Goal: Task Accomplishment & Management: Use online tool/utility

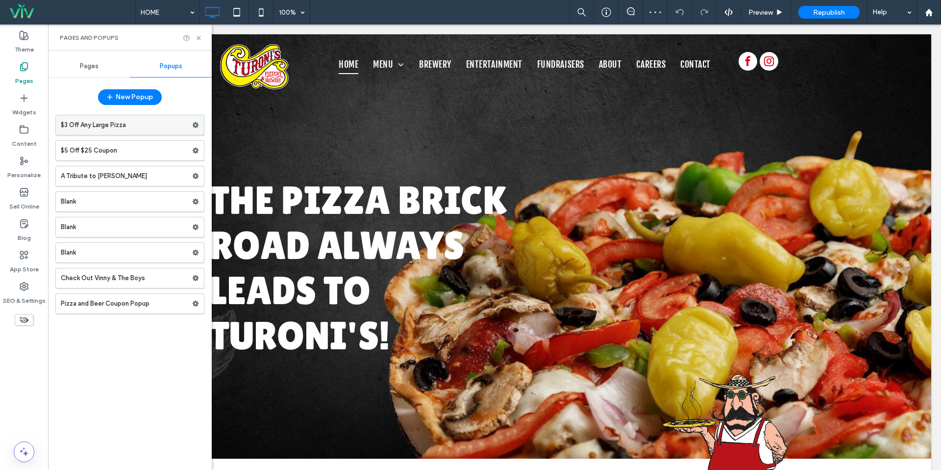
click at [113, 122] on label "$3 Off Any Large Pizza" at bounding box center [126, 125] width 131 height 20
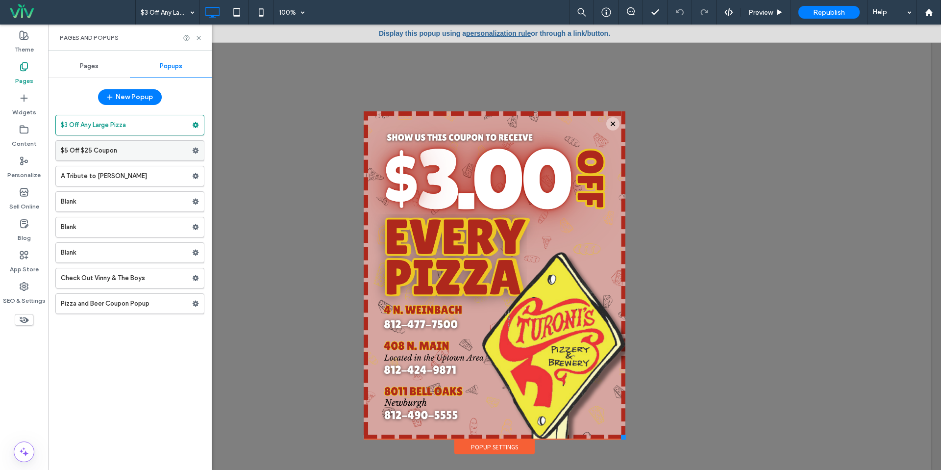
click at [93, 148] on label "$5 Off $25 Coupon" at bounding box center [126, 151] width 131 height 20
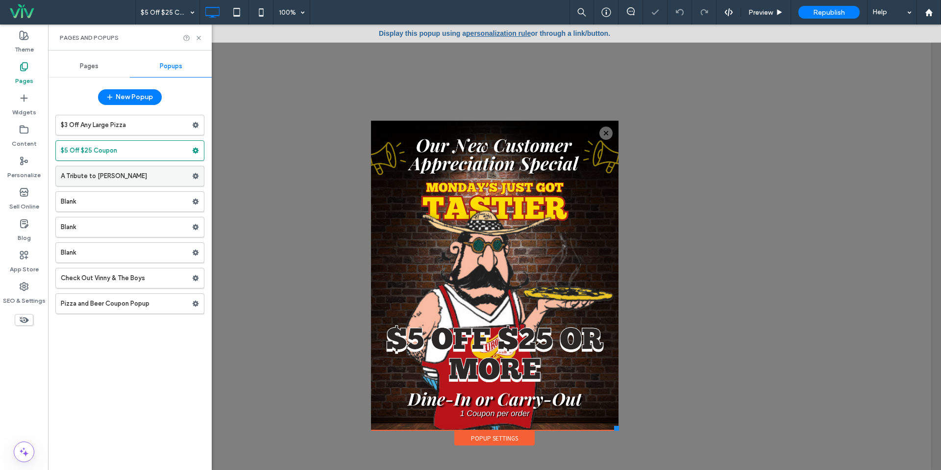
click at [84, 173] on label "A Tribute to Jerry Turner" at bounding box center [126, 176] width 131 height 20
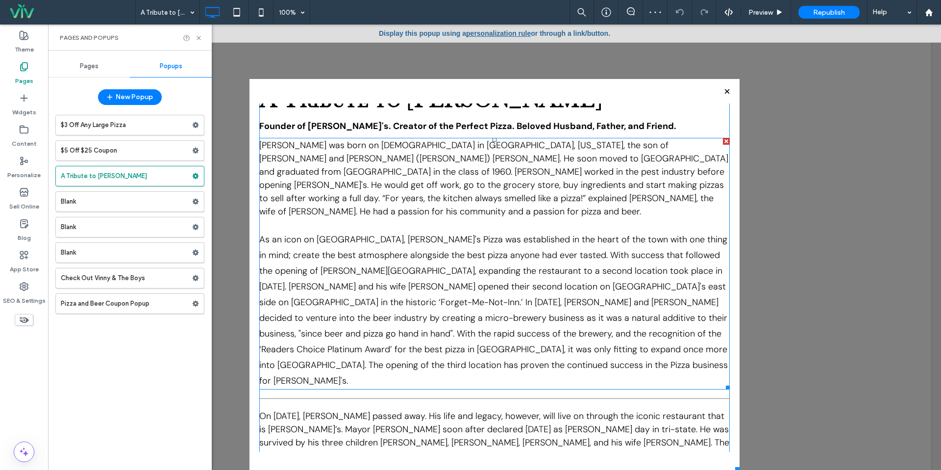
scroll to position [18, 0]
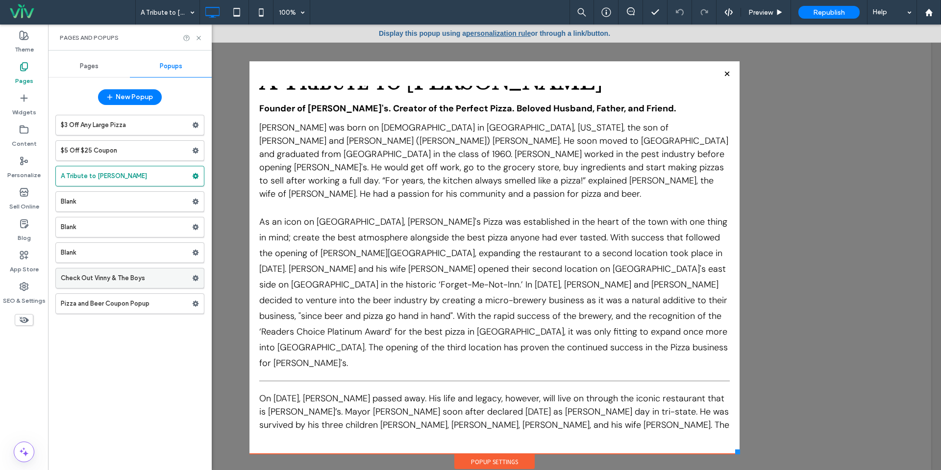
click at [92, 277] on label "Check Out Vinny & The Boys" at bounding box center [126, 278] width 131 height 20
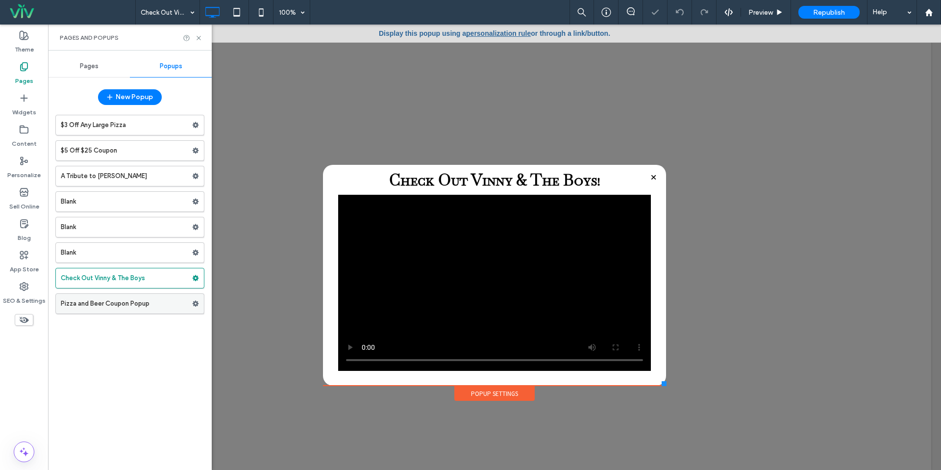
click at [108, 302] on label "Pizza and Beer Coupon Popup" at bounding box center [126, 304] width 131 height 20
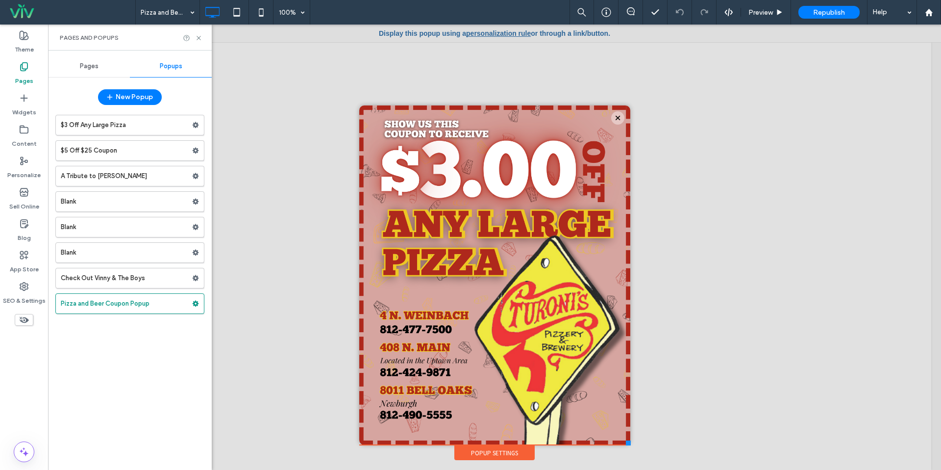
click at [442, 276] on div "Click To Paste" at bounding box center [494, 275] width 251 height 320
click at [390, 272] on div "Click To Paste" at bounding box center [494, 275] width 251 height 320
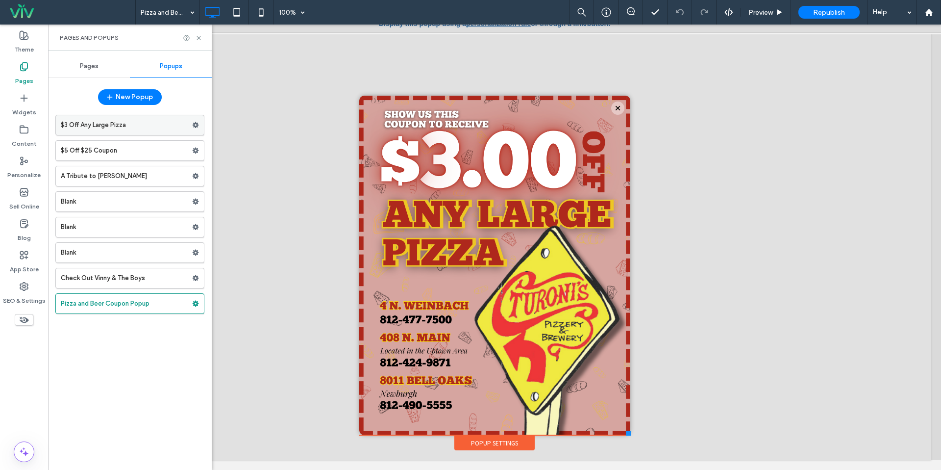
click at [116, 119] on label "$3 Off Any Large Pizza" at bounding box center [126, 125] width 131 height 20
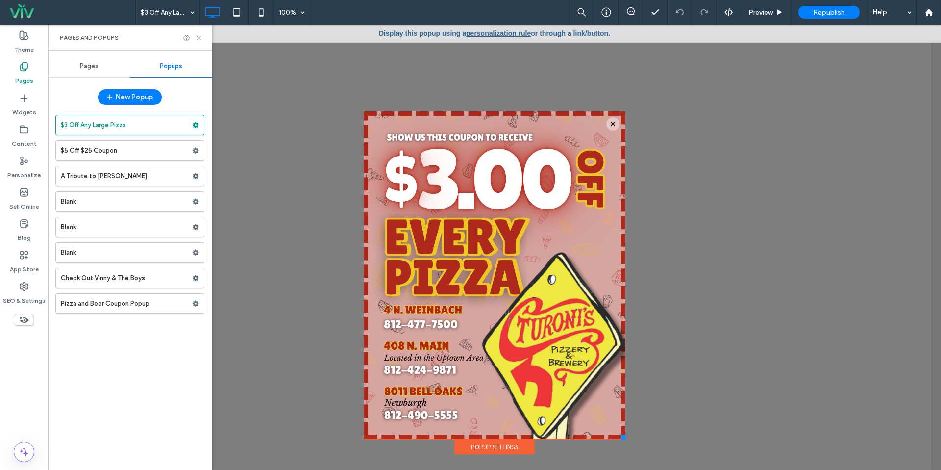
scroll to position [0, 0]
click at [101, 143] on label "$5 Off $25 Coupon" at bounding box center [126, 151] width 131 height 20
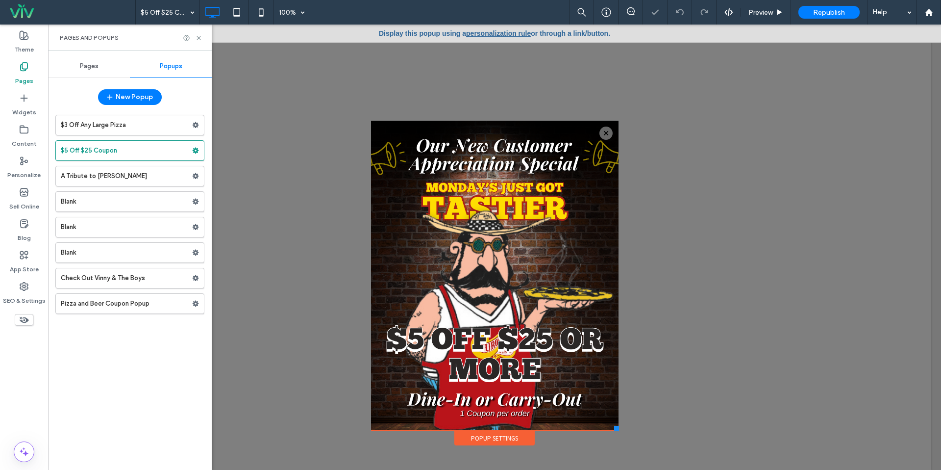
click at [108, 180] on label "A Tribute to Jerry Turner" at bounding box center [126, 176] width 131 height 20
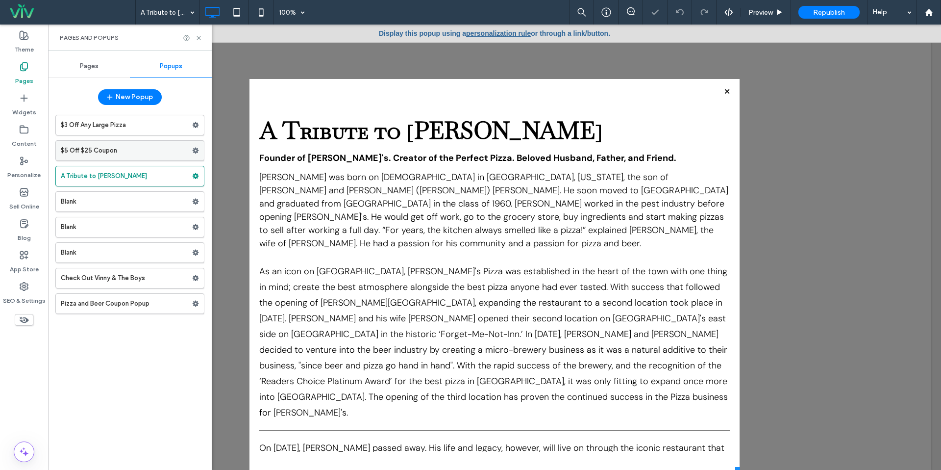
click at [106, 143] on label "$5 Off $25 Coupon" at bounding box center [126, 151] width 131 height 20
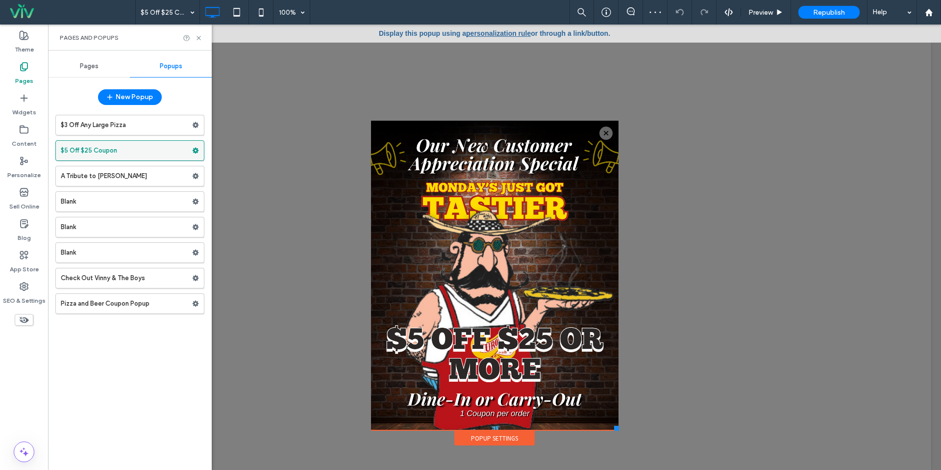
click at [194, 148] on use at bounding box center [196, 151] width 6 height 6
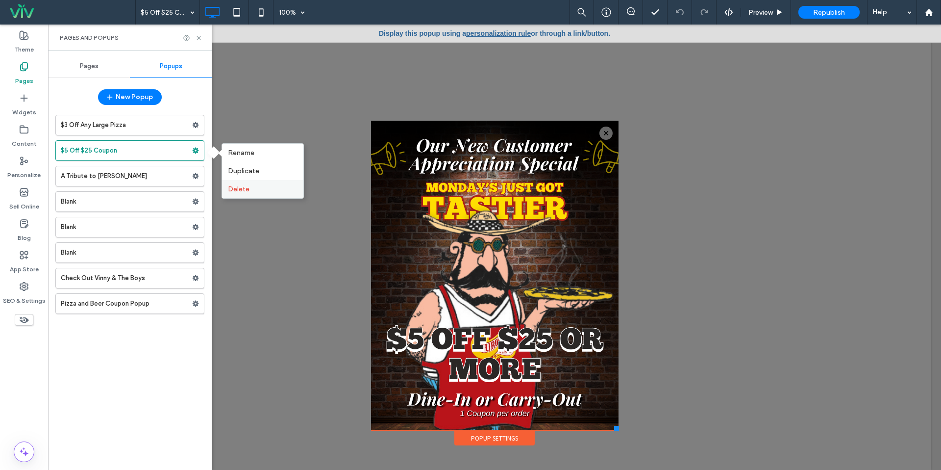
click at [232, 191] on span "Delete" at bounding box center [239, 189] width 22 height 8
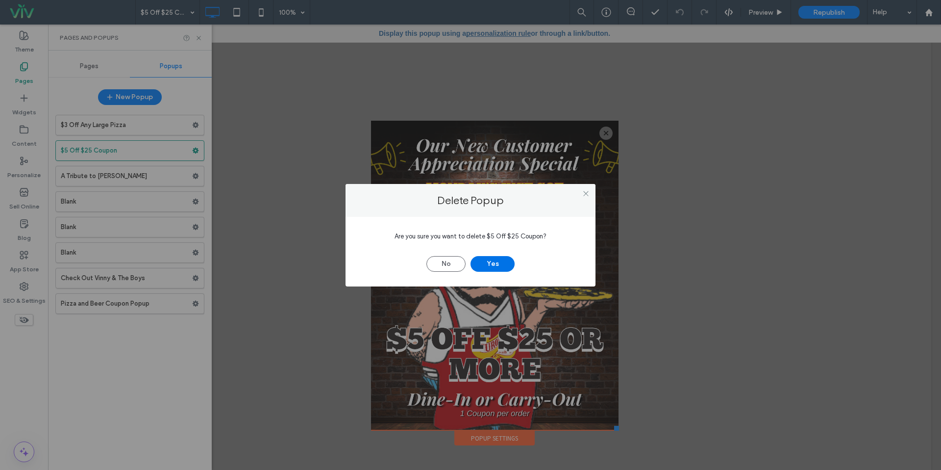
click at [483, 261] on button "Yes" at bounding box center [492, 264] width 44 height 16
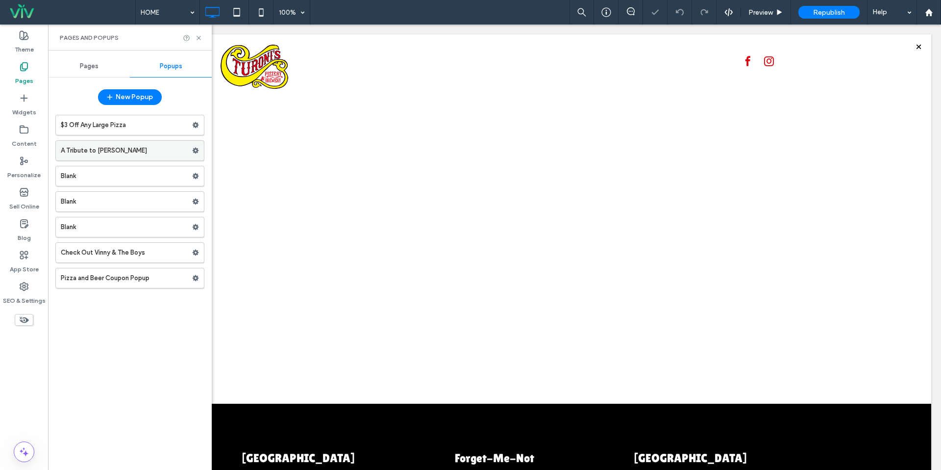
click at [112, 154] on label "A Tribute to Jerry Turner" at bounding box center [126, 151] width 131 height 20
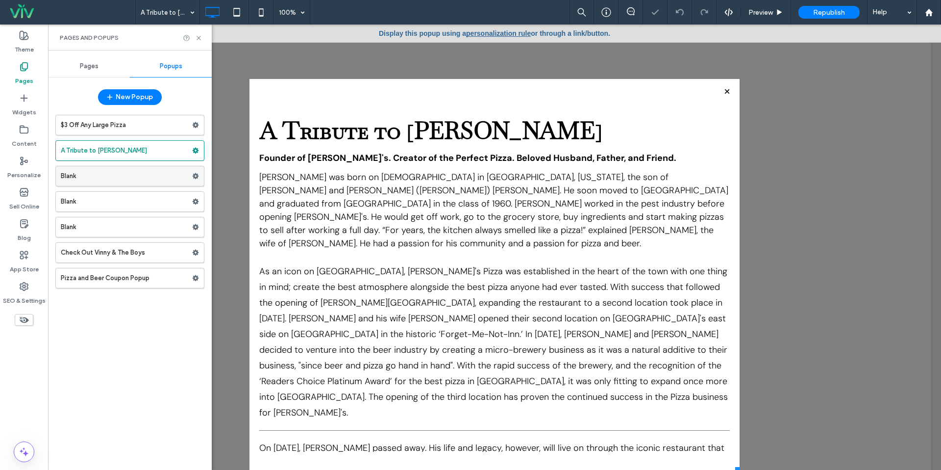
click at [109, 171] on label "Blank" at bounding box center [126, 176] width 131 height 20
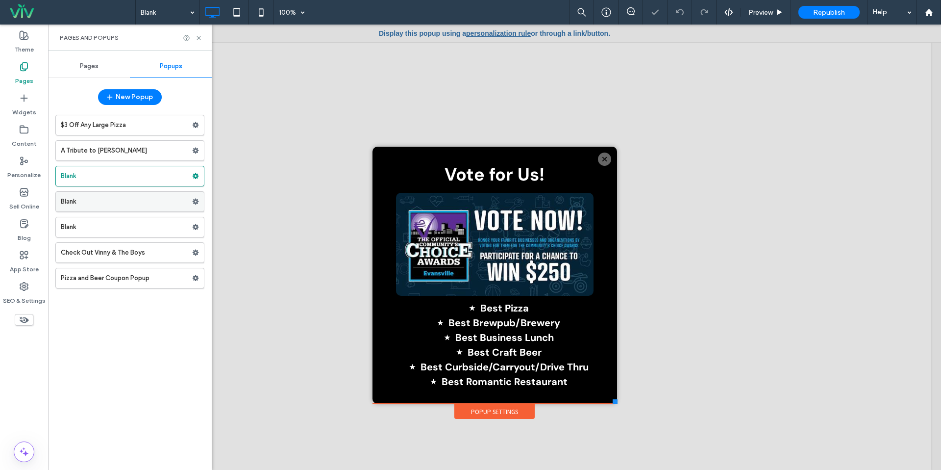
click at [105, 207] on label "Blank" at bounding box center [126, 202] width 131 height 20
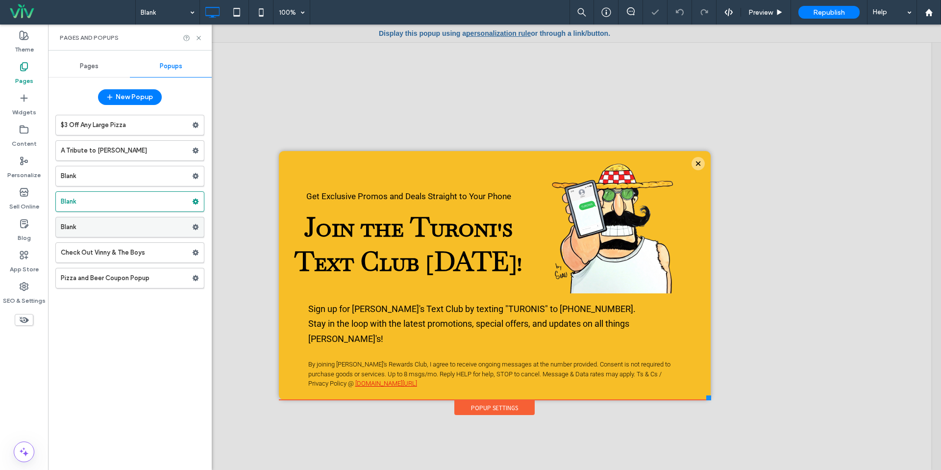
click at [105, 229] on label "Blank" at bounding box center [126, 227] width 131 height 20
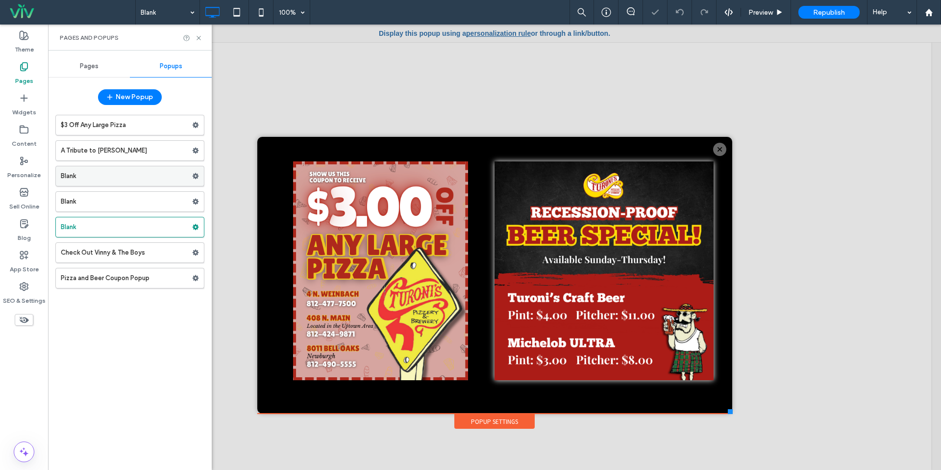
click at [93, 171] on label "Blank" at bounding box center [126, 176] width 131 height 20
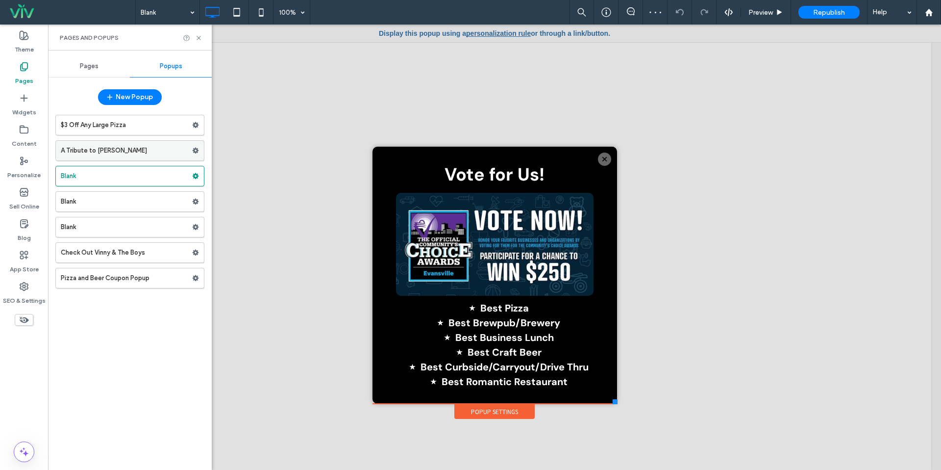
click at [98, 142] on label "A Tribute to [PERSON_NAME]" at bounding box center [126, 151] width 131 height 20
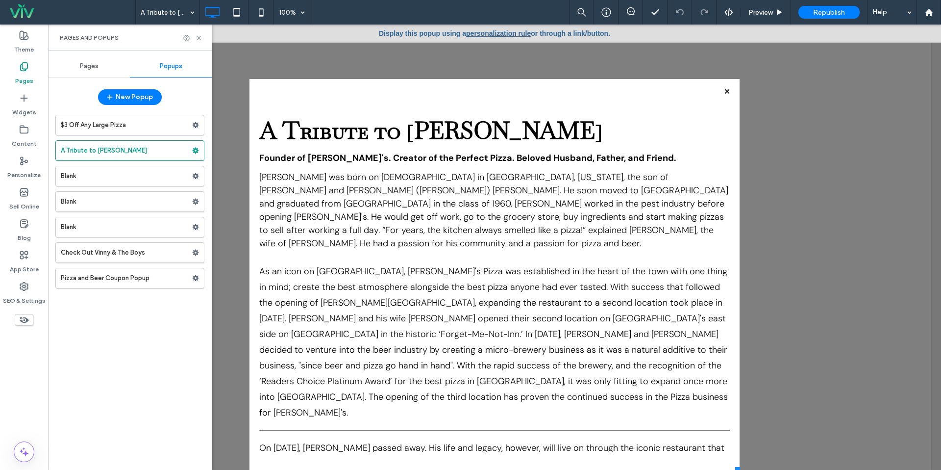
click at [86, 70] on span "Pages" at bounding box center [89, 66] width 19 height 8
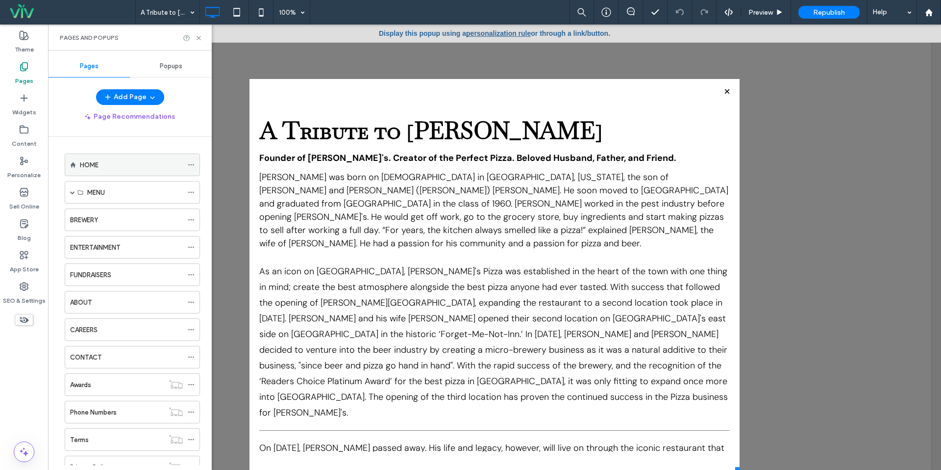
click at [123, 158] on div "HOME" at bounding box center [131, 165] width 103 height 22
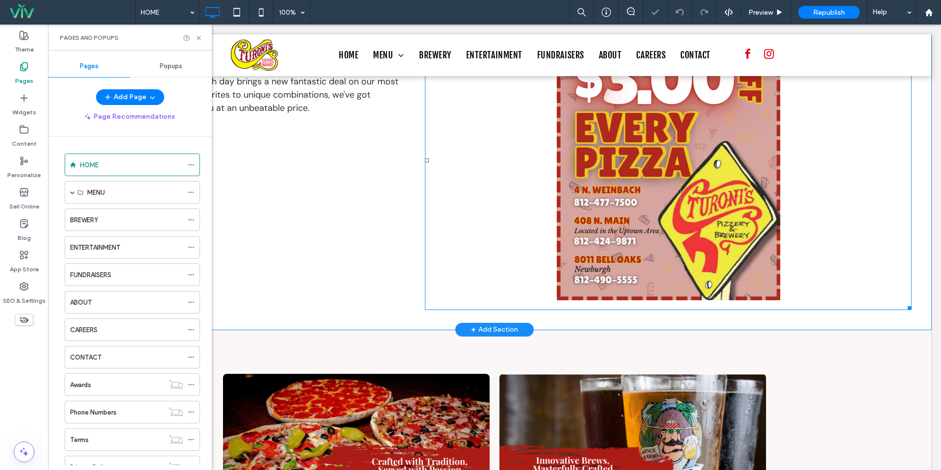
scroll to position [857, 0]
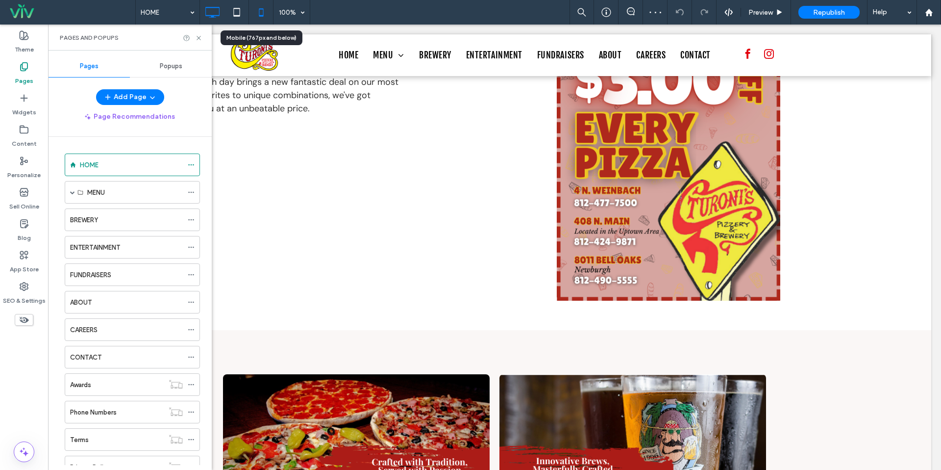
click at [267, 18] on icon at bounding box center [261, 12] width 20 height 20
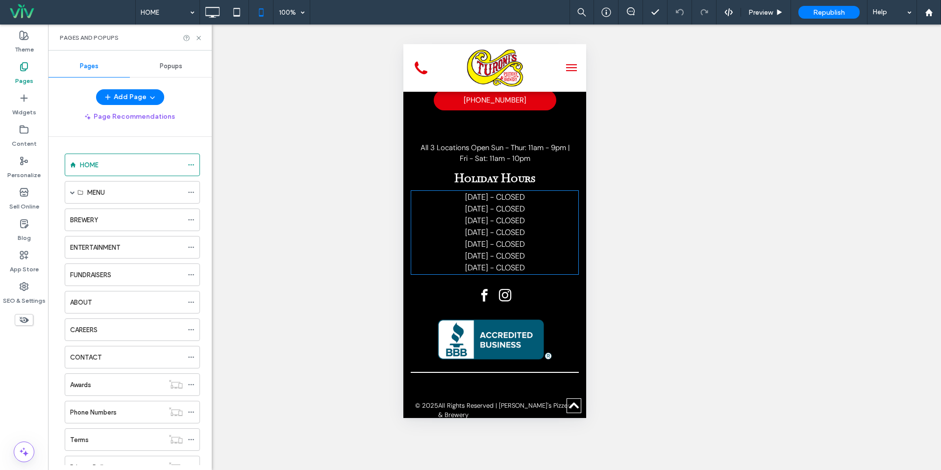
scroll to position [5451, 0]
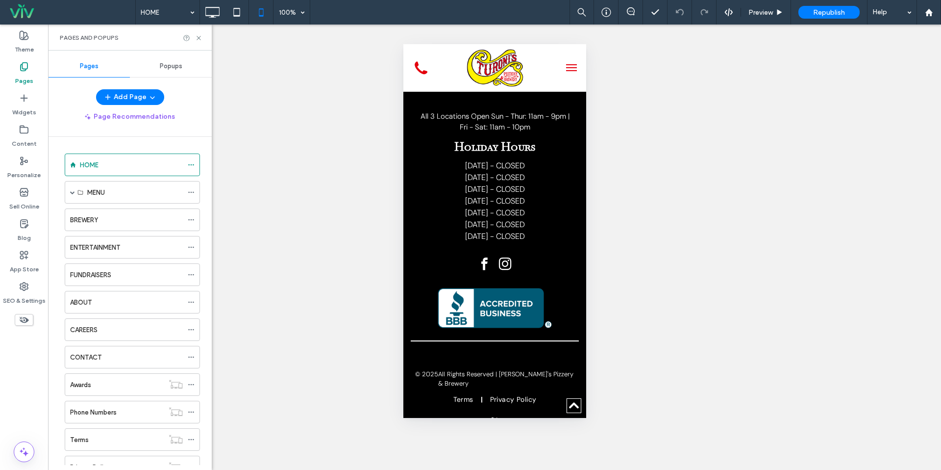
click at [170, 71] on div "Popups" at bounding box center [171, 66] width 82 height 22
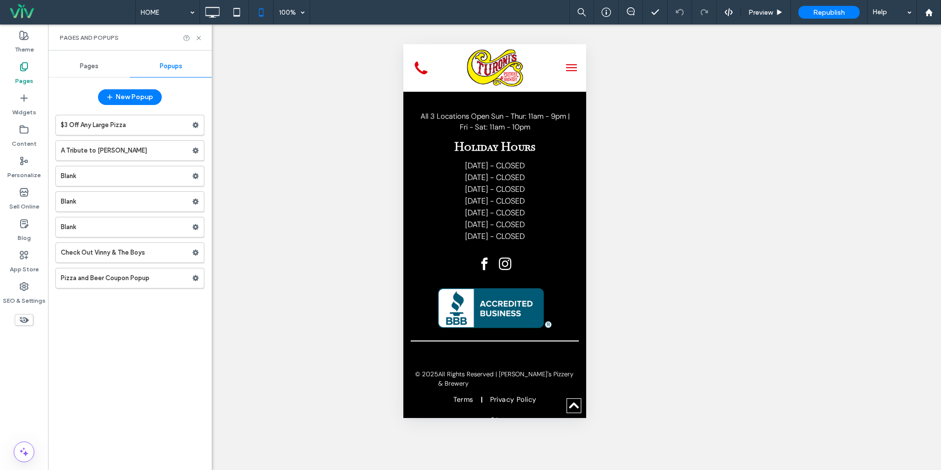
click at [125, 128] on label "$3 Off Any Large Pizza" at bounding box center [126, 125] width 131 height 20
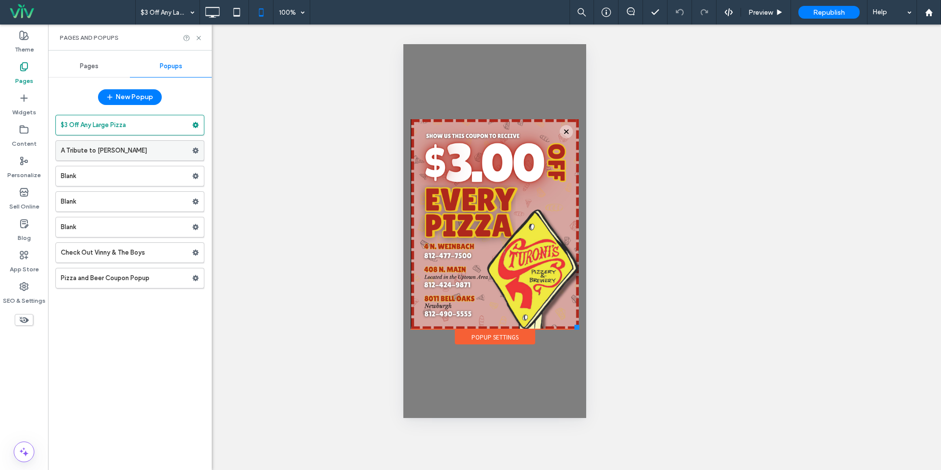
scroll to position [0, 0]
click at [125, 145] on label "A Tribute to Jerry Turner" at bounding box center [126, 151] width 131 height 20
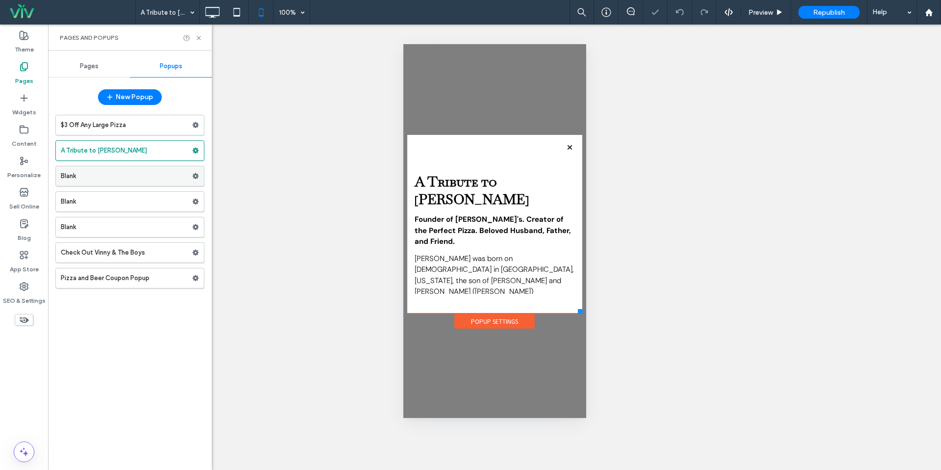
click at [119, 172] on label "Blank" at bounding box center [126, 176] width 131 height 20
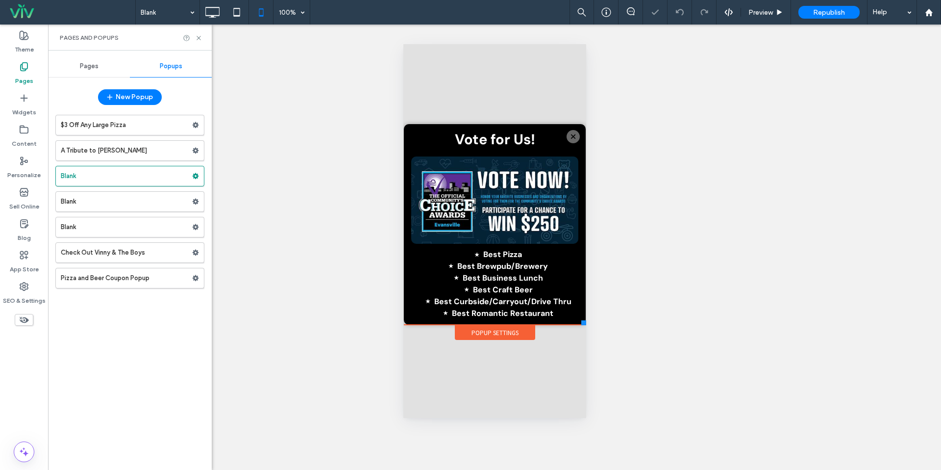
click at [119, 142] on label "A Tribute to Jerry Turner" at bounding box center [126, 151] width 131 height 20
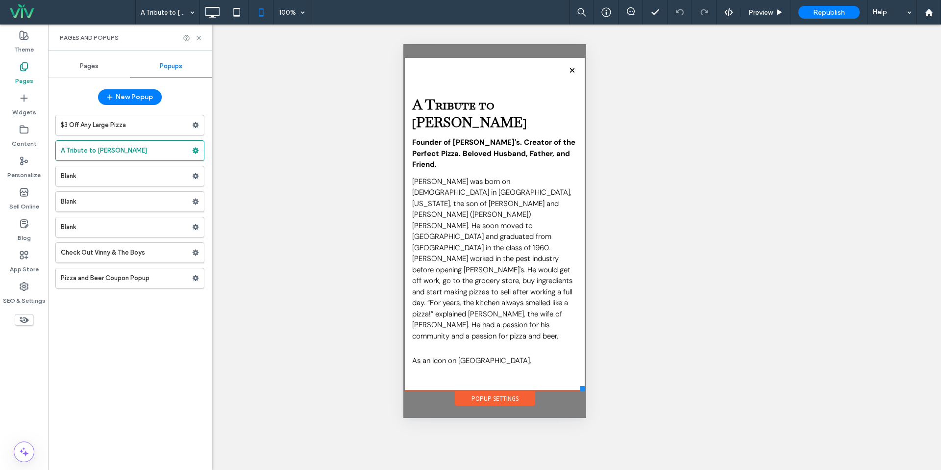
drag, startPoint x: 578, startPoint y: 314, endPoint x: 584, endPoint y: 390, distance: 76.2
click at [584, 390] on div at bounding box center [582, 388] width 5 height 5
click at [93, 177] on label "Blank" at bounding box center [126, 176] width 131 height 20
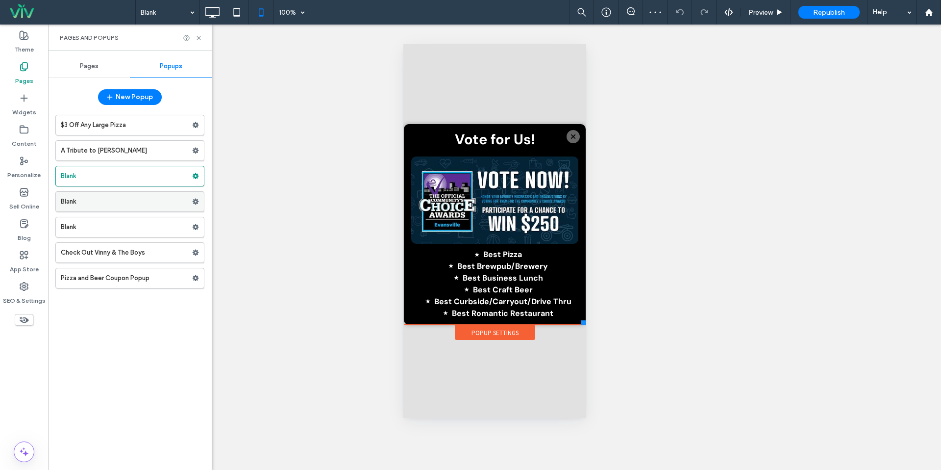
click at [94, 203] on label "Blank" at bounding box center [126, 202] width 131 height 20
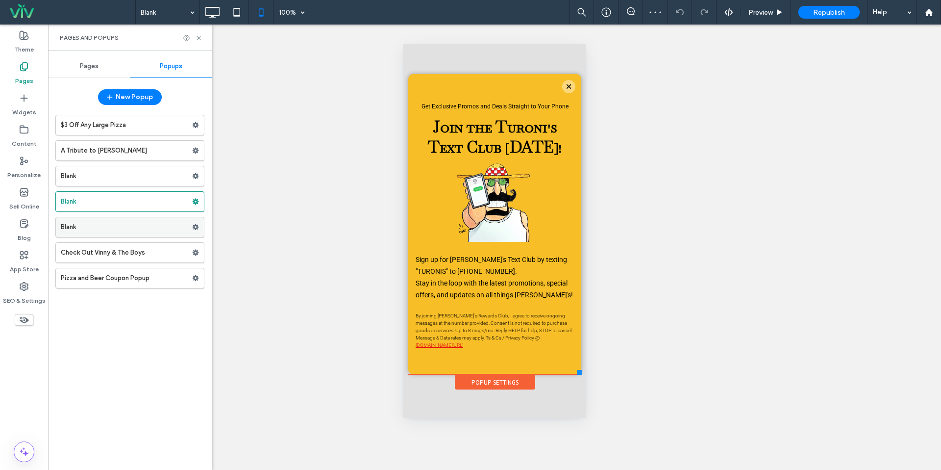
click at [85, 224] on label "Blank" at bounding box center [126, 227] width 131 height 20
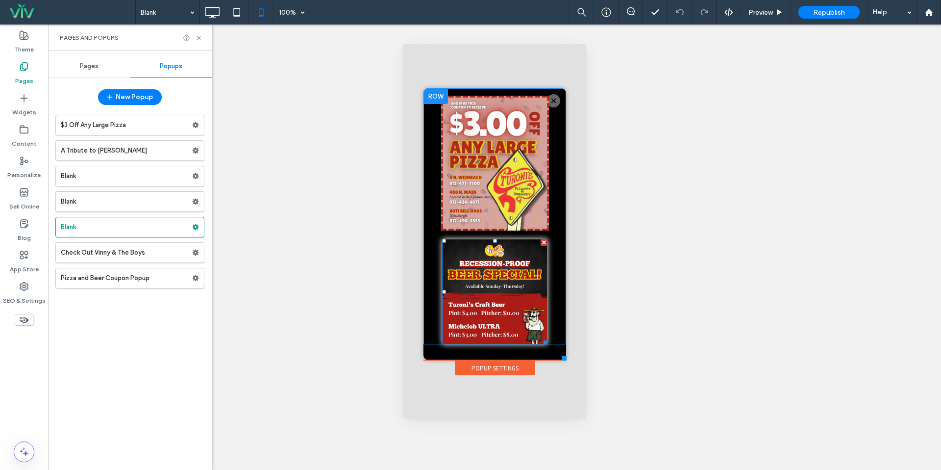
click at [543, 244] on div at bounding box center [543, 242] width 7 height 7
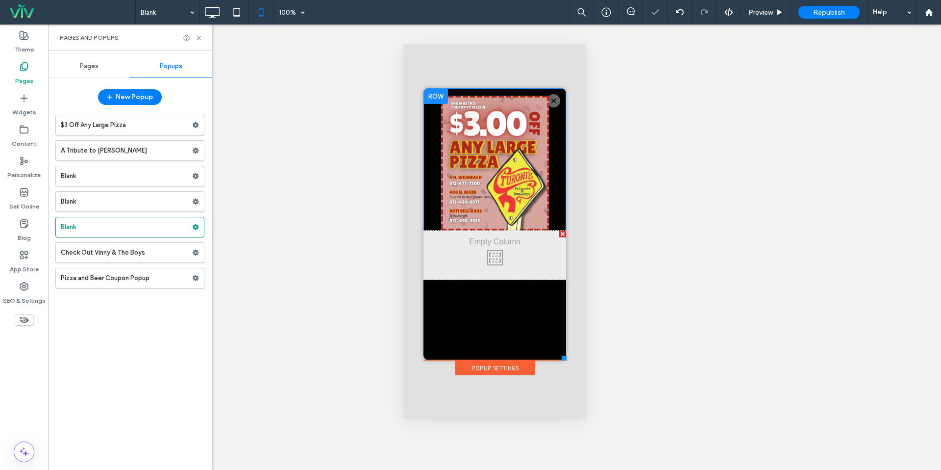
click at [560, 232] on div at bounding box center [562, 233] width 7 height 7
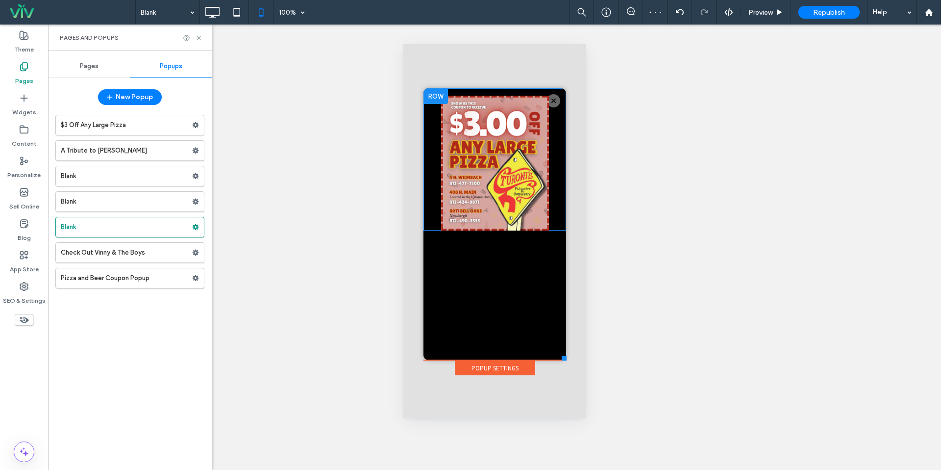
click at [492, 370] on div "Popup Settings" at bounding box center [494, 367] width 80 height 15
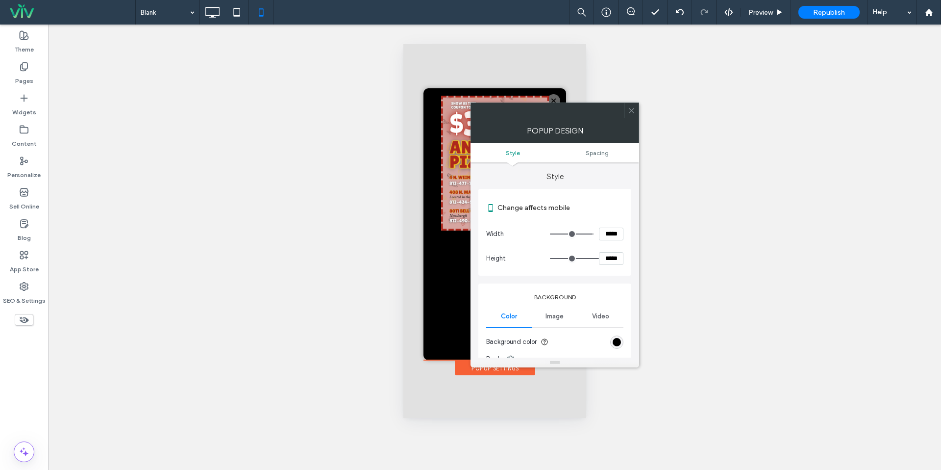
click at [574, 316] on div "Image" at bounding box center [555, 316] width 46 height 22
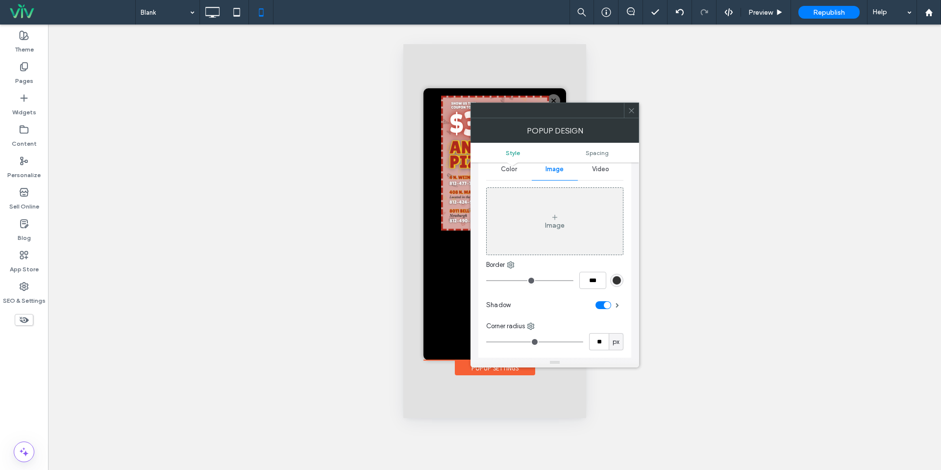
scroll to position [158, 0]
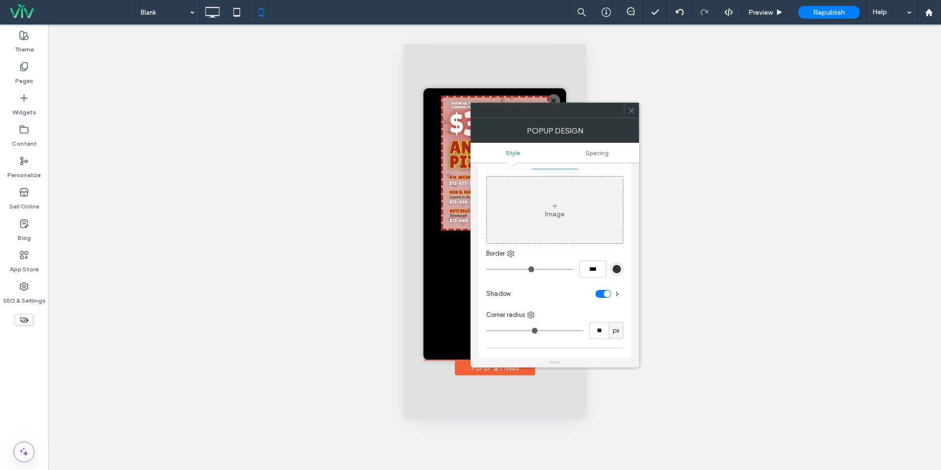
click at [547, 231] on div "Image" at bounding box center [555, 209] width 136 height 65
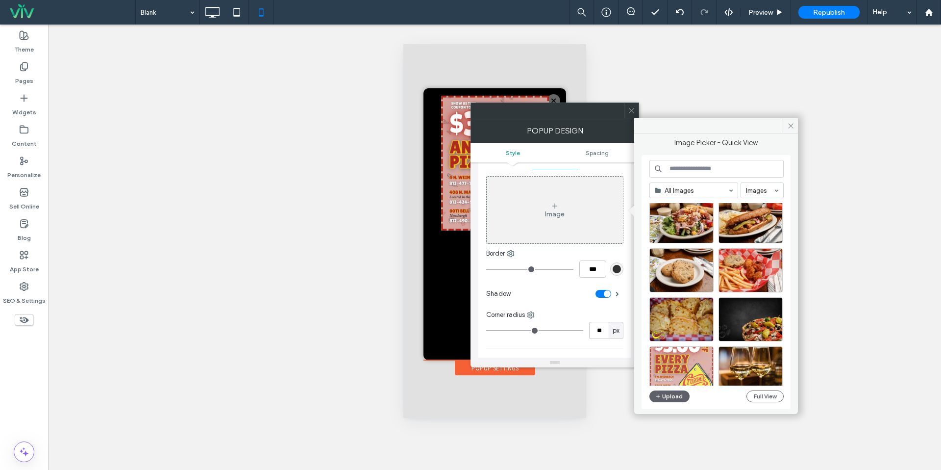
scroll to position [25, 0]
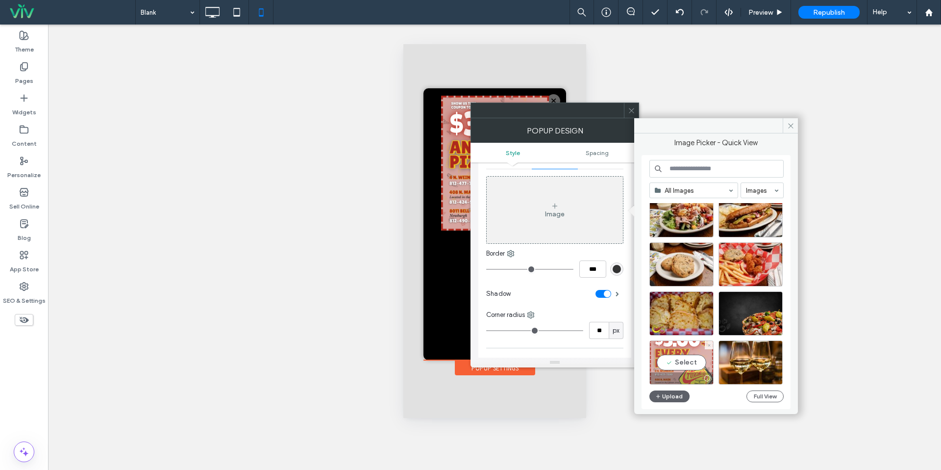
click at [673, 356] on div "Select" at bounding box center [681, 362] width 64 height 44
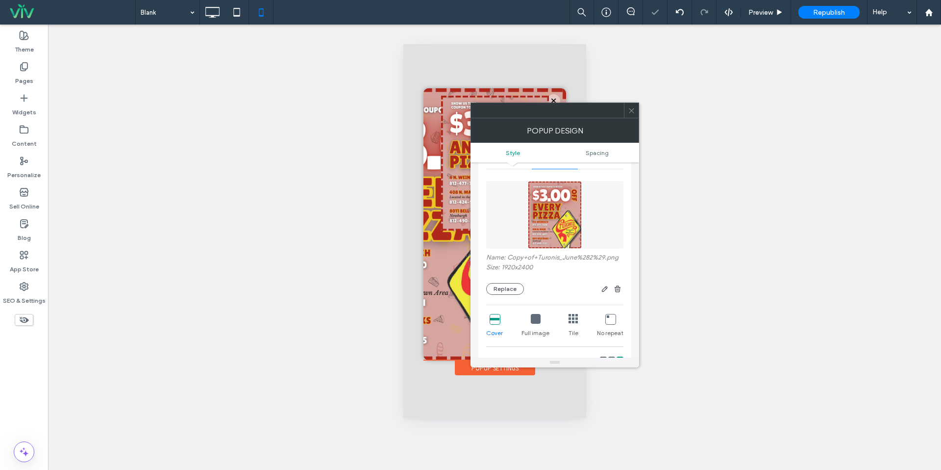
click at [632, 110] on icon at bounding box center [631, 110] width 7 height 7
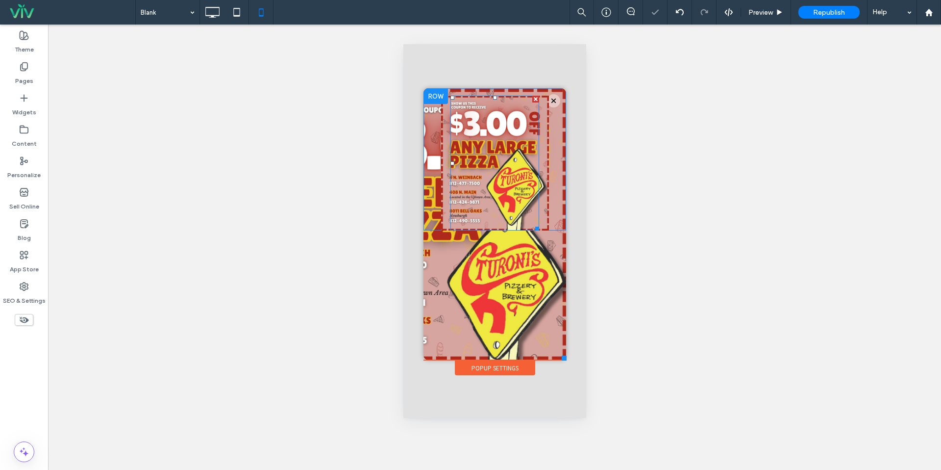
click at [536, 98] on div at bounding box center [535, 99] width 7 height 7
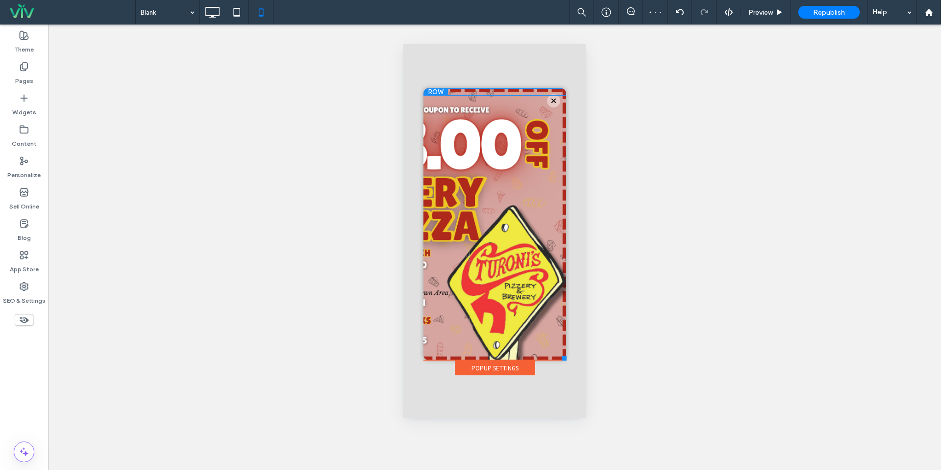
click at [524, 365] on div "Popup Settings" at bounding box center [494, 367] width 80 height 15
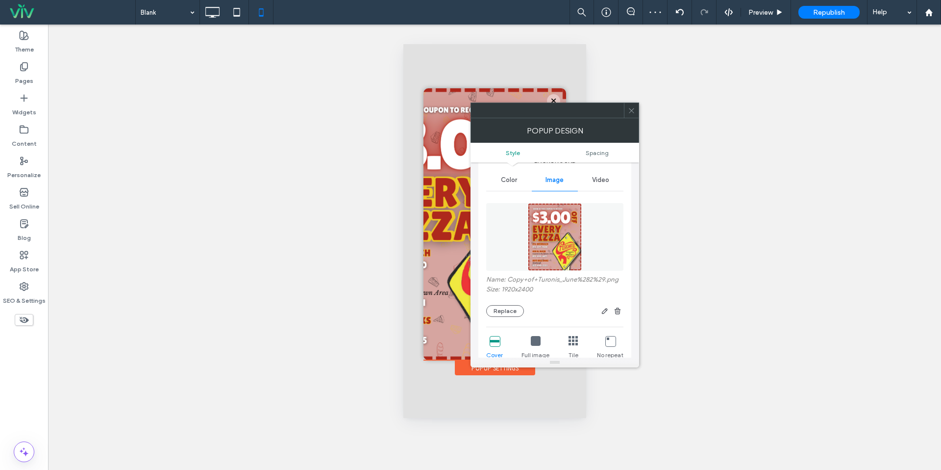
scroll to position [173, 0]
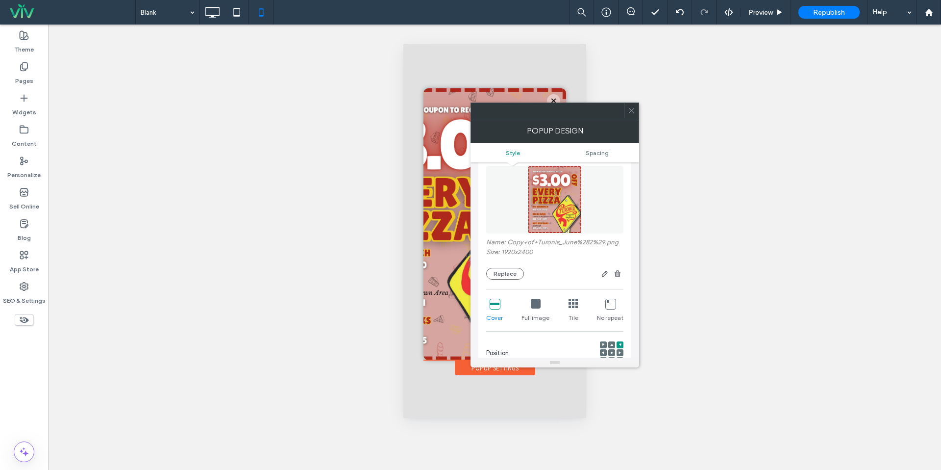
click at [533, 301] on icon at bounding box center [536, 303] width 10 height 10
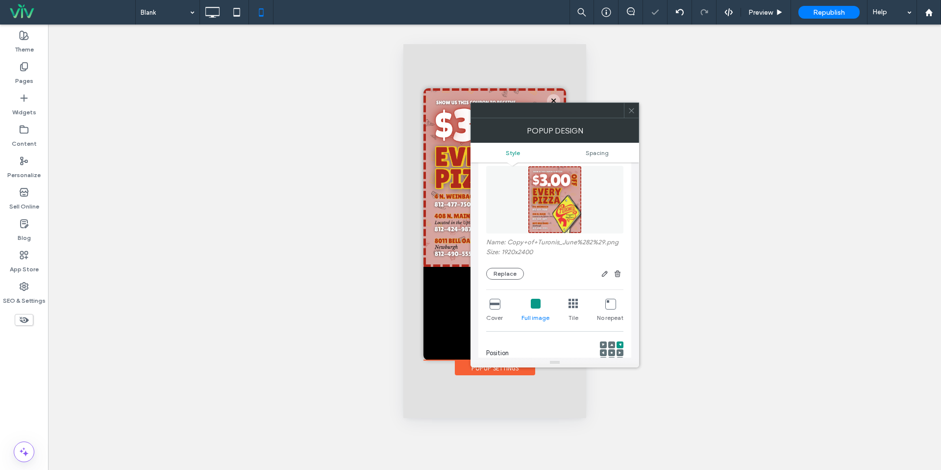
click at [632, 109] on icon at bounding box center [631, 110] width 7 height 7
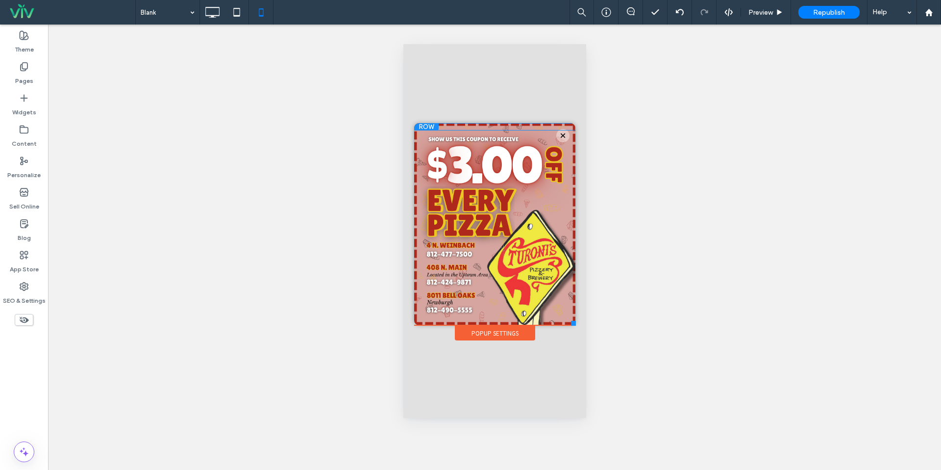
drag, startPoint x: 563, startPoint y: 357, endPoint x: 575, endPoint y: 325, distance: 34.1
click at [575, 325] on div at bounding box center [572, 323] width 5 height 5
click at [27, 80] on label "Pages" at bounding box center [24, 79] width 18 height 14
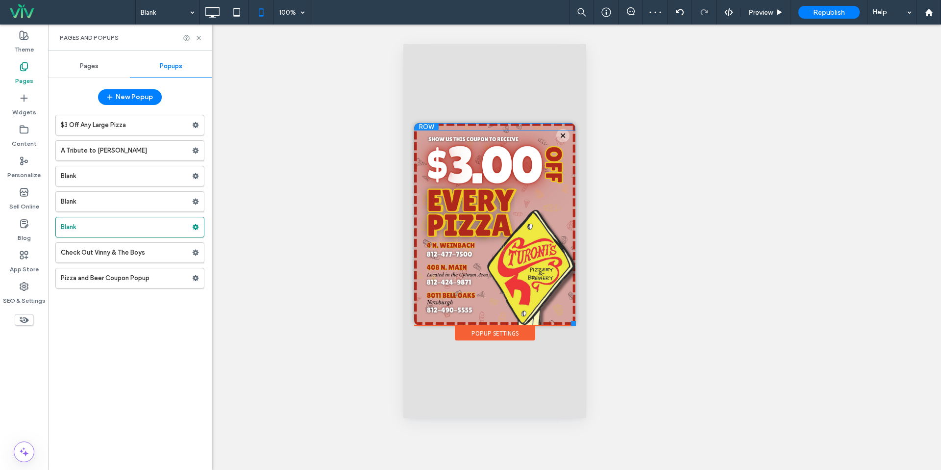
click at [96, 59] on div "Pages" at bounding box center [89, 66] width 82 height 22
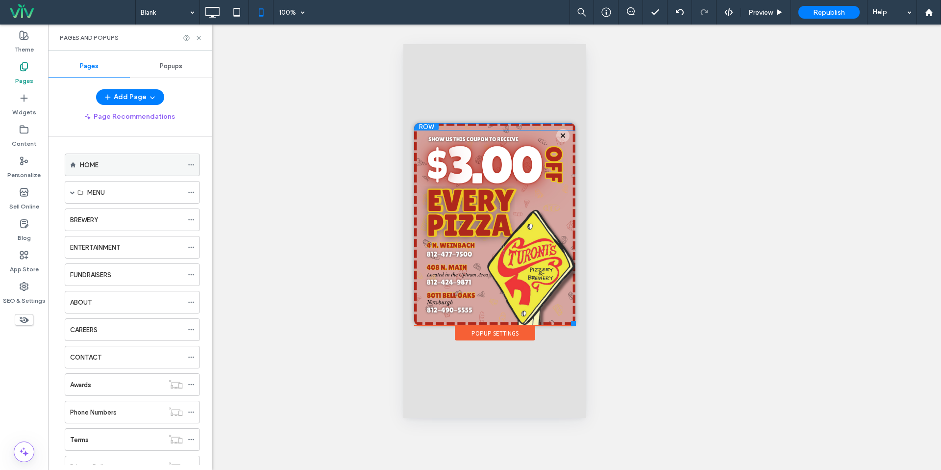
click at [121, 158] on div "HOME" at bounding box center [131, 165] width 103 height 22
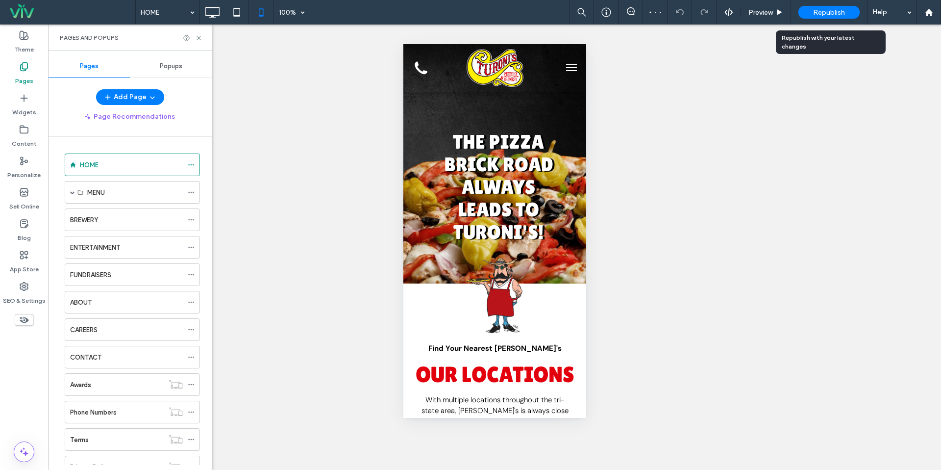
click at [851, 8] on div "Republish" at bounding box center [828, 12] width 61 height 13
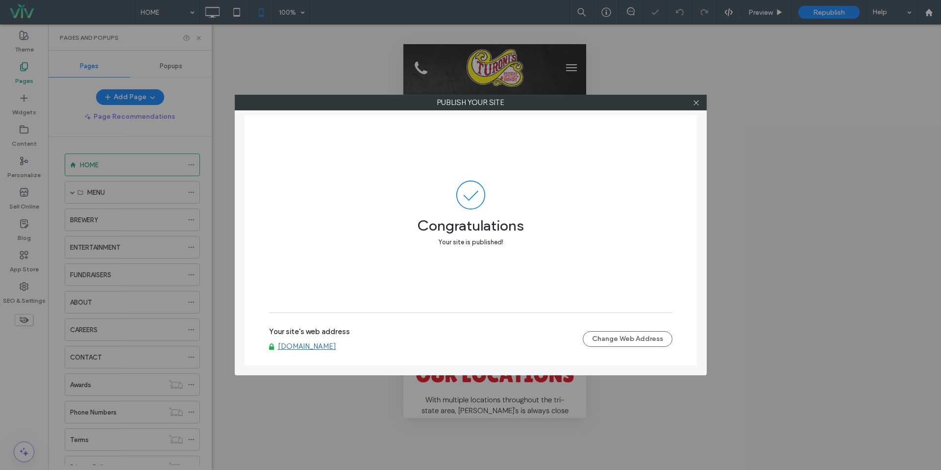
drag, startPoint x: 706, startPoint y: 109, endPoint x: 698, endPoint y: 103, distance: 9.8
click at [702, 107] on div "Publish your site" at bounding box center [471, 103] width 472 height 16
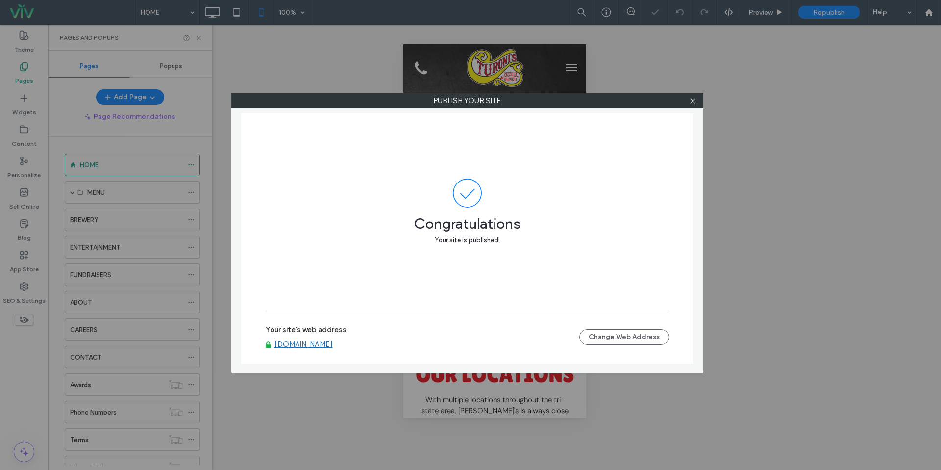
click at [698, 103] on div at bounding box center [693, 100] width 15 height 15
click at [696, 100] on div at bounding box center [693, 100] width 15 height 15
drag, startPoint x: 693, startPoint y: 100, endPoint x: 552, endPoint y: 123, distance: 142.9
click at [693, 100] on icon at bounding box center [692, 100] width 7 height 7
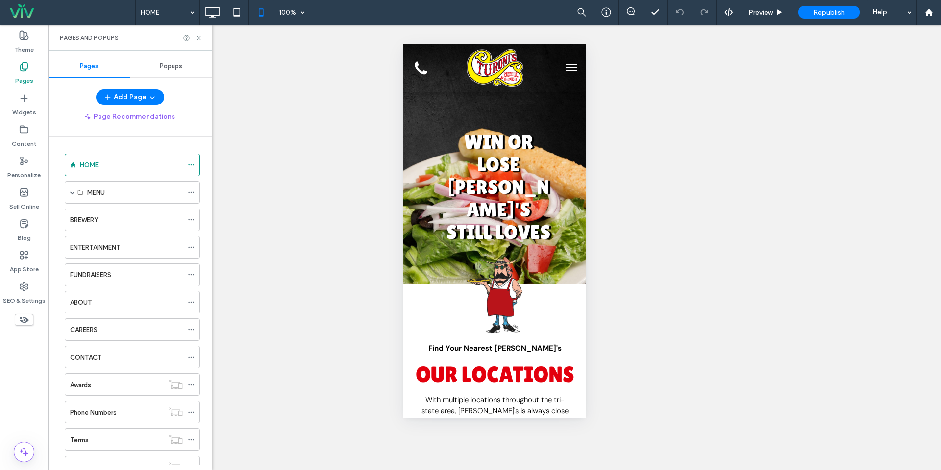
click at [118, 220] on div "BREWERY" at bounding box center [126, 220] width 113 height 10
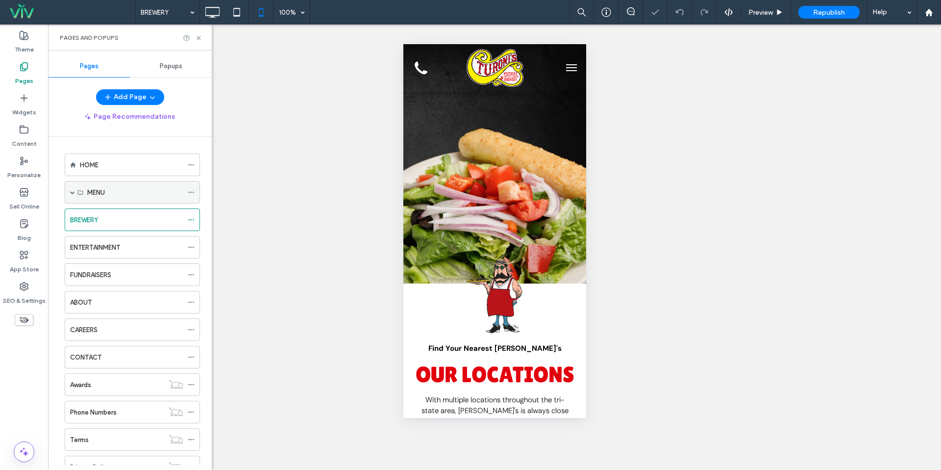
click at [74, 190] on span at bounding box center [72, 192] width 5 height 5
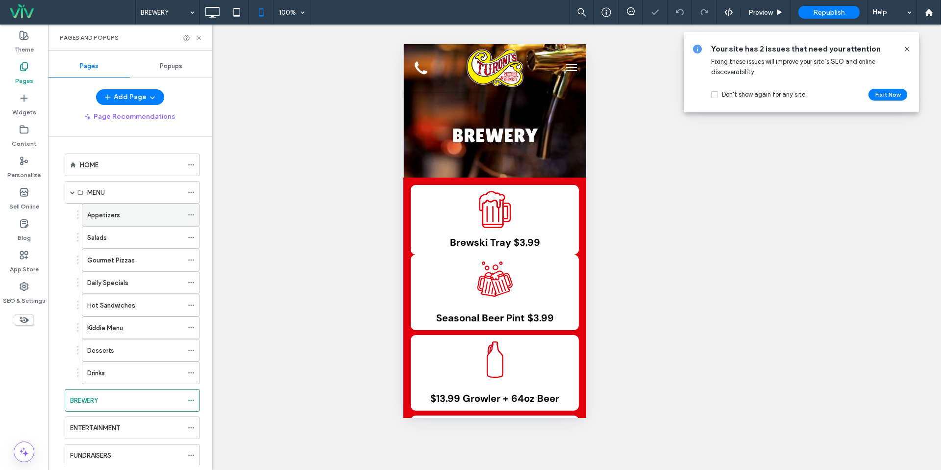
click at [114, 221] on div "Appetizers" at bounding box center [135, 215] width 96 height 22
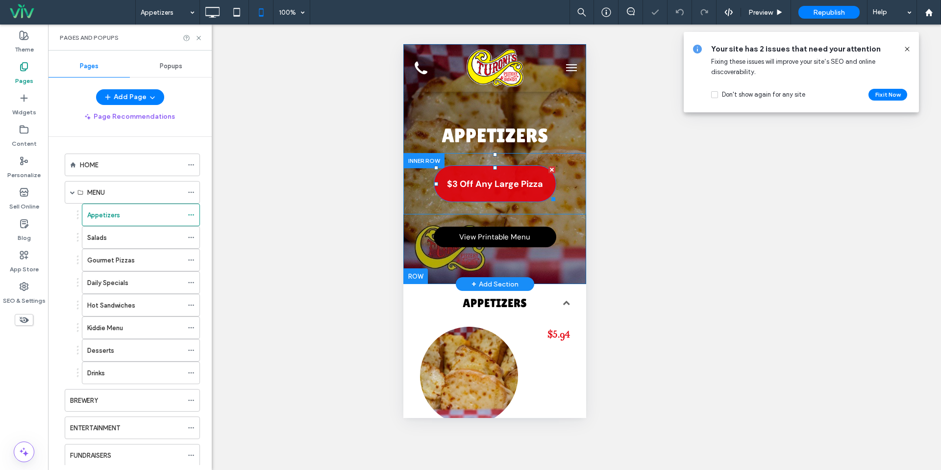
click at [529, 187] on span "$3 Off Any Large Pizza" at bounding box center [494, 184] width 96 height 12
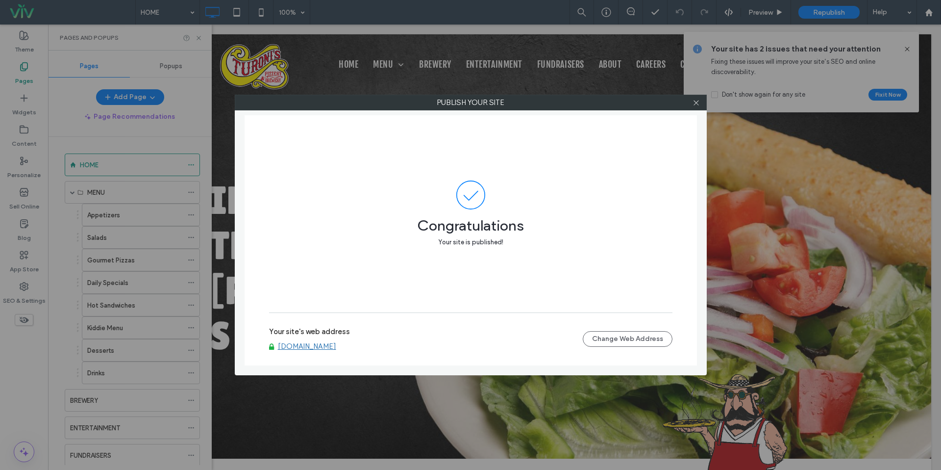
scroll to position [2, 0]
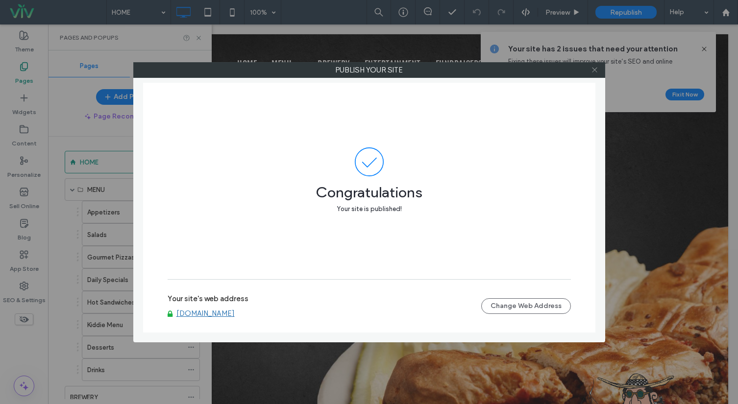
click at [596, 70] on icon at bounding box center [594, 69] width 7 height 7
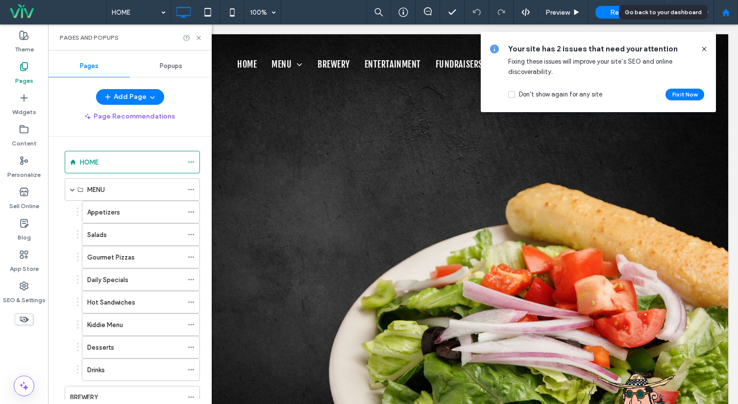
click at [722, 16] on icon at bounding box center [726, 12] width 8 height 8
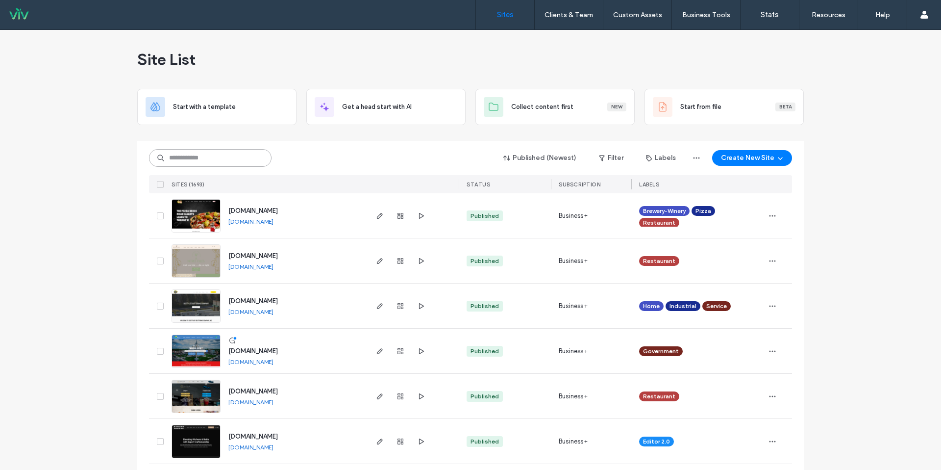
click at [244, 158] on input at bounding box center [210, 158] width 123 height 18
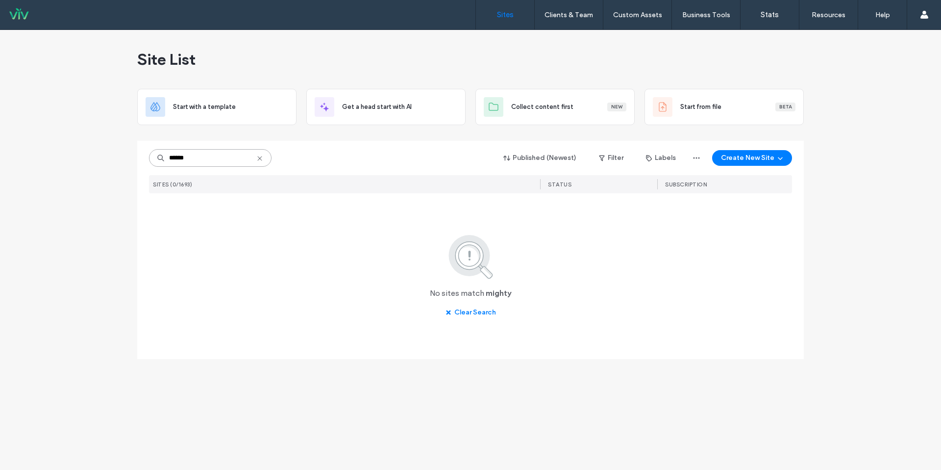
type input "******"
click at [257, 158] on icon at bounding box center [260, 158] width 8 height 8
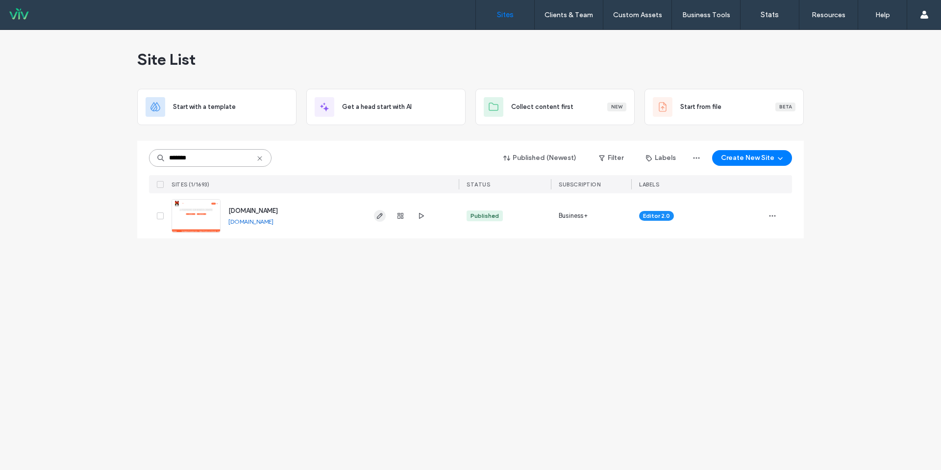
type input "*******"
click at [384, 219] on span "button" at bounding box center [380, 216] width 12 height 12
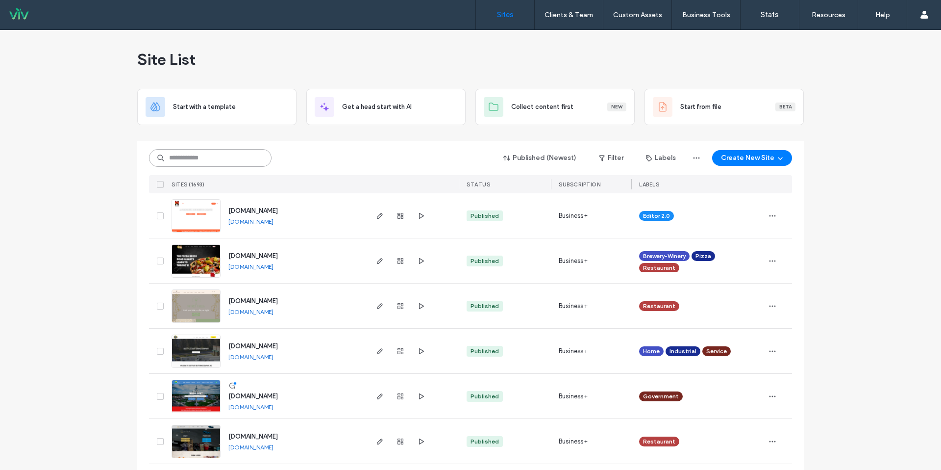
click at [234, 159] on input at bounding box center [210, 158] width 123 height 18
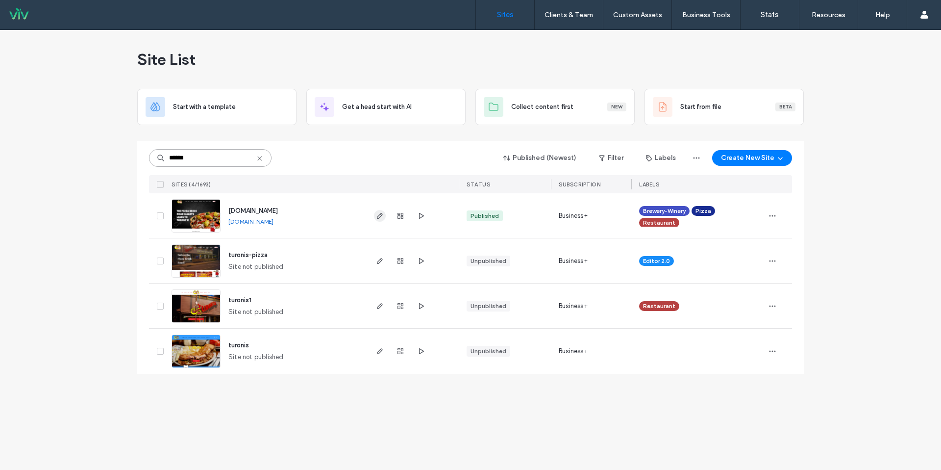
type input "******"
drag, startPoint x: 382, startPoint y: 217, endPoint x: 377, endPoint y: 200, distance: 17.5
click at [382, 217] on icon "button" at bounding box center [380, 216] width 8 height 8
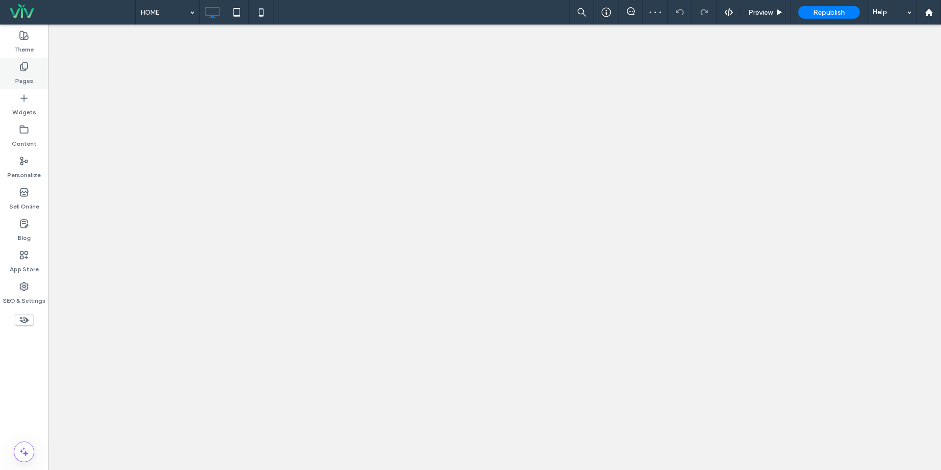
drag, startPoint x: 25, startPoint y: 78, endPoint x: 34, endPoint y: 78, distance: 9.8
click at [25, 78] on label "Pages" at bounding box center [24, 79] width 18 height 14
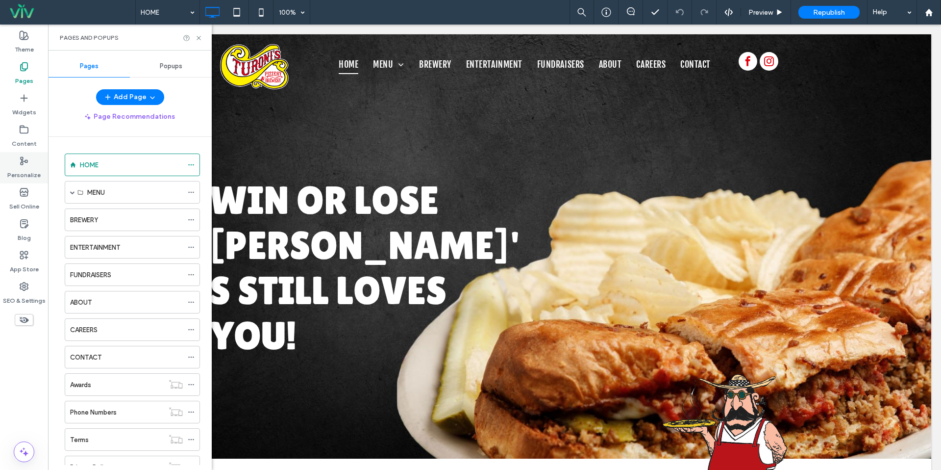
click at [20, 167] on label "Personalize" at bounding box center [23, 173] width 33 height 14
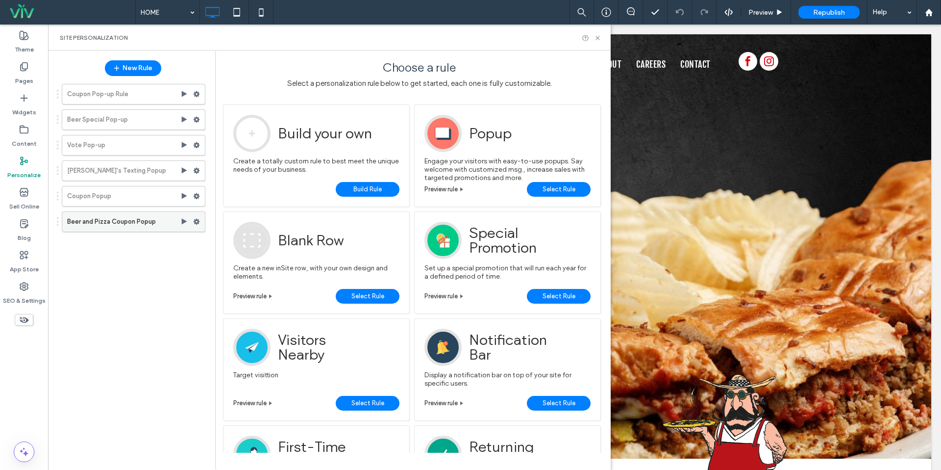
click at [127, 225] on label "Beer and Pizza Coupon Popup" at bounding box center [123, 222] width 113 height 20
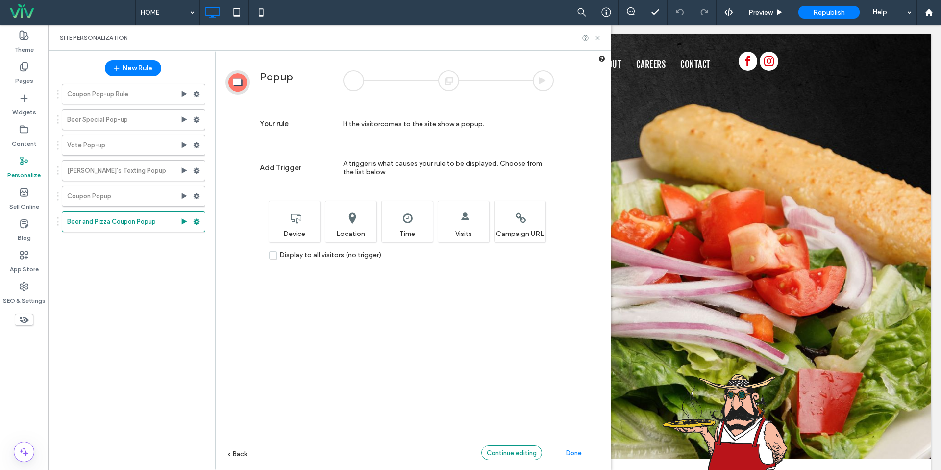
click at [514, 449] on span "Continue editing" at bounding box center [512, 452] width 50 height 7
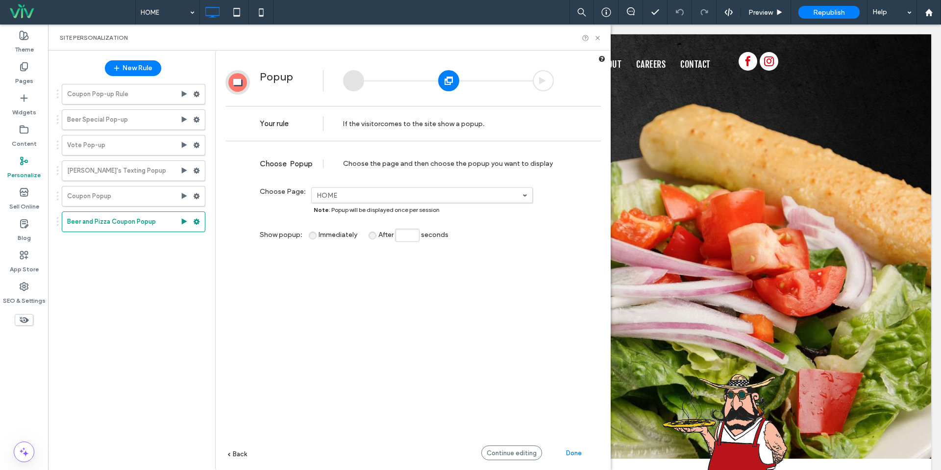
click at [513, 449] on span "Continue editing" at bounding box center [512, 452] width 50 height 7
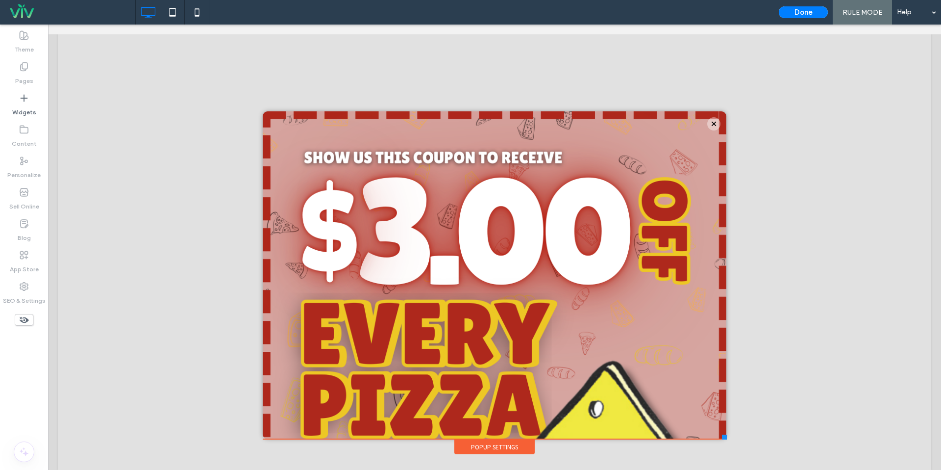
scroll to position [10, 0]
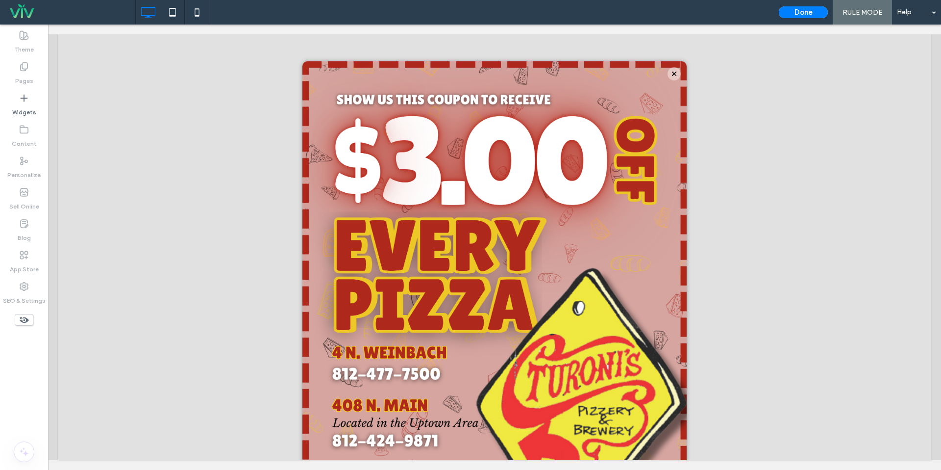
drag, startPoint x: 730, startPoint y: 412, endPoint x: 685, endPoint y: 461, distance: 66.6
click at [685, 466] on body "Click To Paste HOME MENU Appetizers Salads Gourmet Pizzas Daily Specials Hot Sa…" at bounding box center [494, 242] width 893 height 455
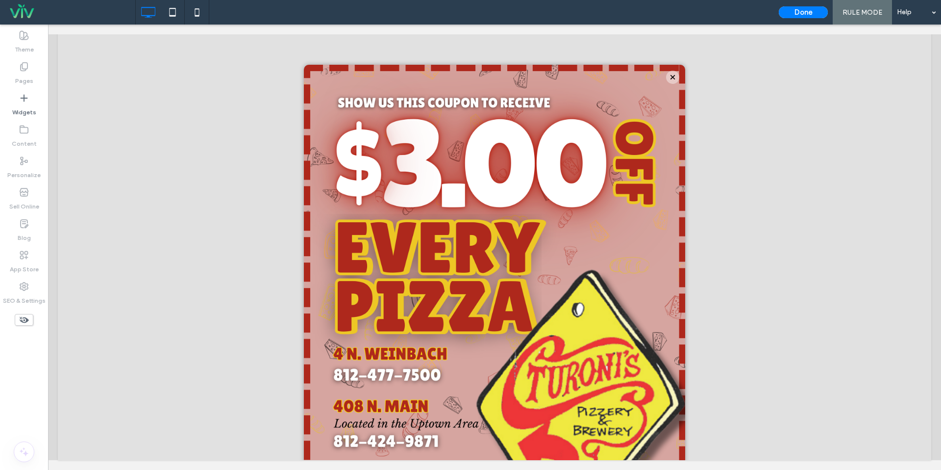
click at [625, 269] on div "Click To Paste" at bounding box center [495, 264] width 362 height 381
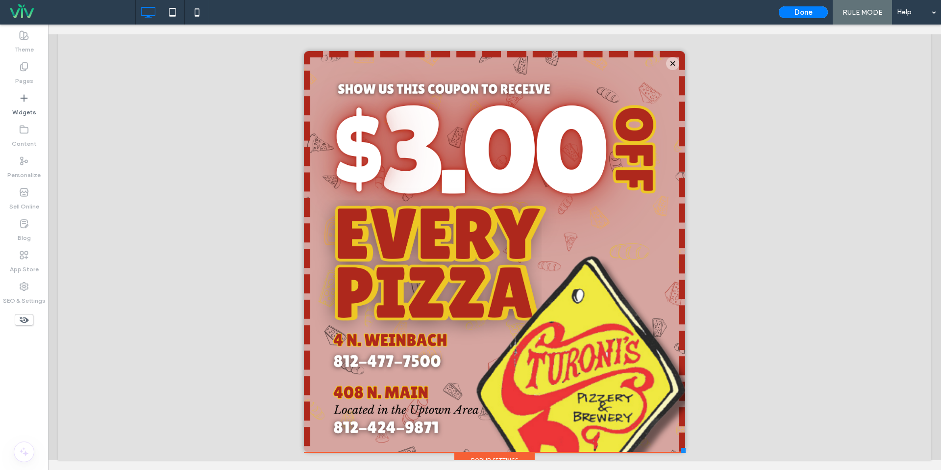
scroll to position [22, 0]
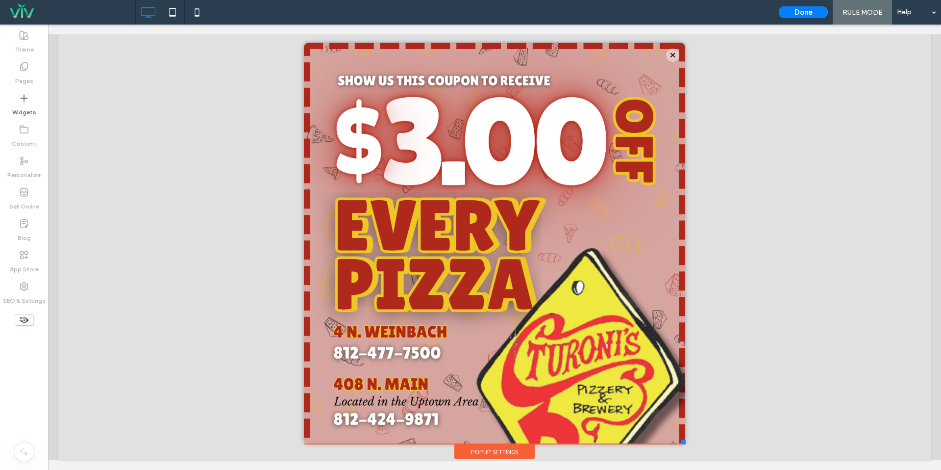
click at [486, 452] on div "Popup Settings" at bounding box center [494, 451] width 80 height 15
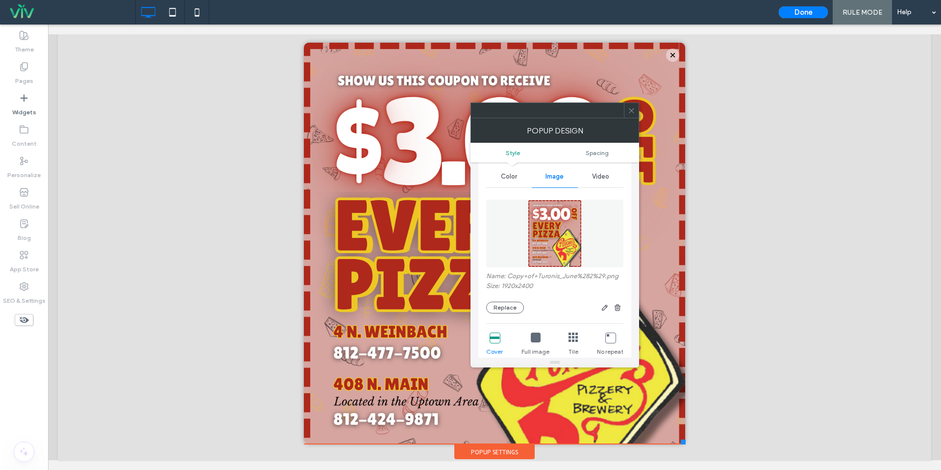
scroll to position [204, 0]
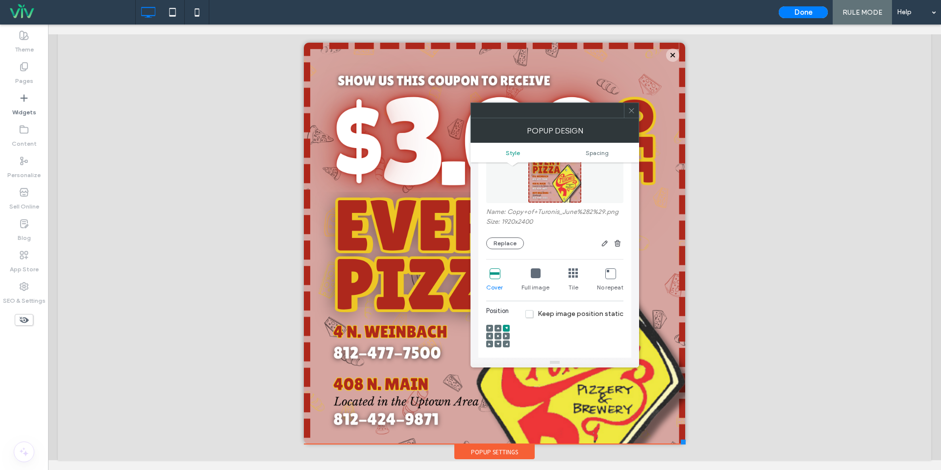
click at [541, 275] on div "Full image" at bounding box center [535, 279] width 28 height 31
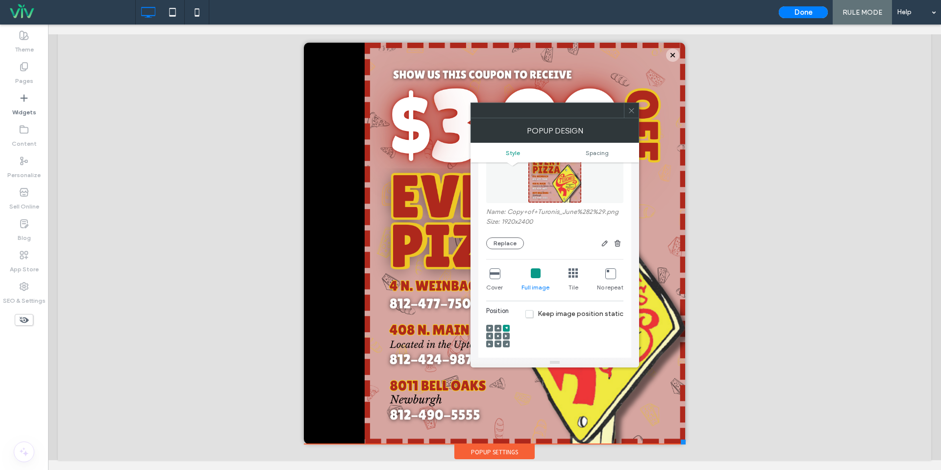
click at [626, 112] on div at bounding box center [631, 110] width 15 height 15
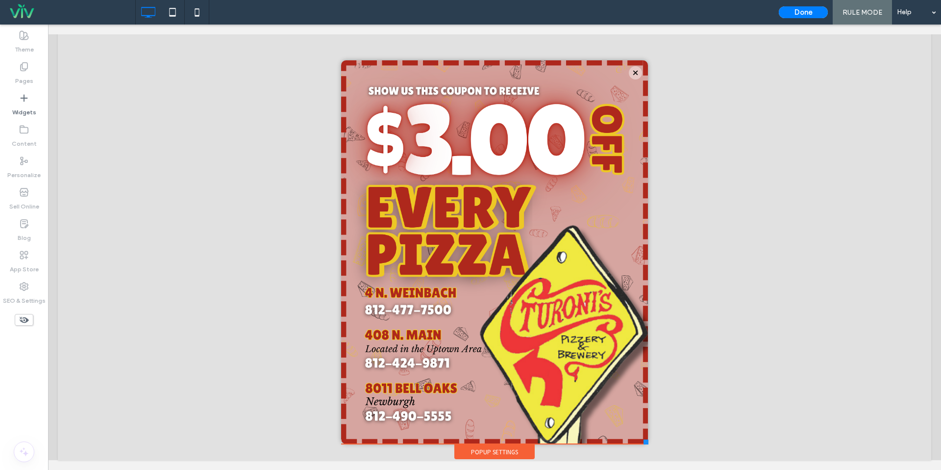
scroll to position [14, 0]
drag, startPoint x: 684, startPoint y: 441, endPoint x: 648, endPoint y: 435, distance: 36.2
click at [648, 435] on div "Click To Paste HOME MENU Appetizers Salads Gourmet Pizzas Daily Specials Hot Sa…" at bounding box center [495, 228] width 312 height 463
click at [819, 12] on button "Done" at bounding box center [803, 12] width 49 height 12
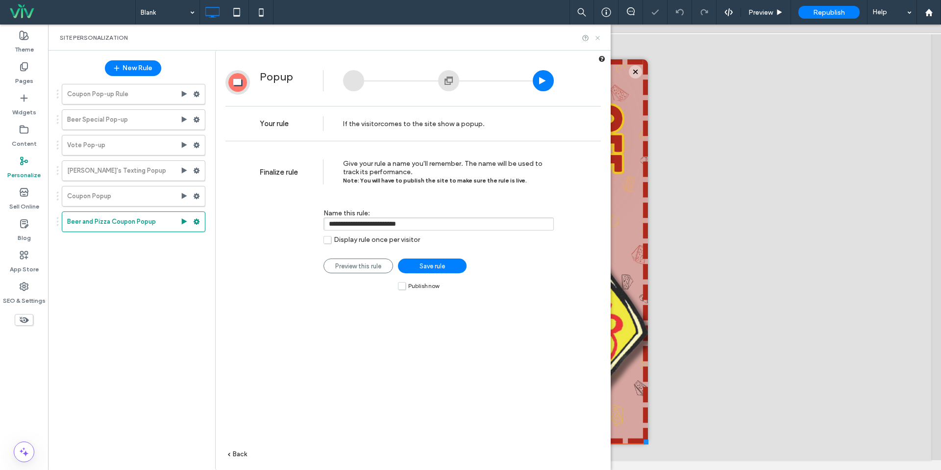
click at [597, 37] on use at bounding box center [597, 38] width 4 height 4
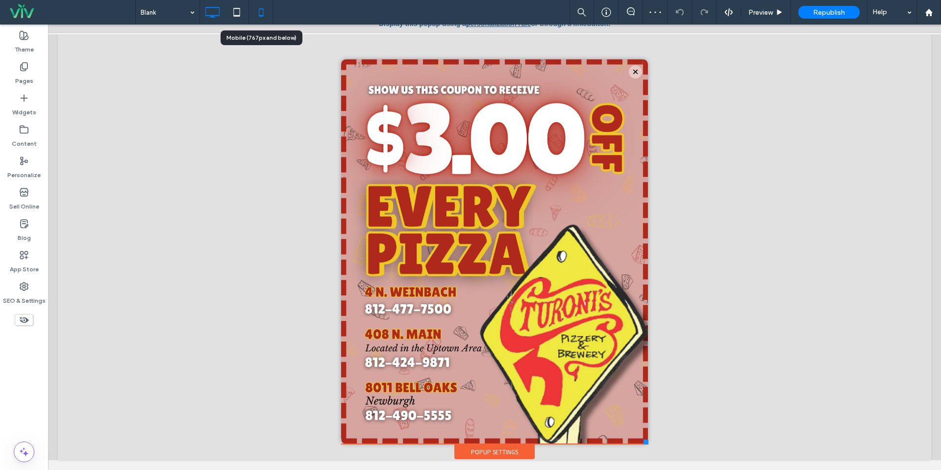
click at [263, 14] on icon at bounding box center [261, 12] width 20 height 20
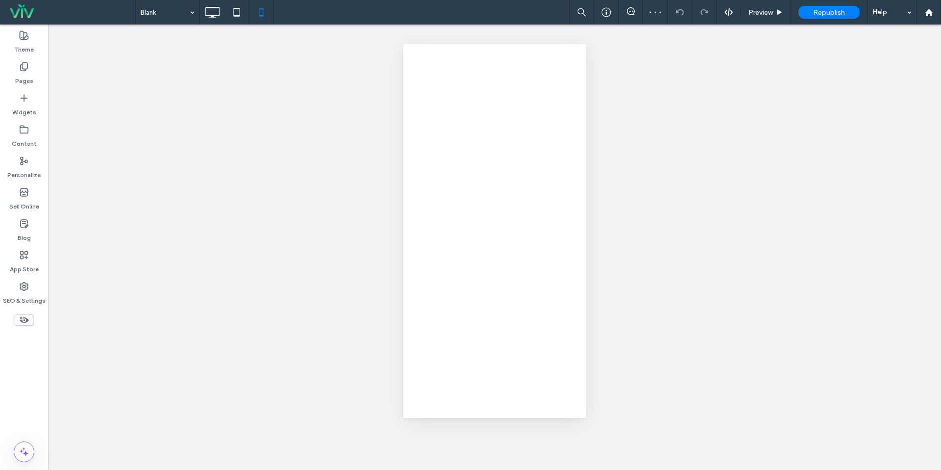
scroll to position [0, 0]
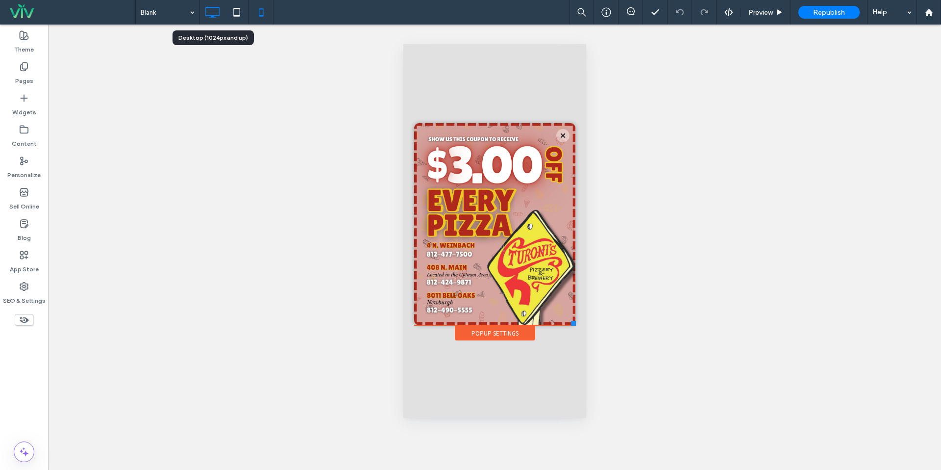
click at [220, 15] on icon at bounding box center [212, 12] width 20 height 20
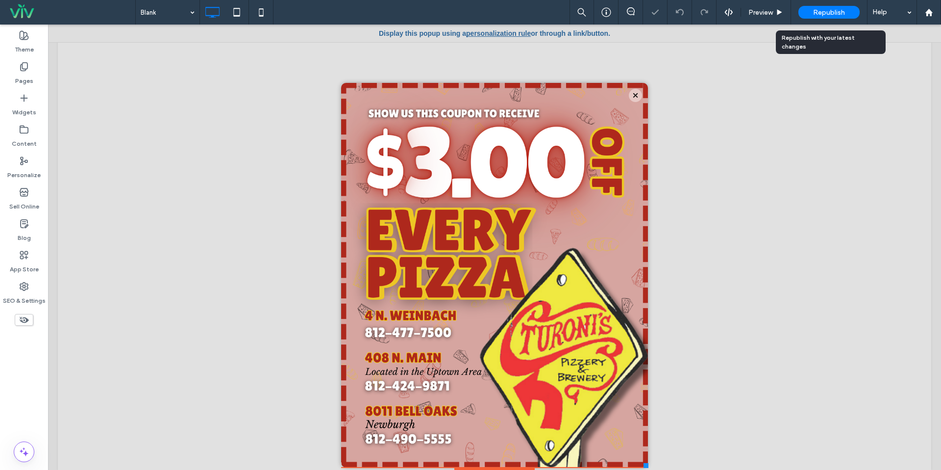
click at [839, 12] on span "Republish" at bounding box center [829, 12] width 32 height 8
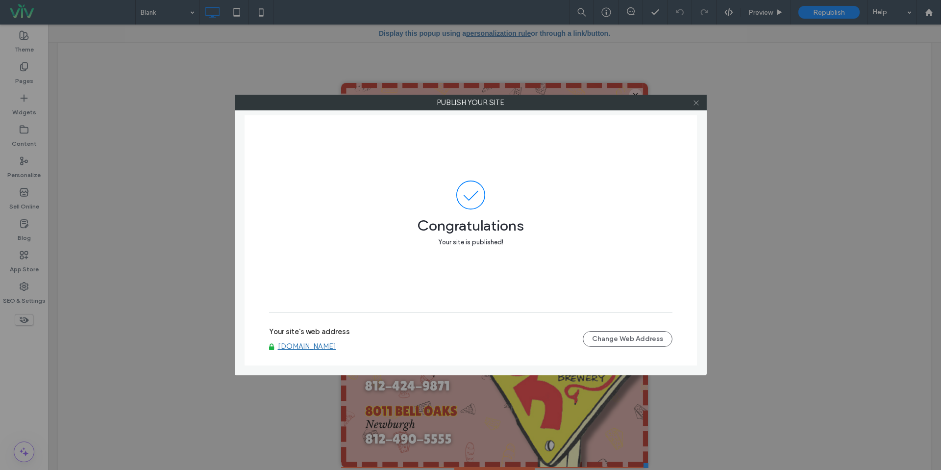
click at [694, 98] on span at bounding box center [695, 102] width 7 height 15
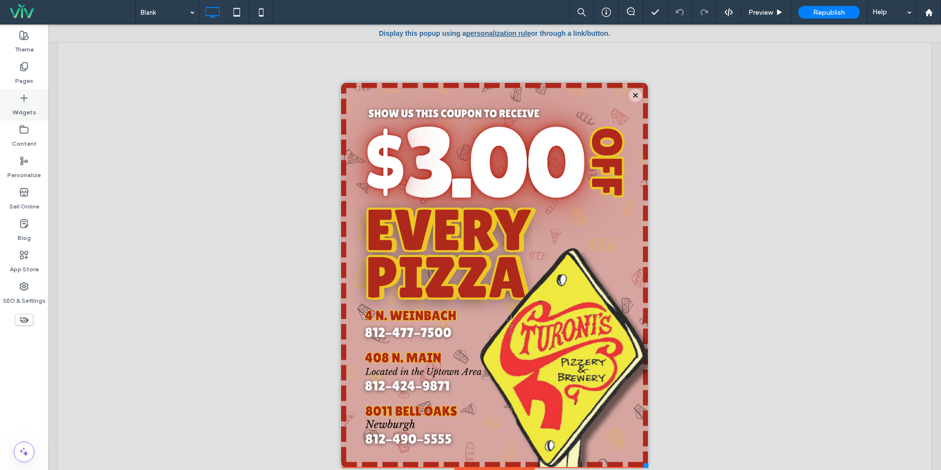
drag, startPoint x: 24, startPoint y: 79, endPoint x: 34, endPoint y: 90, distance: 15.3
click at [24, 79] on label "Pages" at bounding box center [24, 79] width 18 height 14
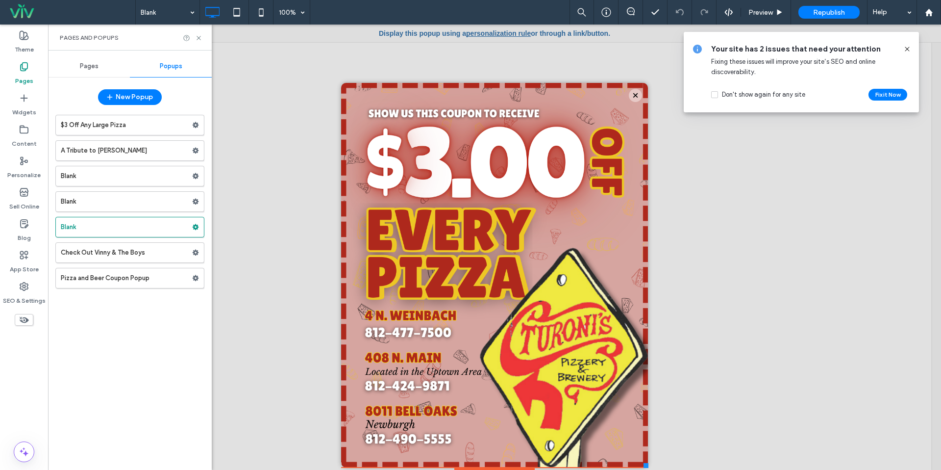
click at [139, 308] on div "$3 Off Any Large Pizza A Tribute to Jerry Turner Blank Blank Blank Check Out Vi…" at bounding box center [129, 287] width 149 height 355
drag, startPoint x: 25, startPoint y: 164, endPoint x: 33, endPoint y: 168, distance: 9.7
click at [25, 164] on icon at bounding box center [24, 161] width 10 height 10
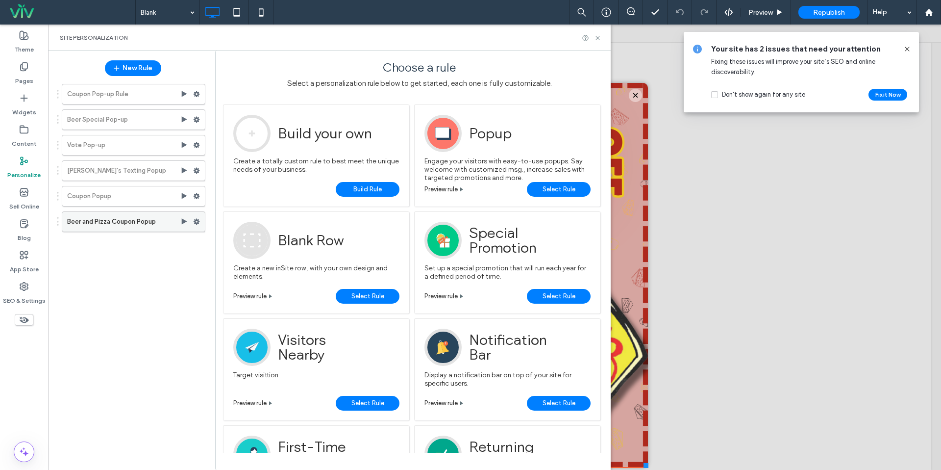
click at [123, 223] on label "Beer and Pizza Coupon Popup" at bounding box center [123, 222] width 113 height 20
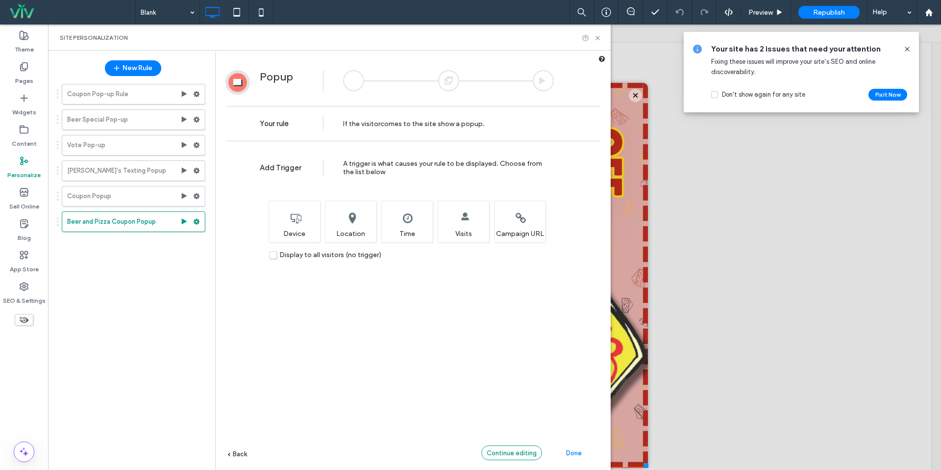
click at [506, 451] on span "Continue editing" at bounding box center [512, 452] width 50 height 7
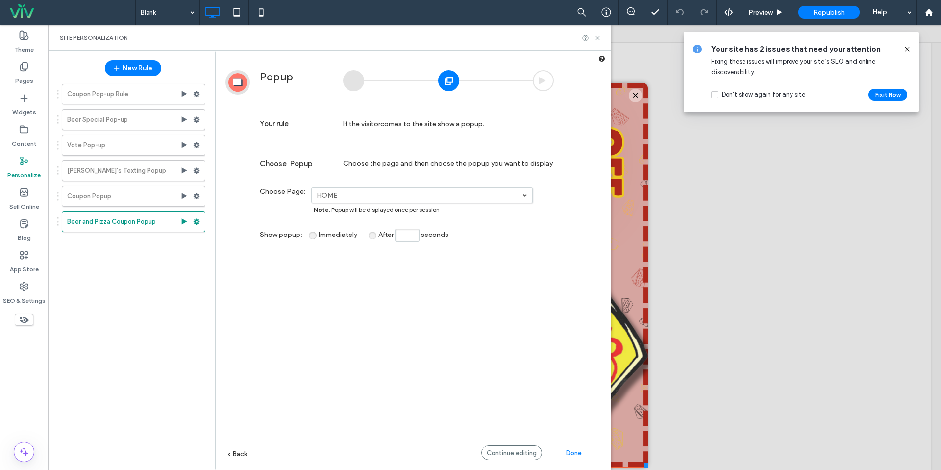
click at [240, 454] on span "Back" at bounding box center [240, 453] width 14 height 7
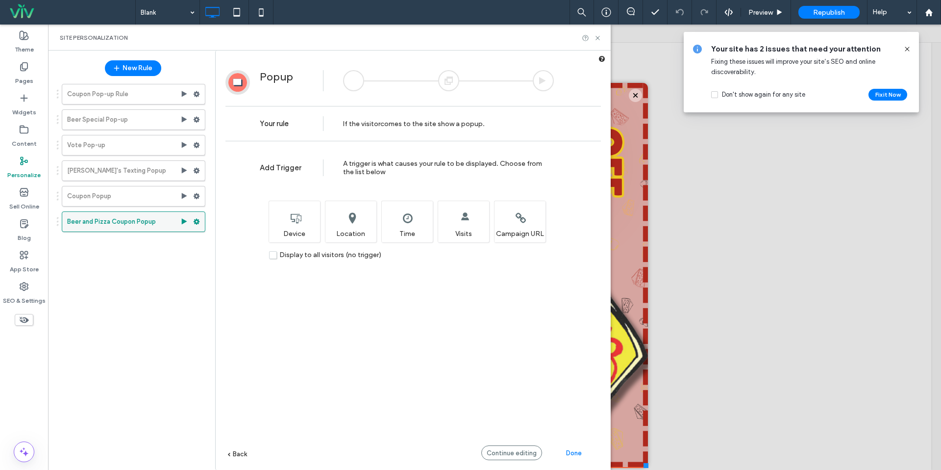
click at [196, 221] on icon at bounding box center [196, 221] width 7 height 7
click at [242, 259] on span "Deactivate" at bounding box center [247, 260] width 36 height 8
click at [125, 169] on label "Turoni's Texting Popup" at bounding box center [123, 171] width 113 height 20
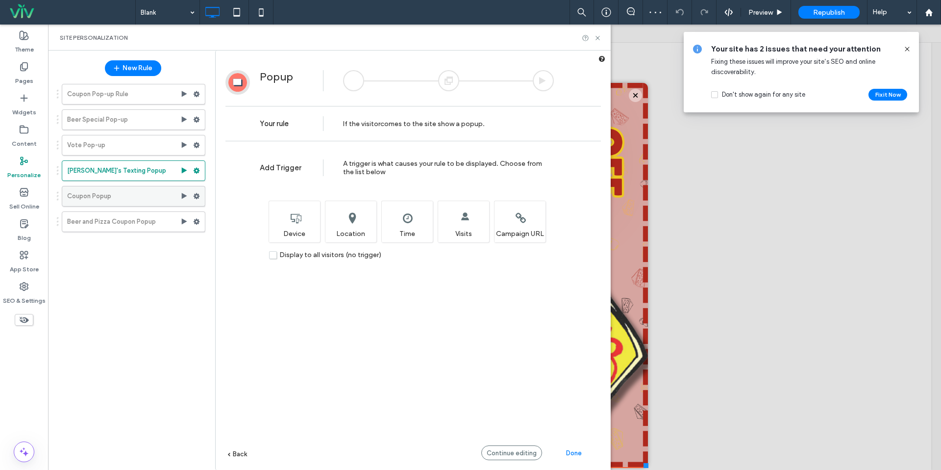
click at [120, 192] on label "Coupon Popup" at bounding box center [123, 196] width 113 height 20
click at [116, 142] on label "Vote Pop-up" at bounding box center [123, 145] width 113 height 20
click at [503, 449] on span "Continue editing" at bounding box center [512, 452] width 50 height 7
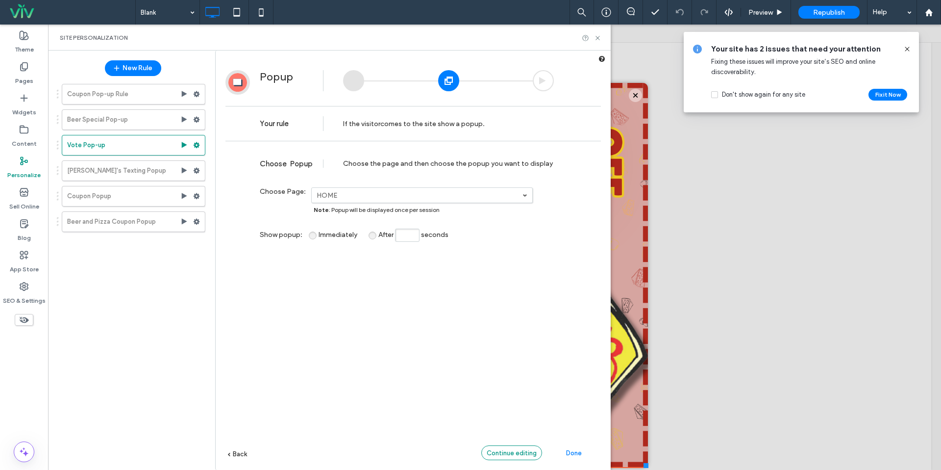
click at [503, 449] on span "Continue editing" at bounding box center [512, 452] width 50 height 7
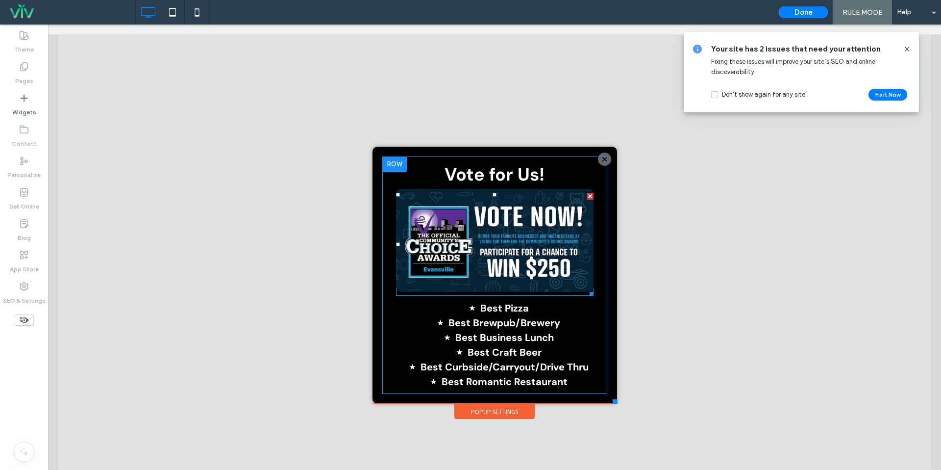
click at [524, 266] on img at bounding box center [495, 240] width 198 height 103
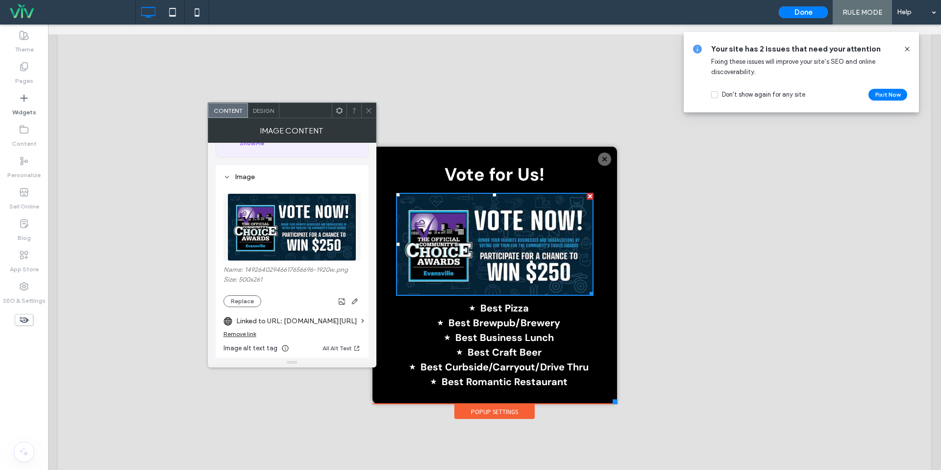
scroll to position [91, 0]
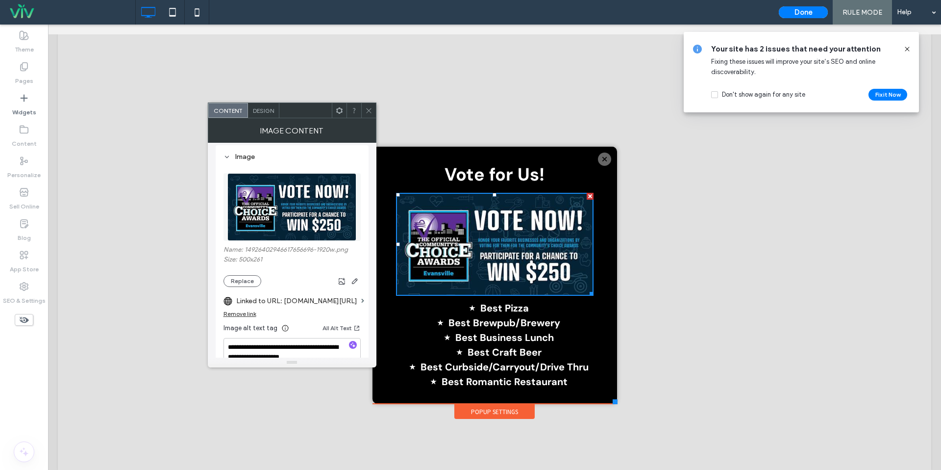
click at [248, 317] on div "Remove link" at bounding box center [239, 313] width 33 height 7
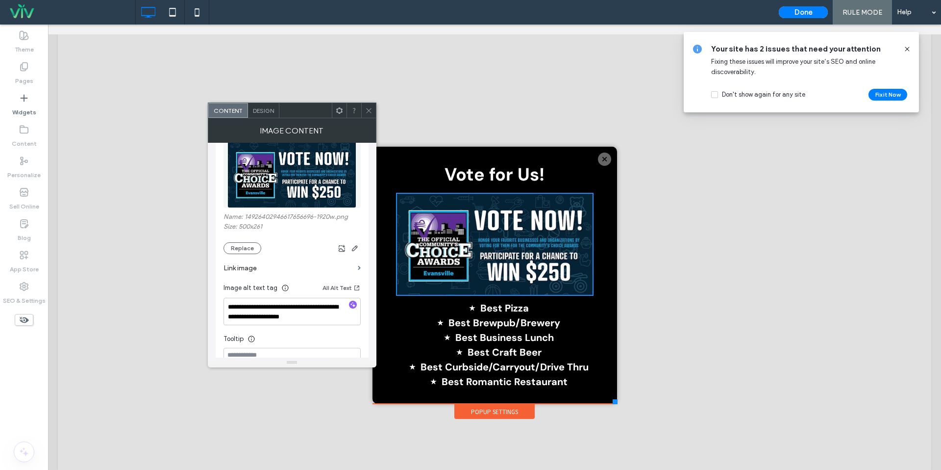
click at [245, 267] on label "Link image" at bounding box center [288, 268] width 130 height 18
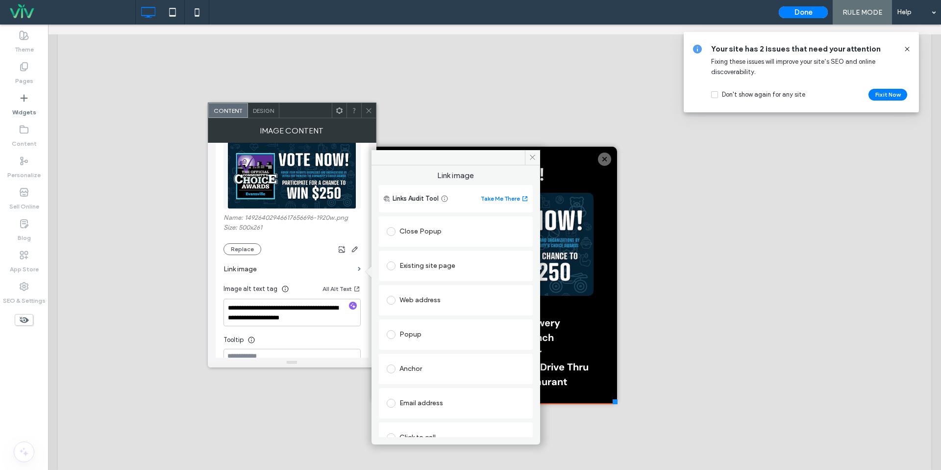
click at [428, 259] on div "Existing site page" at bounding box center [456, 266] width 138 height 16
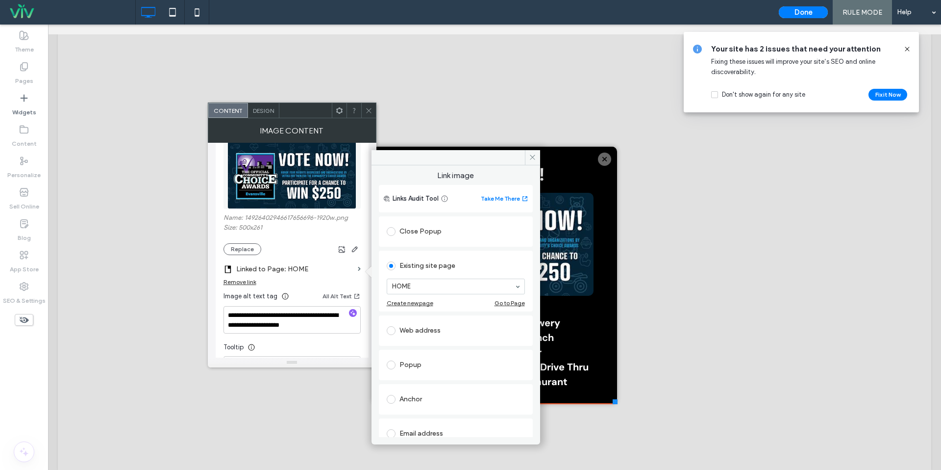
click at [428, 233] on div "Close Popup" at bounding box center [456, 231] width 138 height 16
click at [416, 288] on div "Web address" at bounding box center [456, 297] width 138 height 21
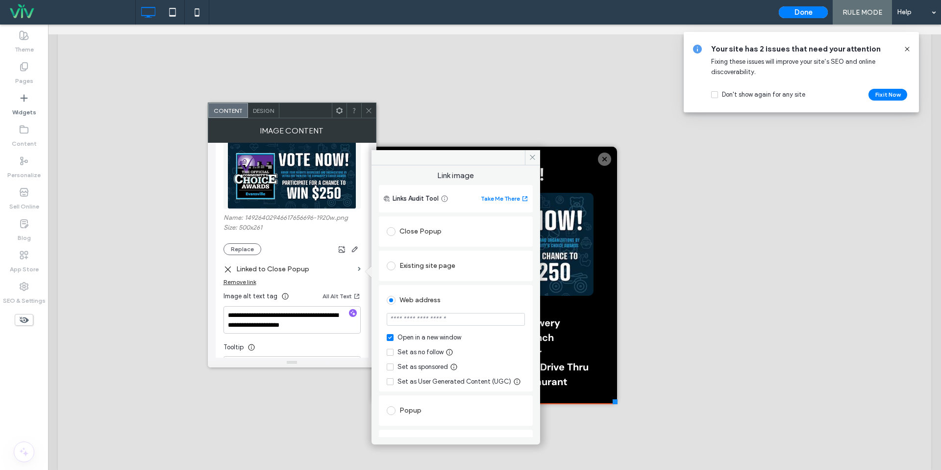
click at [421, 322] on input "url" at bounding box center [456, 319] width 138 height 13
paste input "**********"
type input "**********"
click at [428, 301] on div "Web address" at bounding box center [456, 300] width 138 height 16
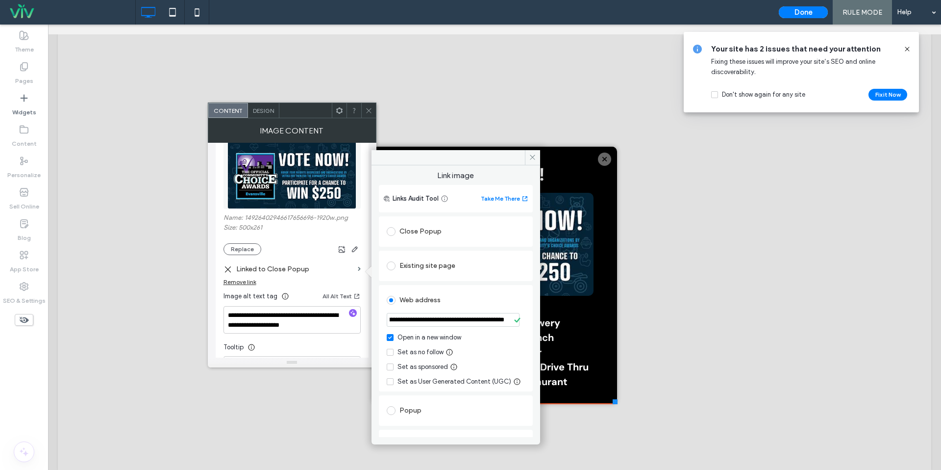
scroll to position [0, 0]
click at [532, 156] on use at bounding box center [532, 157] width 5 height 5
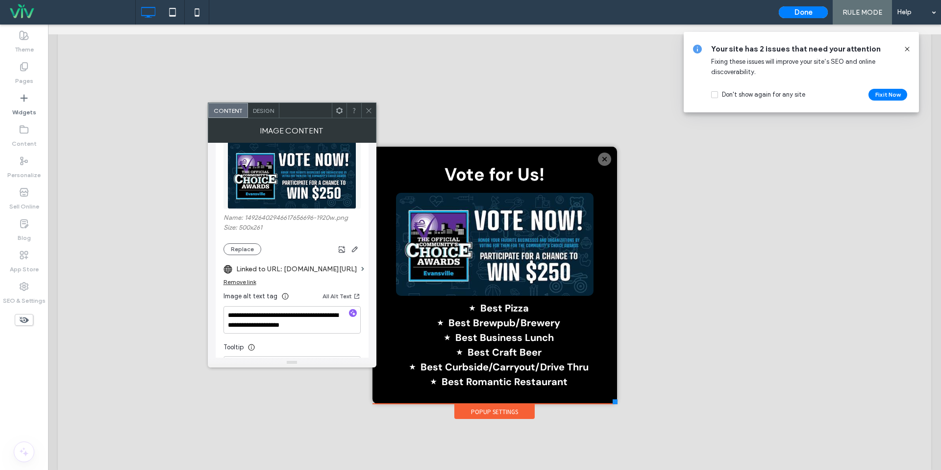
click at [360, 107] on div at bounding box center [353, 110] width 15 height 15
click at [485, 348] on span "Best Craft Beer" at bounding box center [505, 352] width 74 height 13
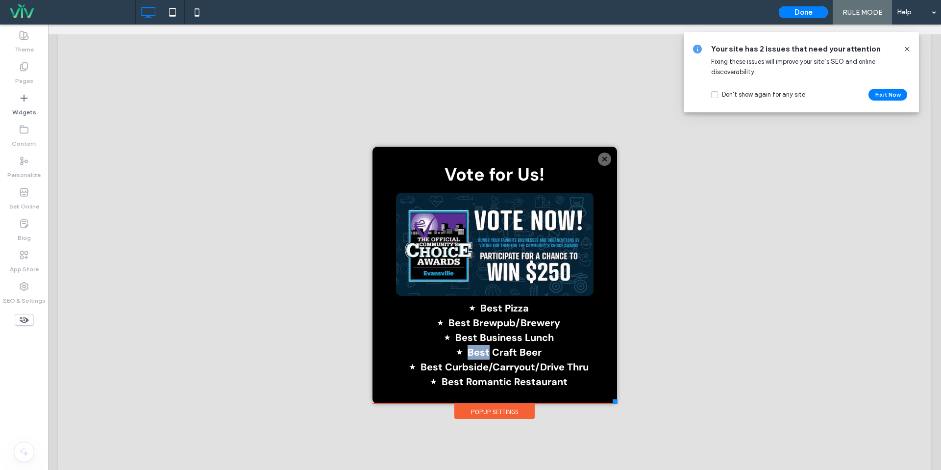
click at [485, 348] on span "Best Craft Beer" at bounding box center [505, 352] width 74 height 13
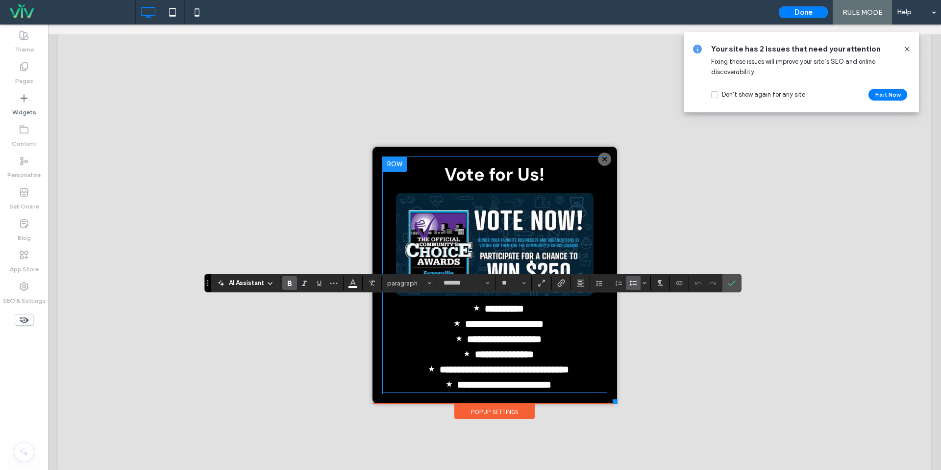
click at [501, 316] on li "**********" at bounding box center [504, 323] width 205 height 15
drag, startPoint x: 482, startPoint y: 310, endPoint x: 556, endPoint y: 311, distance: 74.0
click at [556, 311] on li "**********" at bounding box center [504, 307] width 205 height 15
drag, startPoint x: 457, startPoint y: 322, endPoint x: 569, endPoint y: 323, distance: 112.2
click at [569, 323] on li "**********" at bounding box center [504, 323] width 205 height 15
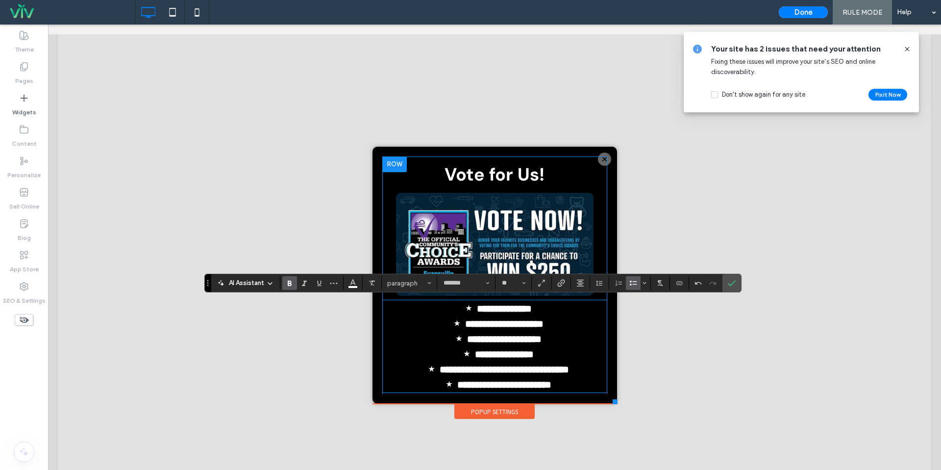
click at [466, 310] on li "**********" at bounding box center [504, 307] width 205 height 15
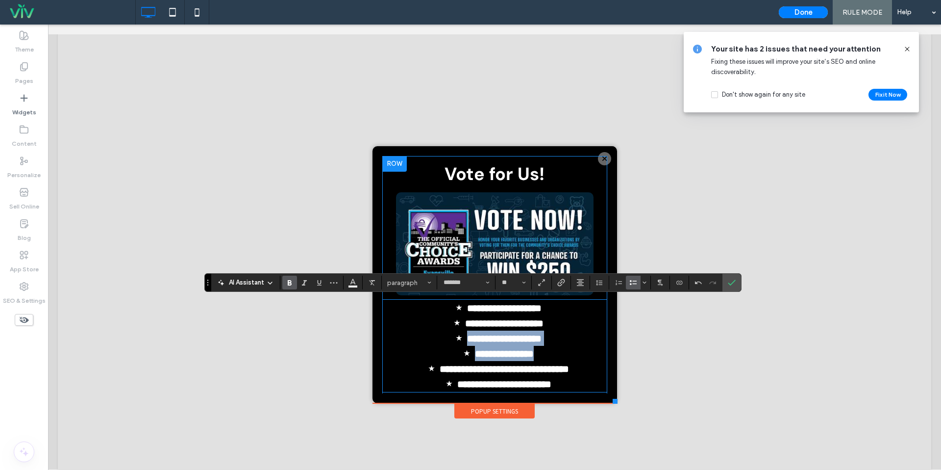
drag, startPoint x: 563, startPoint y: 351, endPoint x: 425, endPoint y: 342, distance: 138.5
click at [425, 342] on ul "**********" at bounding box center [494, 345] width 225 height 91
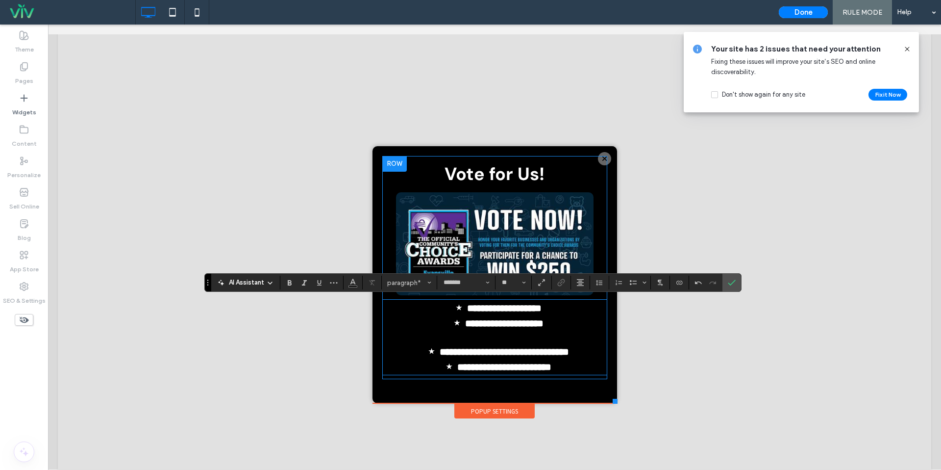
type input "**"
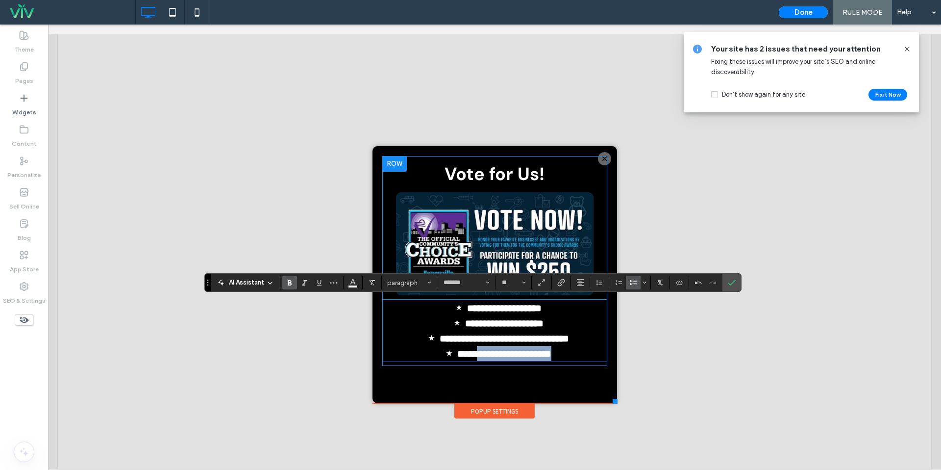
drag, startPoint x: 580, startPoint y: 351, endPoint x: 468, endPoint y: 352, distance: 112.7
click at [468, 352] on li "**********" at bounding box center [504, 353] width 205 height 15
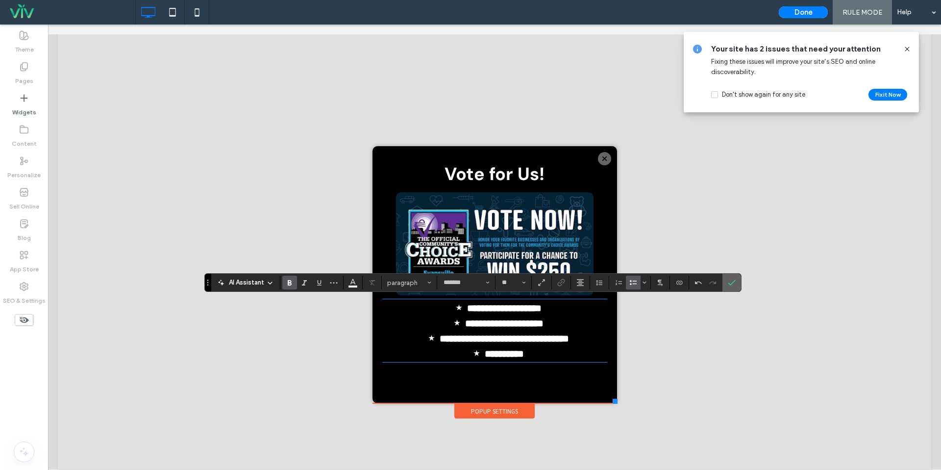
click at [734, 279] on icon "Confirm" at bounding box center [732, 282] width 8 height 8
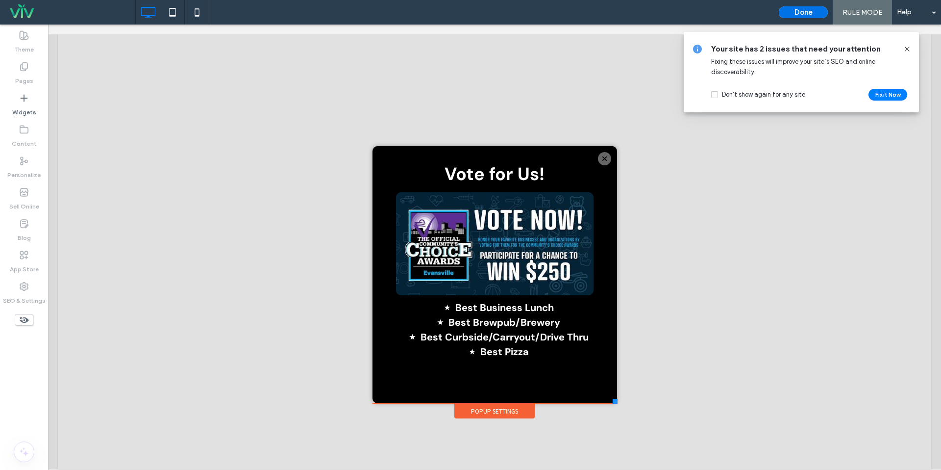
click at [819, 11] on button "Done" at bounding box center [803, 12] width 49 height 12
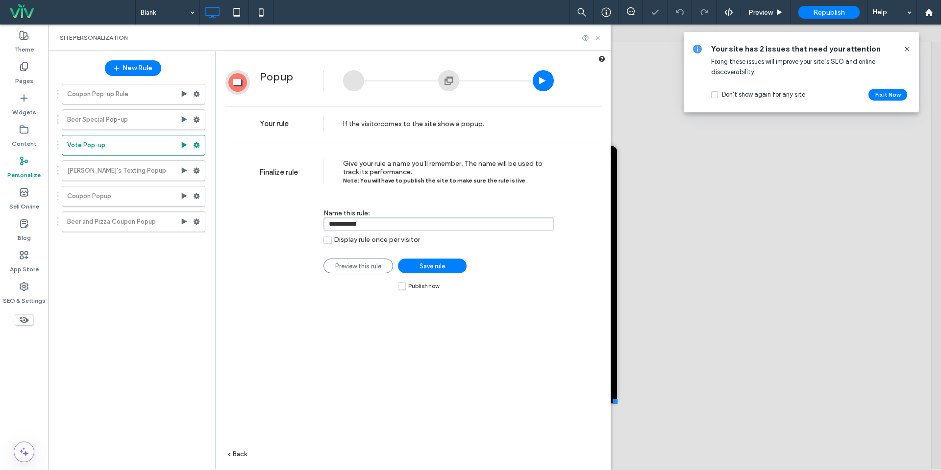
click at [423, 265] on span "Save rule" at bounding box center [432, 265] width 25 height 7
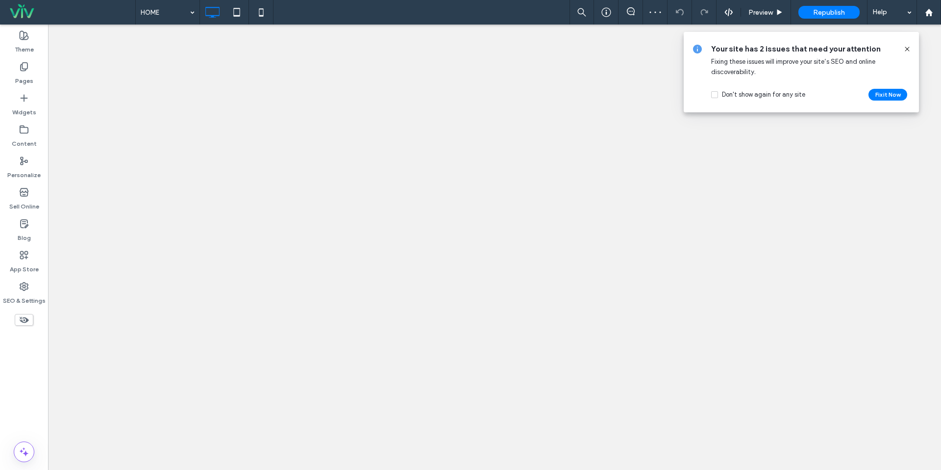
click at [34, 77] on div at bounding box center [470, 235] width 941 height 470
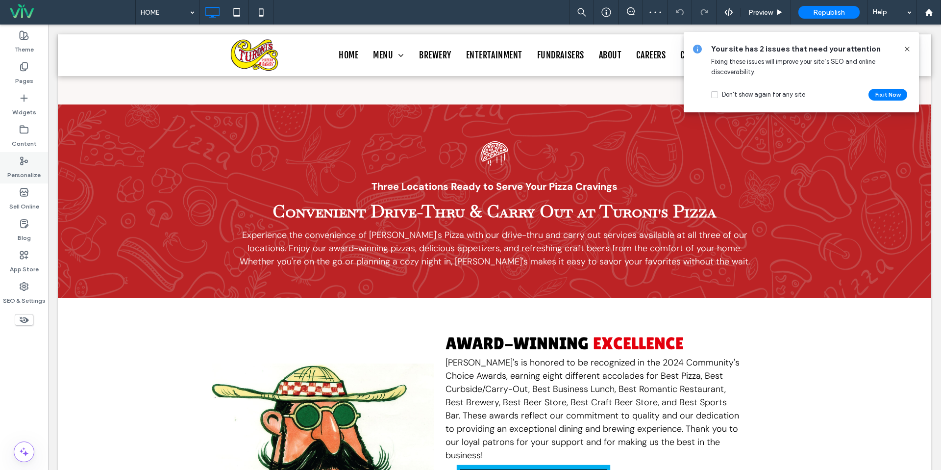
scroll to position [2327, 0]
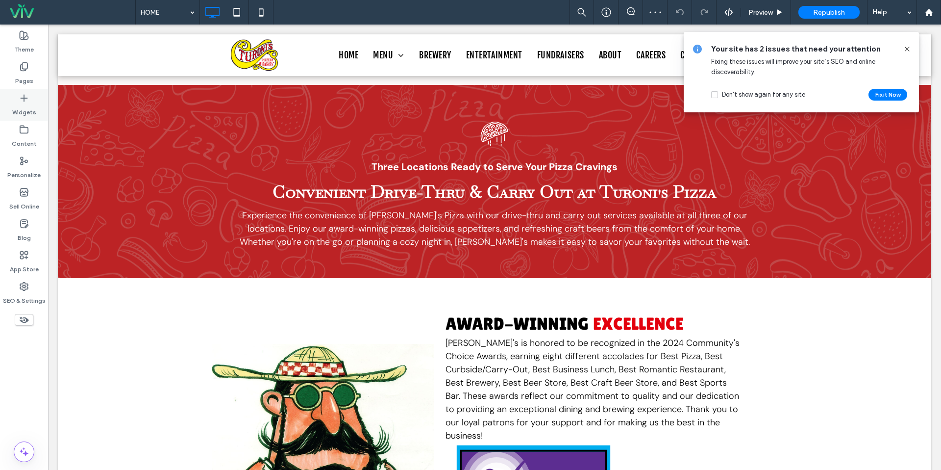
click at [20, 105] on label "Widgets" at bounding box center [24, 110] width 24 height 14
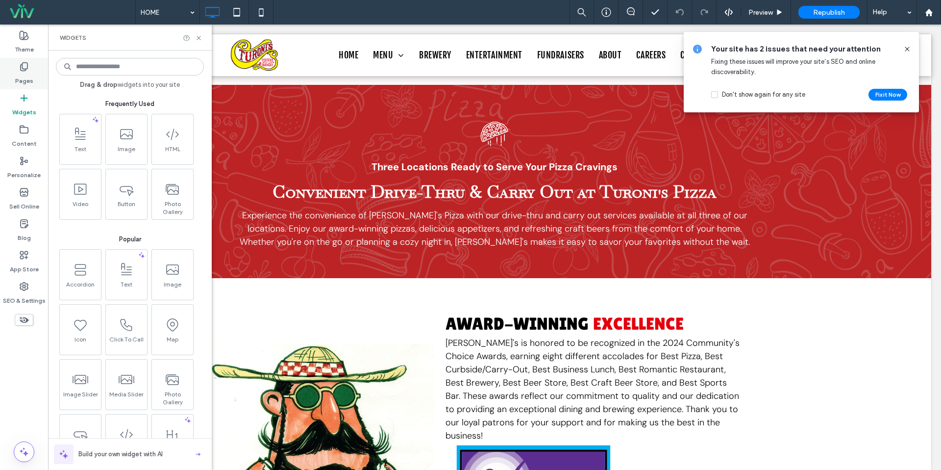
click at [35, 77] on div "Pages" at bounding box center [24, 73] width 48 height 31
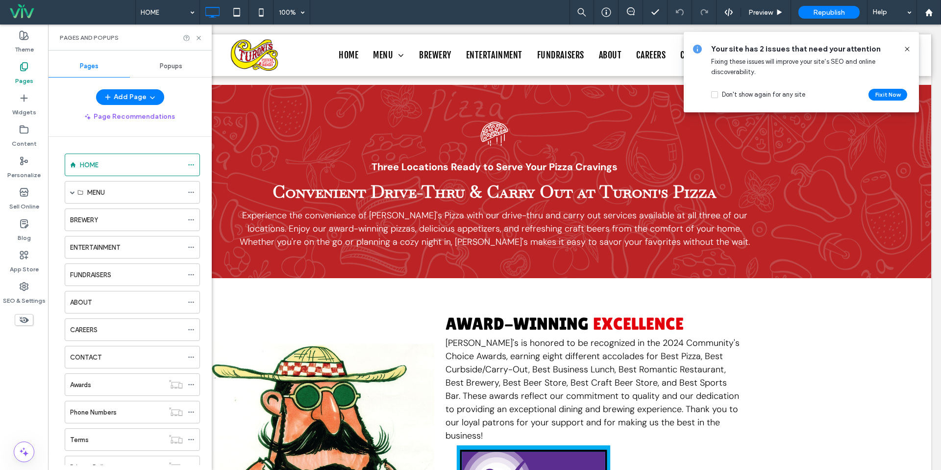
drag, startPoint x: 163, startPoint y: 66, endPoint x: 156, endPoint y: 77, distance: 13.2
click at [163, 66] on input at bounding box center [130, 67] width 148 height 18
click at [176, 68] on span "Popups" at bounding box center [171, 66] width 23 height 8
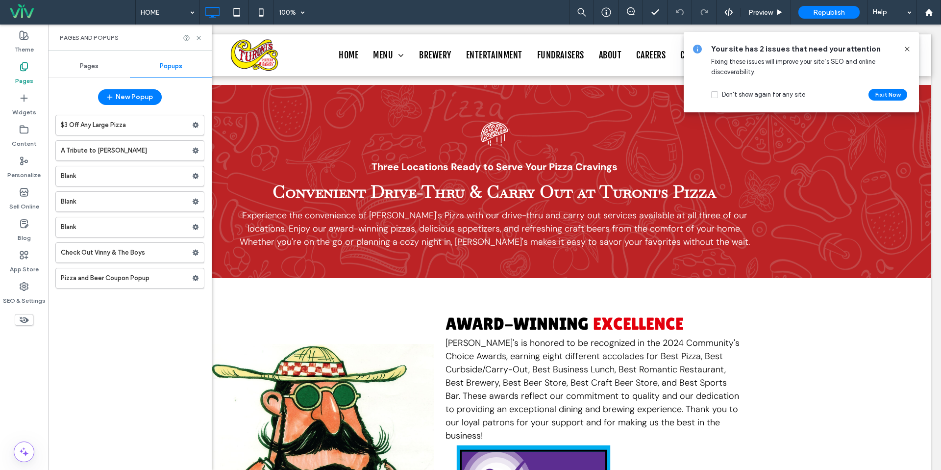
click at [101, 182] on label "Blank" at bounding box center [126, 176] width 131 height 20
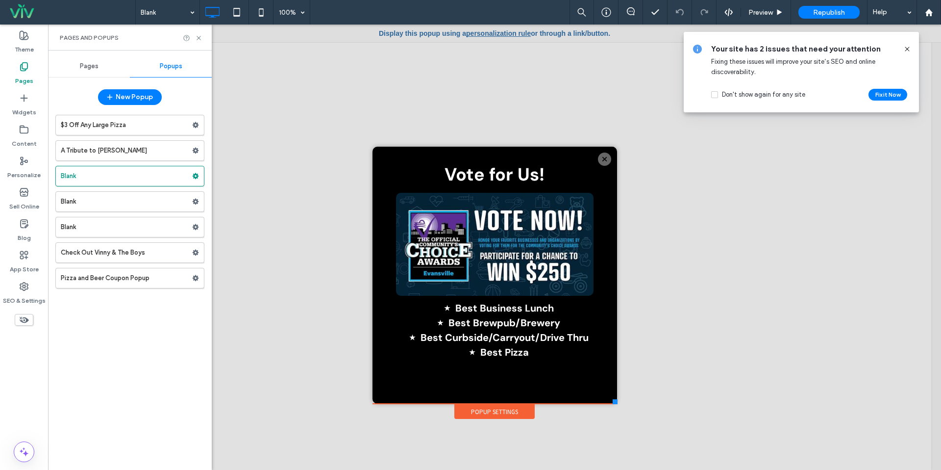
scroll to position [0, 0]
click at [197, 174] on use at bounding box center [196, 176] width 6 height 6
click at [272, 175] on label "Rename" at bounding box center [263, 178] width 70 height 8
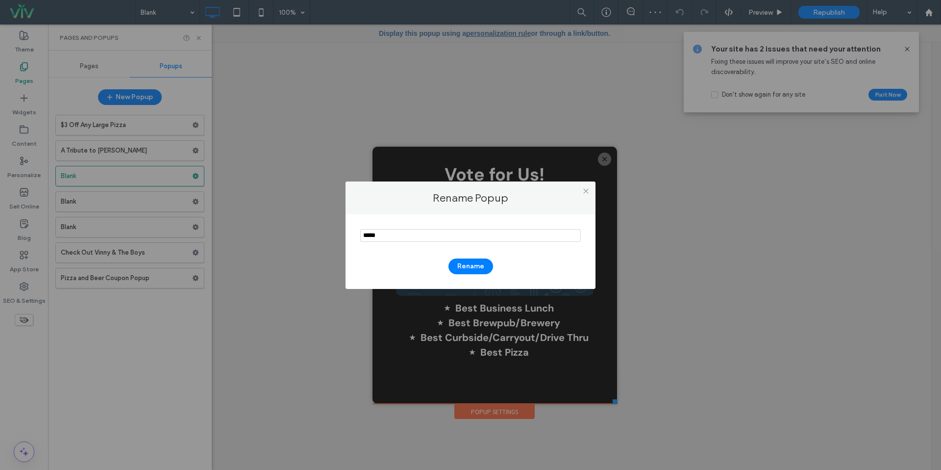
click at [462, 230] on input "notEmpty" at bounding box center [470, 235] width 221 height 13
type input "******"
click at [480, 269] on button "Rename" at bounding box center [470, 266] width 45 height 16
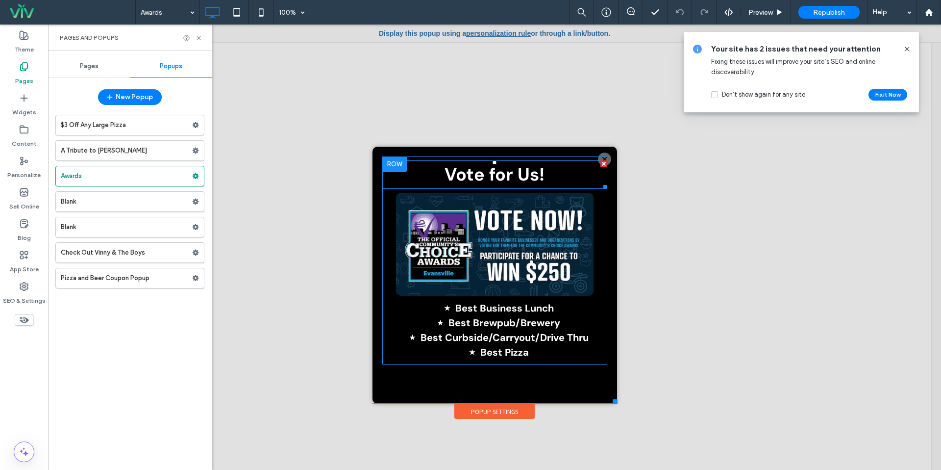
click at [538, 172] on span "Vote for Us!" at bounding box center [495, 174] width 100 height 23
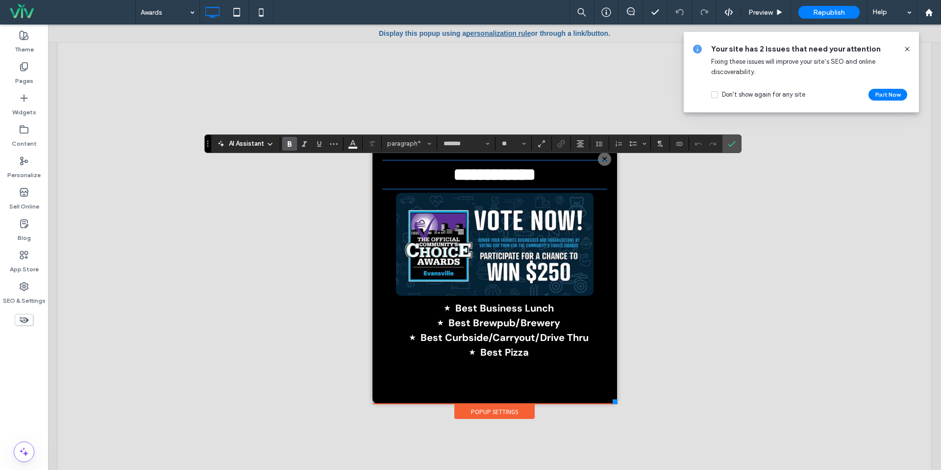
drag, startPoint x: 481, startPoint y: 176, endPoint x: 507, endPoint y: 173, distance: 26.6
click at [480, 176] on strong "**********" at bounding box center [494, 175] width 82 height 18
click at [732, 143] on use "Confirm" at bounding box center [732, 144] width 8 height 6
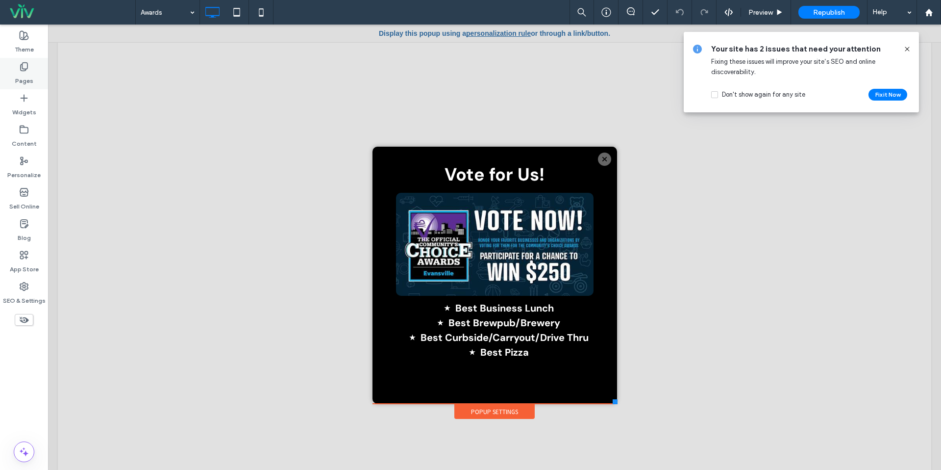
click at [38, 71] on div "Pages" at bounding box center [24, 73] width 48 height 31
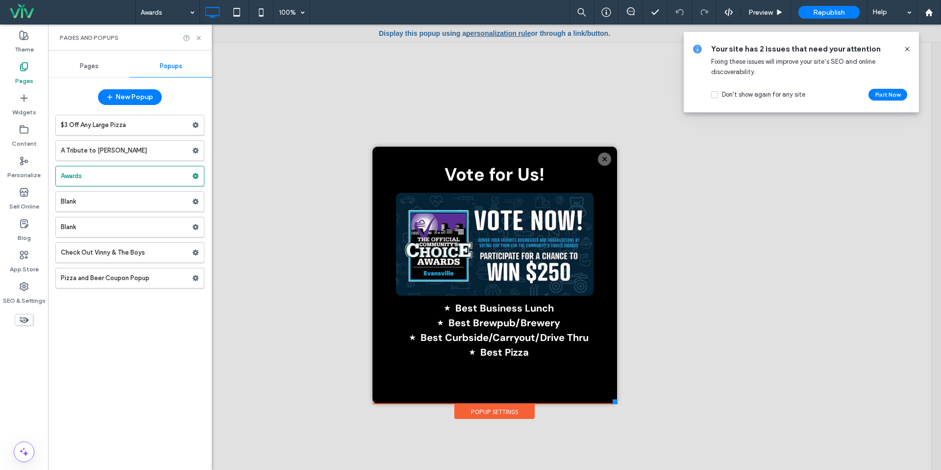
click at [102, 63] on div "Pages" at bounding box center [89, 66] width 82 height 22
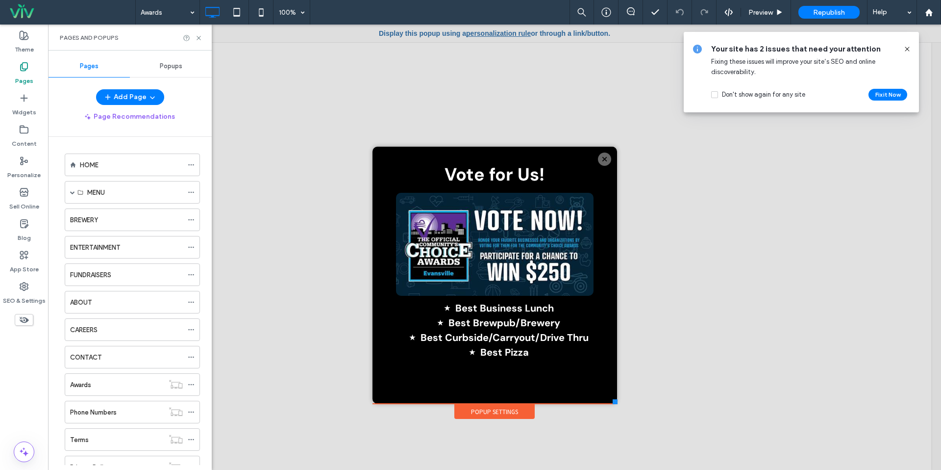
drag, startPoint x: 80, startPoint y: 172, endPoint x: 78, endPoint y: 184, distance: 12.9
click at [80, 172] on div "HOME" at bounding box center [131, 165] width 103 height 22
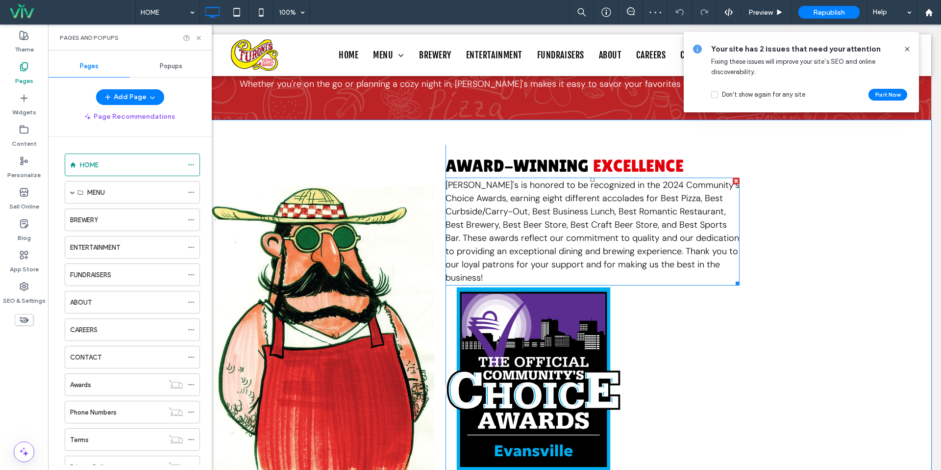
scroll to position [2568, 0]
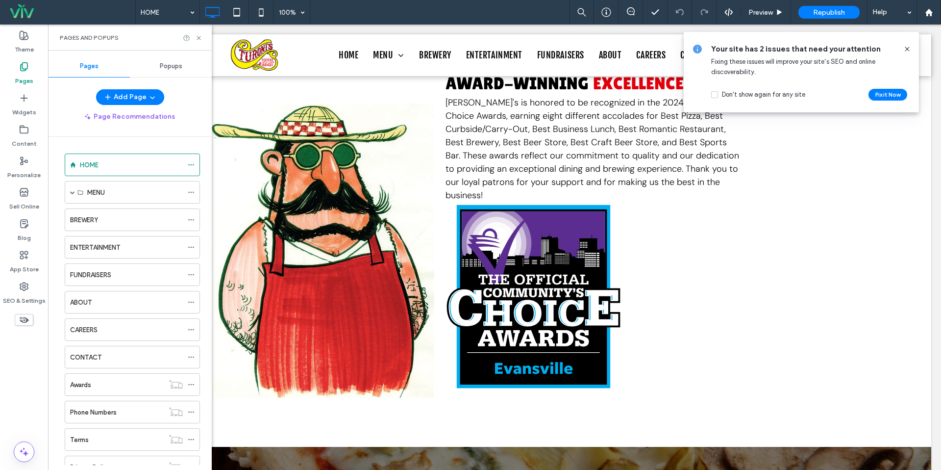
click at [29, 115] on label "Widgets" at bounding box center [24, 110] width 24 height 14
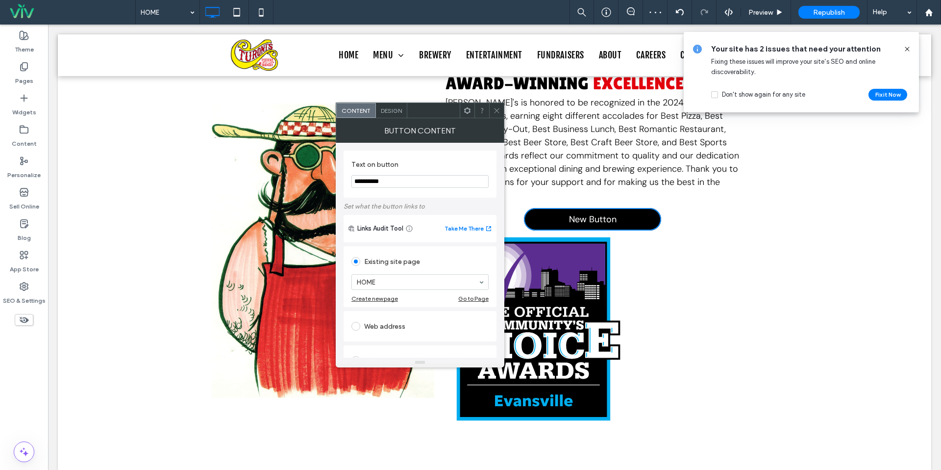
click at [498, 111] on icon at bounding box center [496, 110] width 7 height 7
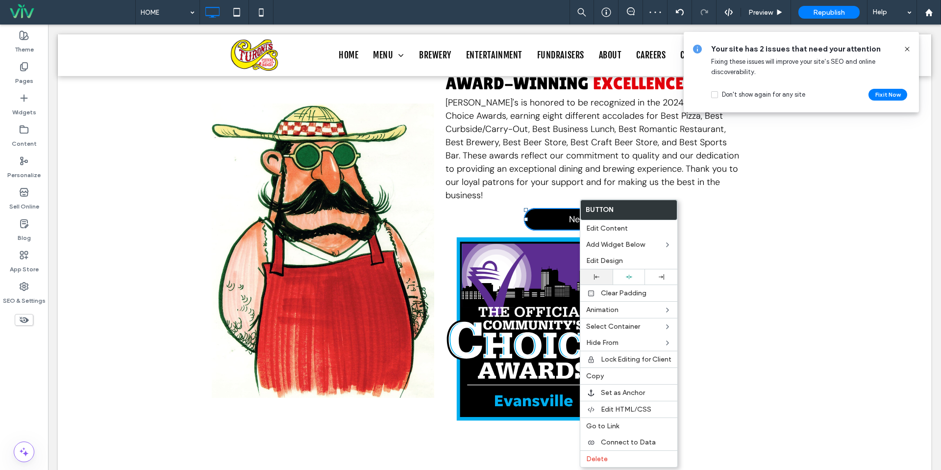
click at [601, 281] on div at bounding box center [596, 276] width 32 height 15
click at [504, 208] on link "New Button" at bounding box center [513, 219] width 137 height 23
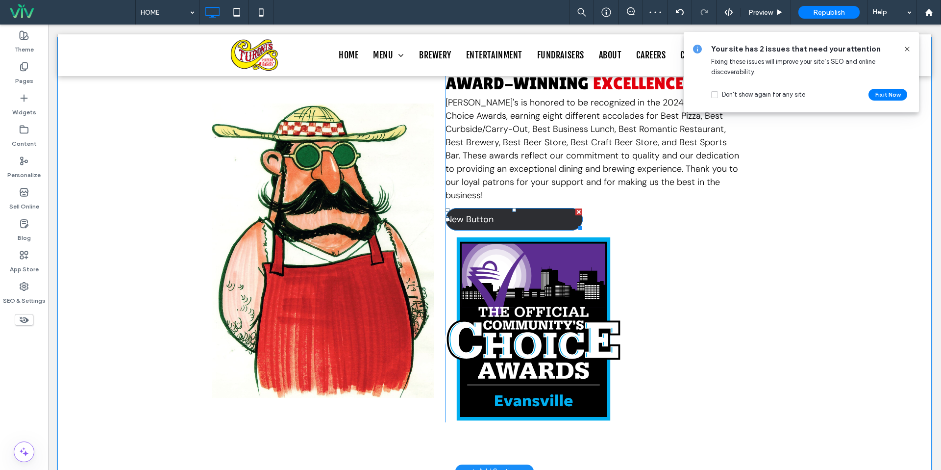
click at [529, 208] on link "New Button" at bounding box center [513, 219] width 137 height 23
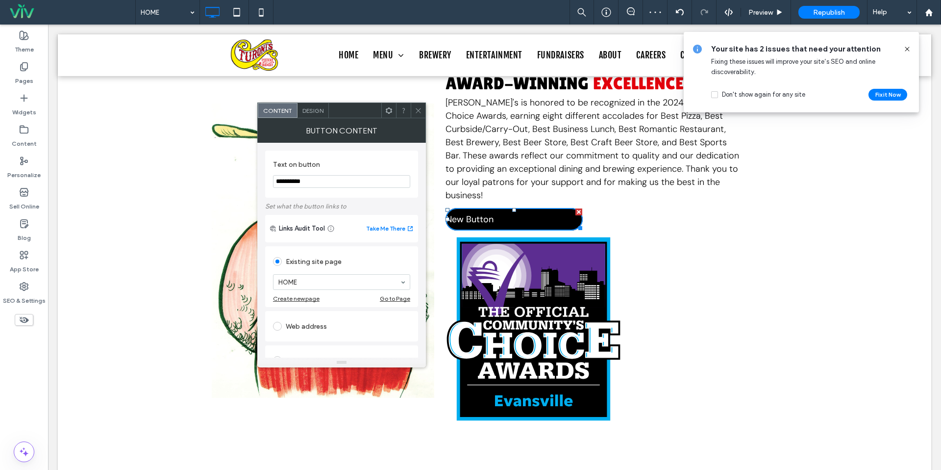
click at [317, 109] on span "Design" at bounding box center [312, 110] width 21 height 7
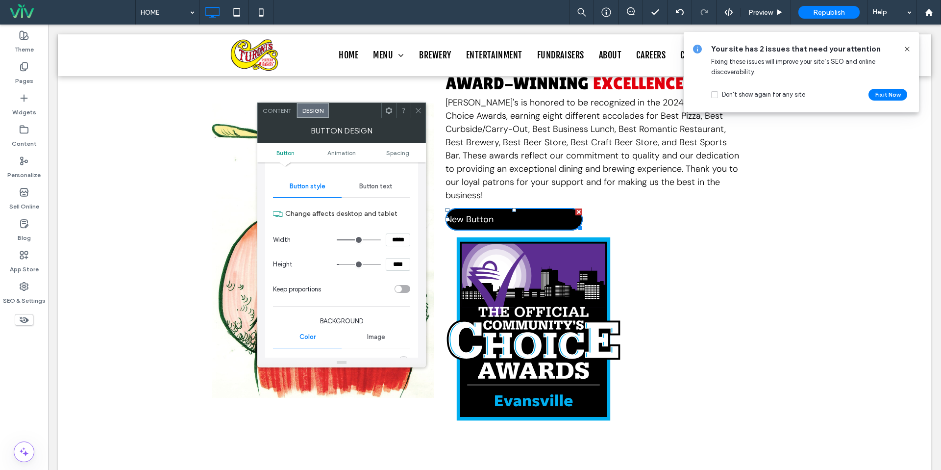
scroll to position [109, 0]
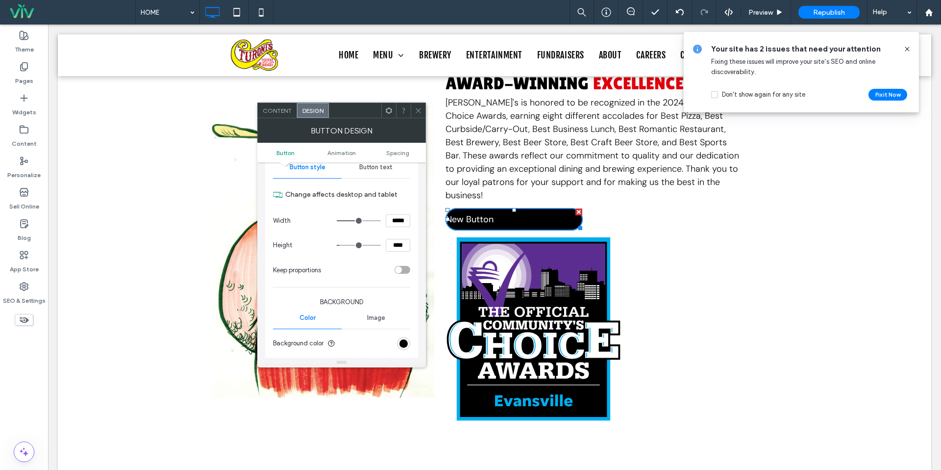
click at [384, 168] on span "Button text" at bounding box center [375, 167] width 33 height 8
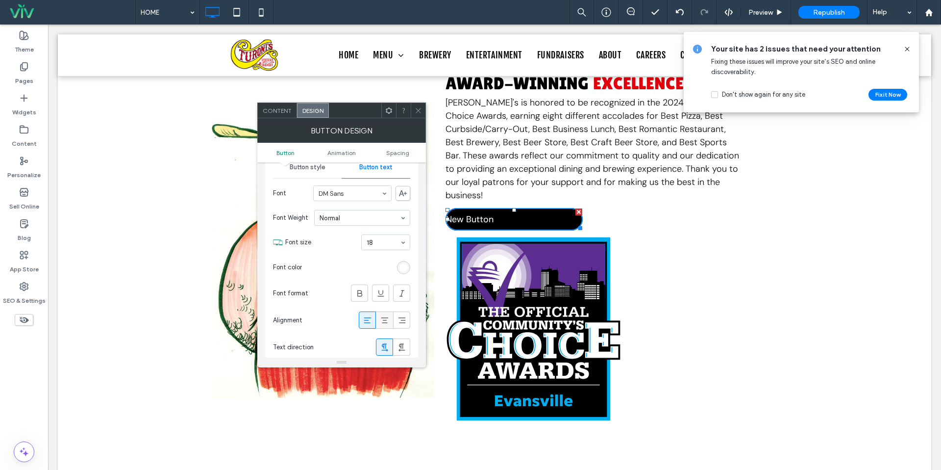
click at [389, 319] on icon at bounding box center [385, 320] width 10 height 10
click at [419, 108] on icon at bounding box center [418, 110] width 7 height 7
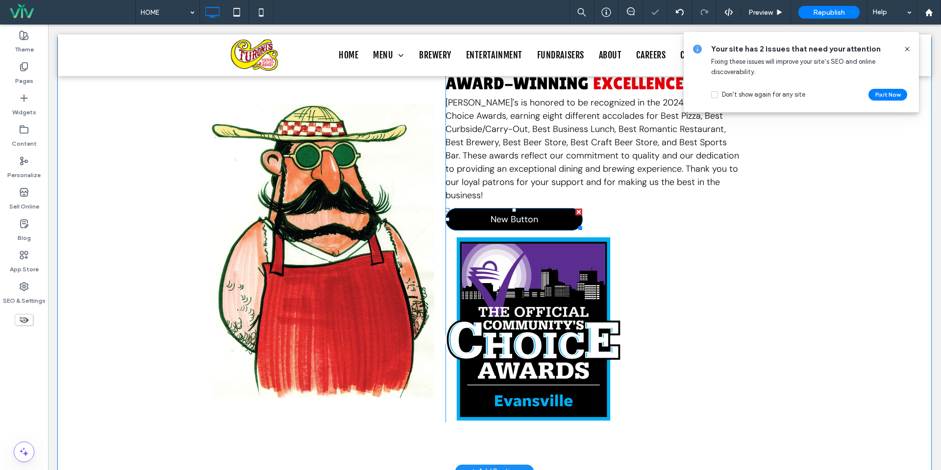
click at [515, 213] on span "New Button" at bounding box center [515, 219] width 48 height 12
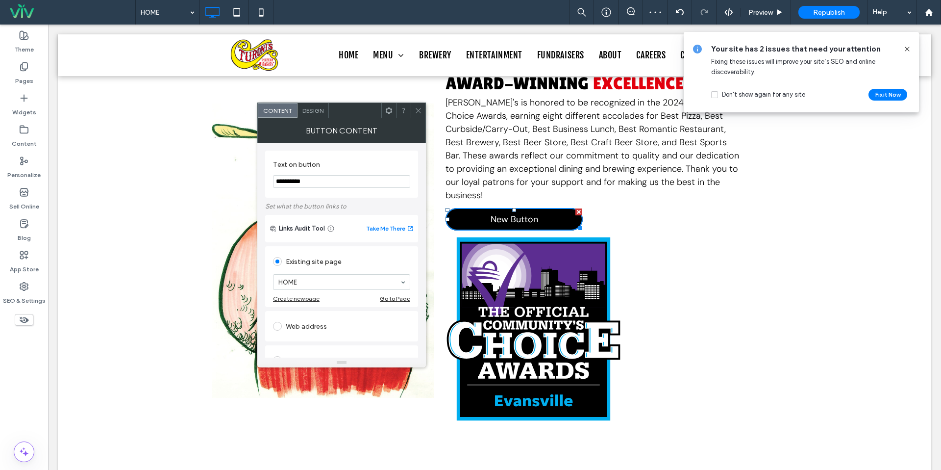
click at [305, 175] on input "**********" at bounding box center [341, 181] width 137 height 13
type input "**********"
click at [362, 158] on section "**********" at bounding box center [341, 173] width 137 height 37
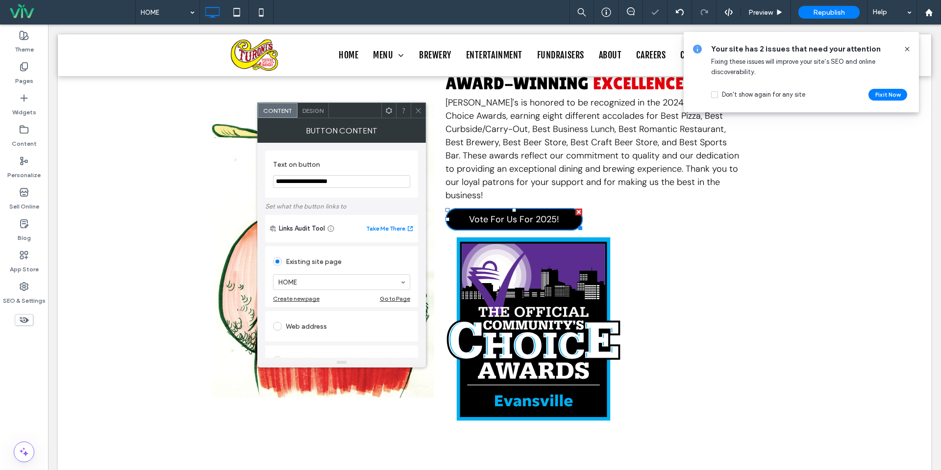
click at [424, 104] on div at bounding box center [418, 110] width 15 height 15
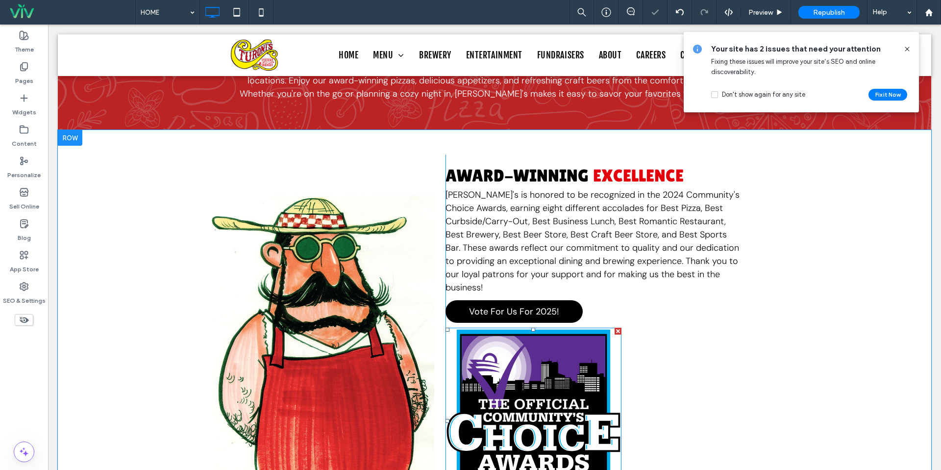
scroll to position [2474, 0]
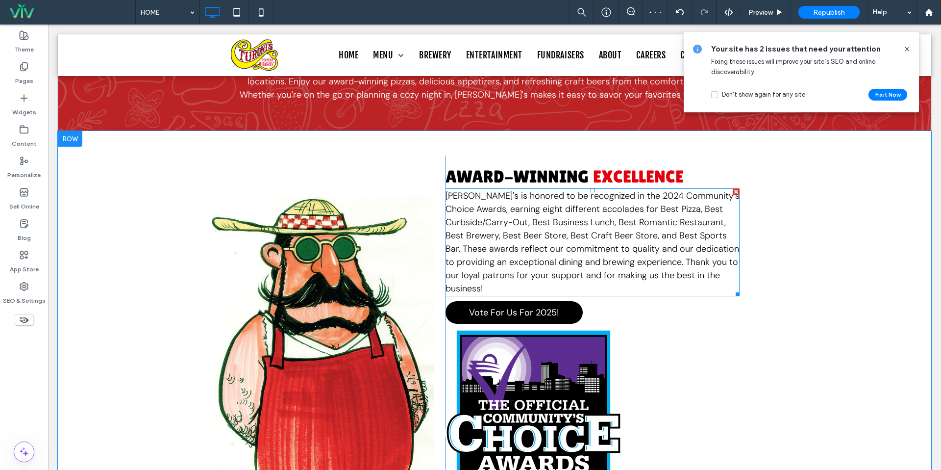
click at [532, 262] on span "Turoni's is honored to be recognized in the 2024 Community's Choice Awards, ear…" at bounding box center [592, 242] width 294 height 104
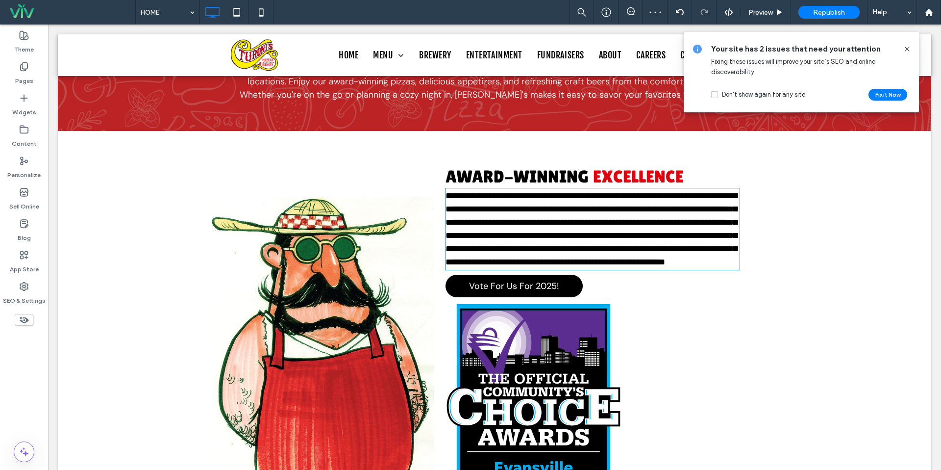
type input "*******"
type input "**"
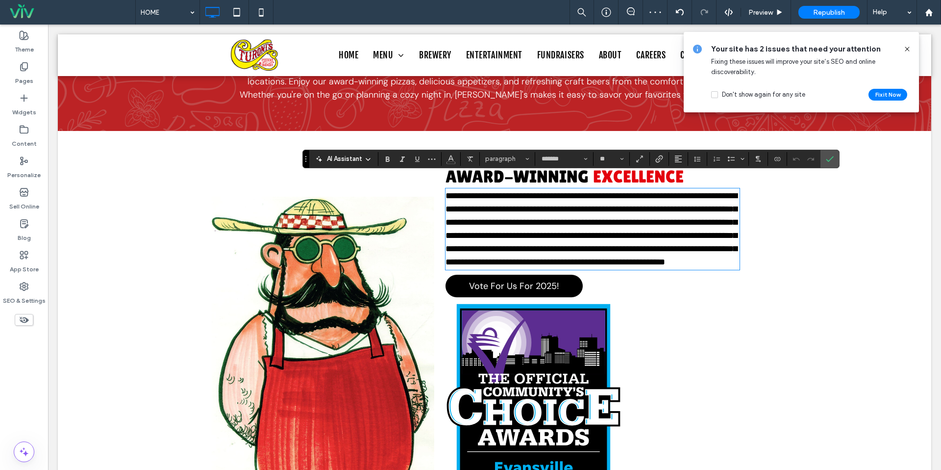
click at [528, 269] on p "**********" at bounding box center [592, 228] width 294 height 79
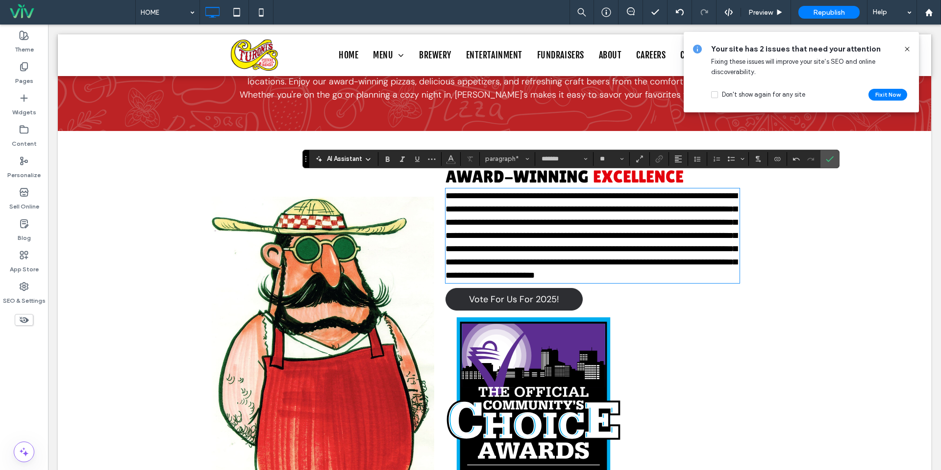
click at [511, 304] on span "Vote For Us For 2025!" at bounding box center [514, 299] width 90 height 12
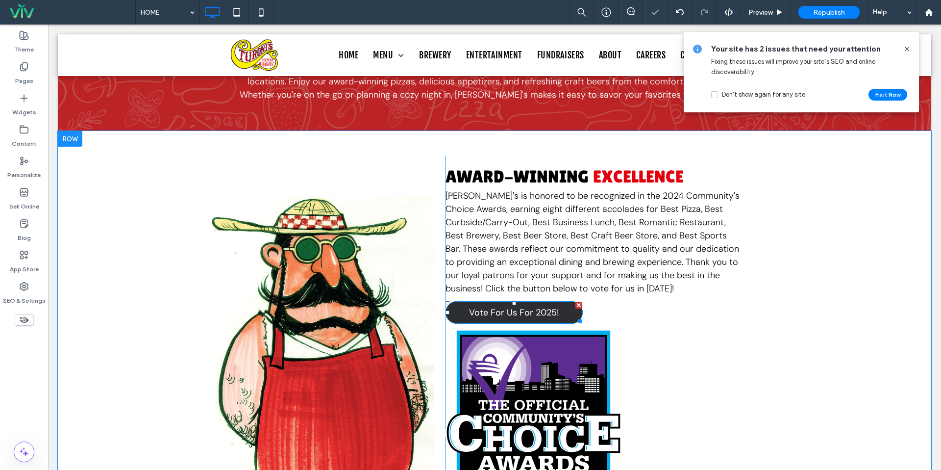
click at [511, 306] on span "Vote For Us For 2025!" at bounding box center [514, 312] width 90 height 12
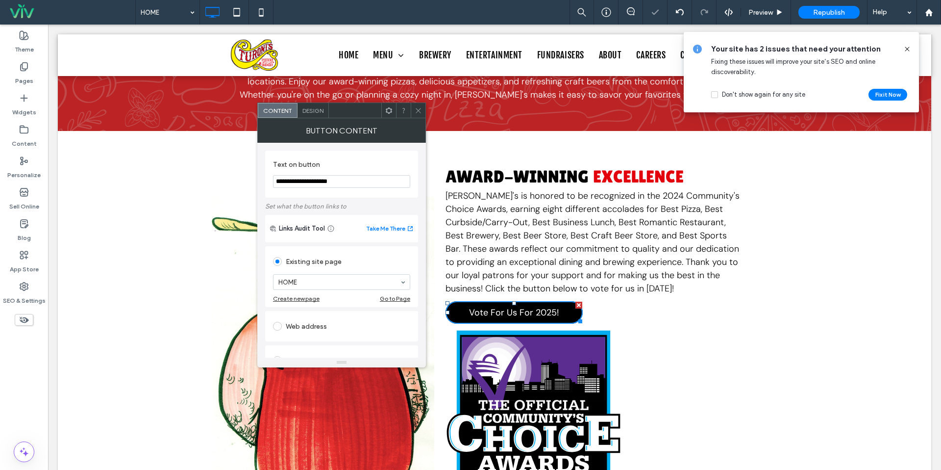
click at [316, 322] on div "Web address" at bounding box center [341, 326] width 137 height 16
click at [317, 317] on input "url" at bounding box center [341, 314] width 137 height 13
paste input "**********"
type input "**********"
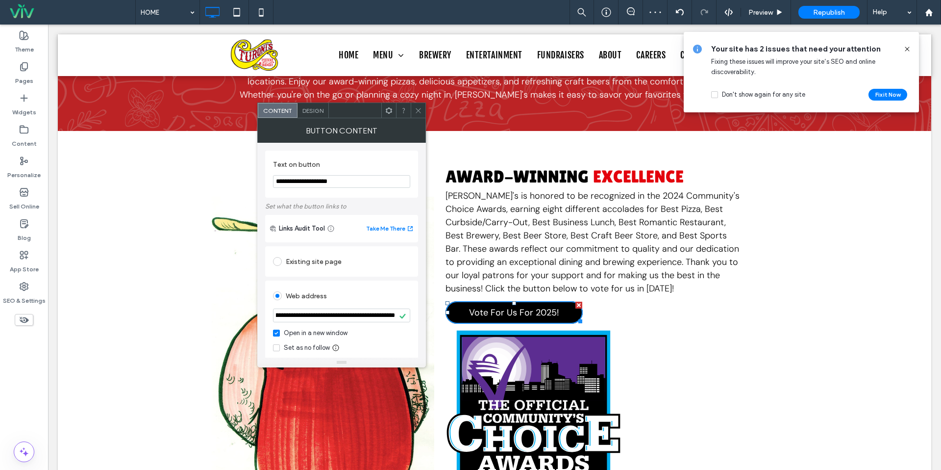
click at [335, 298] on div "Web address" at bounding box center [341, 296] width 137 height 16
click at [416, 108] on icon at bounding box center [418, 110] width 7 height 7
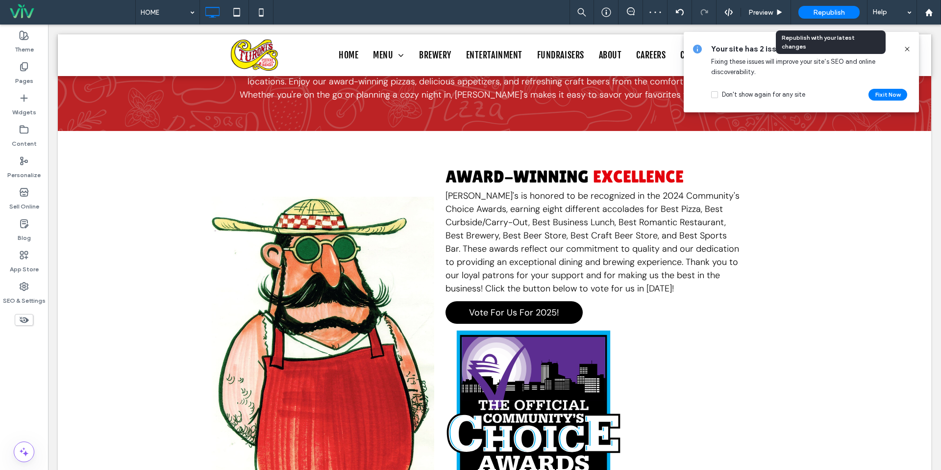
click at [836, 13] on span "Republish" at bounding box center [829, 12] width 32 height 8
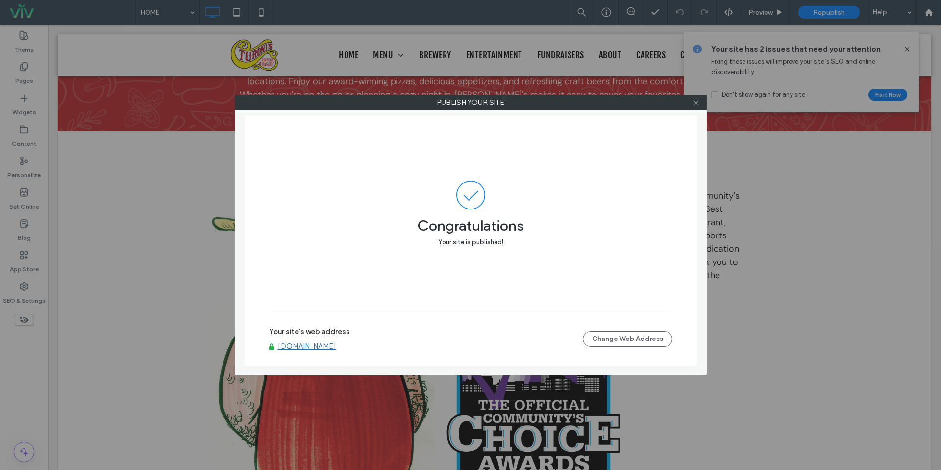
click at [695, 103] on icon at bounding box center [695, 102] width 7 height 7
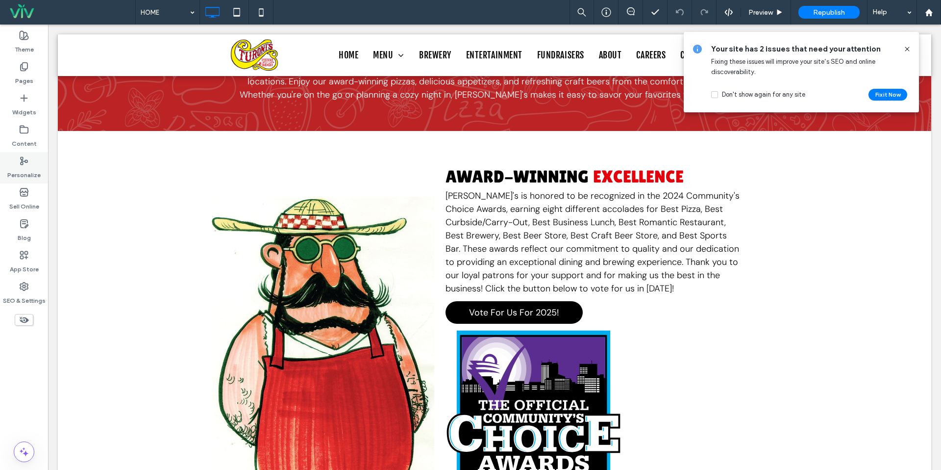
click at [22, 156] on icon at bounding box center [24, 161] width 10 height 10
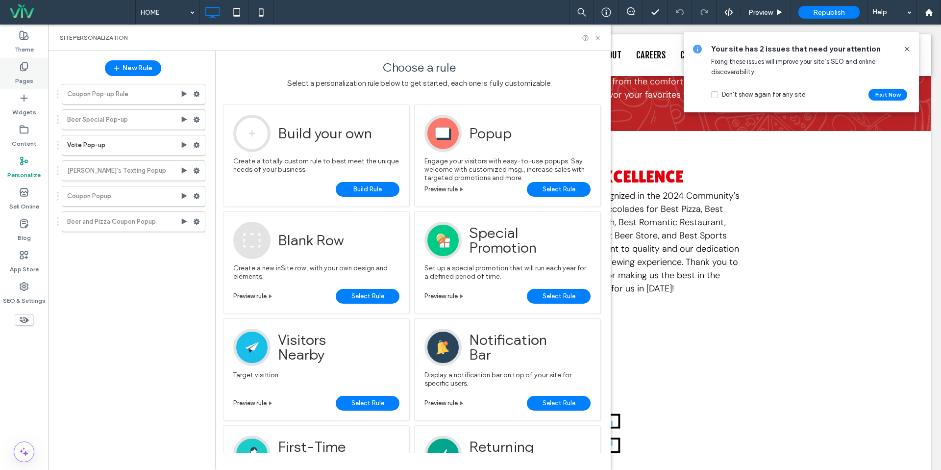
click at [21, 65] on use at bounding box center [24, 67] width 7 height 8
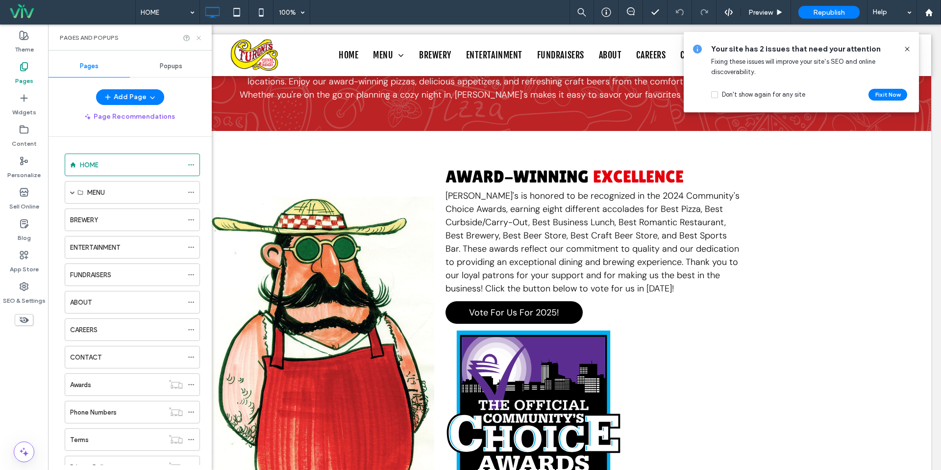
click at [199, 35] on icon at bounding box center [198, 37] width 7 height 7
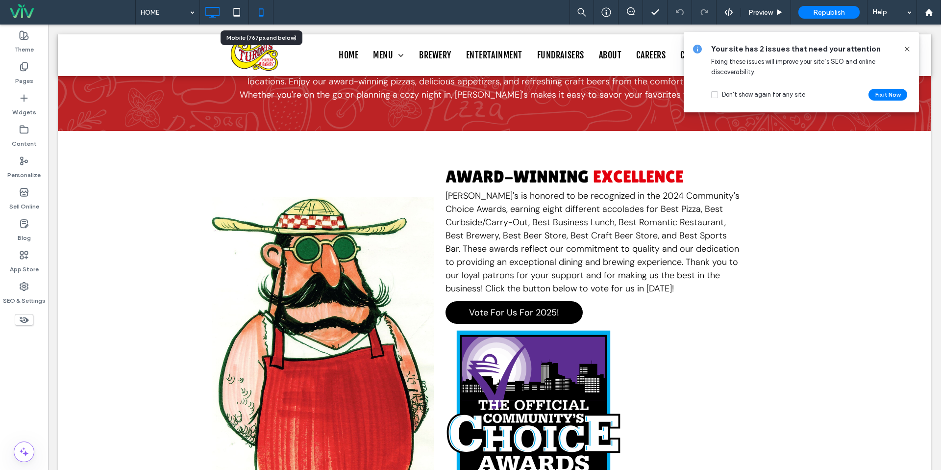
click at [268, 11] on icon at bounding box center [261, 12] width 20 height 20
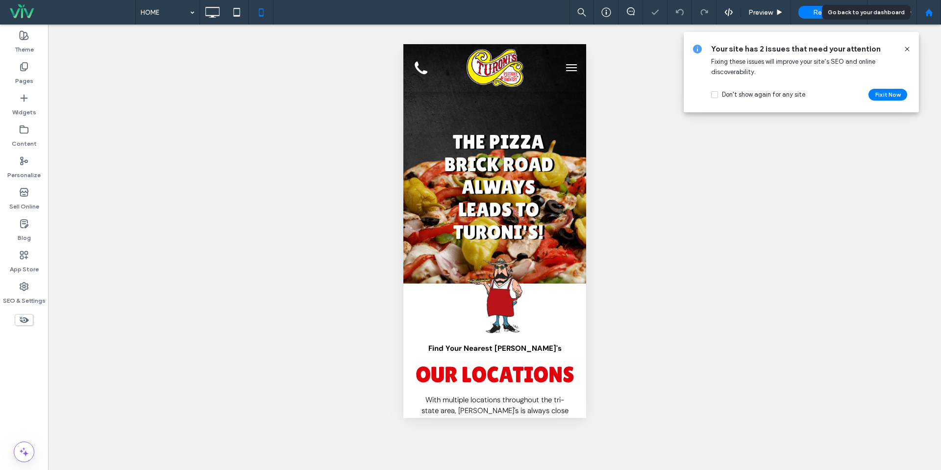
click at [936, 16] on div at bounding box center [929, 12] width 24 height 8
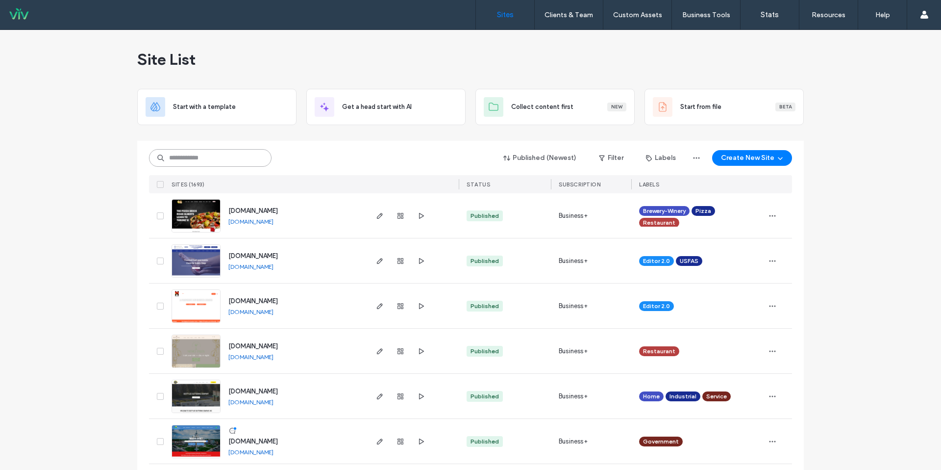
click at [231, 160] on input at bounding box center [210, 158] width 123 height 18
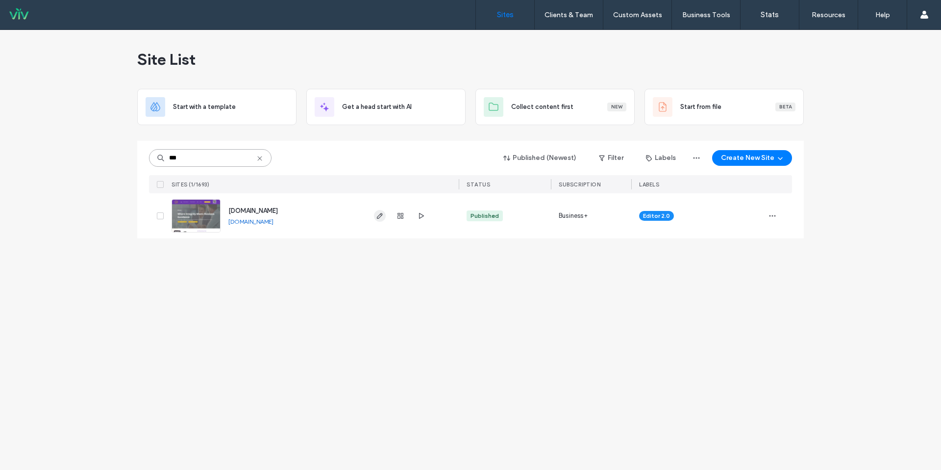
type input "***"
click at [376, 213] on icon "button" at bounding box center [380, 216] width 8 height 8
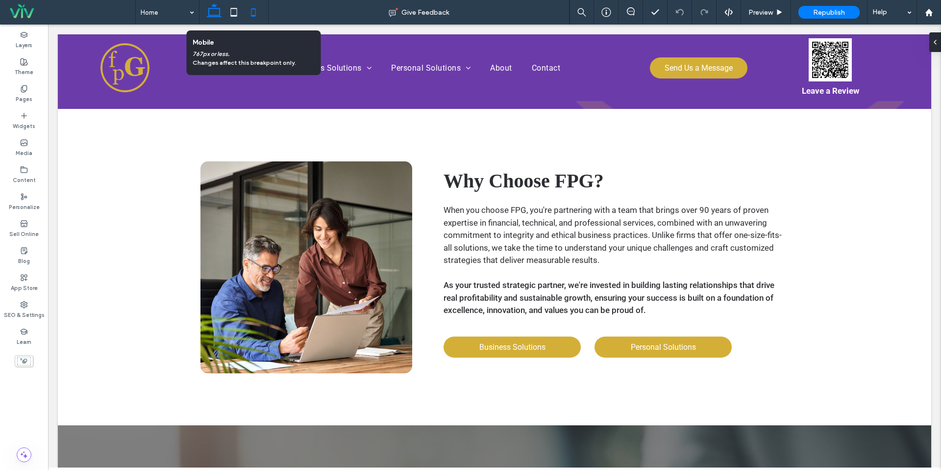
click at [251, 9] on use at bounding box center [253, 12] width 4 height 8
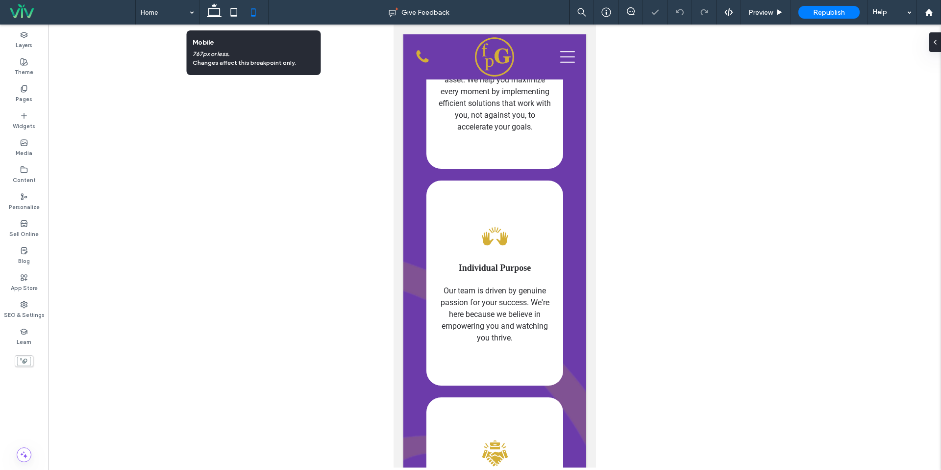
scroll to position [1801, 0]
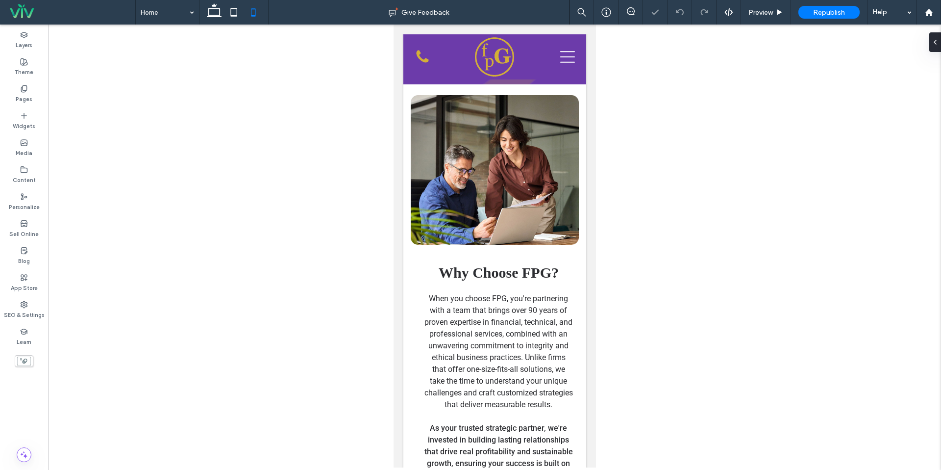
click at [240, 27] on div at bounding box center [494, 246] width 893 height 443
click at [240, 19] on icon at bounding box center [234, 12] width 20 height 20
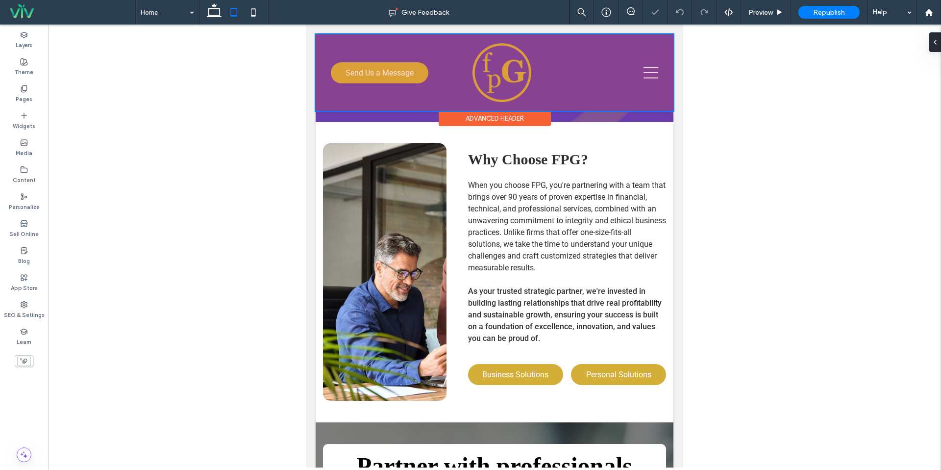
click at [643, 74] on div at bounding box center [495, 72] width 358 height 76
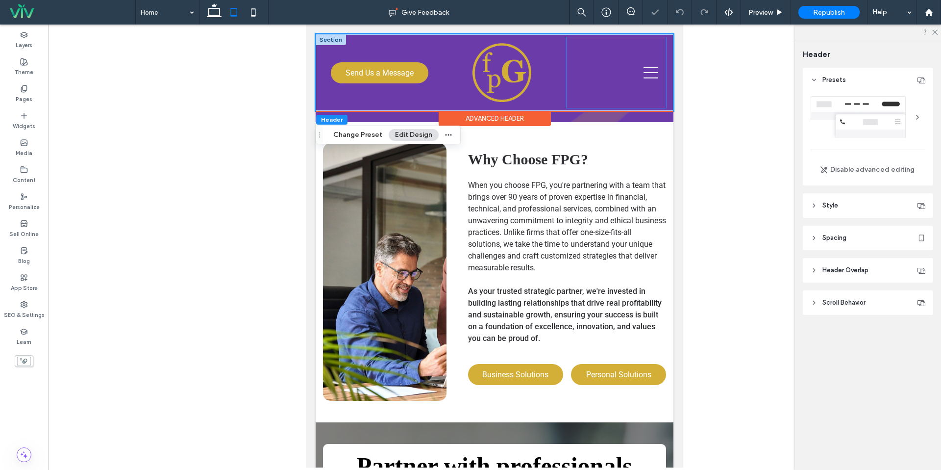
click at [660, 77] on div at bounding box center [616, 72] width 99 height 71
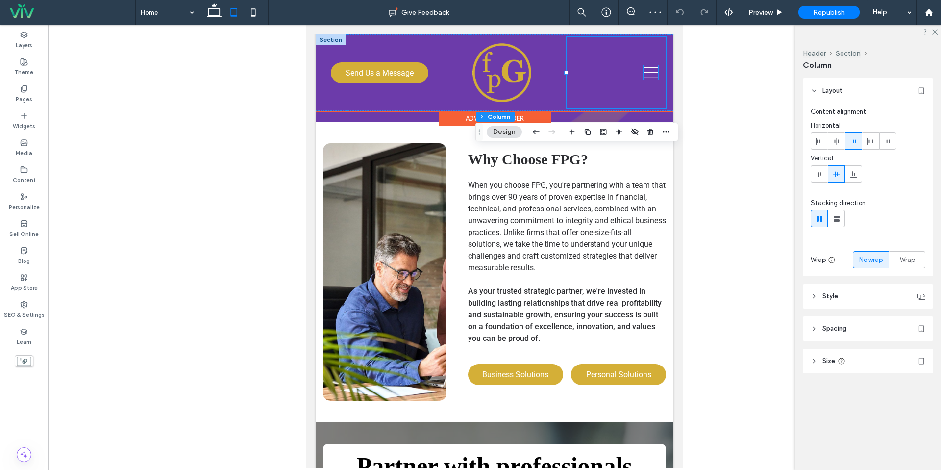
scroll to position [1692, 0]
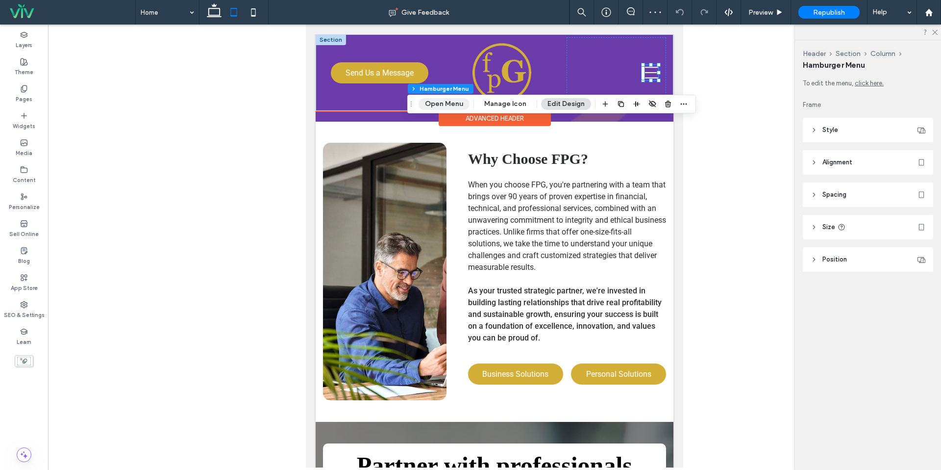
click at [425, 98] on button "Open Menu" at bounding box center [444, 104] width 51 height 12
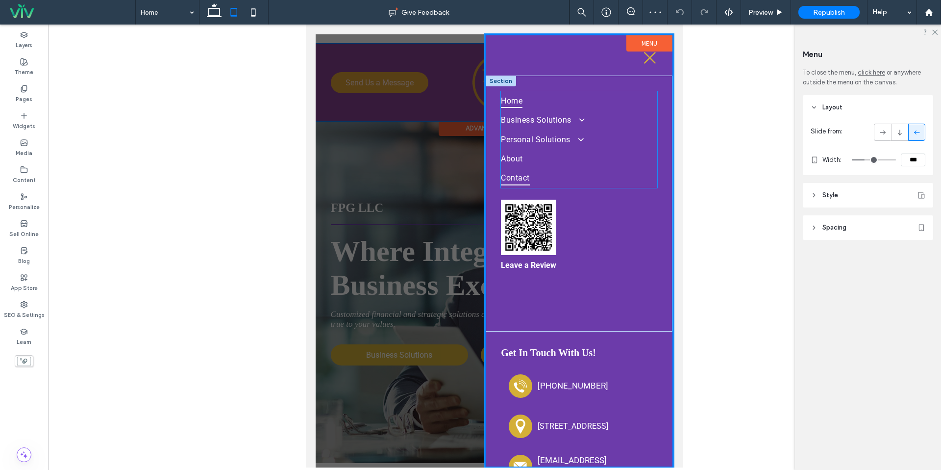
scroll to position [35, 0]
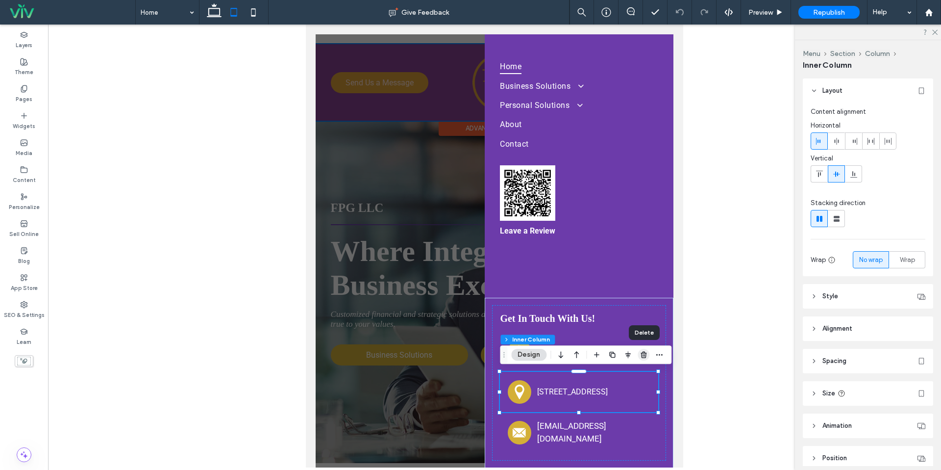
click at [642, 358] on icon "button" at bounding box center [644, 354] width 8 height 8
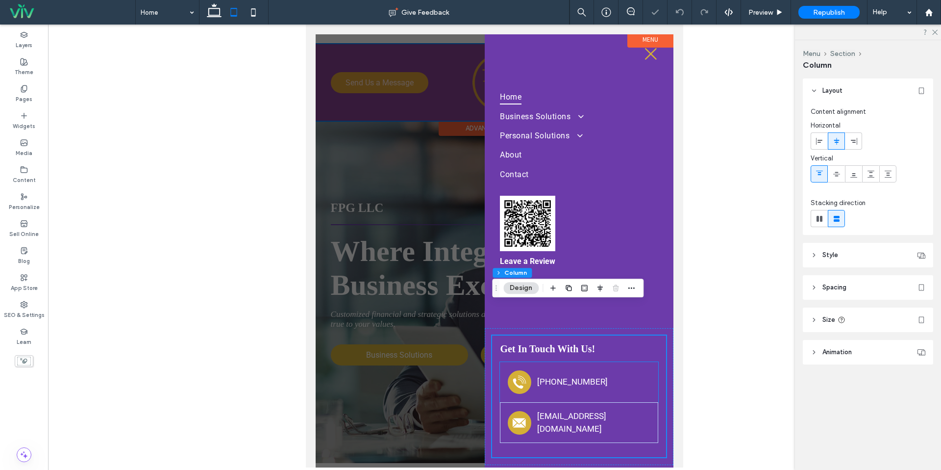
scroll to position [3, 0]
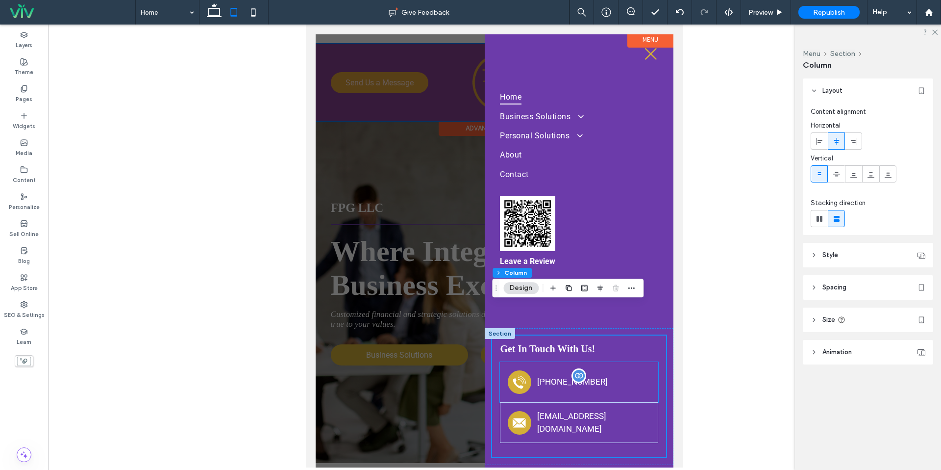
click at [574, 386] on span "931-398-8168" at bounding box center [572, 381] width 71 height 10
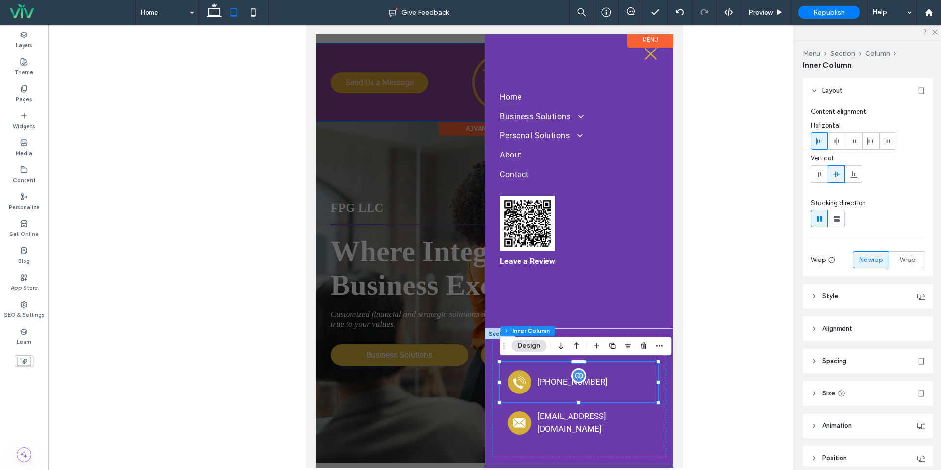
click at [574, 386] on span "931-398-8168" at bounding box center [572, 381] width 71 height 10
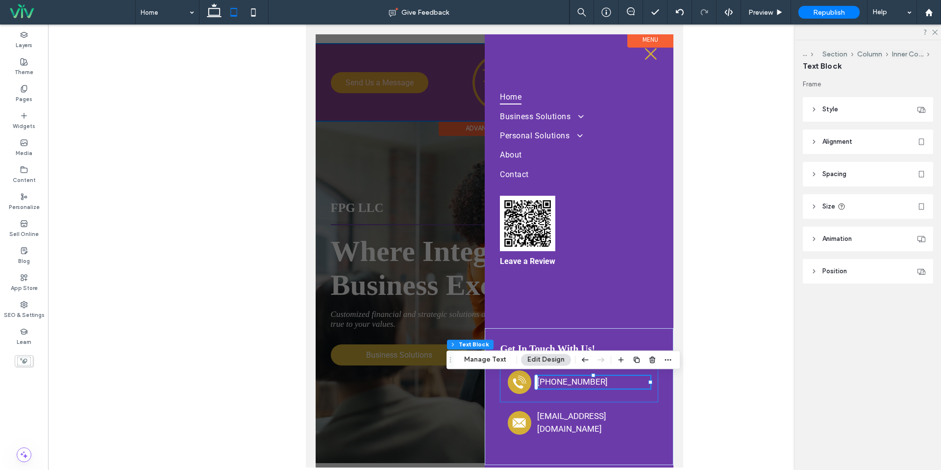
scroll to position [0, 0]
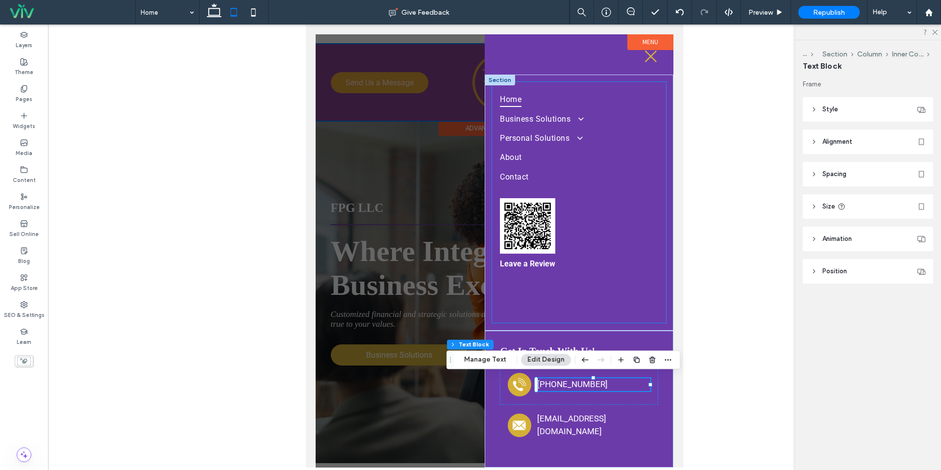
click at [592, 275] on div "Home Business Solutions Merchant Services Payroll Services Insurance Solutions …" at bounding box center [578, 202] width 173 height 241
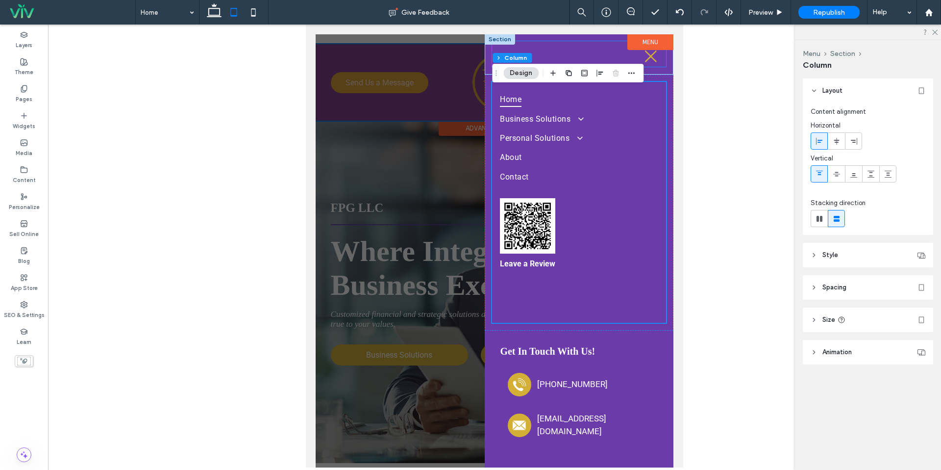
click at [637, 59] on div at bounding box center [578, 53] width 173 height 25
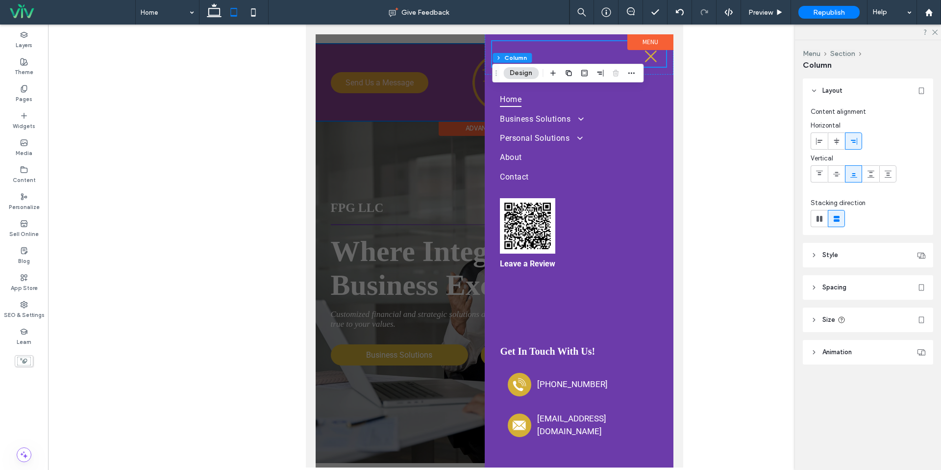
click at [646, 49] on label "Menu" at bounding box center [650, 42] width 46 height 16
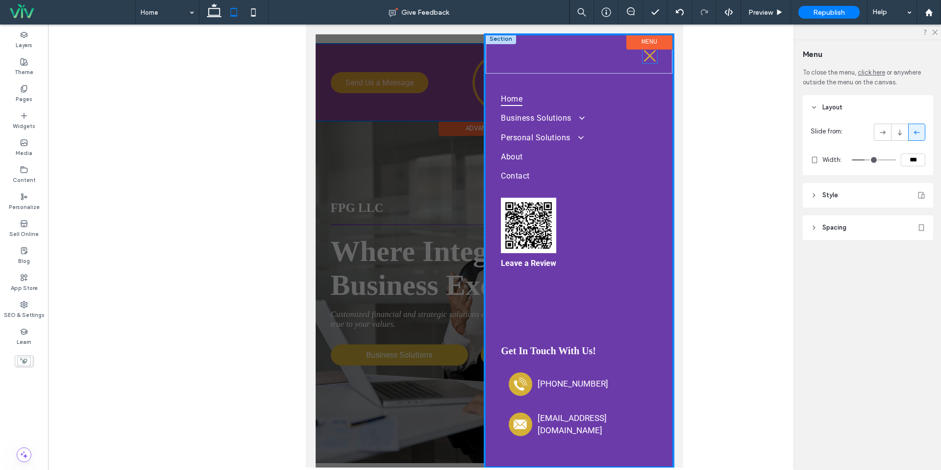
click at [648, 54] on icon at bounding box center [650, 56] width 12 height 12
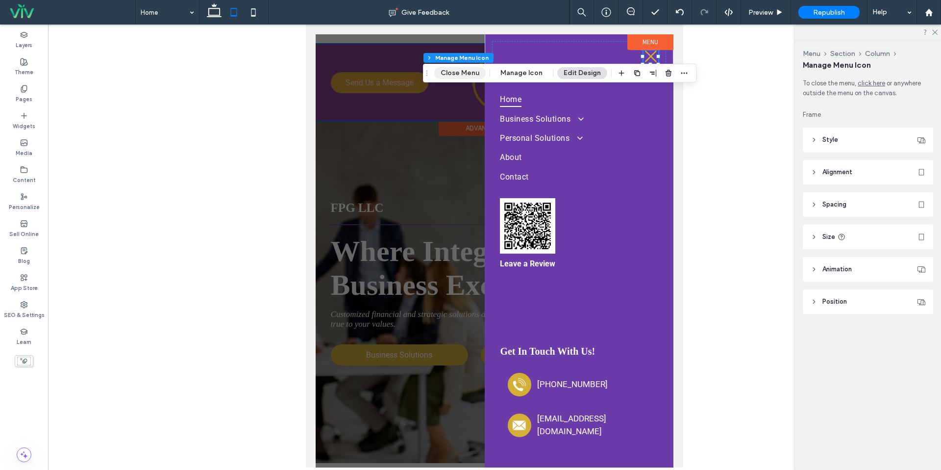
click at [449, 75] on button "Close Menu" at bounding box center [459, 73] width 51 height 12
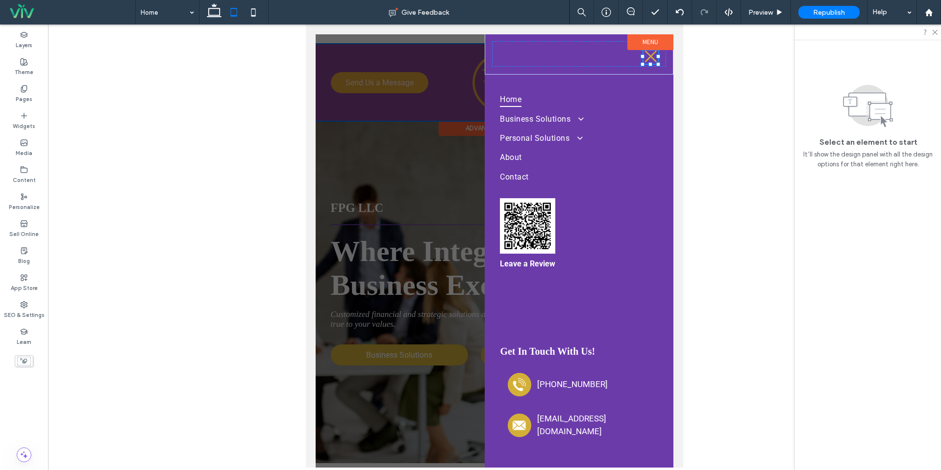
scroll to position [1692, 0]
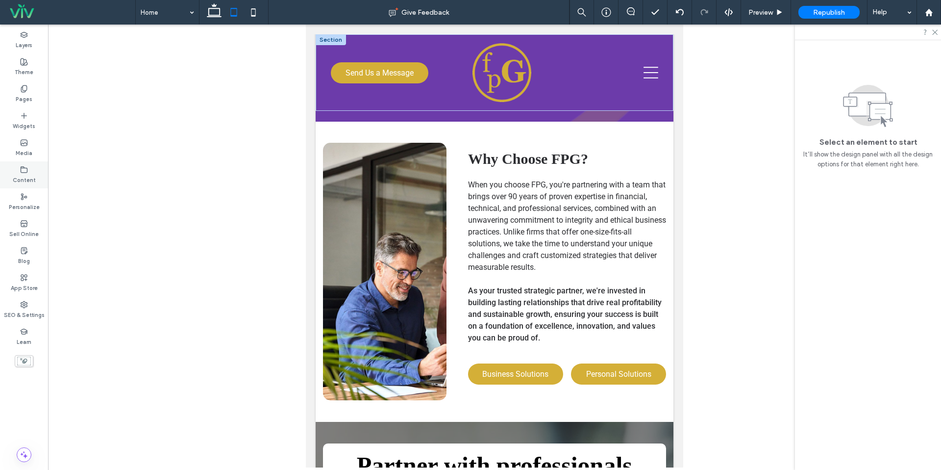
click at [37, 175] on div "Content" at bounding box center [24, 174] width 48 height 27
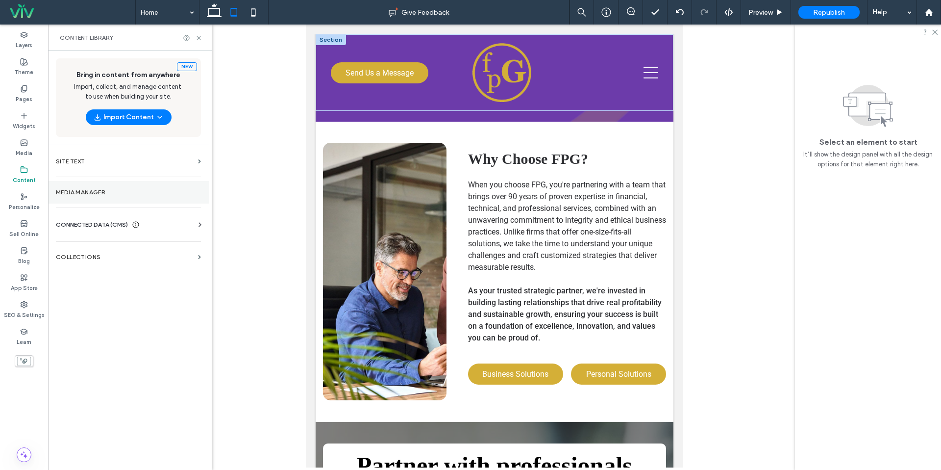
click at [94, 195] on label "Media Manager" at bounding box center [128, 192] width 145 height 7
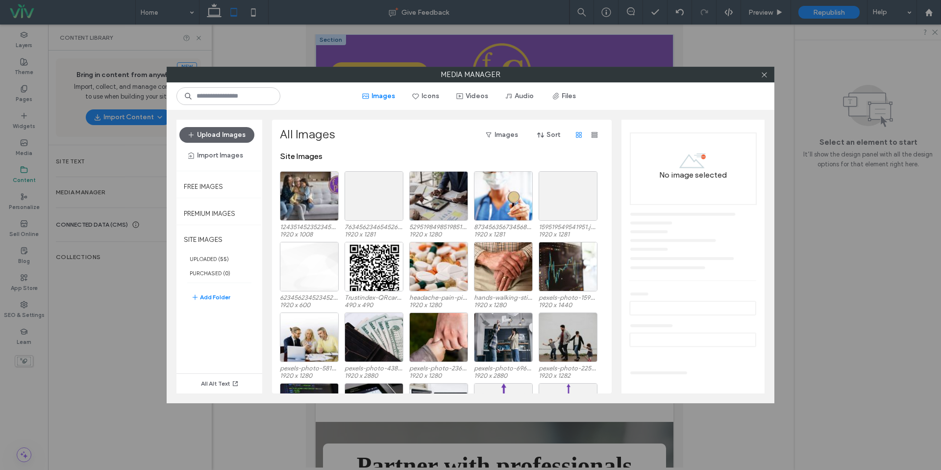
click at [759, 73] on div at bounding box center [764, 74] width 15 height 15
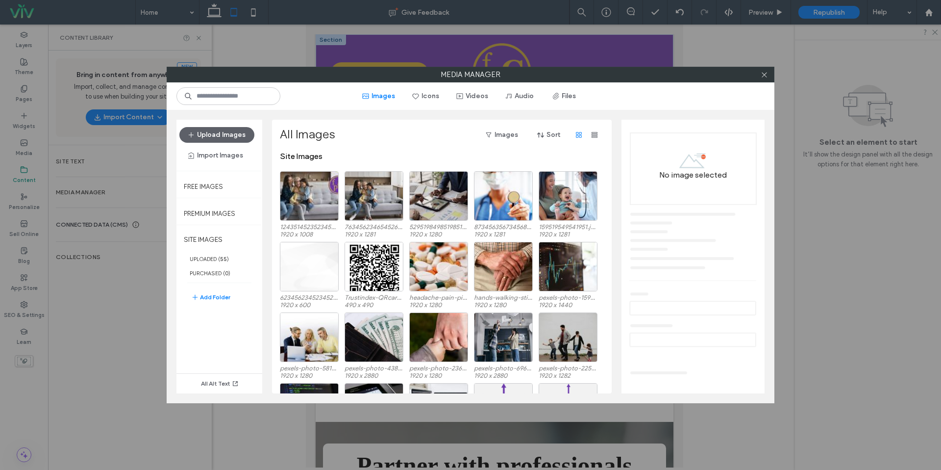
drag, startPoint x: 761, startPoint y: 73, endPoint x: 706, endPoint y: 79, distance: 55.3
click at [760, 73] on div at bounding box center [764, 74] width 15 height 15
click at [762, 74] on icon at bounding box center [764, 74] width 7 height 7
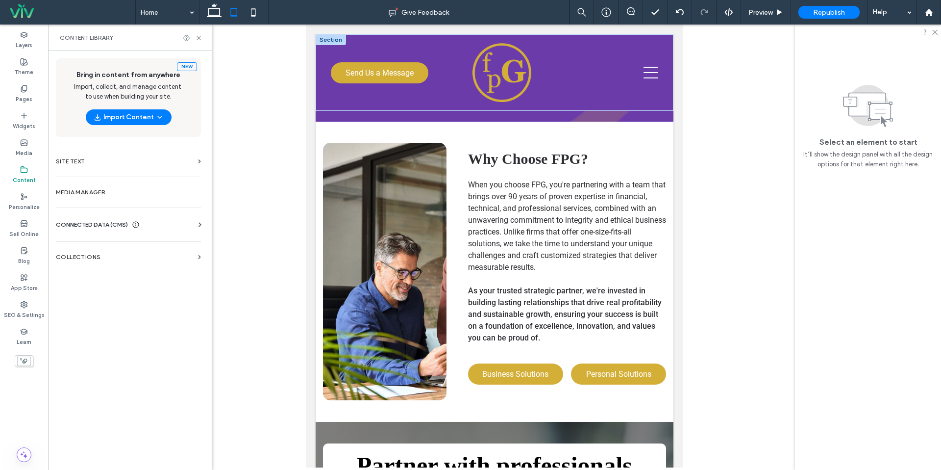
click at [102, 231] on div "Business Info Business Text Business Images Find and Replace" at bounding box center [130, 233] width 149 height 8
click at [102, 230] on div "Business Info Business Text Business Images Find and Replace" at bounding box center [130, 233] width 149 height 8
click at [106, 225] on span "CONNECTED DATA (CMS)" at bounding box center [92, 225] width 72 height 10
click at [108, 250] on label "Business Info" at bounding box center [130, 248] width 133 height 7
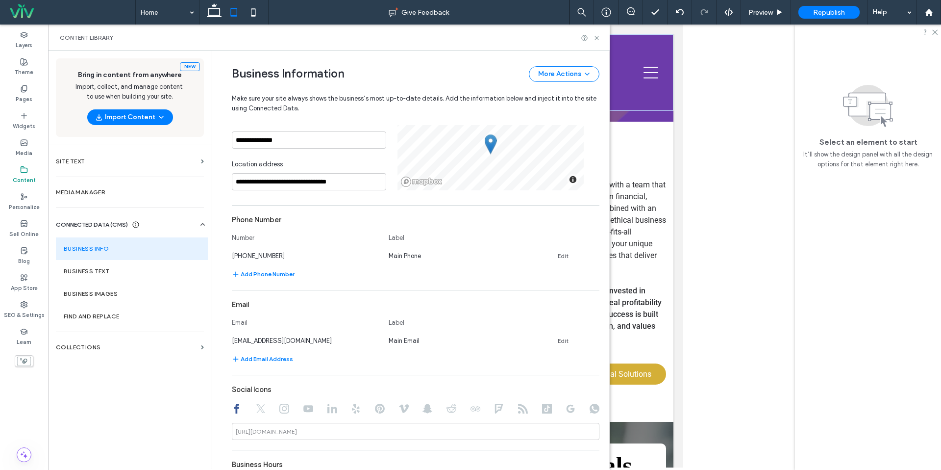
scroll to position [203, 0]
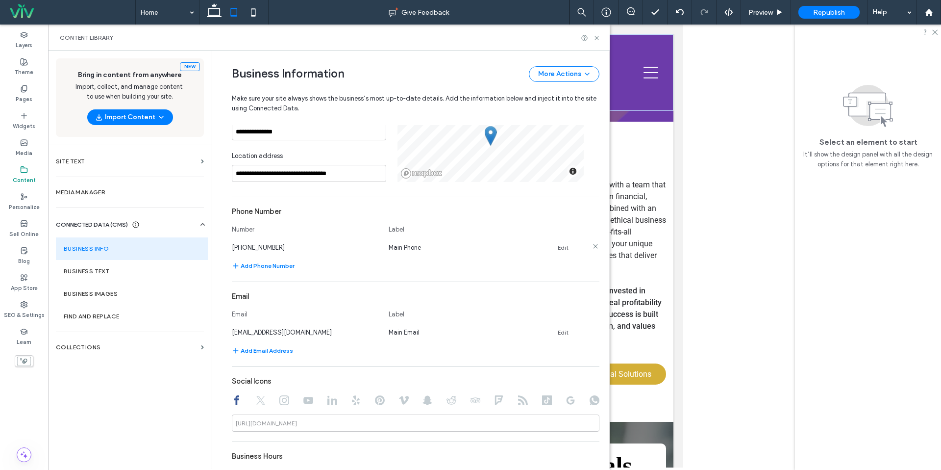
click at [257, 248] on span "931-398-8168" at bounding box center [258, 247] width 53 height 7
click at [552, 246] on div "931-398-8168 Main Phone Edit" at bounding box center [407, 247] width 350 height 10
click at [558, 246] on link "Edit" at bounding box center [563, 248] width 11 height 8
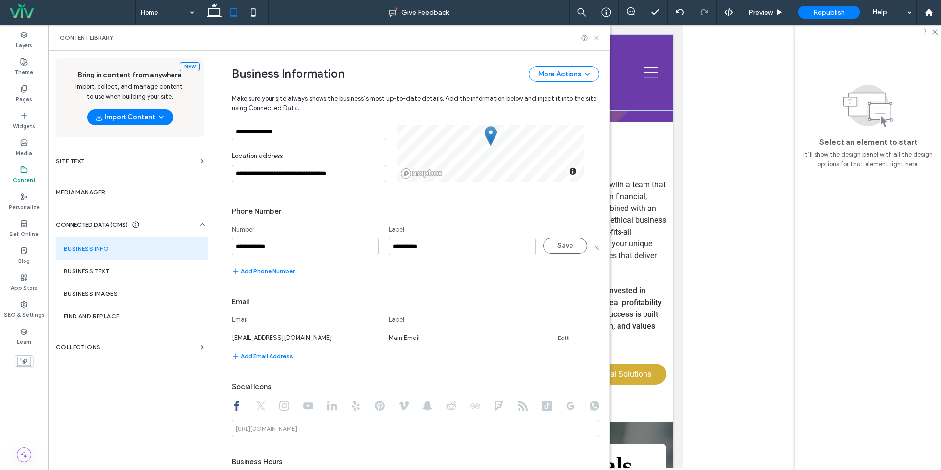
click at [274, 242] on input "**********" at bounding box center [305, 246] width 147 height 17
click at [274, 244] on input "**********" at bounding box center [305, 246] width 147 height 17
click at [313, 254] on input "********" at bounding box center [305, 246] width 147 height 17
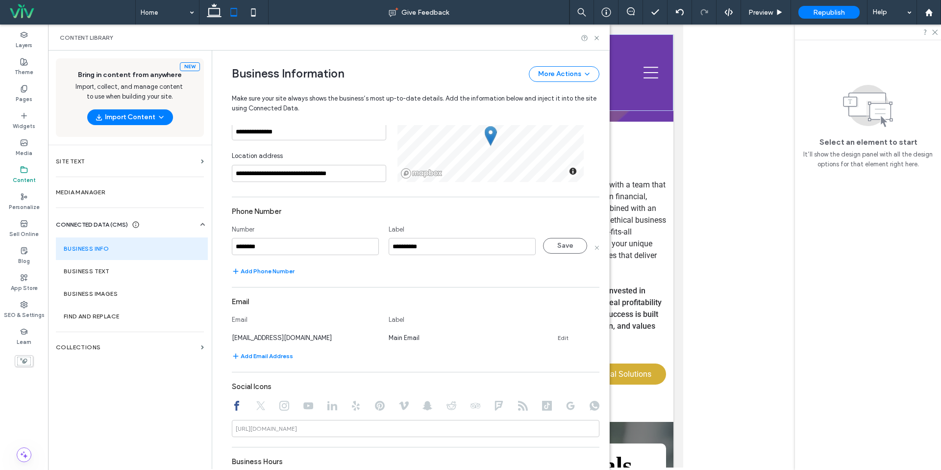
click at [313, 254] on input "********" at bounding box center [305, 246] width 147 height 17
type input "**********"
click at [301, 258] on section "**********" at bounding box center [416, 239] width 368 height 75
click at [316, 219] on div "Phone Number" at bounding box center [416, 211] width 368 height 19
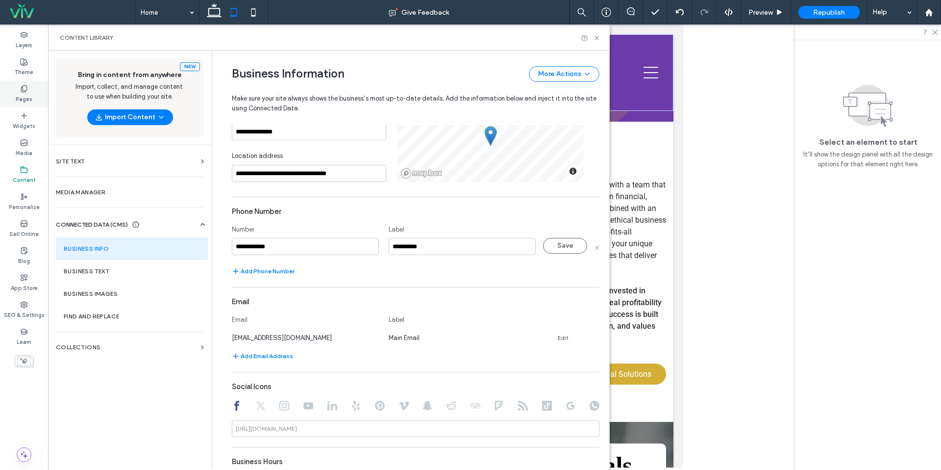
click at [22, 90] on icon at bounding box center [24, 89] width 8 height 8
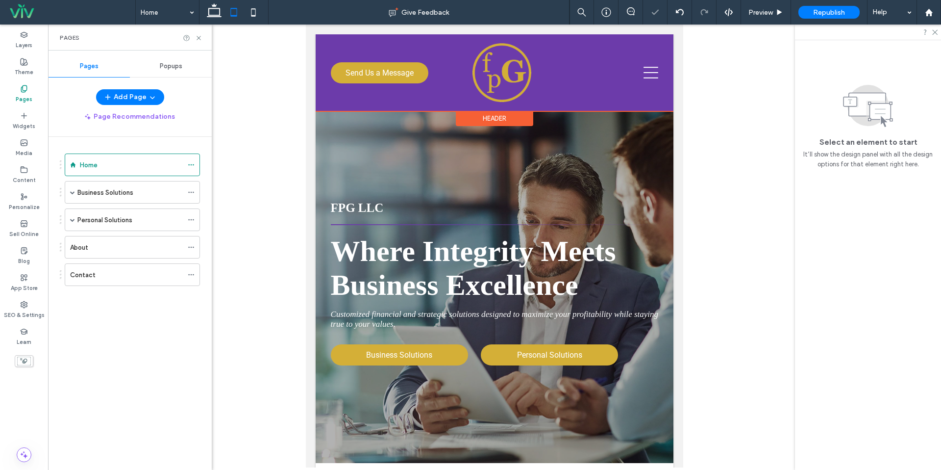
scroll to position [0, 0]
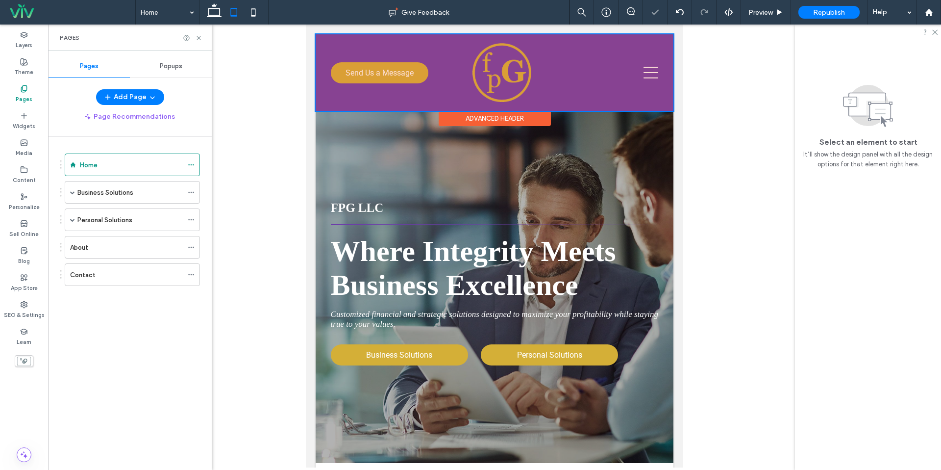
click at [653, 79] on div at bounding box center [495, 72] width 358 height 76
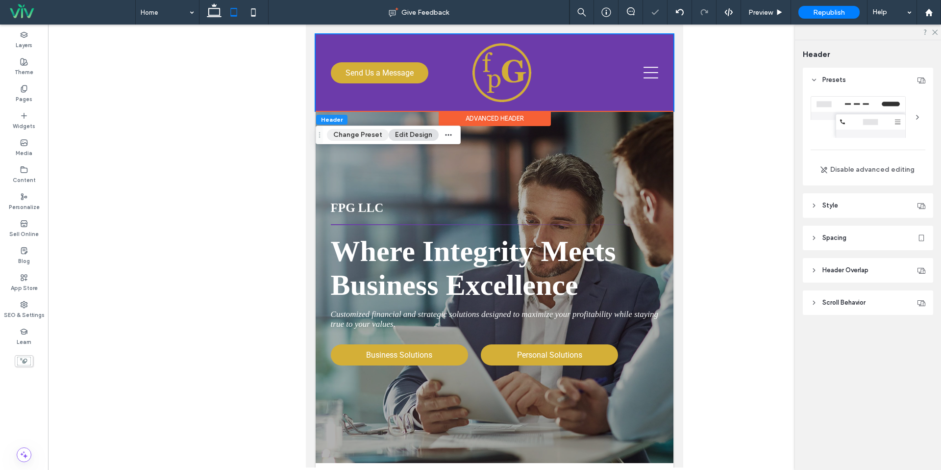
click at [367, 136] on button "Change Preset" at bounding box center [358, 135] width 62 height 12
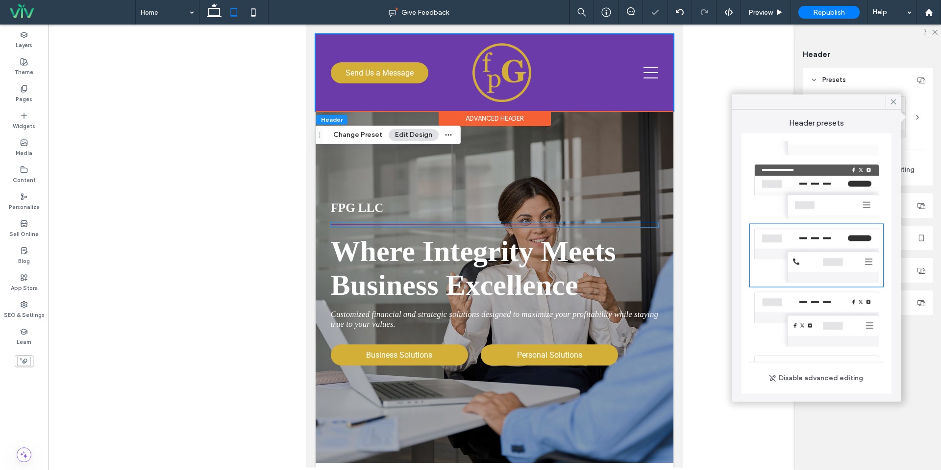
scroll to position [98, 0]
click at [898, 92] on div "Disable advanced editing" at bounding box center [868, 138] width 130 height 93
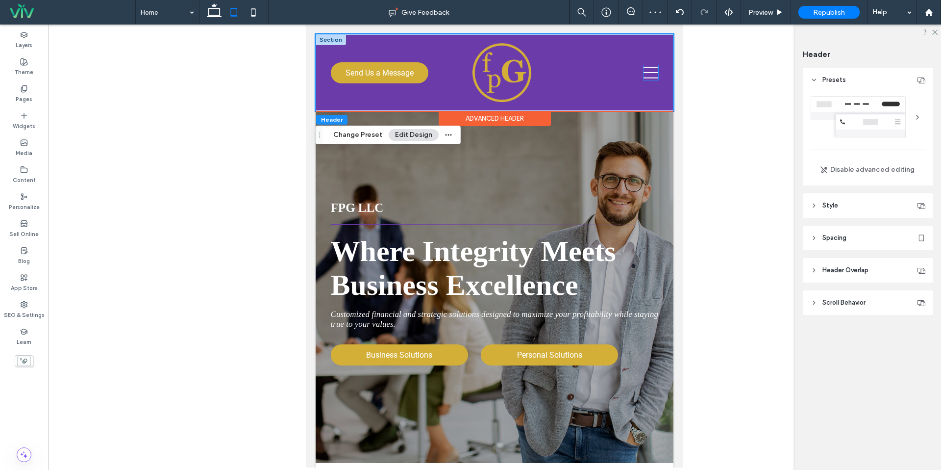
click at [656, 71] on icon at bounding box center [650, 72] width 15 height 15
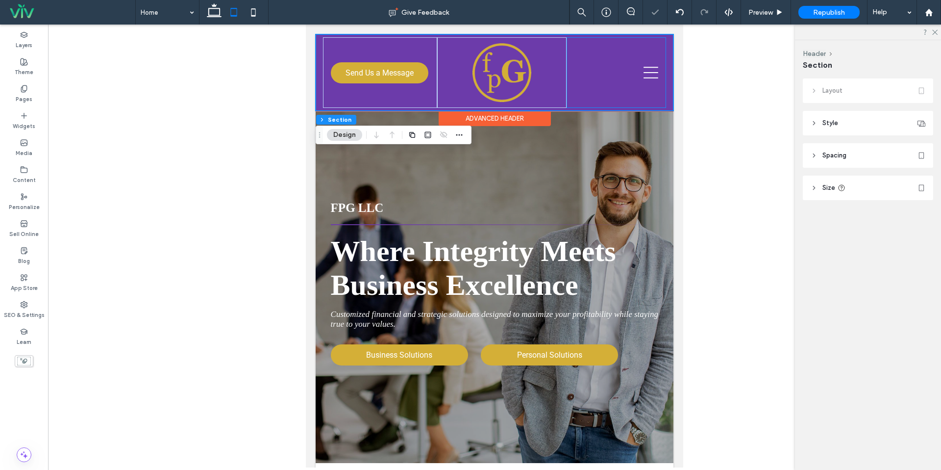
click at [646, 73] on icon at bounding box center [650, 73] width 15 height 12
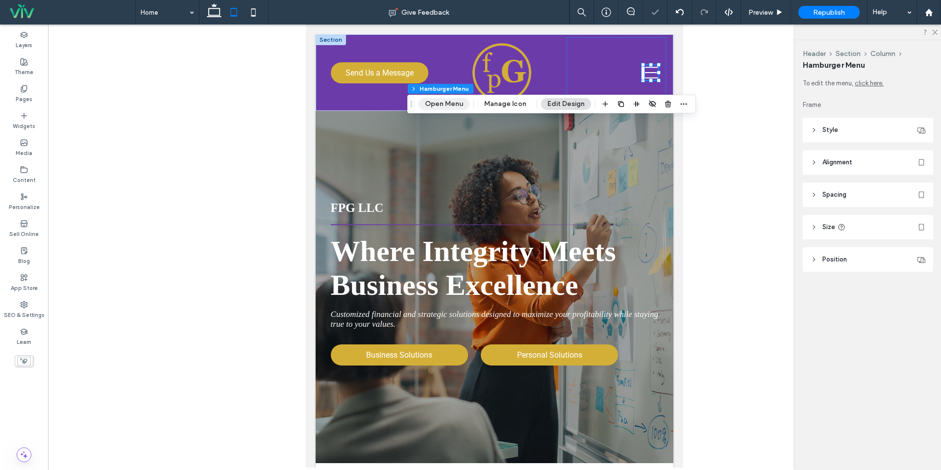
click at [431, 102] on button "Open Menu" at bounding box center [444, 104] width 51 height 12
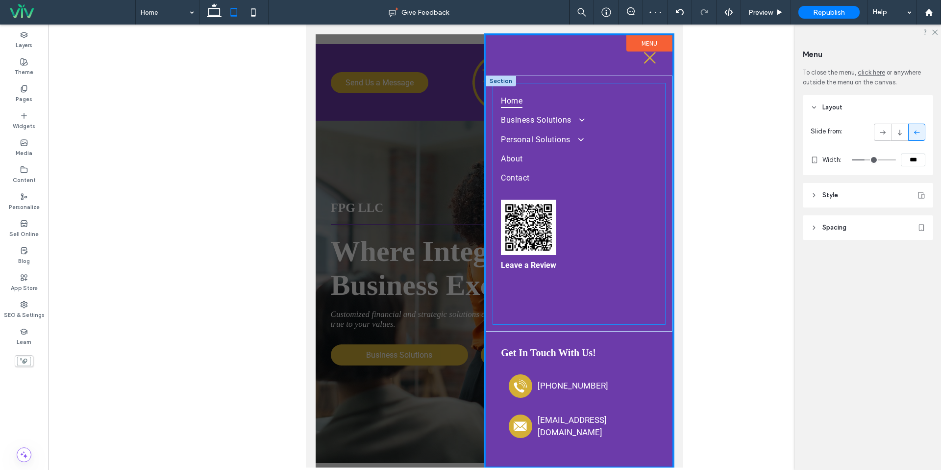
scroll to position [2, 0]
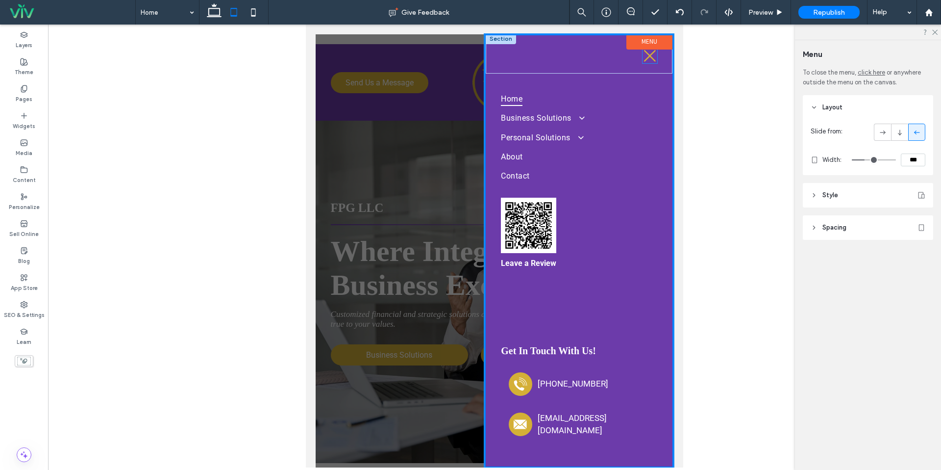
click at [657, 58] on icon at bounding box center [650, 56] width 15 height 15
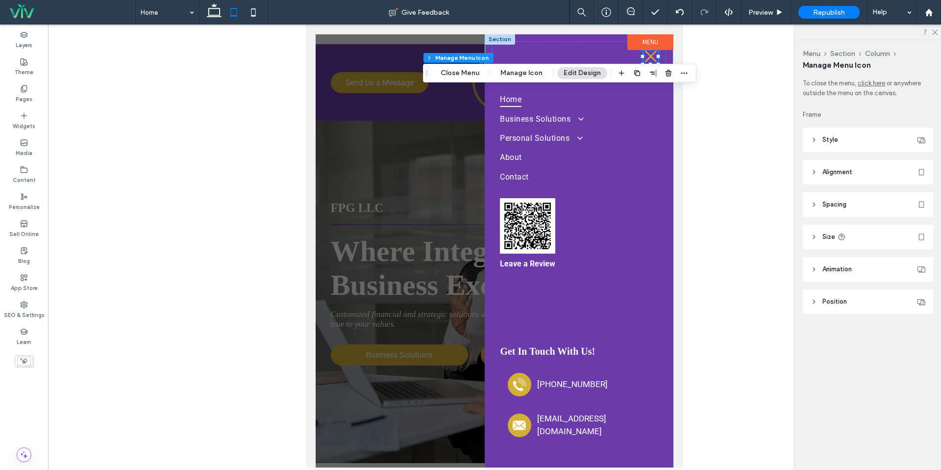
scroll to position [0, 0]
drag, startPoint x: 256, startPoint y: 16, endPoint x: 269, endPoint y: 19, distance: 12.5
click at [256, 16] on icon at bounding box center [254, 12] width 20 height 20
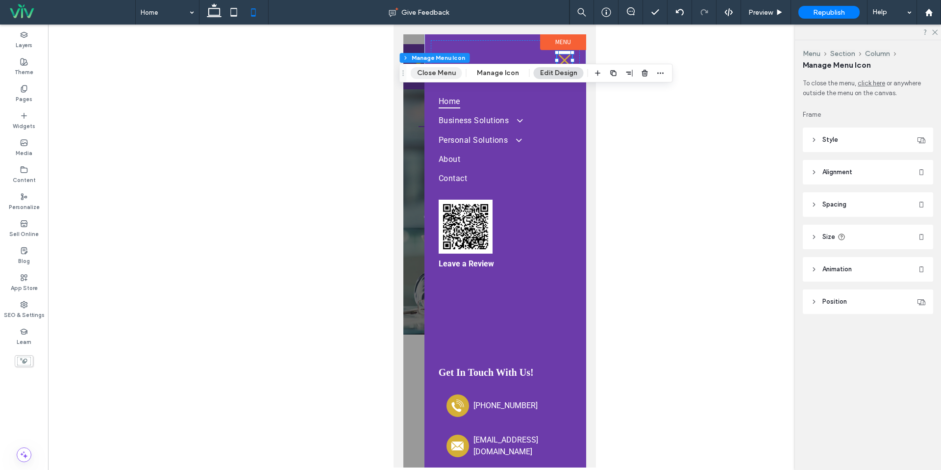
click at [440, 70] on button "Close Menu" at bounding box center [436, 73] width 51 height 12
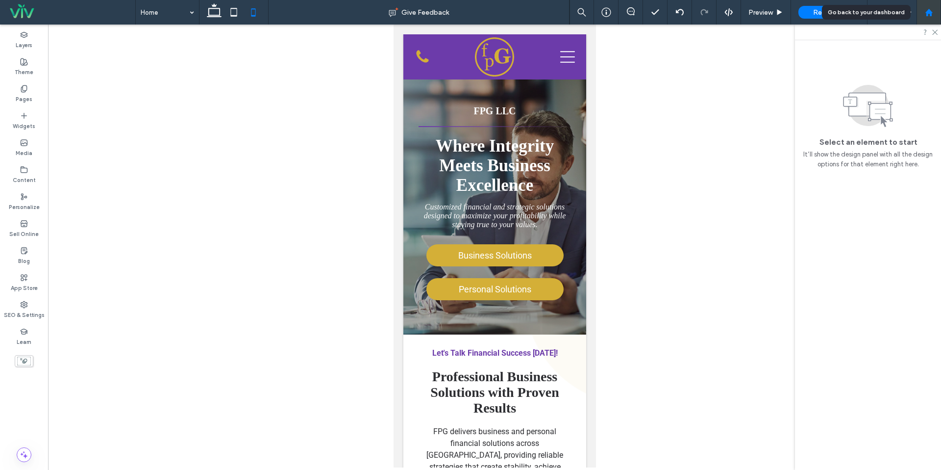
click at [925, 9] on icon at bounding box center [929, 12] width 8 height 8
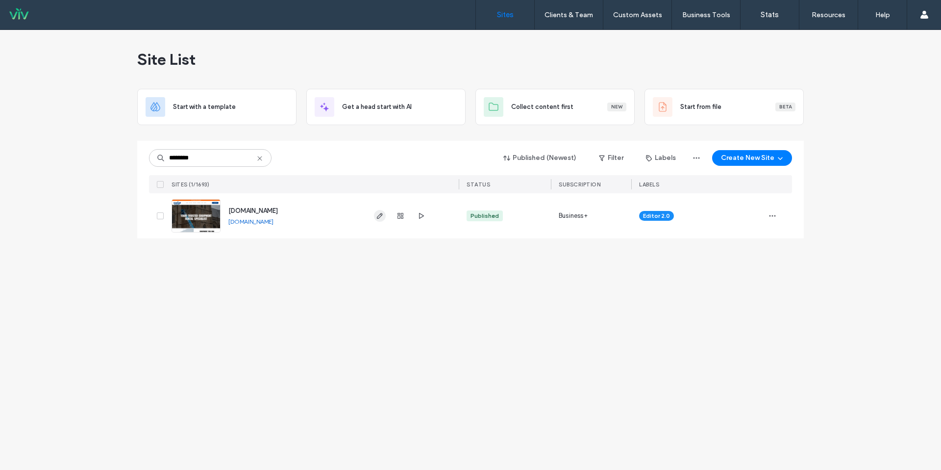
type input "********"
click at [383, 219] on icon "button" at bounding box center [380, 216] width 8 height 8
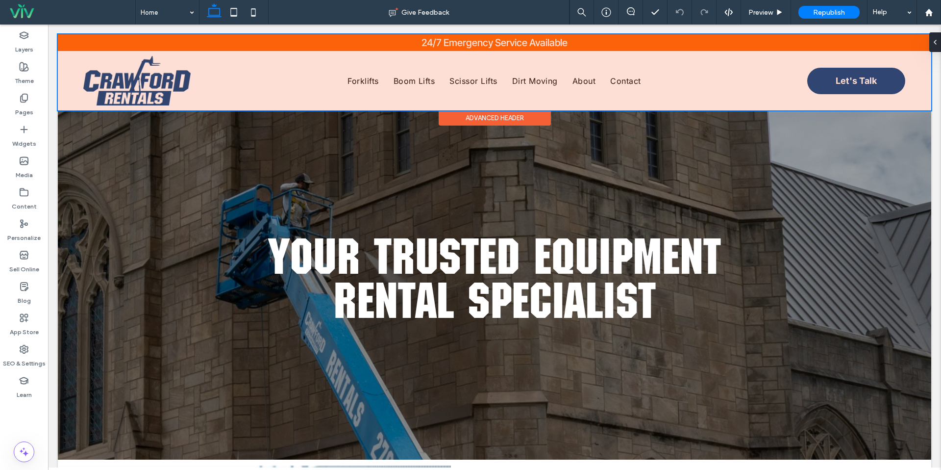
click at [107, 81] on div at bounding box center [494, 72] width 873 height 76
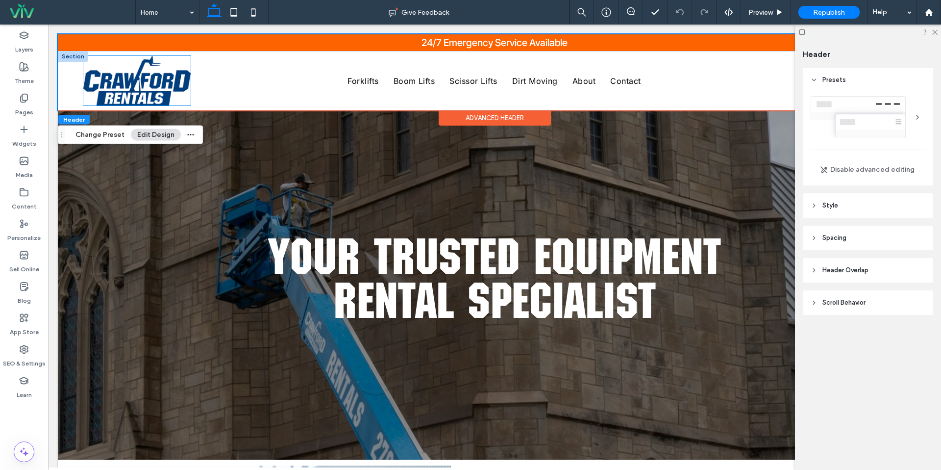
click at [133, 80] on img at bounding box center [136, 80] width 107 height 49
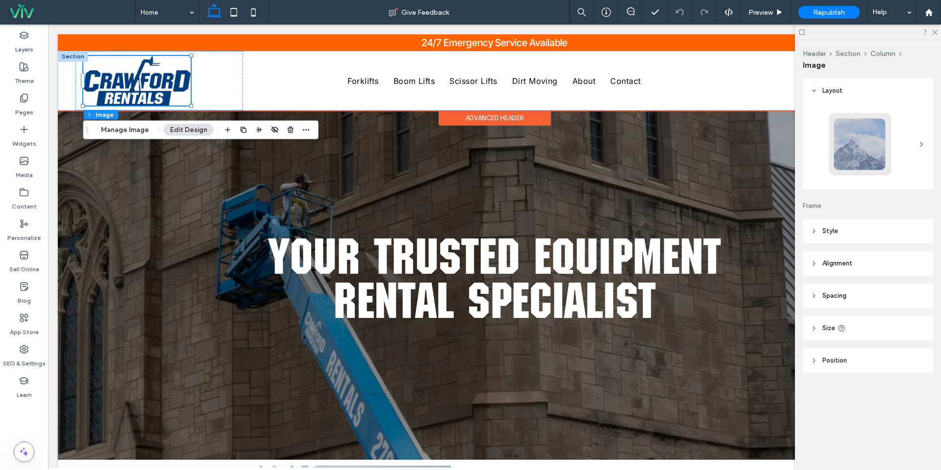
click at [133, 80] on div at bounding box center [136, 80] width 107 height 49
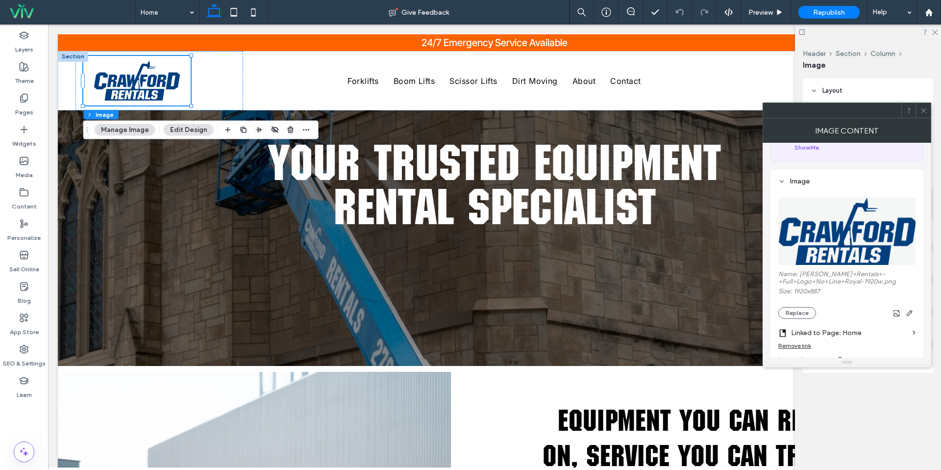
scroll to position [68, 0]
drag, startPoint x: 804, startPoint y: 314, endPoint x: 792, endPoint y: 313, distance: 12.3
click at [803, 314] on button "Replace" at bounding box center [797, 311] width 38 height 12
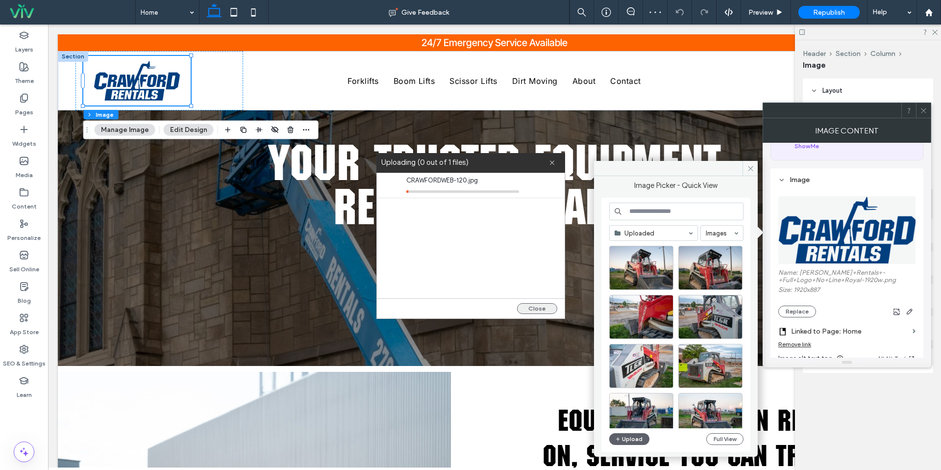
click at [541, 310] on button "Close" at bounding box center [537, 308] width 40 height 11
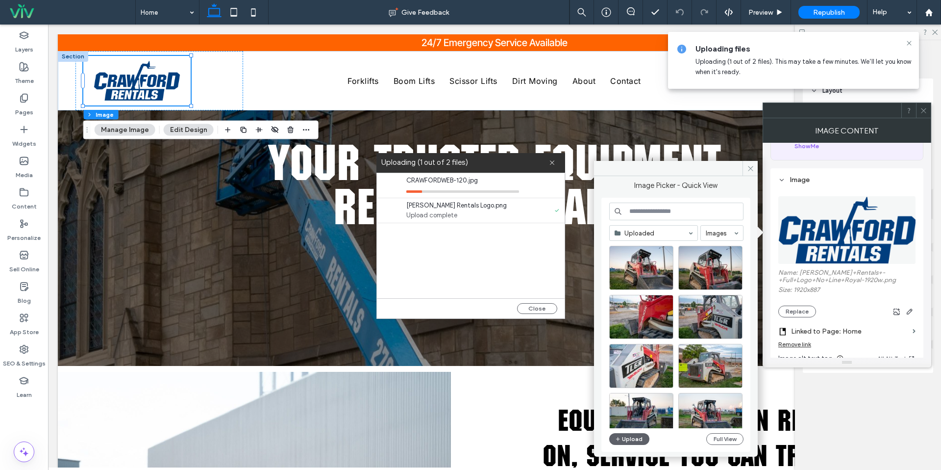
click at [547, 153] on div "Uploading (1 out of 2 files)" at bounding box center [470, 163] width 189 height 20
click at [549, 158] on span at bounding box center [552, 163] width 6 height 20
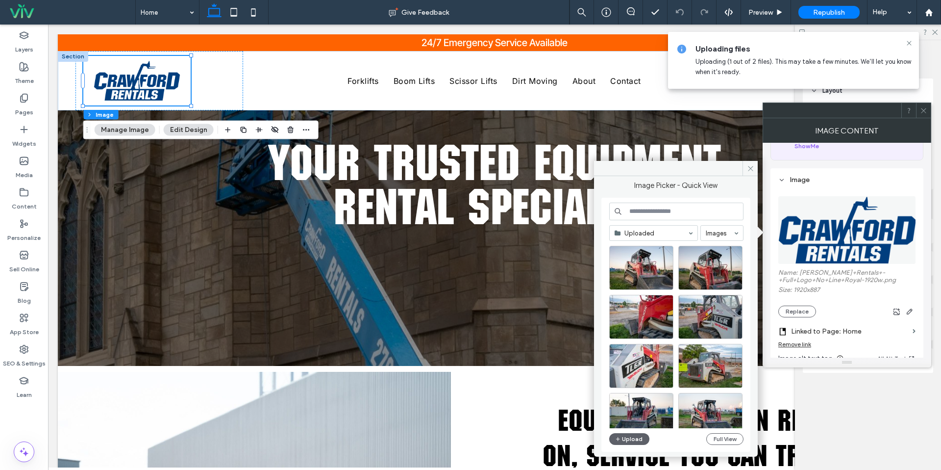
click at [928, 112] on div at bounding box center [923, 110] width 15 height 15
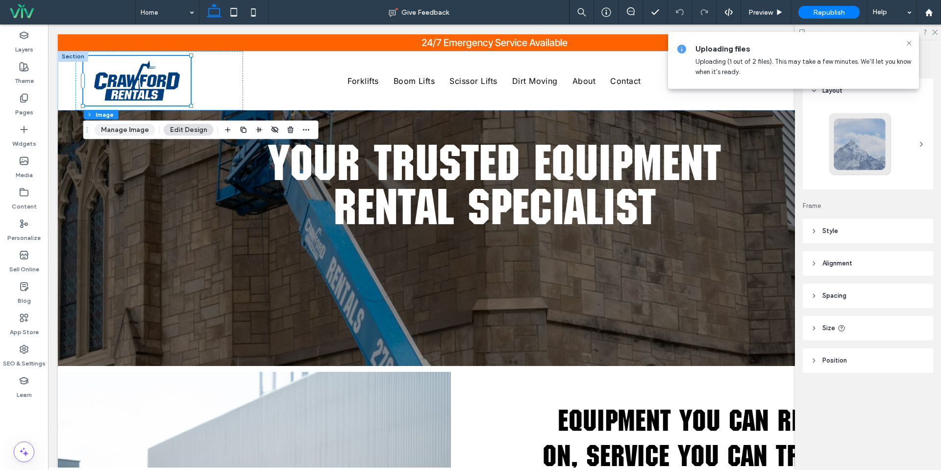
click at [119, 129] on button "Manage Image" at bounding box center [125, 130] width 61 height 12
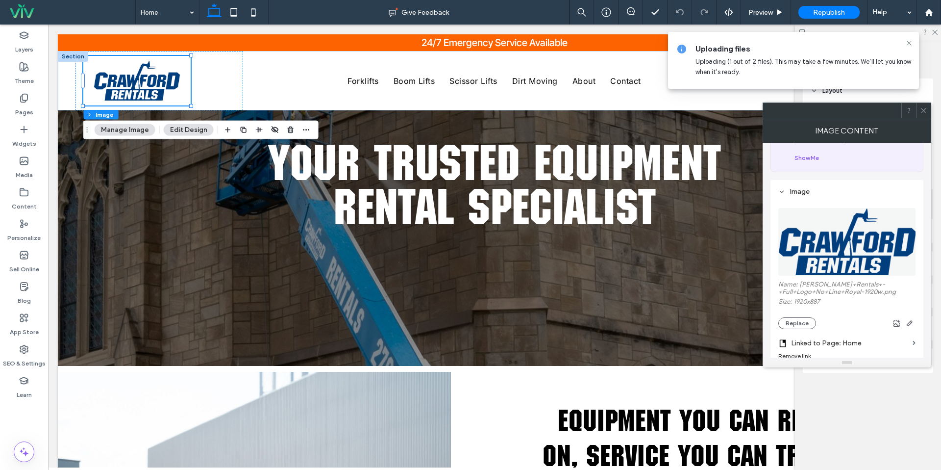
scroll to position [89, 0]
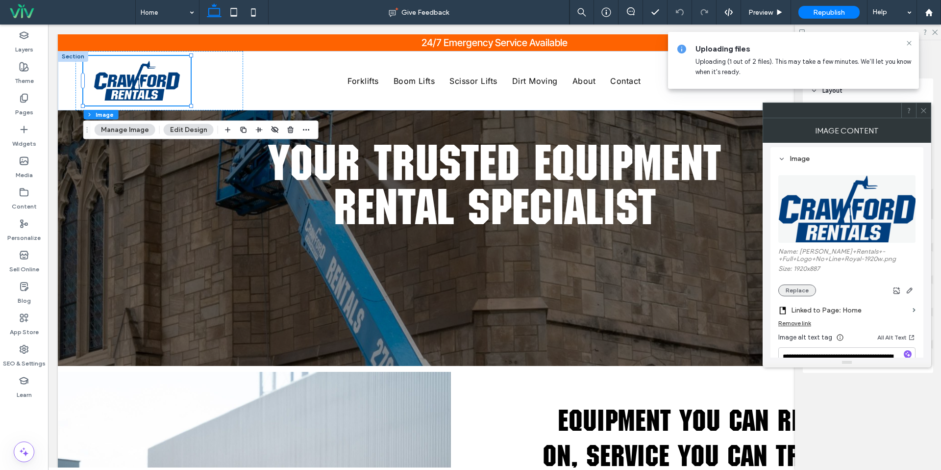
click at [798, 295] on button "Replace" at bounding box center [797, 290] width 38 height 12
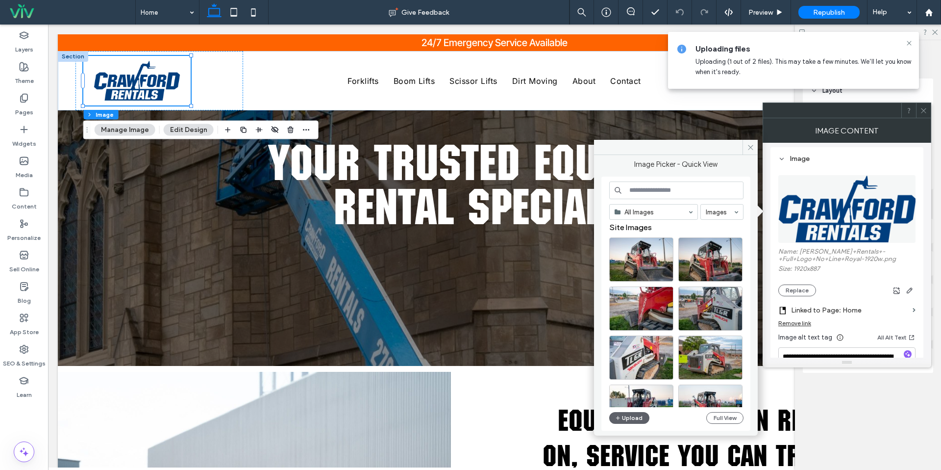
scroll to position [0, 0]
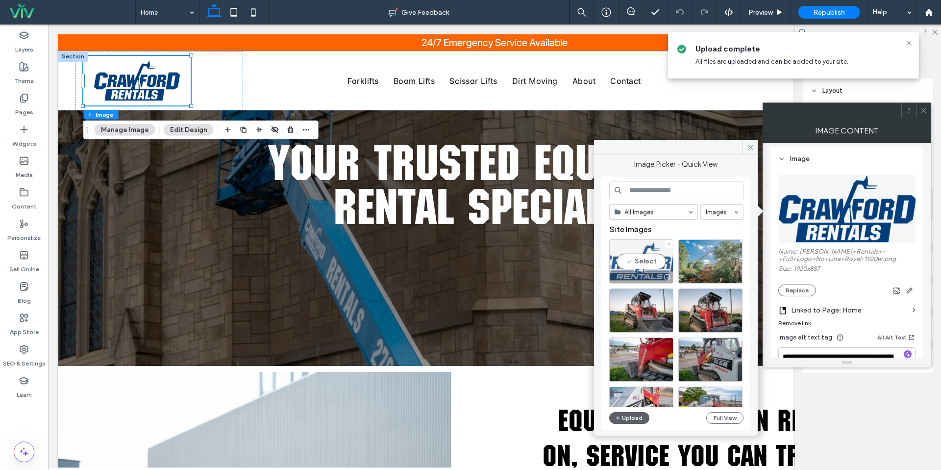
click at [651, 261] on div "Select" at bounding box center [641, 261] width 64 height 44
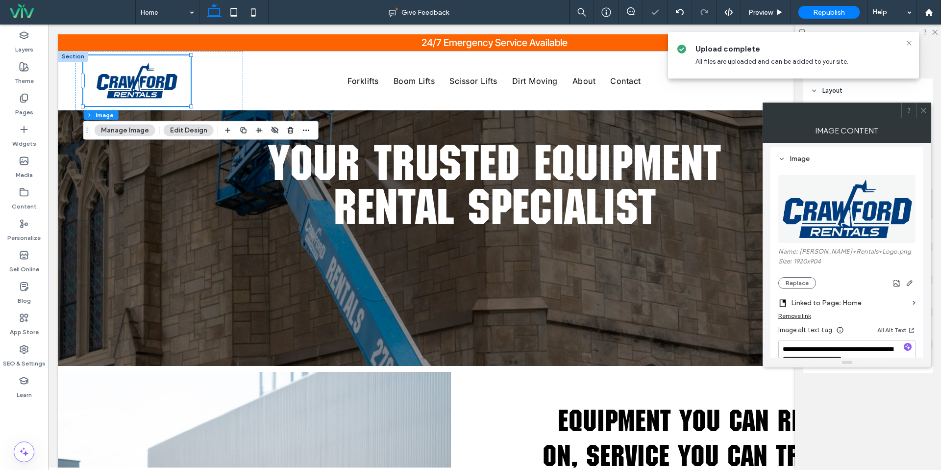
click at [928, 111] on div at bounding box center [923, 110] width 15 height 15
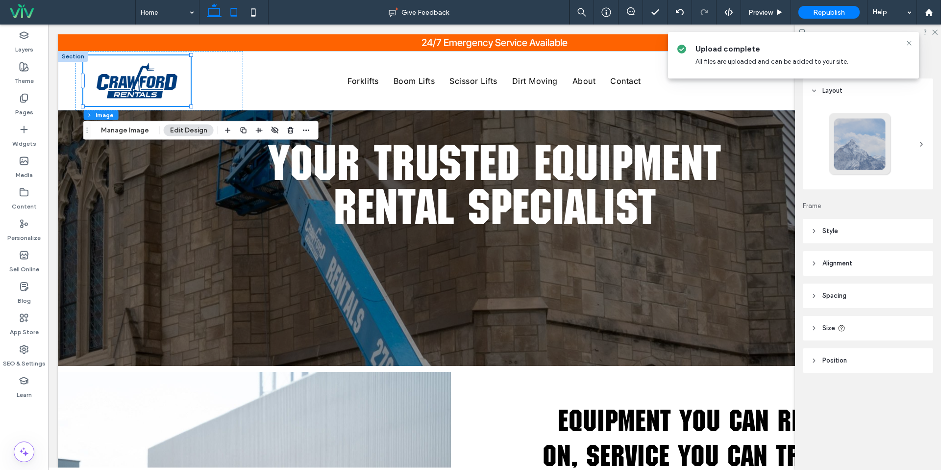
click at [240, 13] on icon at bounding box center [234, 12] width 20 height 20
type input "***"
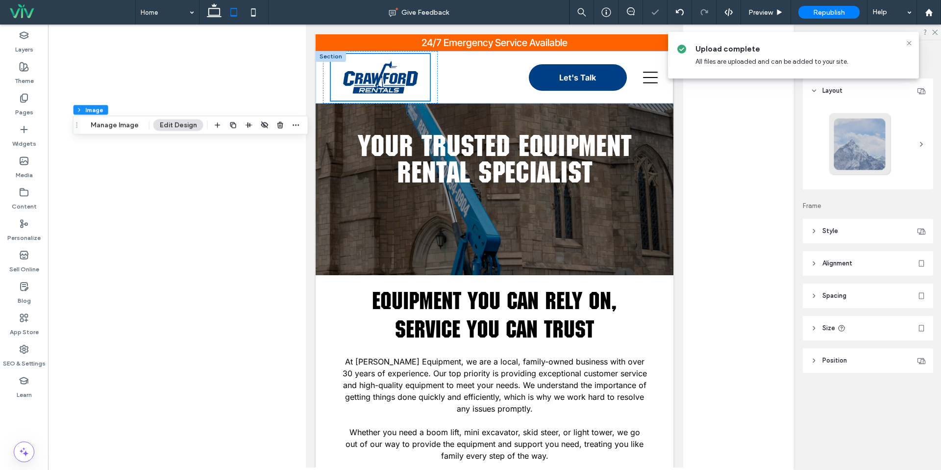
scroll to position [87, 0]
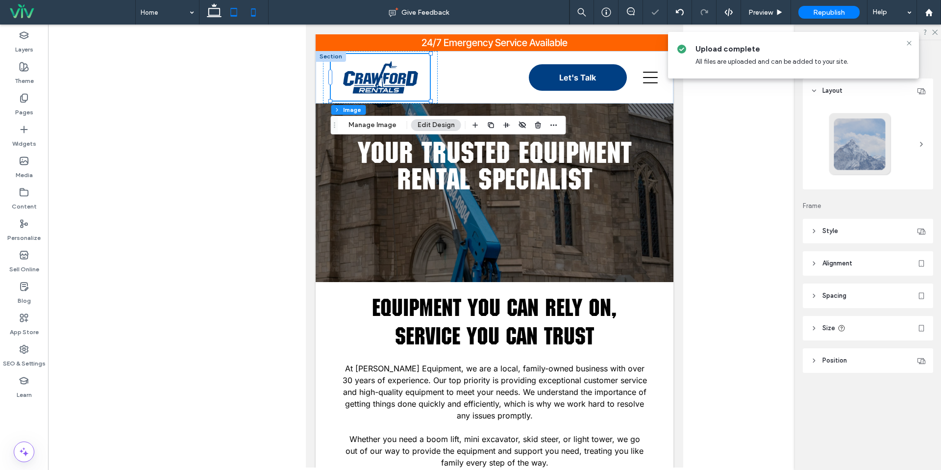
click at [253, 11] on icon at bounding box center [254, 12] width 20 height 20
type input "***"
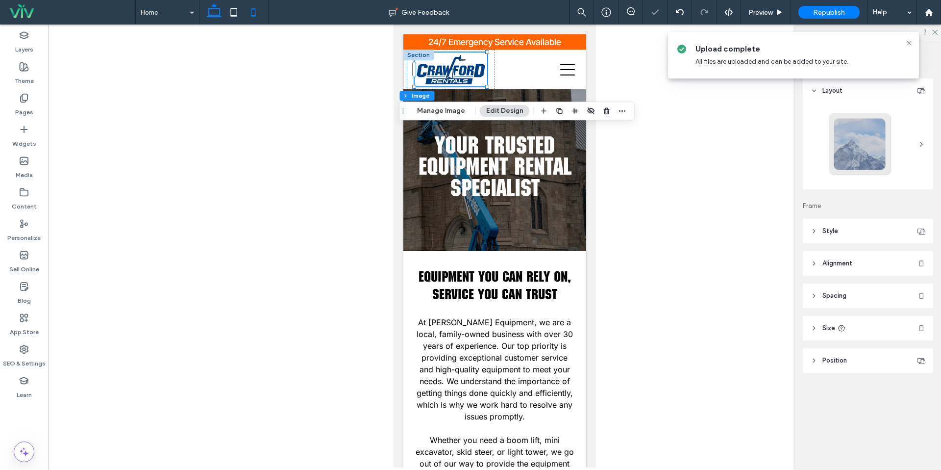
click at [211, 17] on icon at bounding box center [214, 12] width 20 height 20
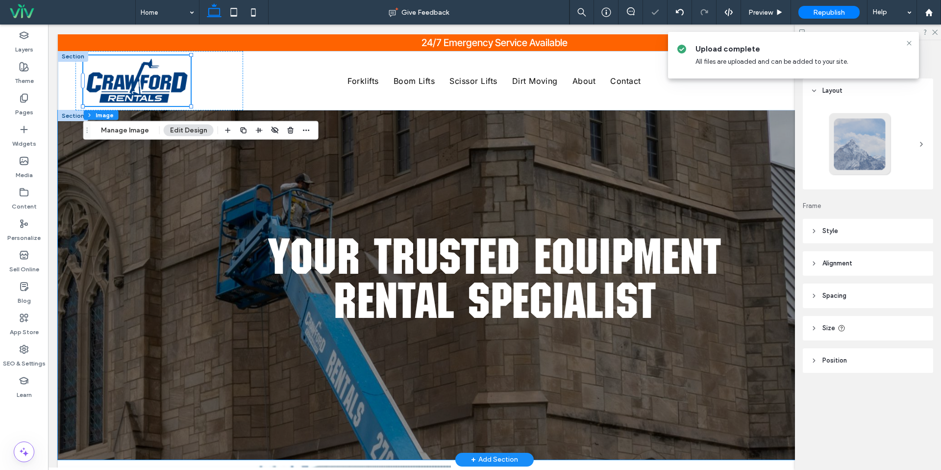
click at [291, 178] on div "Your Trusted Equipment Rental Specialist" at bounding box center [494, 284] width 873 height 349
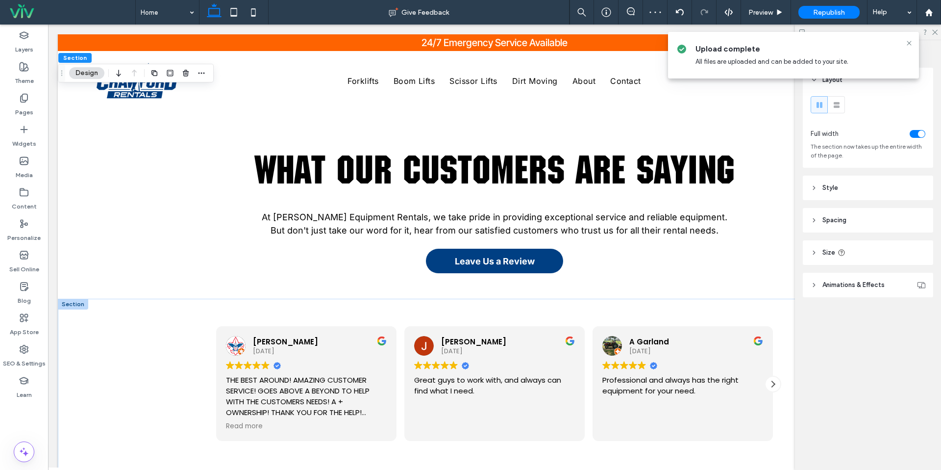
scroll to position [2335, 0]
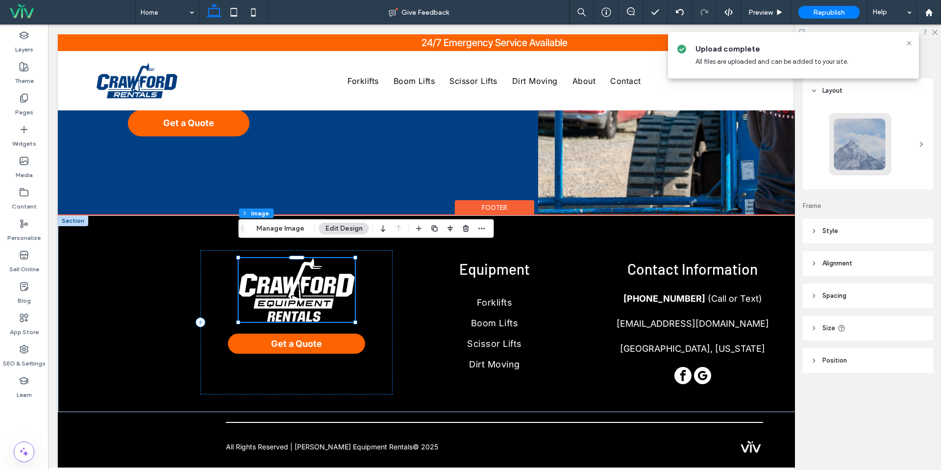
click at [288, 297] on img at bounding box center [297, 290] width 116 height 64
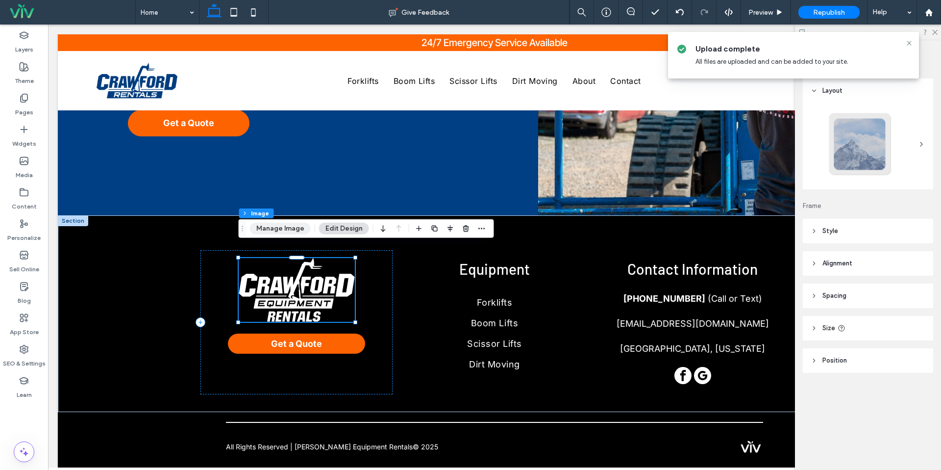
click at [286, 223] on button "Manage Image" at bounding box center [280, 229] width 61 height 12
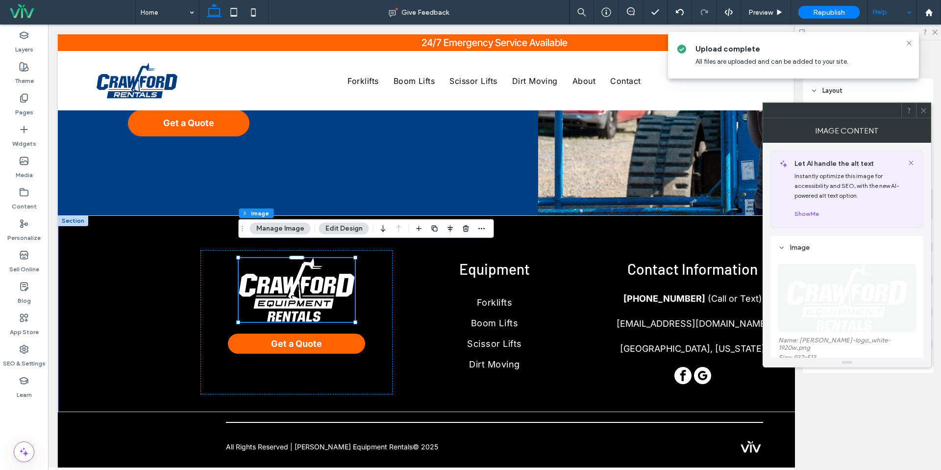
scroll to position [0, 0]
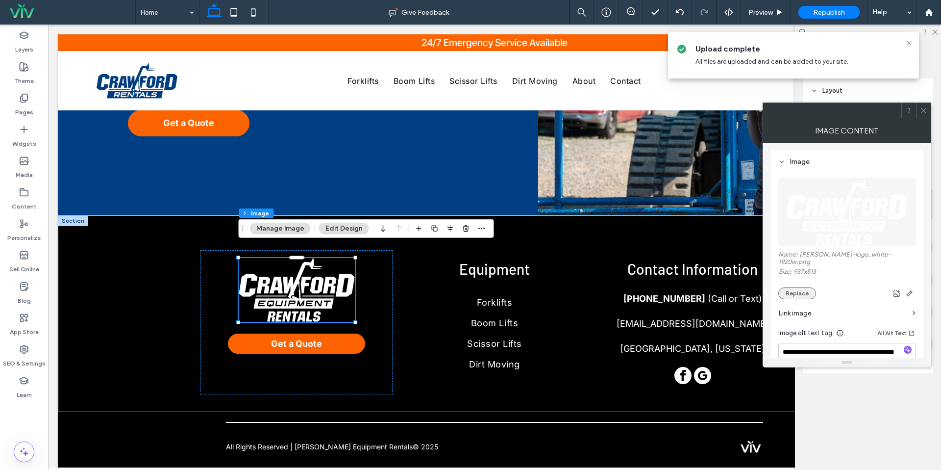
drag, startPoint x: 801, startPoint y: 293, endPoint x: 799, endPoint y: 286, distance: 7.1
click at [800, 290] on div "**********" at bounding box center [846, 304] width 137 height 272
drag, startPoint x: 799, startPoint y: 286, endPoint x: 815, endPoint y: 178, distance: 109.0
click at [799, 288] on button "Replace" at bounding box center [797, 294] width 38 height 12
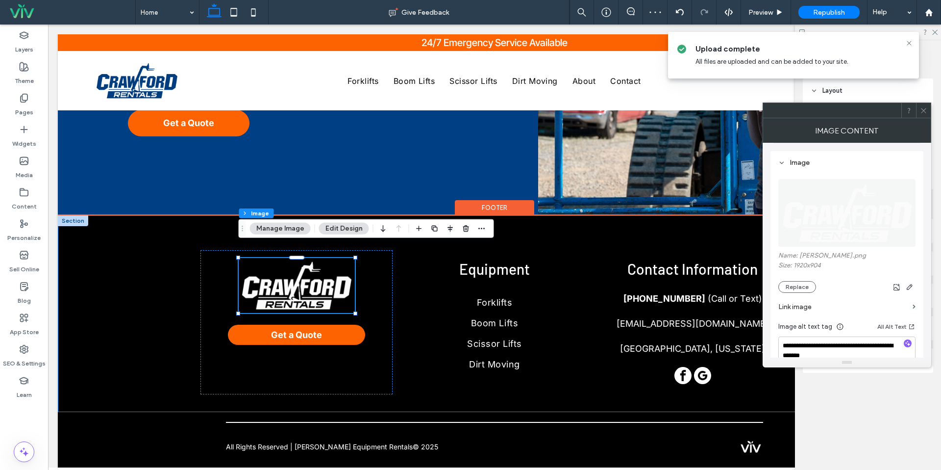
click at [520, 219] on div "Get a Quote Equipment Forklifts Boom Lifts Scissor Lifts Dirt Moving Contact In…" at bounding box center [494, 313] width 588 height 197
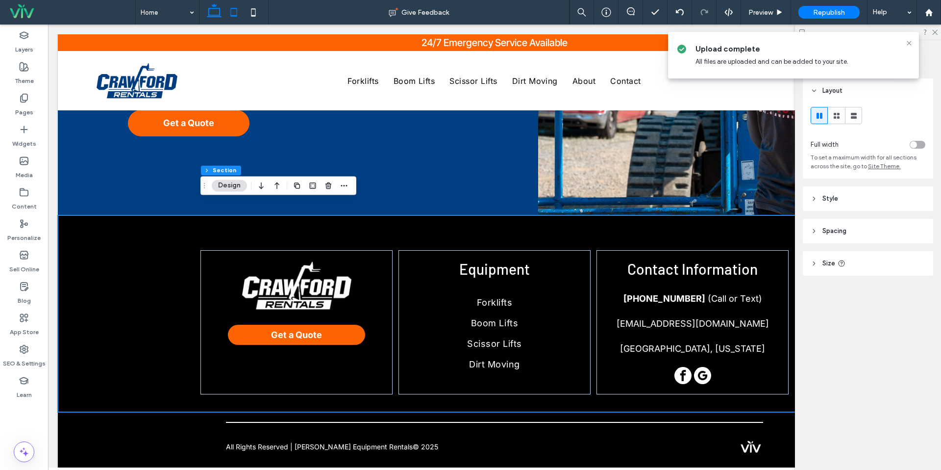
click at [234, 12] on icon at bounding box center [234, 12] width 20 height 20
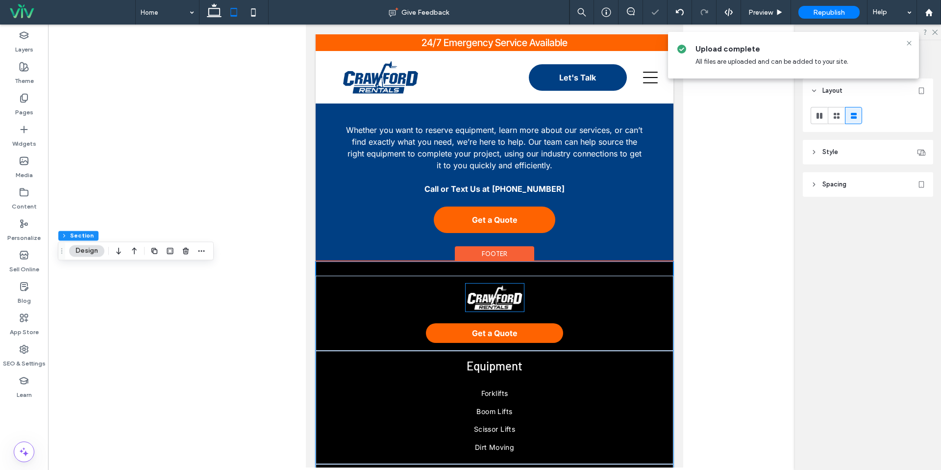
scroll to position [1707, 0]
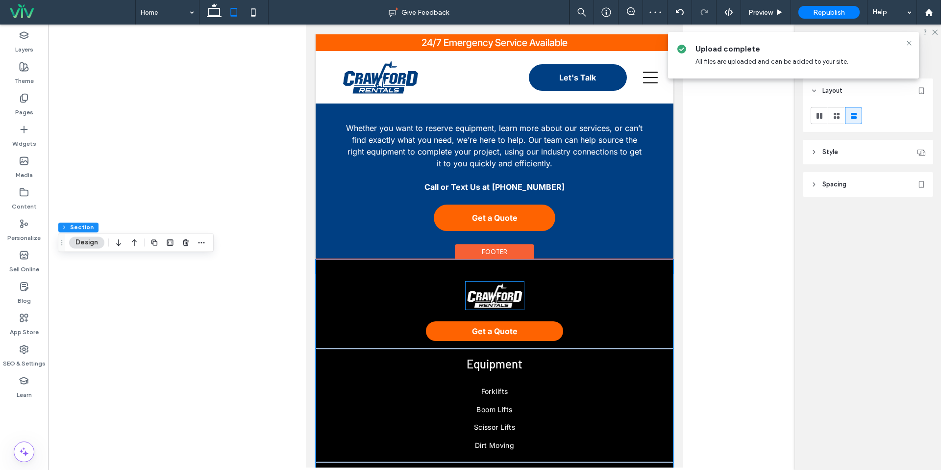
click at [504, 300] on img at bounding box center [495, 294] width 58 height 27
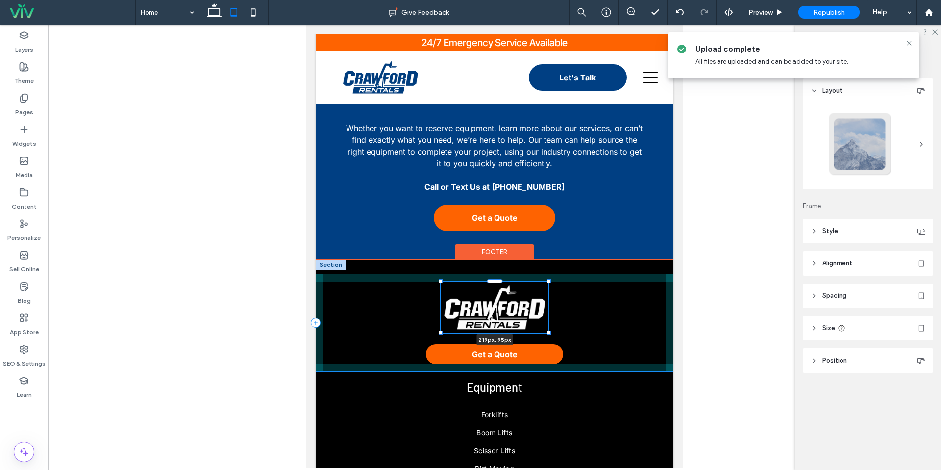
drag, startPoint x: 523, startPoint y: 308, endPoint x: 543, endPoint y: 321, distance: 22.7
click at [543, 321] on div "219px , 95px Get a Quote Equipment Forklifts Boom Lifts Scissor Lifts Dirt Movi…" at bounding box center [495, 441] width 358 height 364
type input "***"
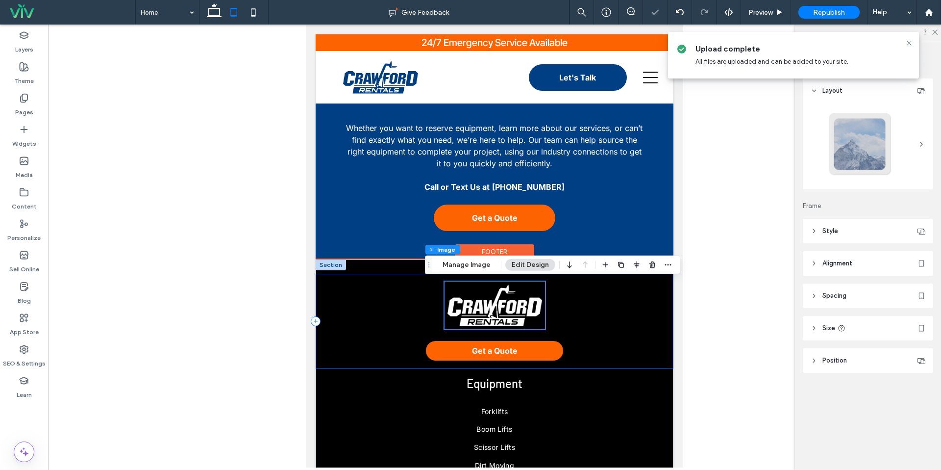
scroll to position [1742, 0]
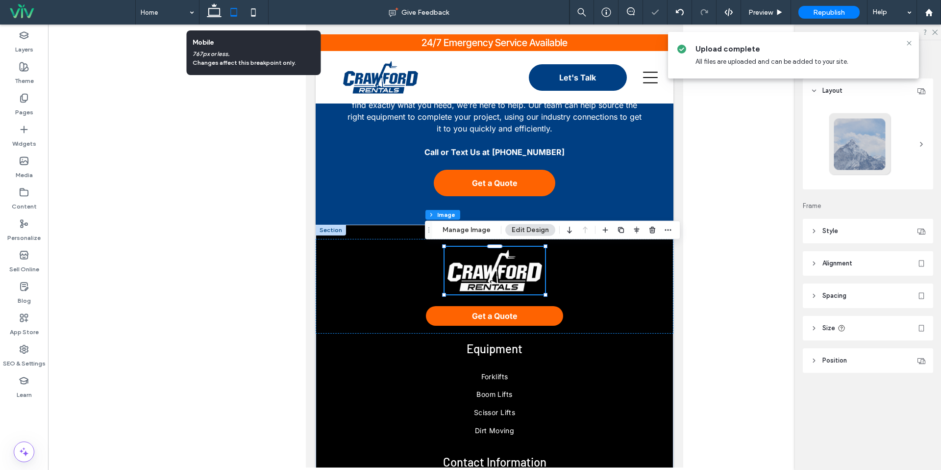
drag, startPoint x: 257, startPoint y: 12, endPoint x: 297, endPoint y: 85, distance: 83.6
click at [257, 12] on icon at bounding box center [254, 12] width 20 height 20
type input "***"
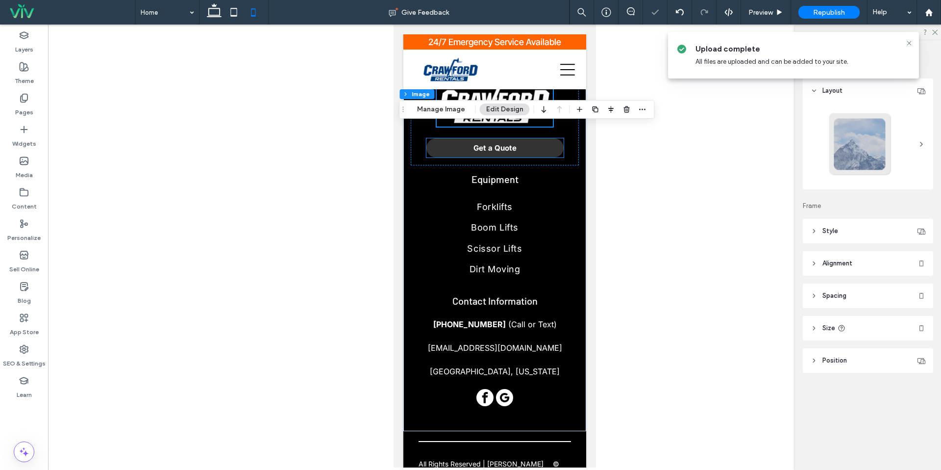
scroll to position [1890, 0]
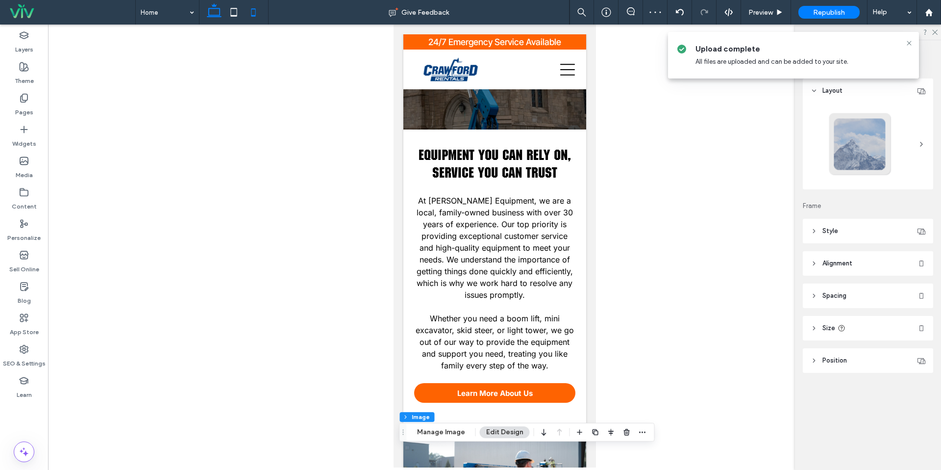
click at [212, 11] on icon at bounding box center [214, 12] width 20 height 20
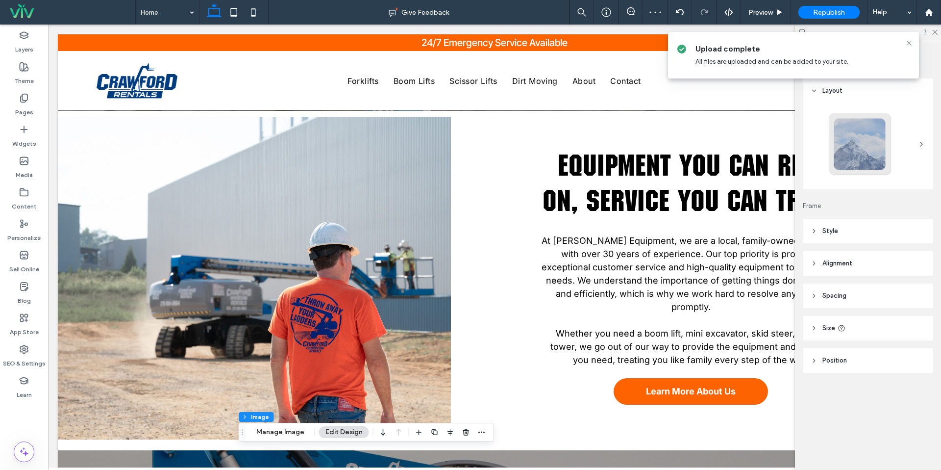
click at [907, 43] on icon at bounding box center [909, 43] width 8 height 8
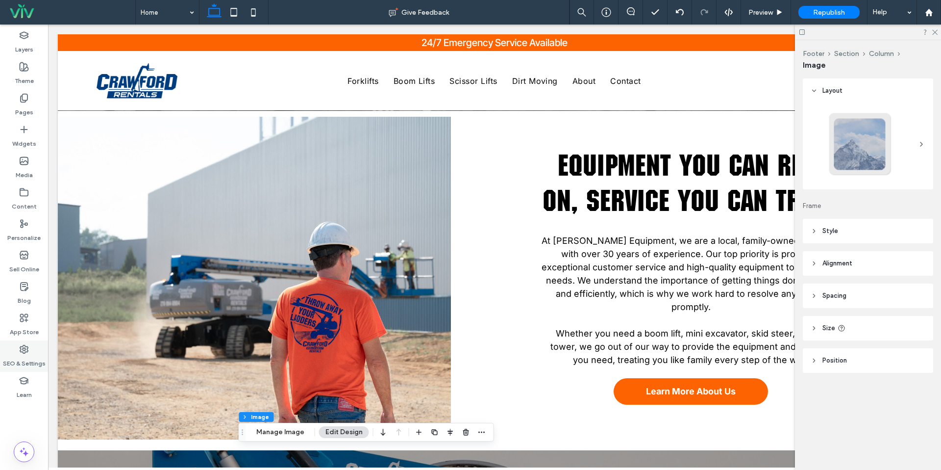
click at [23, 341] on div "SEO & Settings" at bounding box center [24, 355] width 48 height 31
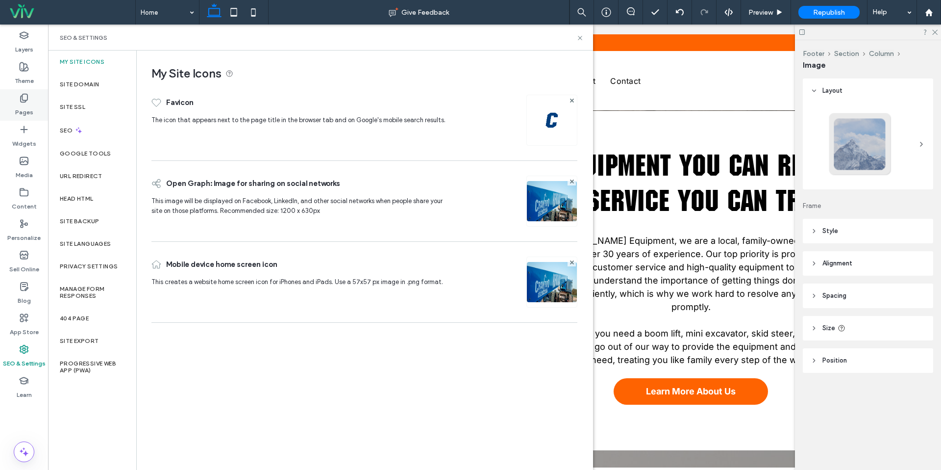
click at [25, 93] on icon at bounding box center [24, 98] width 10 height 10
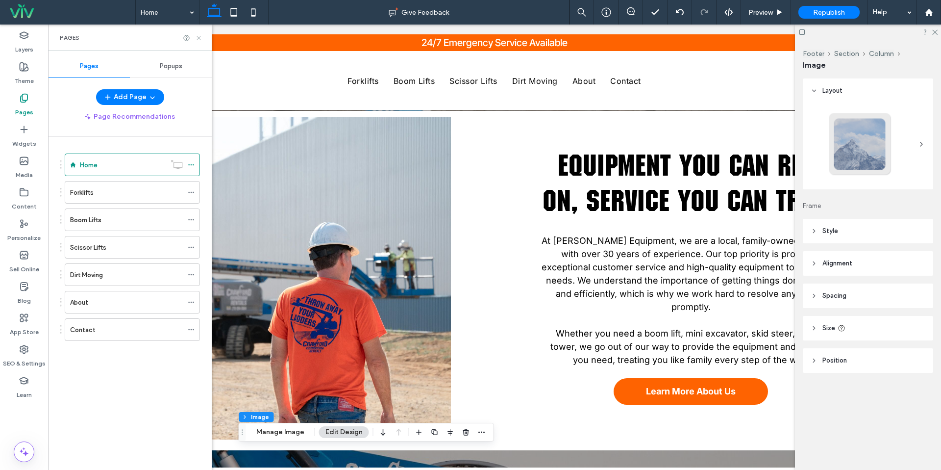
click at [201, 38] on icon at bounding box center [198, 37] width 7 height 7
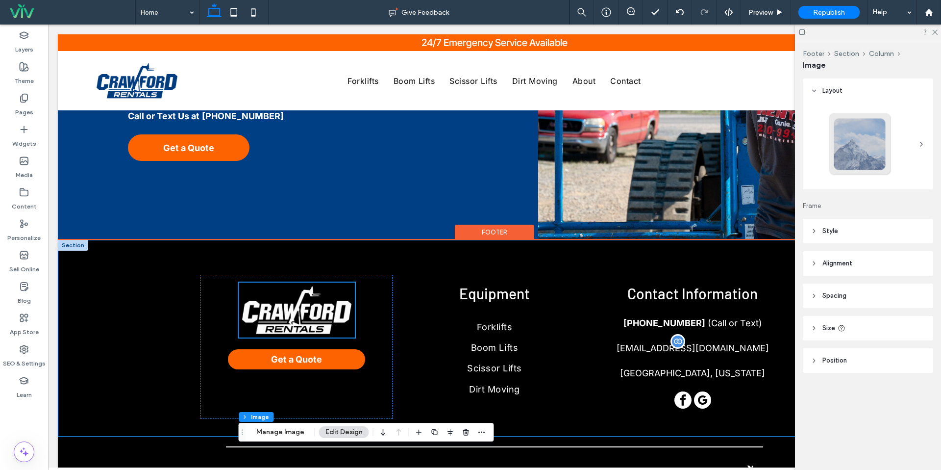
scroll to position [2335, 0]
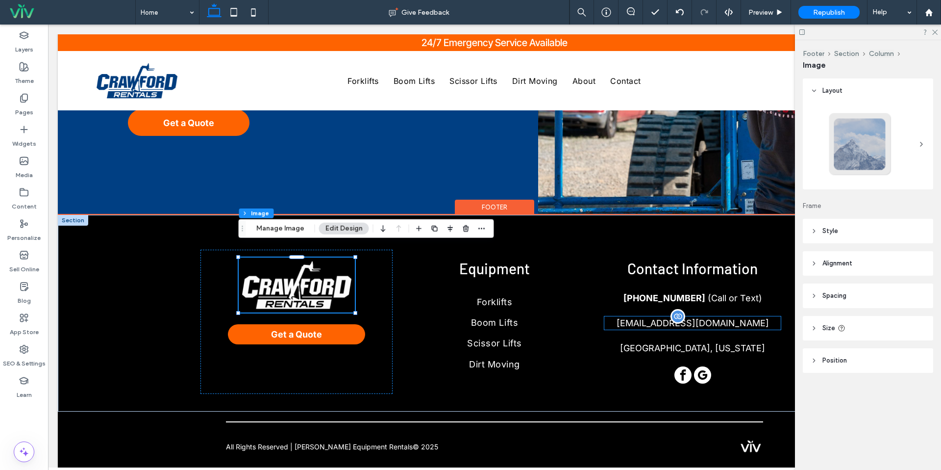
click at [712, 318] on span "general@crawfordequip.com" at bounding box center [693, 323] width 152 height 10
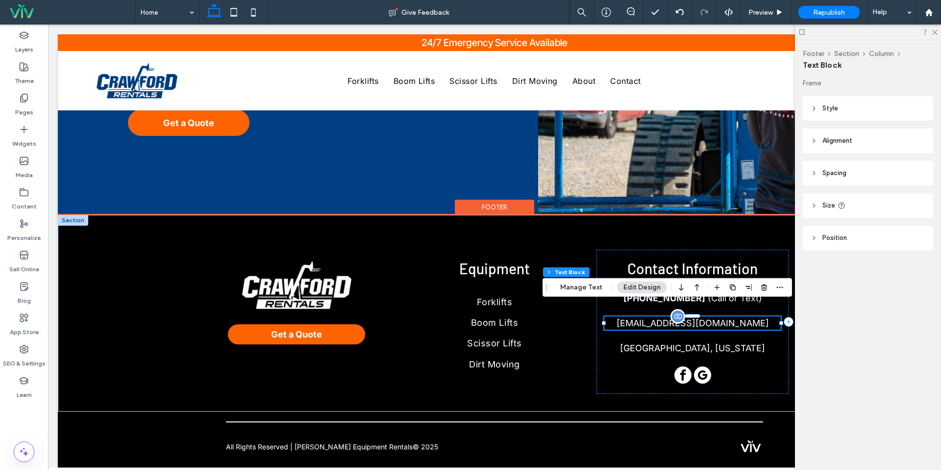
click at [712, 318] on span "general@crawfordequip.com" at bounding box center [693, 323] width 152 height 10
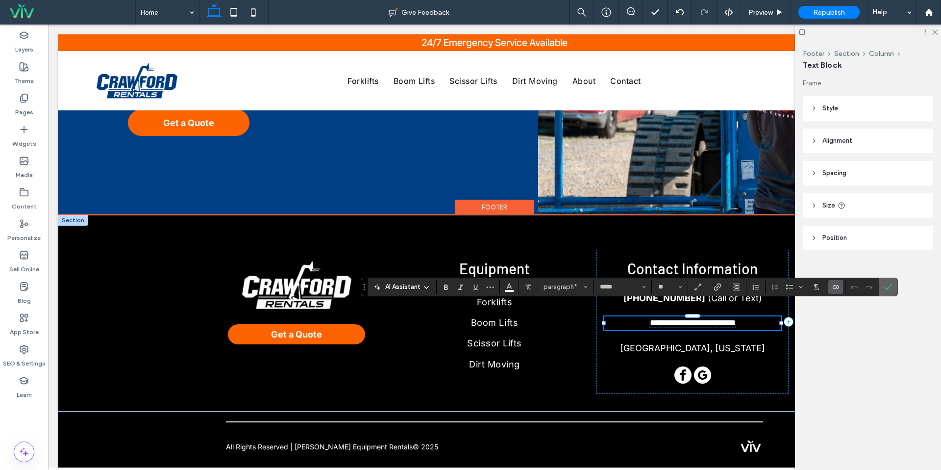
click at [891, 281] on span "Confirm" at bounding box center [888, 286] width 8 height 17
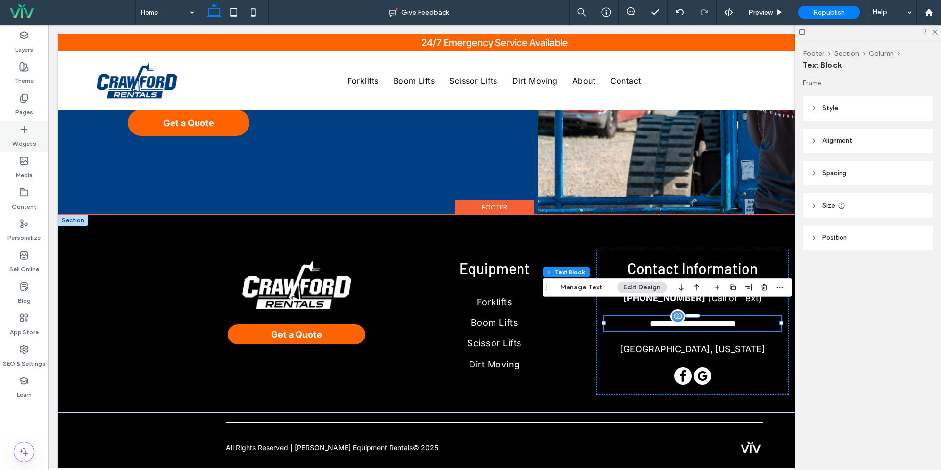
drag, startPoint x: 22, startPoint y: 140, endPoint x: 30, endPoint y: 156, distance: 17.8
click at [22, 140] on label "Widgets" at bounding box center [24, 141] width 24 height 14
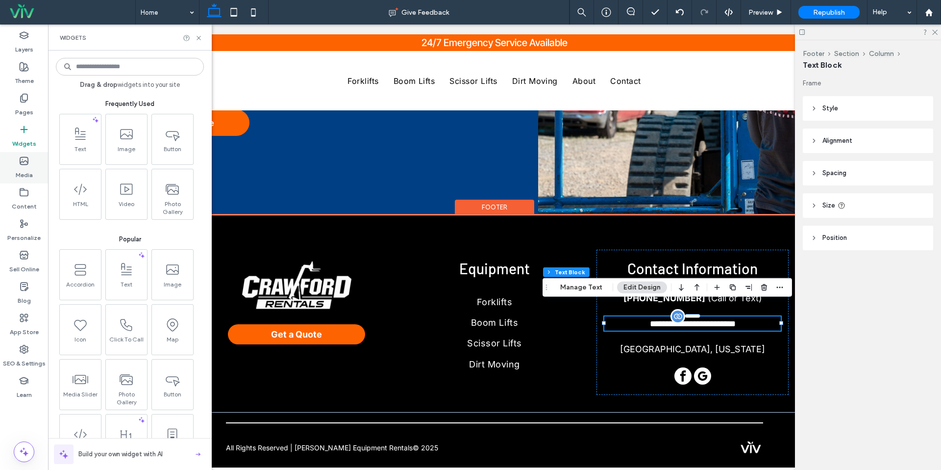
click at [19, 167] on label "Media" at bounding box center [24, 173] width 17 height 14
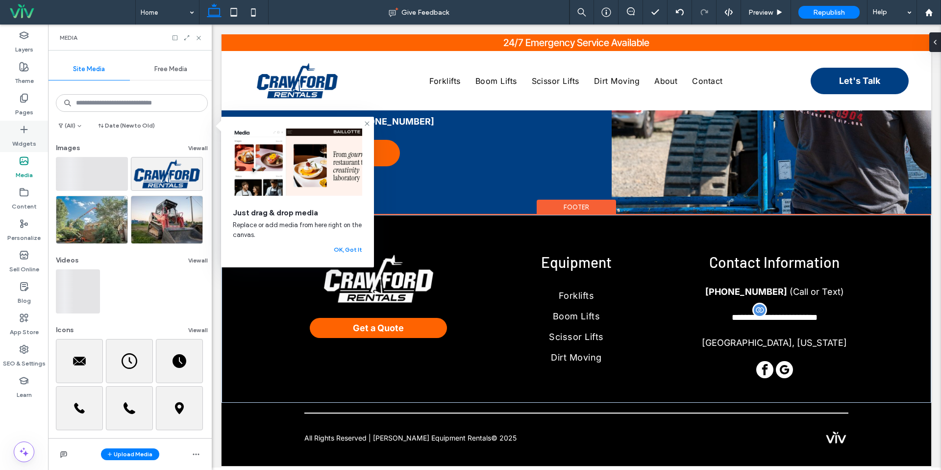
click at [23, 134] on label "Widgets" at bounding box center [24, 141] width 24 height 14
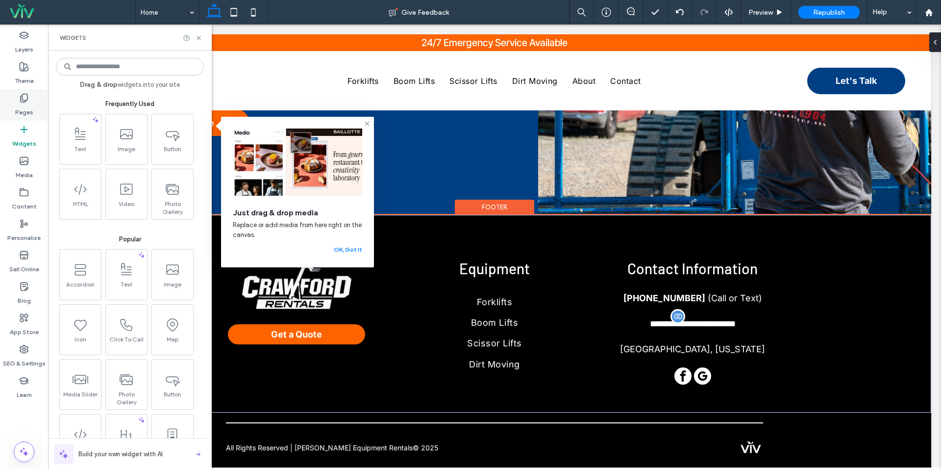
click at [25, 108] on label "Pages" at bounding box center [24, 110] width 18 height 14
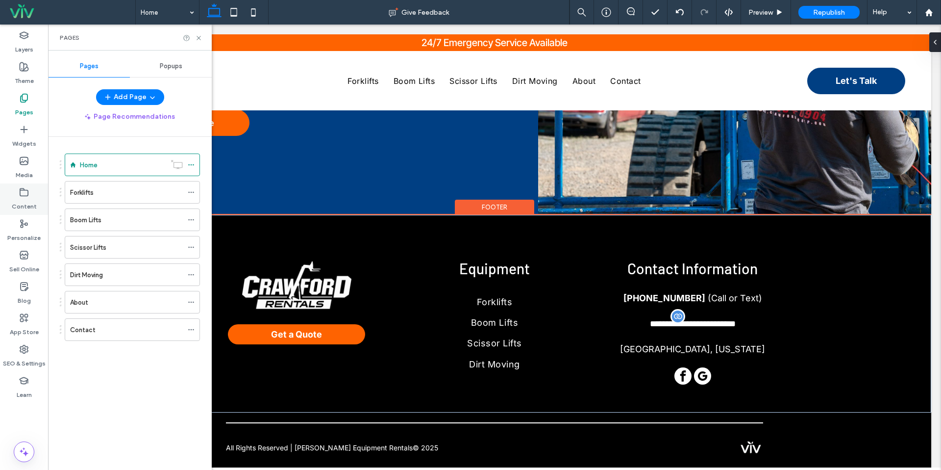
click at [25, 198] on label "Content" at bounding box center [24, 204] width 25 height 14
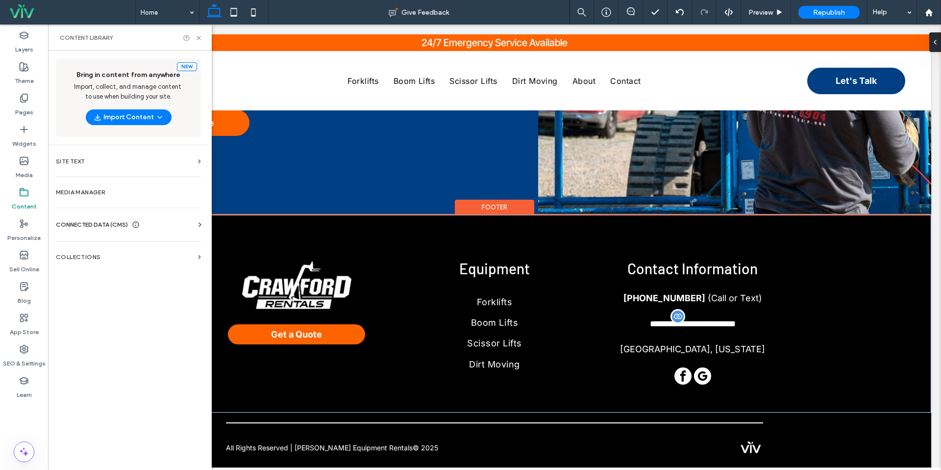
click at [99, 228] on span "CONNECTED DATA (CMS)" at bounding box center [92, 225] width 72 height 10
click at [100, 242] on section "Business Info" at bounding box center [130, 248] width 149 height 23
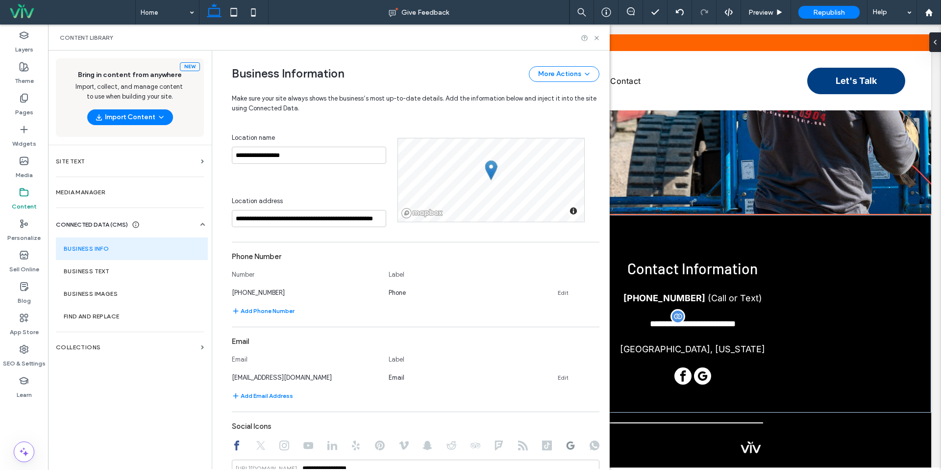
scroll to position [180, 0]
click at [297, 379] on span "general@crawfordequip.com" at bounding box center [282, 376] width 100 height 7
click at [558, 379] on link "Edit" at bounding box center [563, 377] width 11 height 8
click at [299, 378] on input "**********" at bounding box center [305, 375] width 147 height 17
click at [304, 376] on input "**********" at bounding box center [305, 375] width 147 height 17
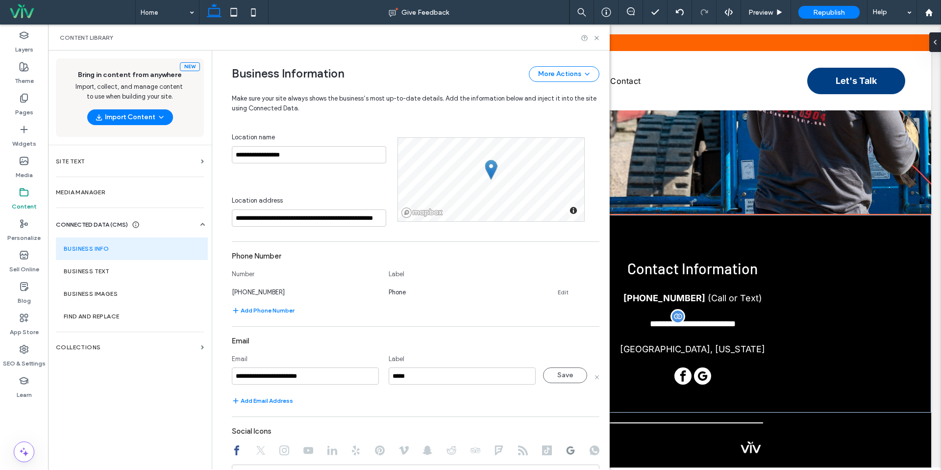
click at [301, 375] on input "**********" at bounding box center [305, 375] width 147 height 17
type input "**********"
click at [547, 377] on button "Save" at bounding box center [565, 375] width 44 height 16
click at [594, 37] on icon at bounding box center [596, 37] width 7 height 7
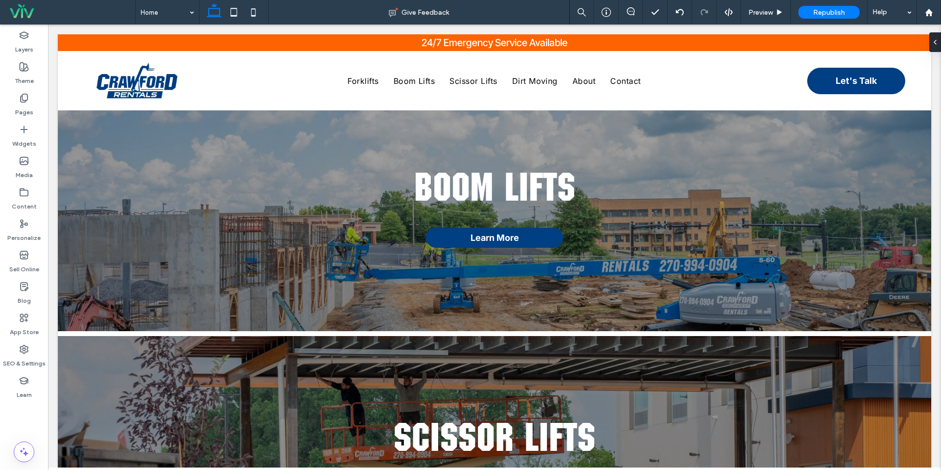
scroll to position [949, 0]
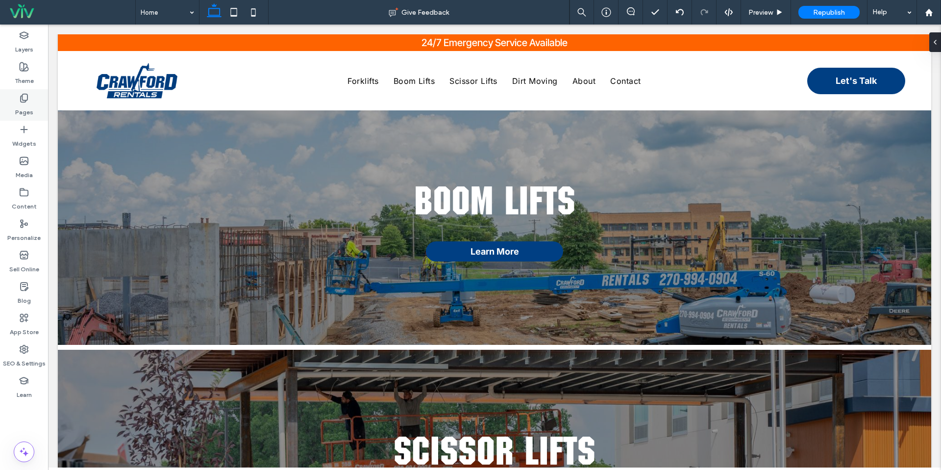
drag, startPoint x: 19, startPoint y: 100, endPoint x: 37, endPoint y: 115, distance: 23.3
click at [19, 100] on div "Pages" at bounding box center [24, 104] width 48 height 31
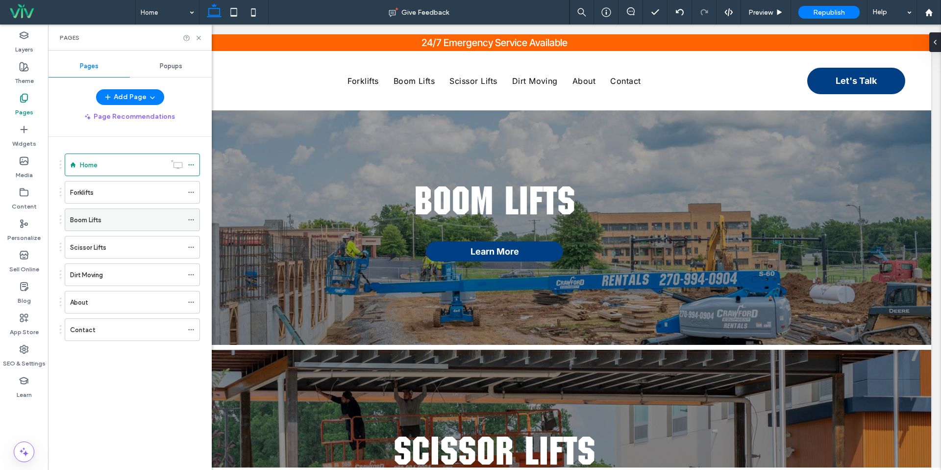
click at [100, 229] on div "Boom Lifts" at bounding box center [126, 220] width 113 height 22
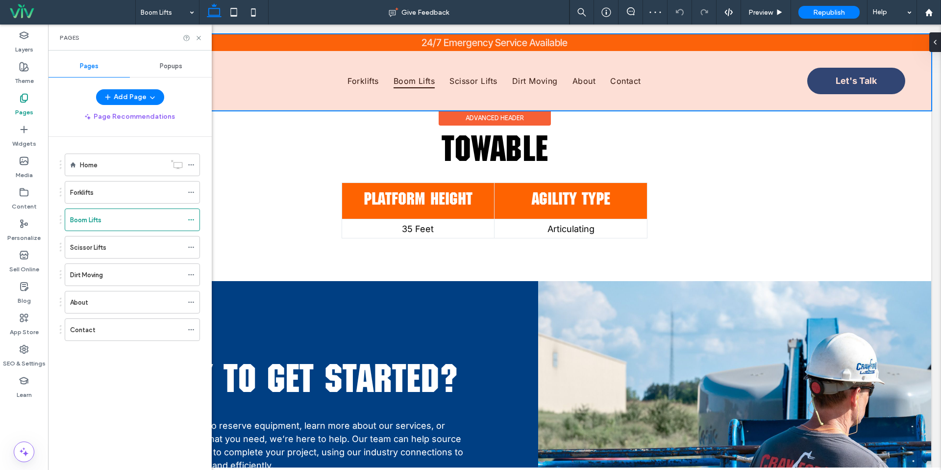
scroll to position [1373, 0]
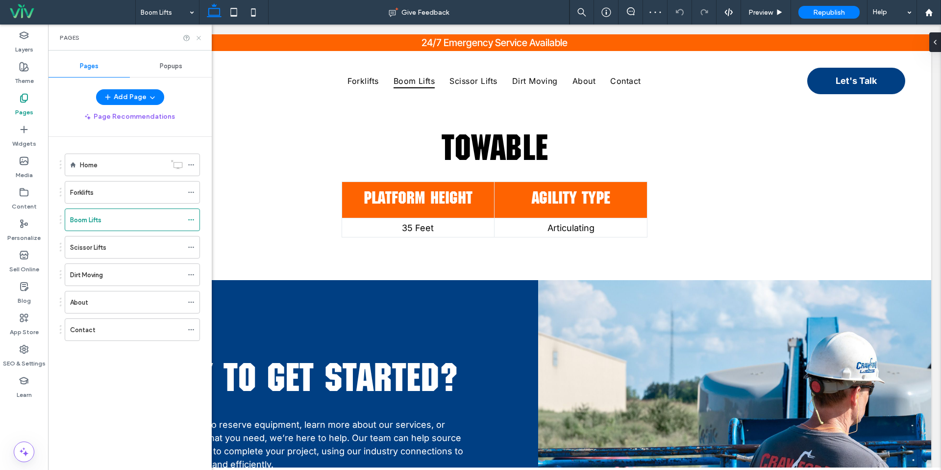
click at [198, 38] on icon at bounding box center [198, 37] width 7 height 7
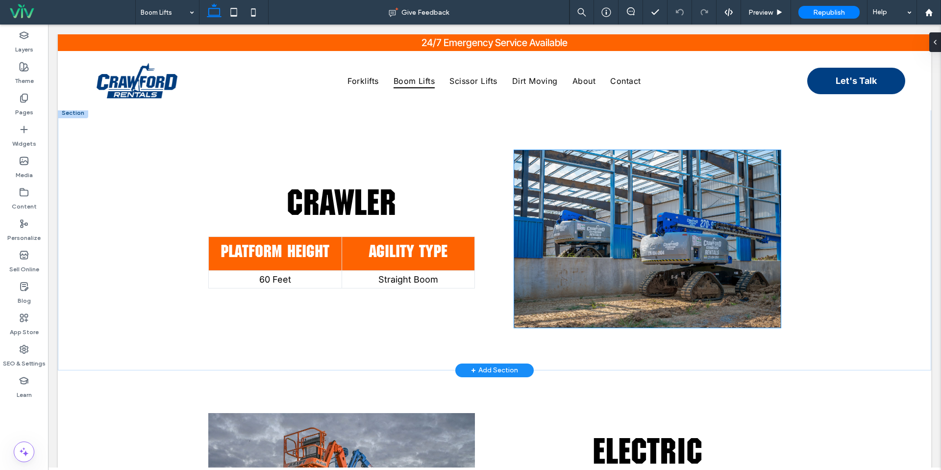
scroll to position [841, 0]
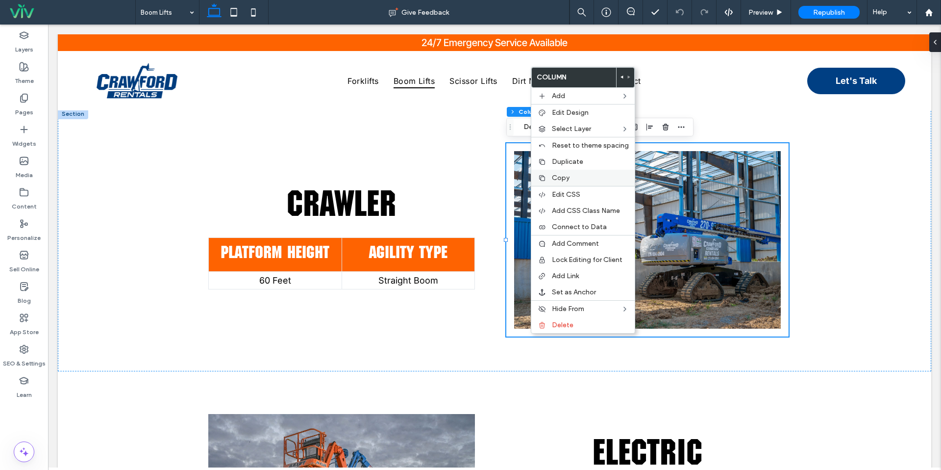
click at [561, 173] on div "Copy" at bounding box center [582, 178] width 103 height 16
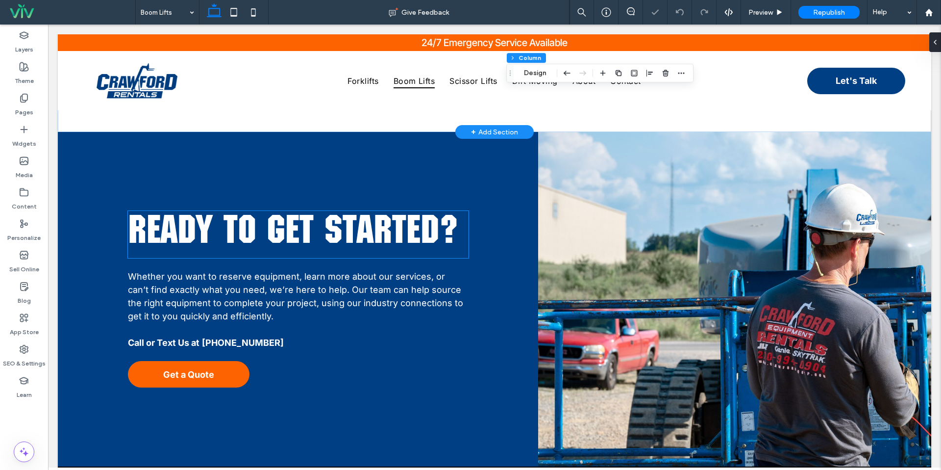
scroll to position [1343, 0]
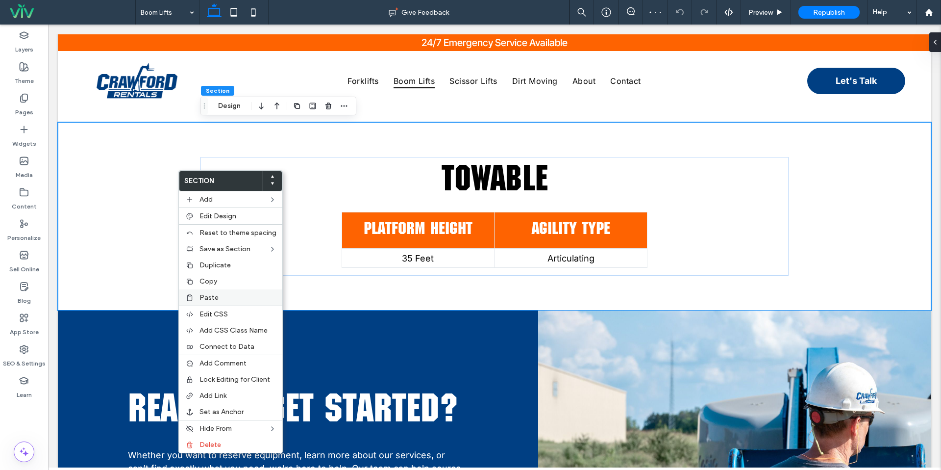
click at [225, 297] on label "Paste" at bounding box center [237, 297] width 77 height 8
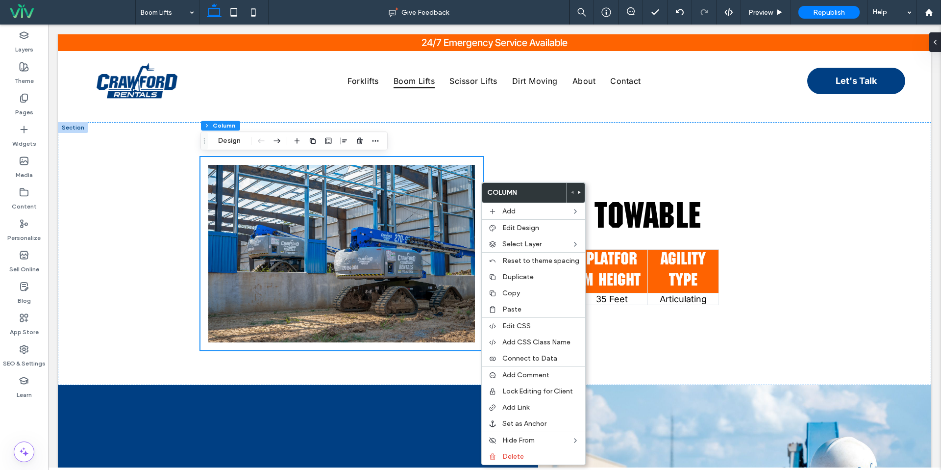
click at [578, 190] on icon at bounding box center [579, 192] width 4 height 4
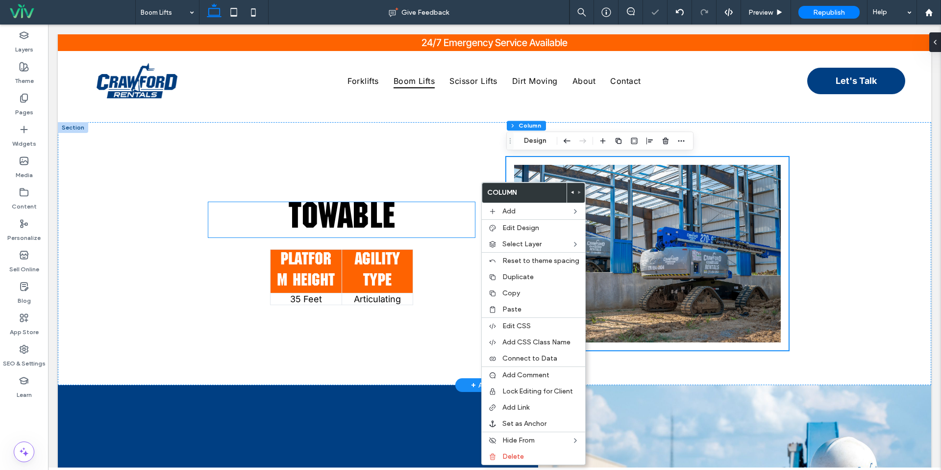
click at [393, 181] on div "Towable Platform Height Agility Type 35 Feet Articulating" at bounding box center [341, 253] width 282 height 193
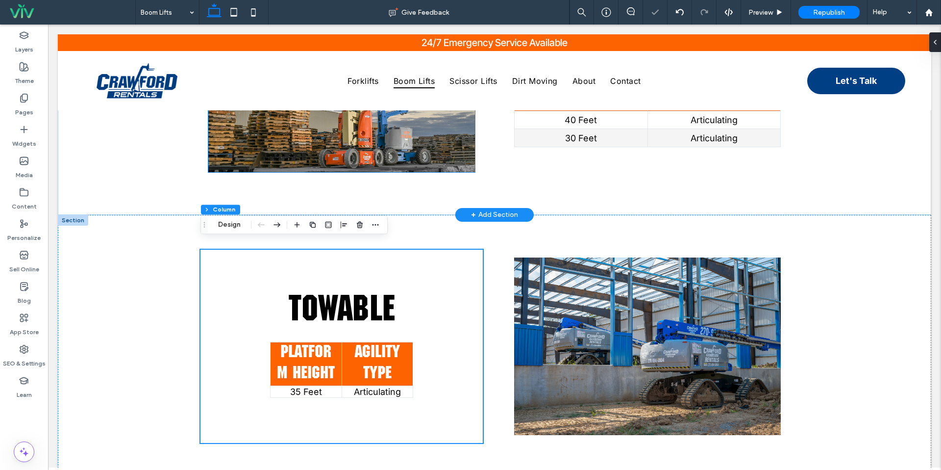
scroll to position [1259, 0]
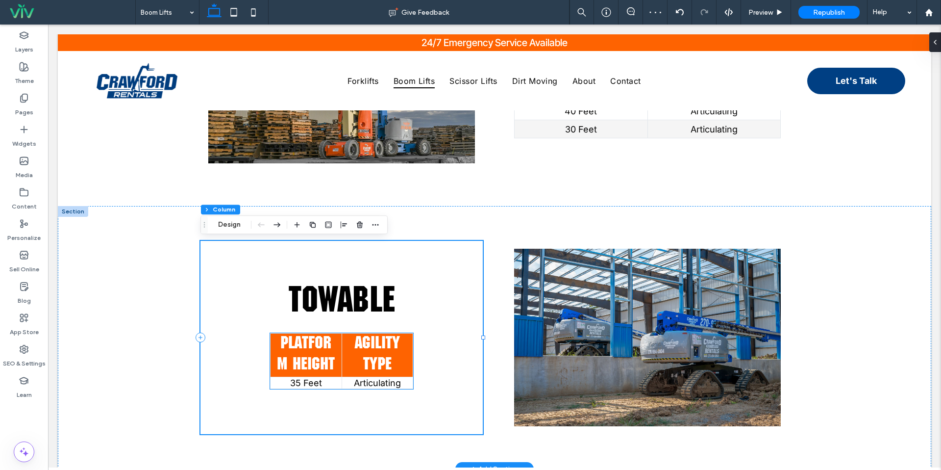
drag, startPoint x: 401, startPoint y: 375, endPoint x: 411, endPoint y: 378, distance: 9.9
click at [401, 375] on th "Agility Type" at bounding box center [377, 355] width 71 height 44
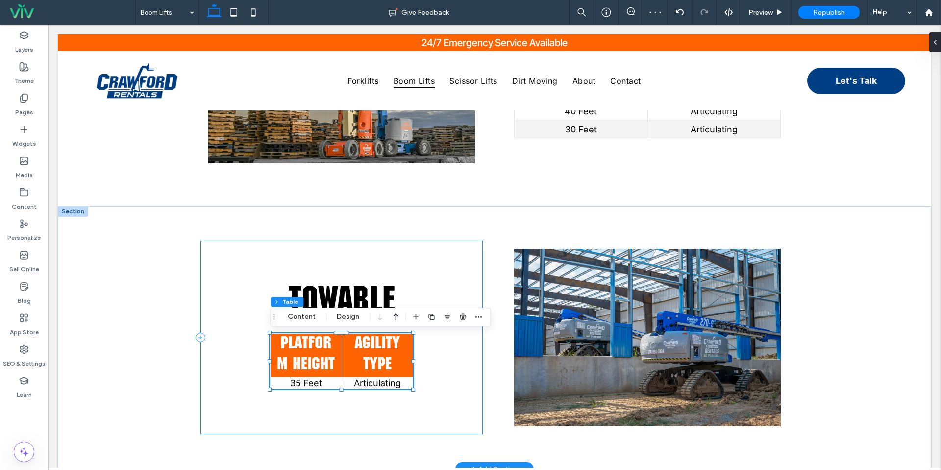
click at [413, 363] on div "Towable Platform Height Agility Type 35 Feet Articulating" at bounding box center [341, 337] width 282 height 193
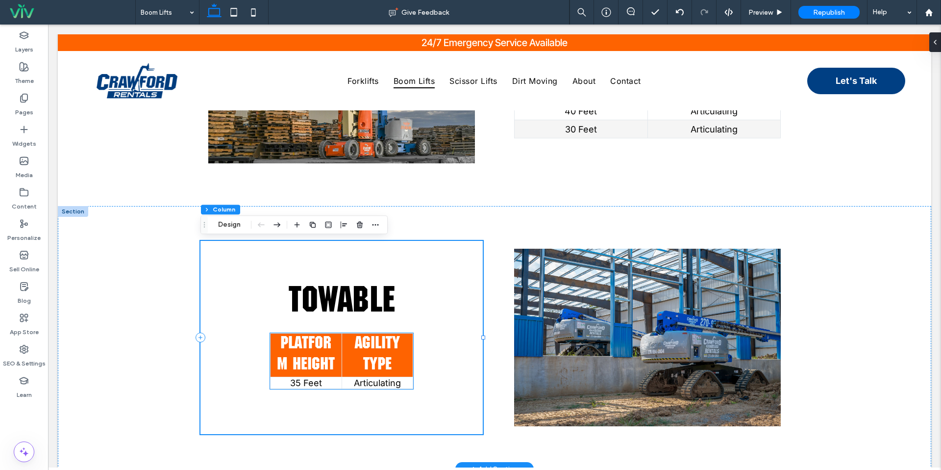
click at [408, 346] on th "Agility Type" at bounding box center [377, 355] width 71 height 44
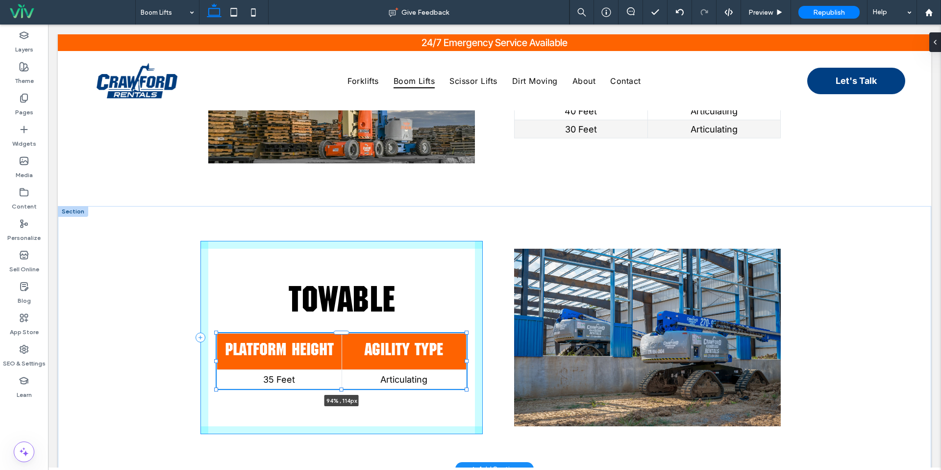
drag, startPoint x: 417, startPoint y: 361, endPoint x: 467, endPoint y: 360, distance: 50.0
click at [467, 360] on div at bounding box center [467, 361] width 4 height 4
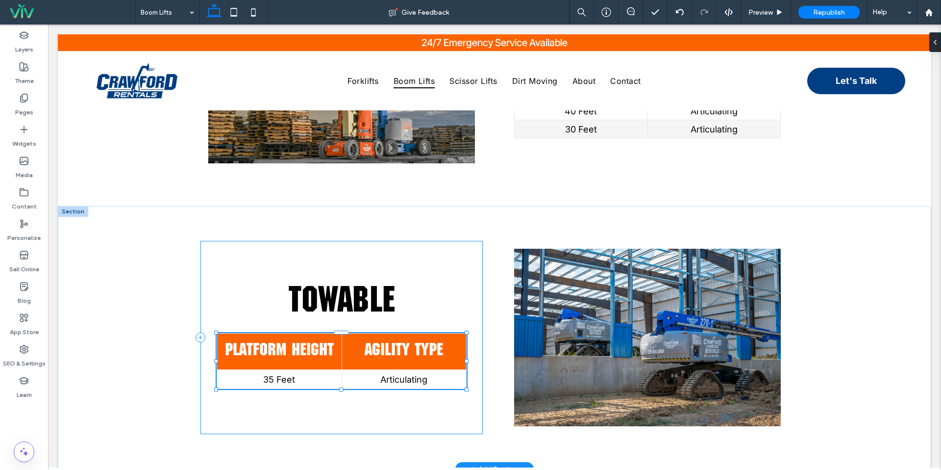
type input "**"
type input "****"
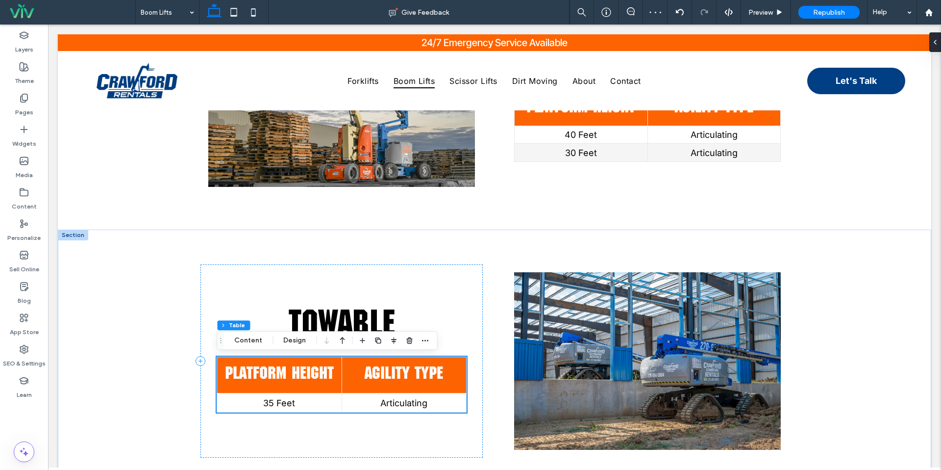
scroll to position [1238, 0]
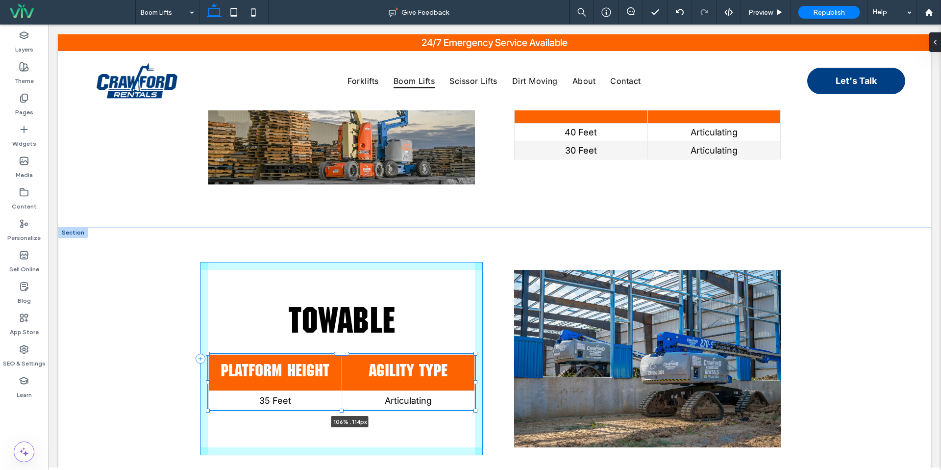
drag, startPoint x: 467, startPoint y: 381, endPoint x: 484, endPoint y: 381, distance: 16.7
click at [484, 381] on div "Towable Platform Height Agility Type 35 Feet Articulating 106% , 114px" at bounding box center [494, 358] width 588 height 263
type input "***"
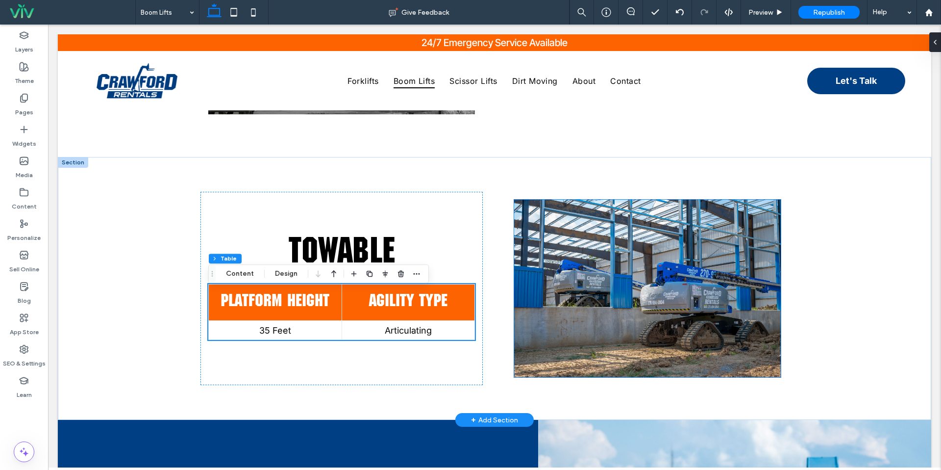
scroll to position [1310, 0]
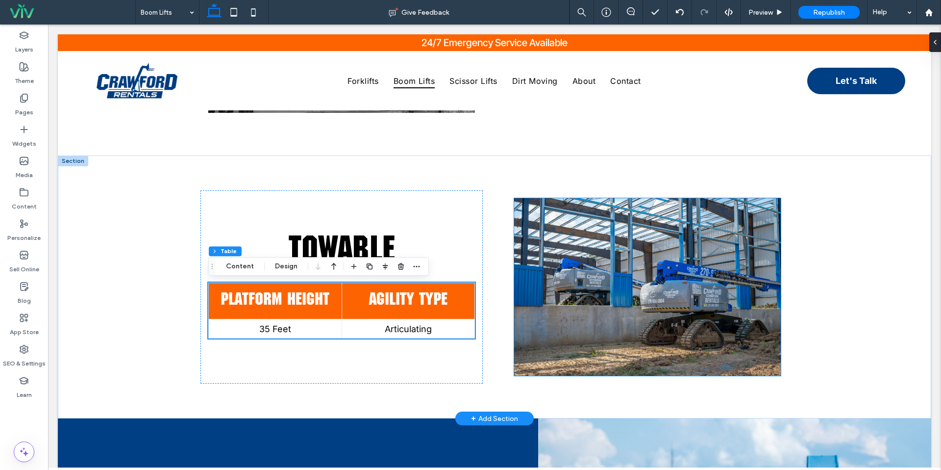
click at [623, 290] on img at bounding box center [647, 286] width 267 height 177
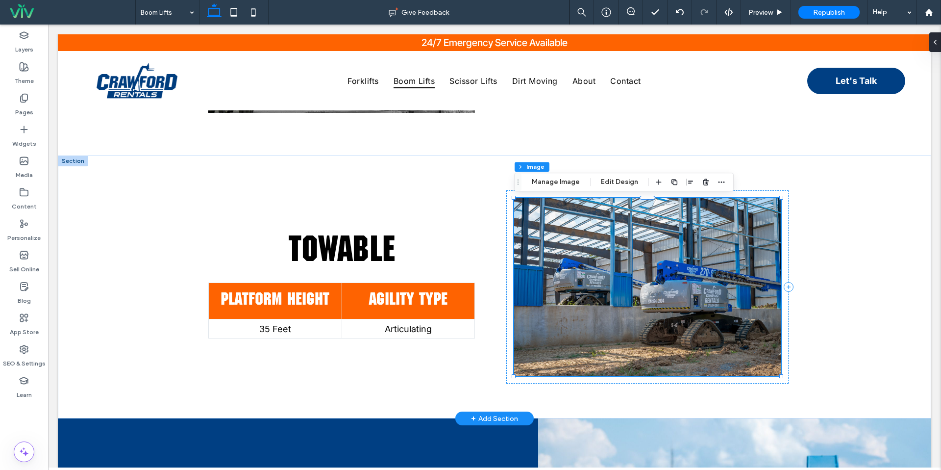
click at [598, 285] on img at bounding box center [647, 286] width 267 height 177
click at [553, 181] on button "Manage Image" at bounding box center [555, 182] width 61 height 12
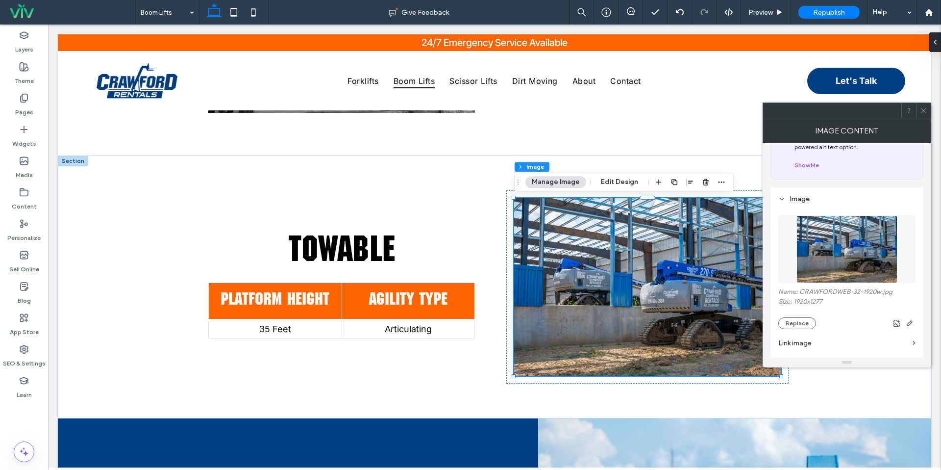
scroll to position [53, 0]
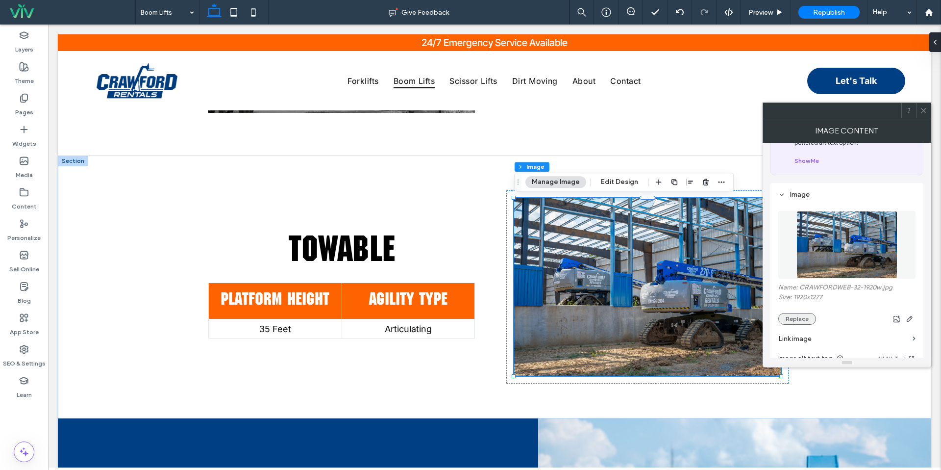
click at [800, 324] on button "Replace" at bounding box center [797, 319] width 38 height 12
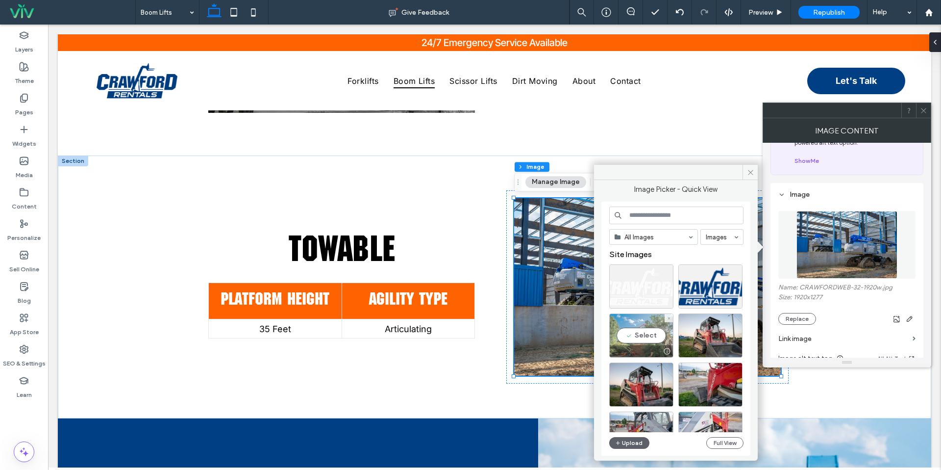
click at [649, 334] on div "Select" at bounding box center [641, 335] width 64 height 44
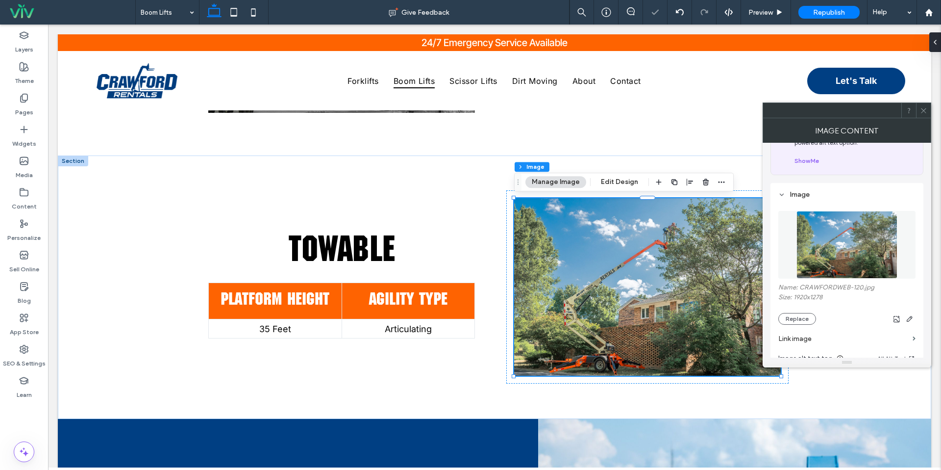
drag, startPoint x: 919, startPoint y: 114, endPoint x: 913, endPoint y: 118, distance: 7.4
click at [919, 114] on div at bounding box center [923, 110] width 15 height 15
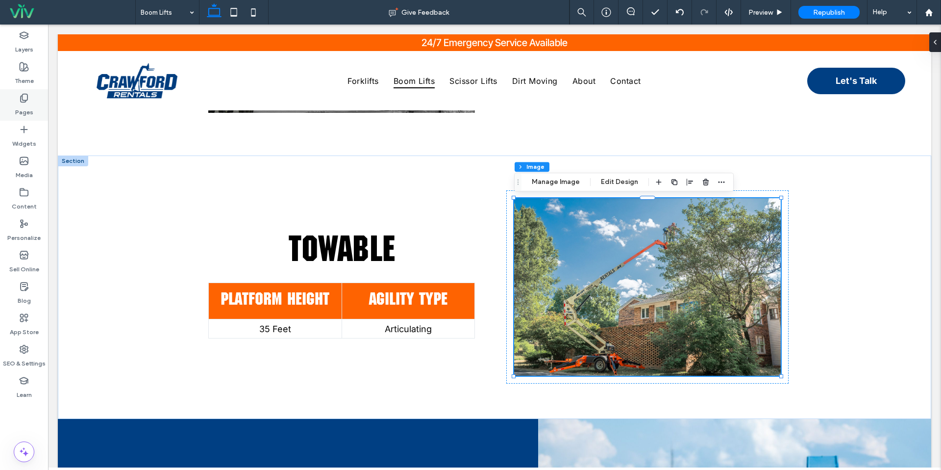
click at [30, 98] on div "Pages" at bounding box center [24, 104] width 48 height 31
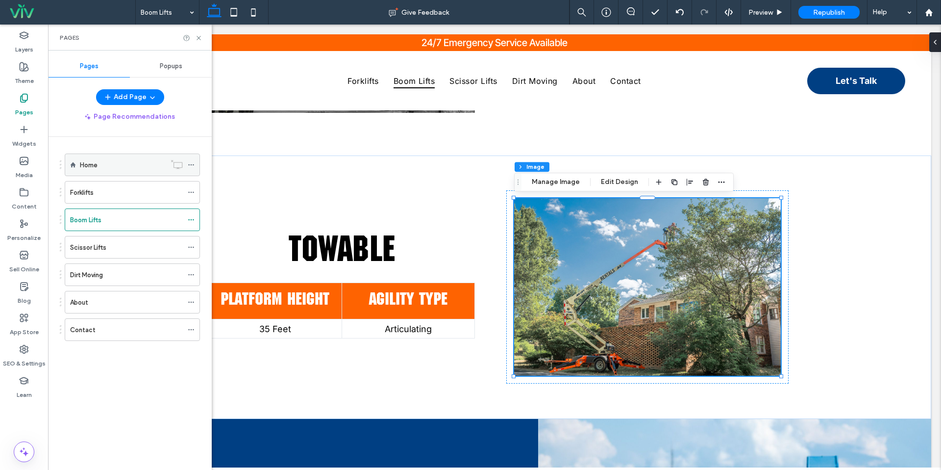
click at [117, 155] on div "Home" at bounding box center [123, 165] width 86 height 22
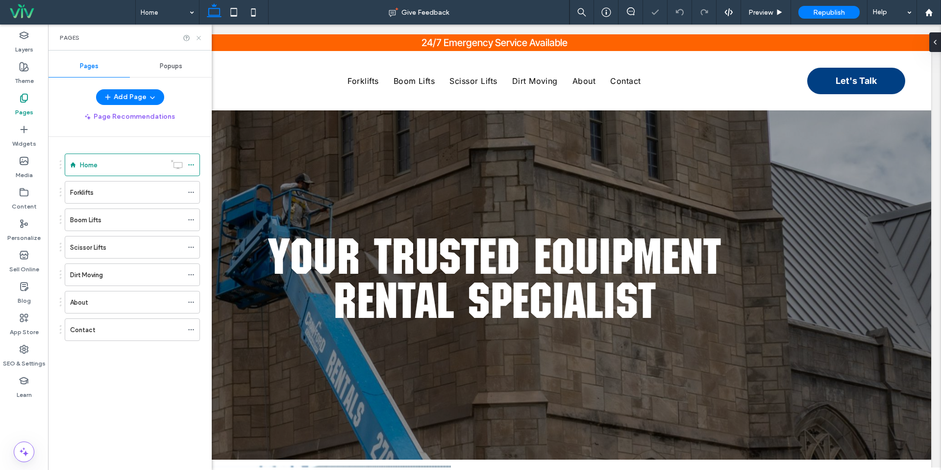
click at [198, 35] on icon at bounding box center [198, 37] width 7 height 7
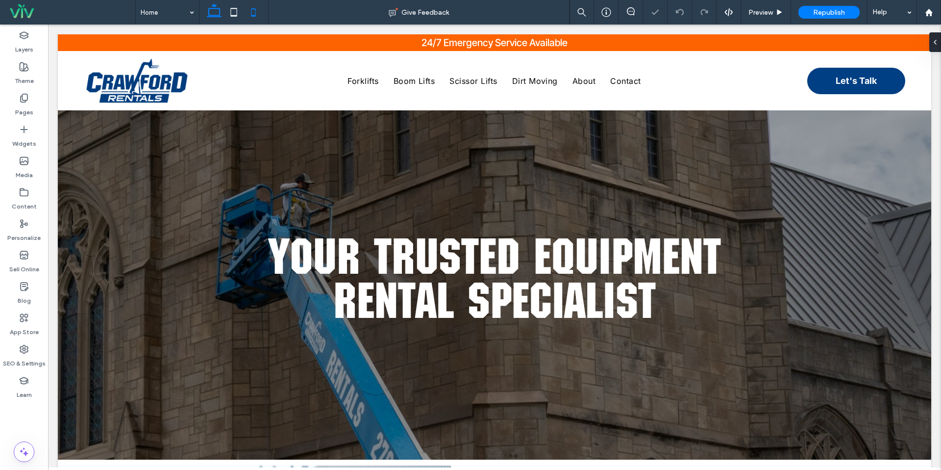
click at [256, 8] on icon at bounding box center [254, 12] width 20 height 20
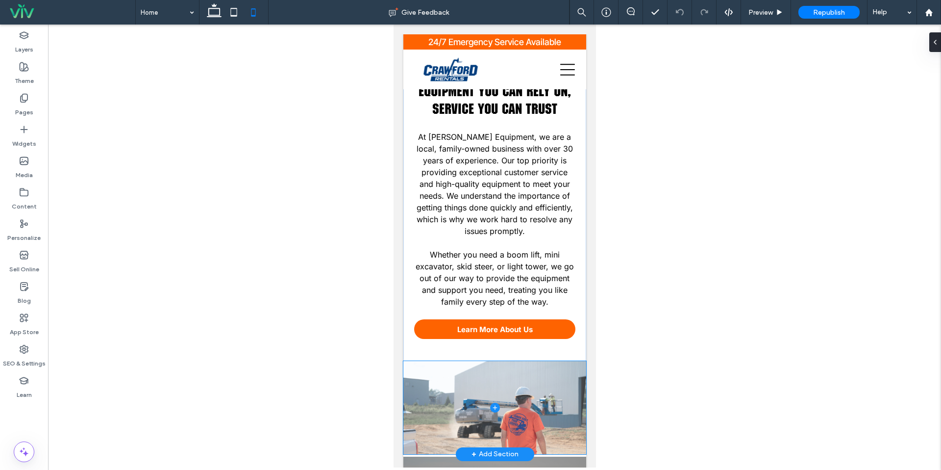
scroll to position [185, 0]
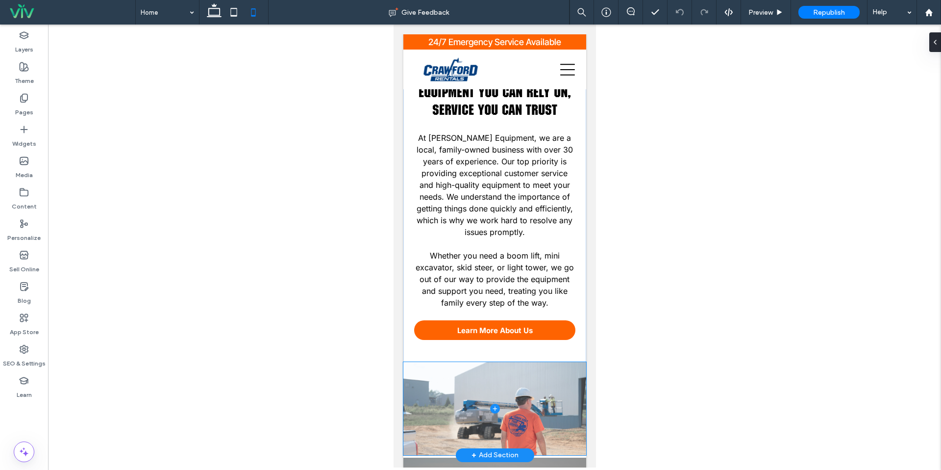
click at [468, 385] on span at bounding box center [494, 408] width 183 height 93
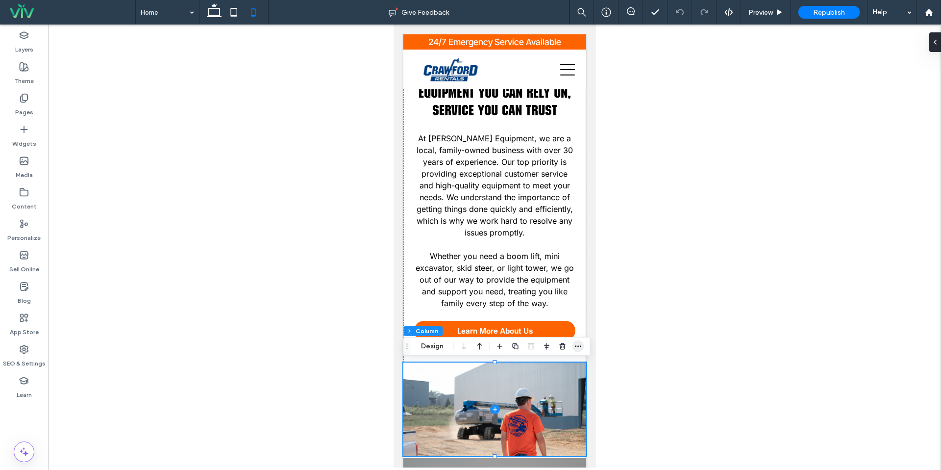
click at [578, 344] on icon "button" at bounding box center [578, 346] width 8 height 8
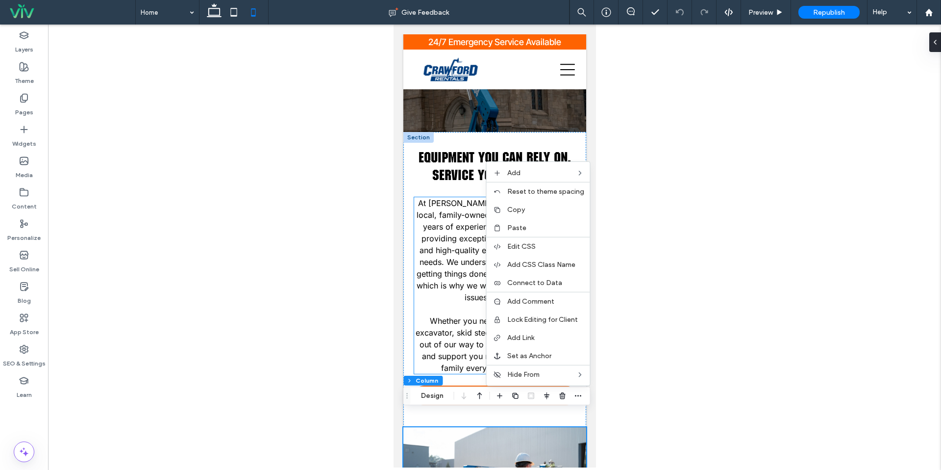
scroll to position [116, 0]
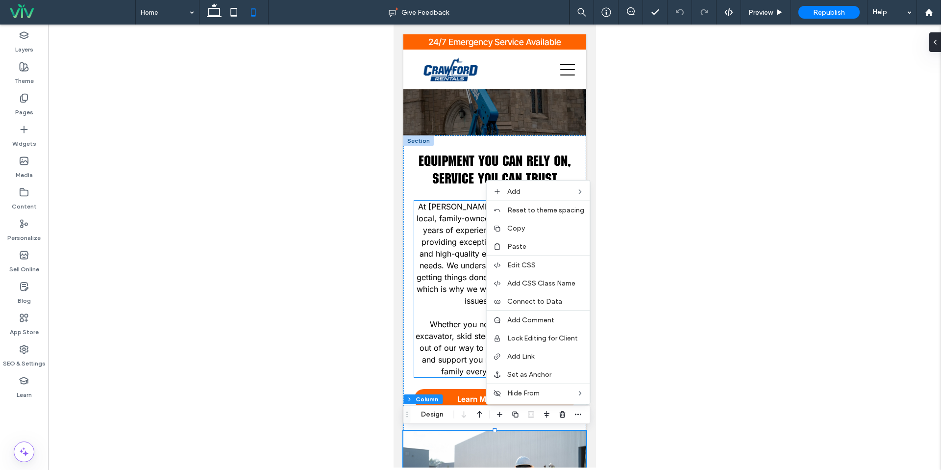
click at [437, 360] on span "Whether you need a boom lift, mini excavator, skid steer, or light tower, we go…" at bounding box center [494, 347] width 158 height 57
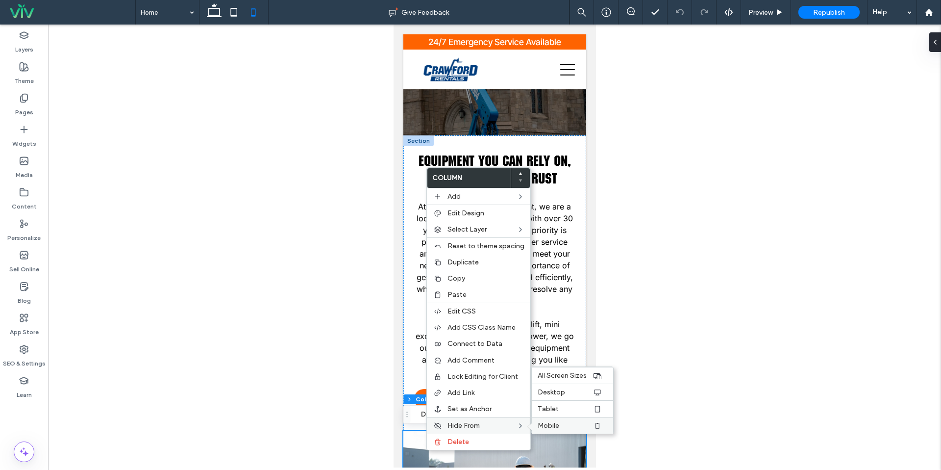
click at [546, 423] on span "Mobile" at bounding box center [549, 425] width 22 height 8
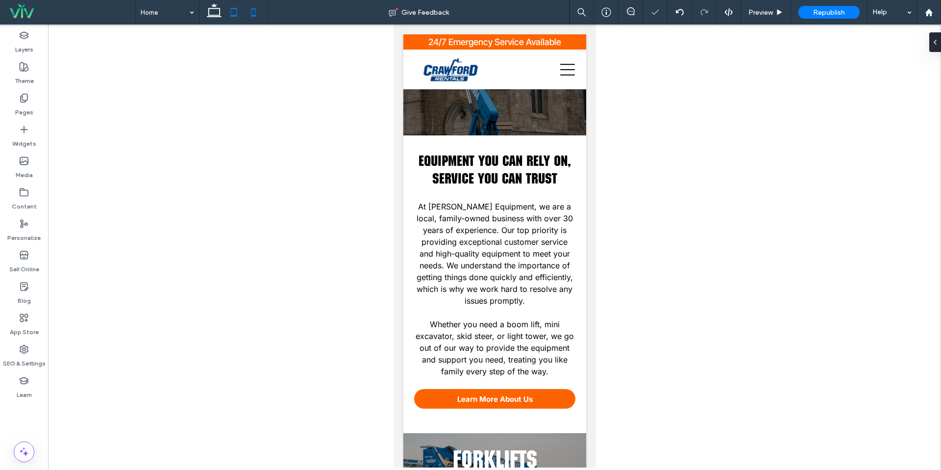
click at [235, 23] on span at bounding box center [234, 12] width 20 height 25
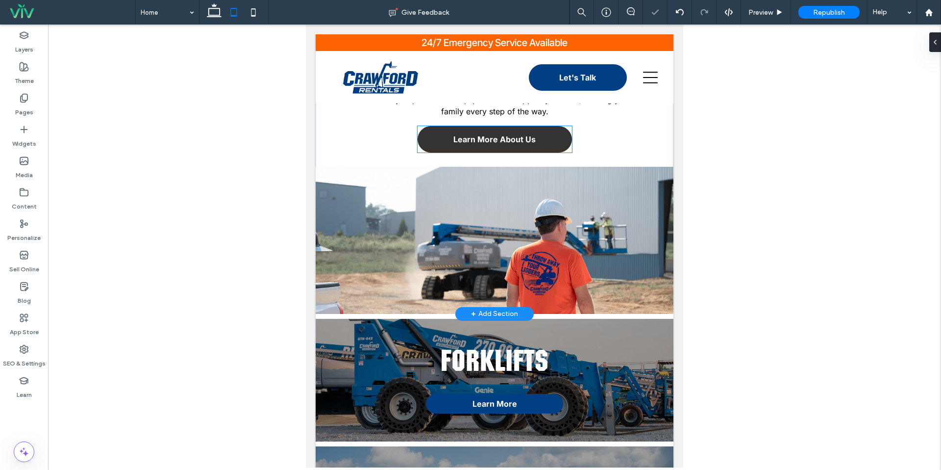
scroll to position [342, 0]
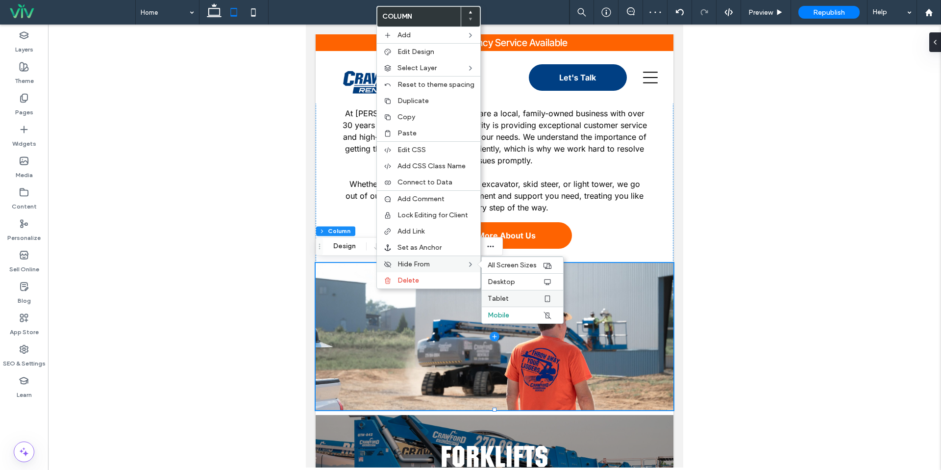
click at [497, 297] on span "Tablet" at bounding box center [498, 298] width 21 height 8
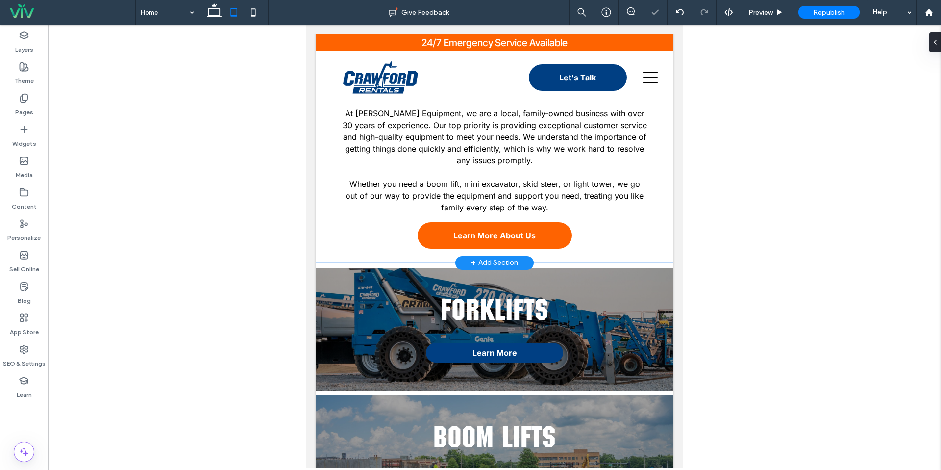
scroll to position [0, 0]
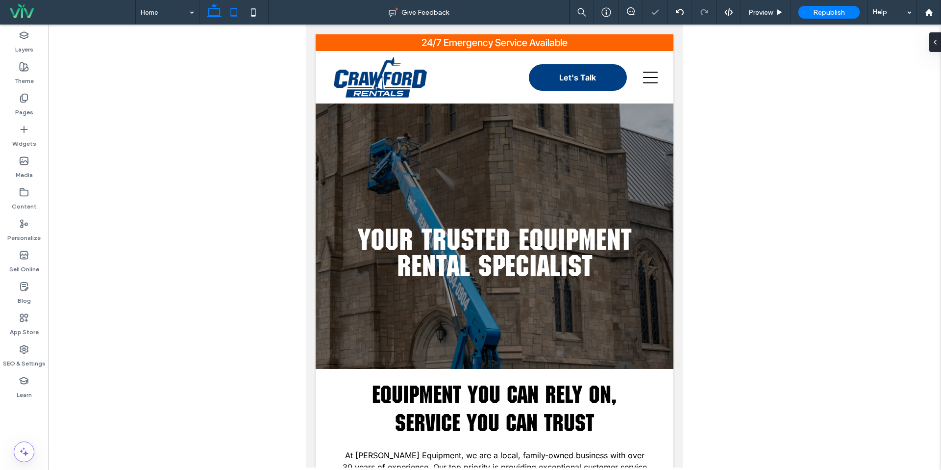
click at [219, 14] on icon at bounding box center [214, 12] width 20 height 20
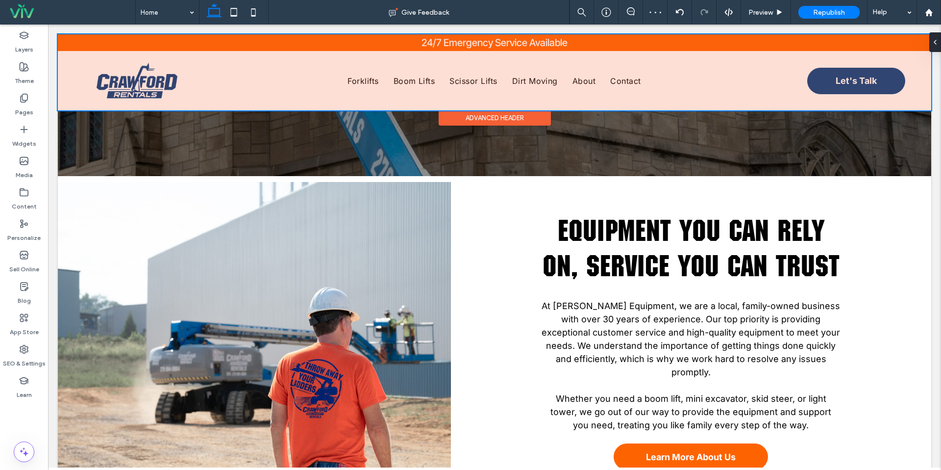
scroll to position [326, 0]
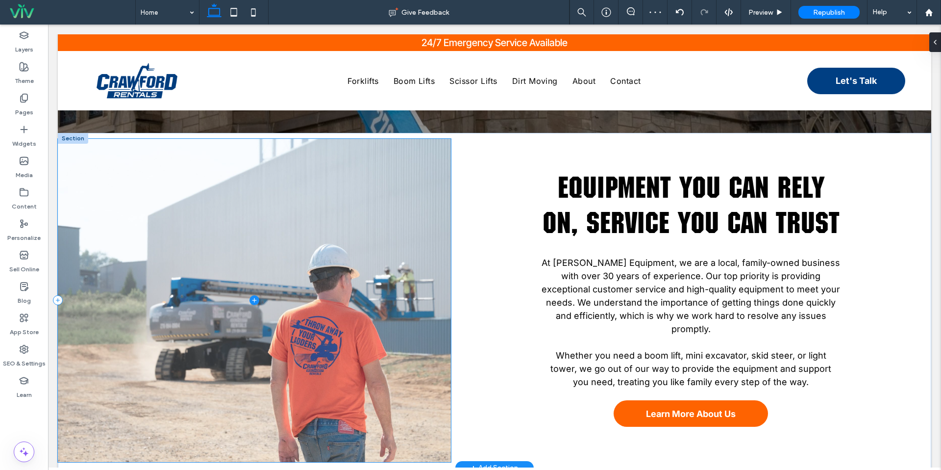
click at [386, 224] on span at bounding box center [254, 300] width 393 height 323
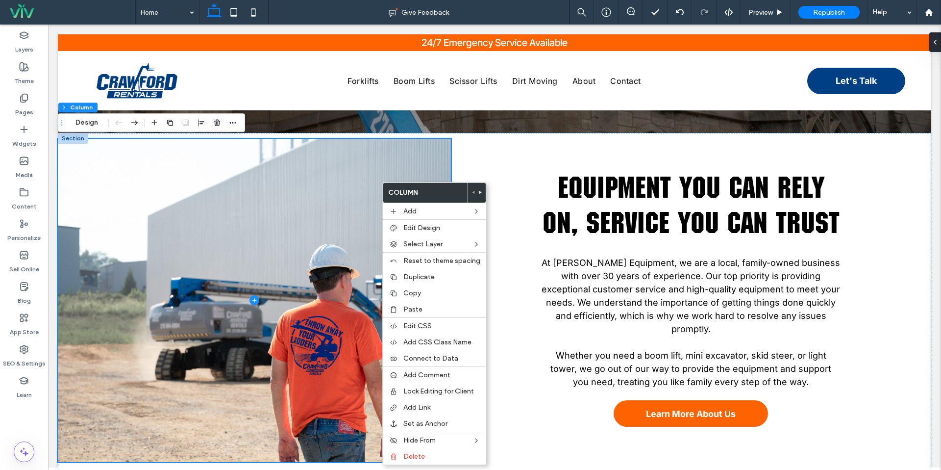
click at [268, 11] on div at bounding box center [234, 12] width 70 height 25
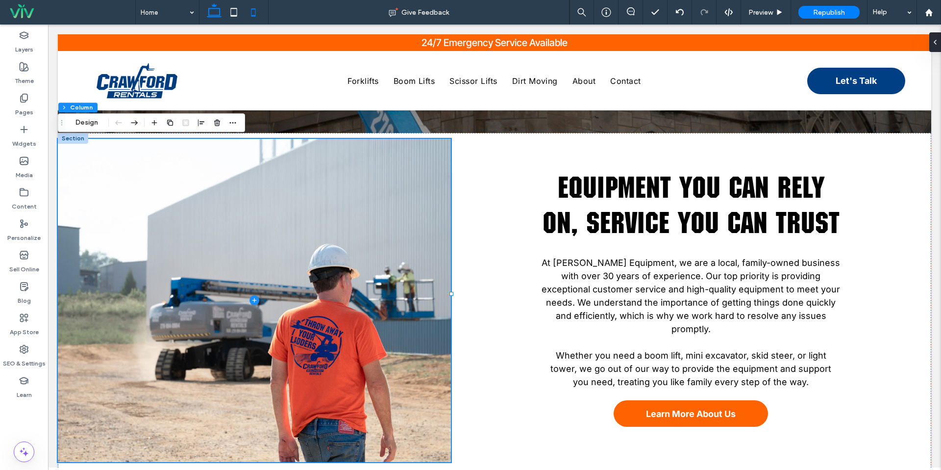
click at [263, 12] on icon at bounding box center [254, 12] width 20 height 20
type input "***"
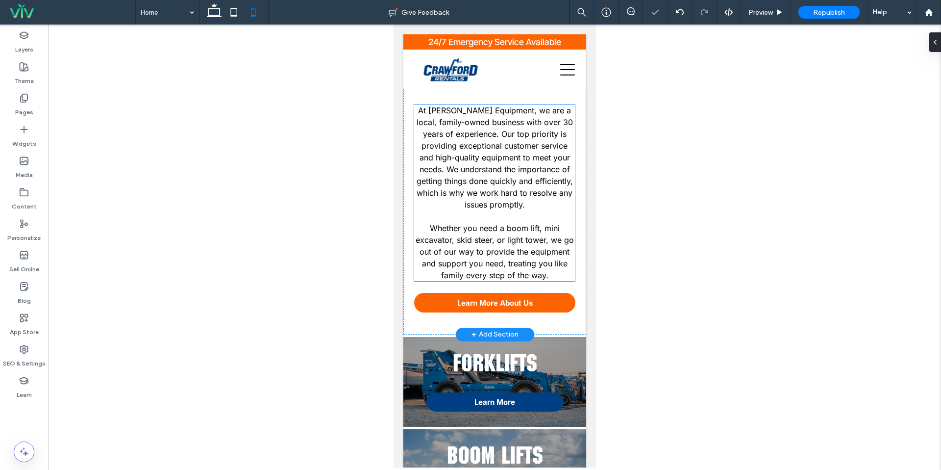
scroll to position [14, 0]
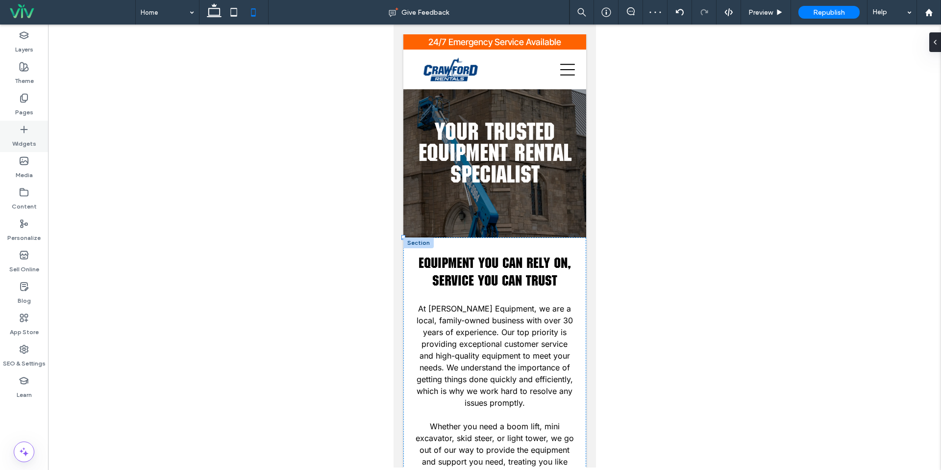
drag, startPoint x: 21, startPoint y: 129, endPoint x: 26, endPoint y: 131, distance: 5.7
click at [21, 129] on use at bounding box center [24, 129] width 6 height 6
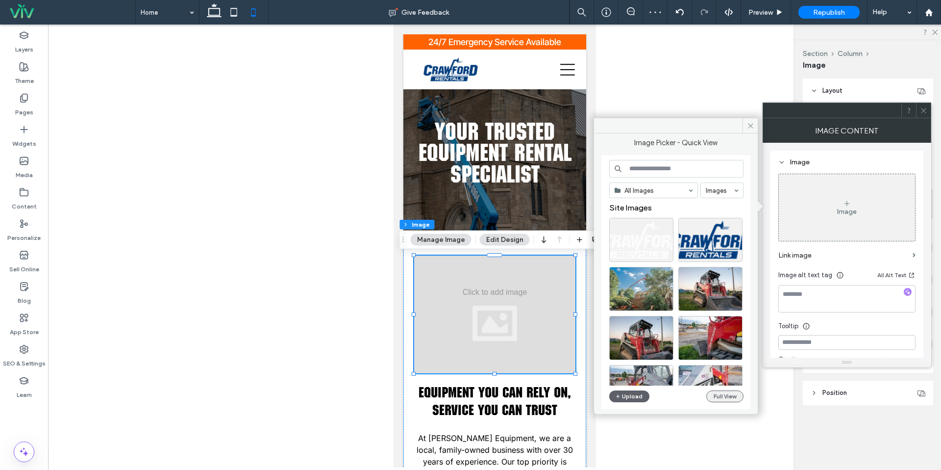
click at [728, 396] on button "Full View" at bounding box center [724, 396] width 37 height 12
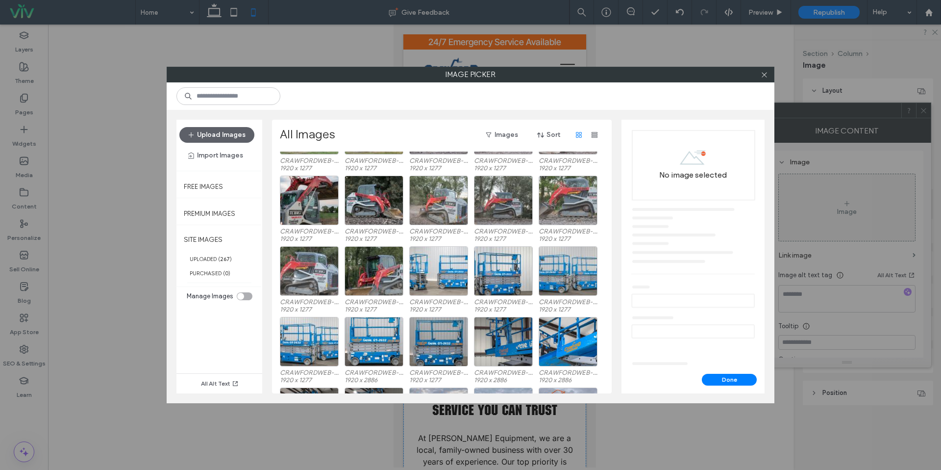
scroll to position [413, 0]
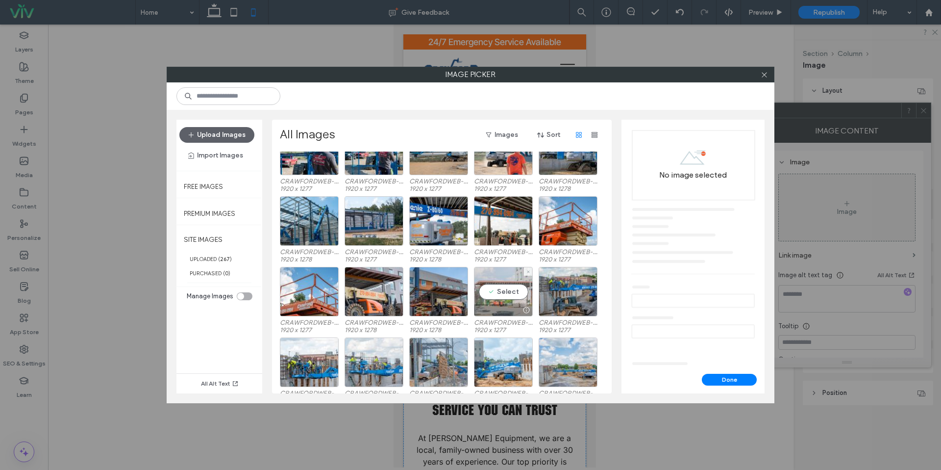
scroll to position [1081, 0]
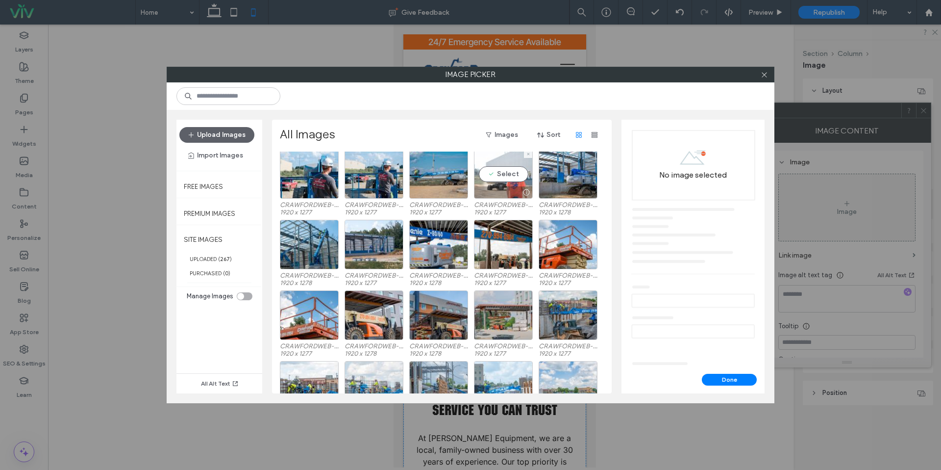
click at [499, 189] on div at bounding box center [503, 192] width 58 height 12
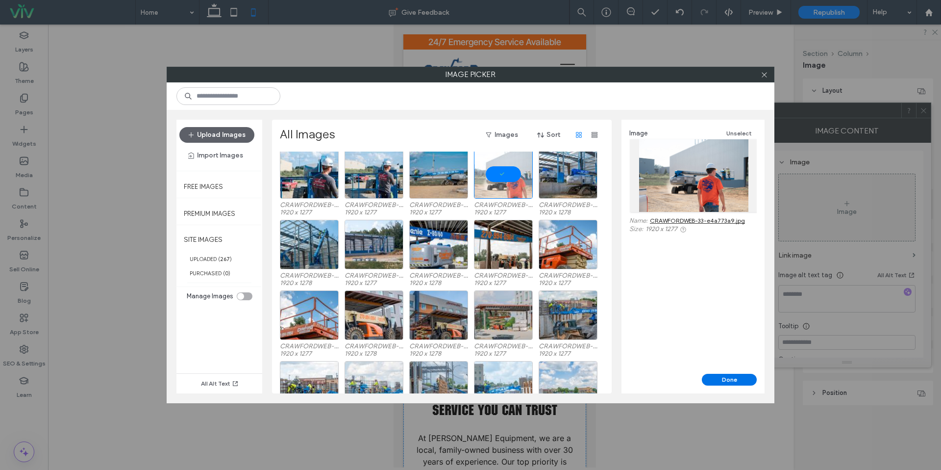
click at [734, 379] on button "Done" at bounding box center [729, 379] width 55 height 12
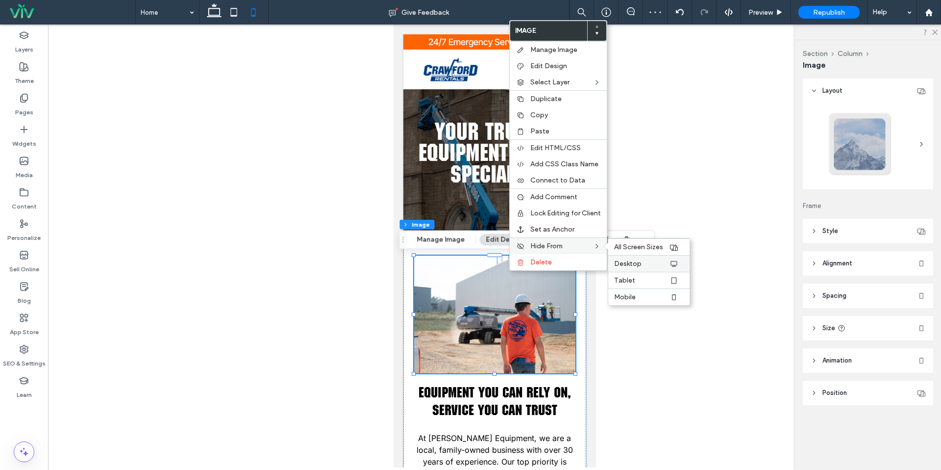
click at [626, 265] on span "Desktop" at bounding box center [627, 263] width 27 height 8
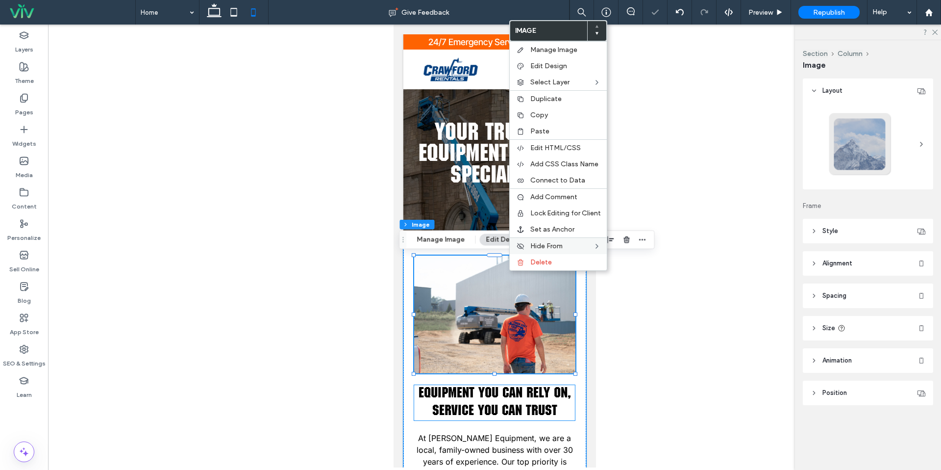
click at [437, 394] on span "Equipment You Can Rely On, Service You Can Trust" at bounding box center [494, 402] width 152 height 32
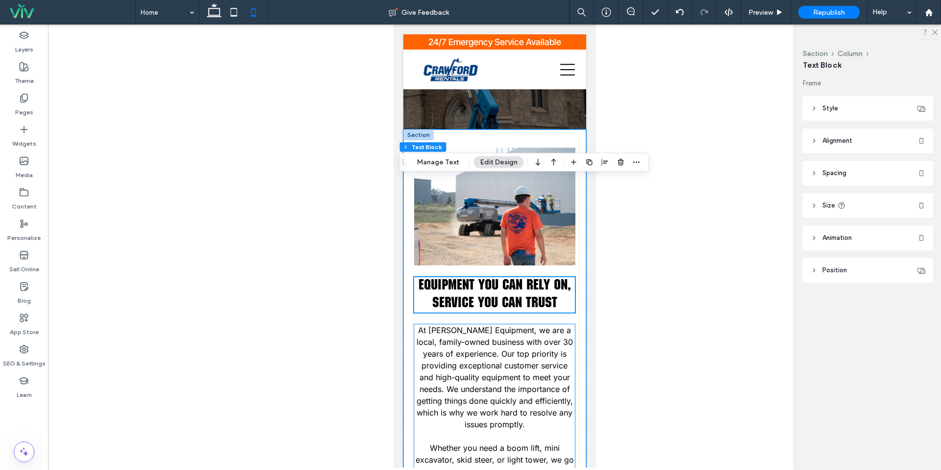
scroll to position [67, 0]
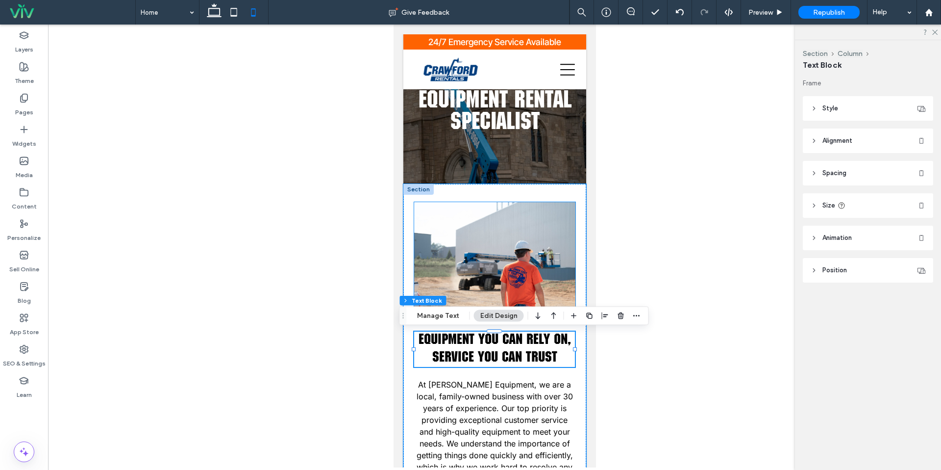
click at [539, 260] on img at bounding box center [494, 261] width 161 height 118
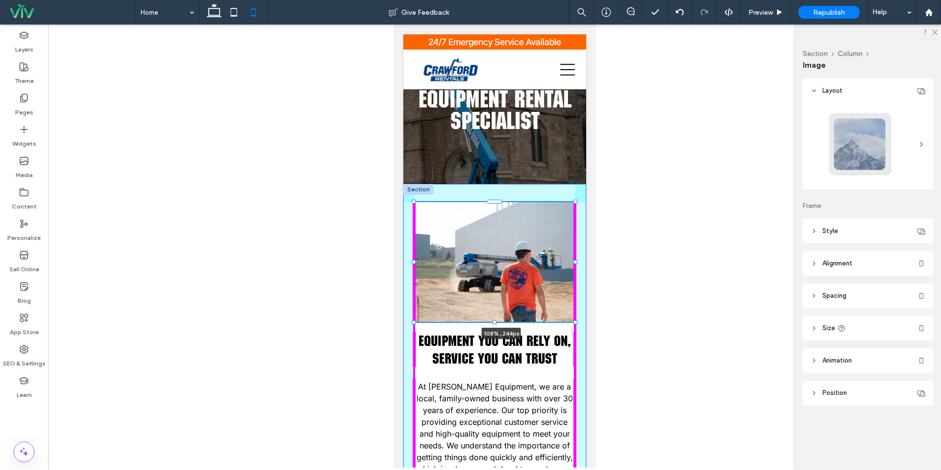
drag, startPoint x: 575, startPoint y: 321, endPoint x: 589, endPoint y: 321, distance: 13.7
type input "****"
type input "***"
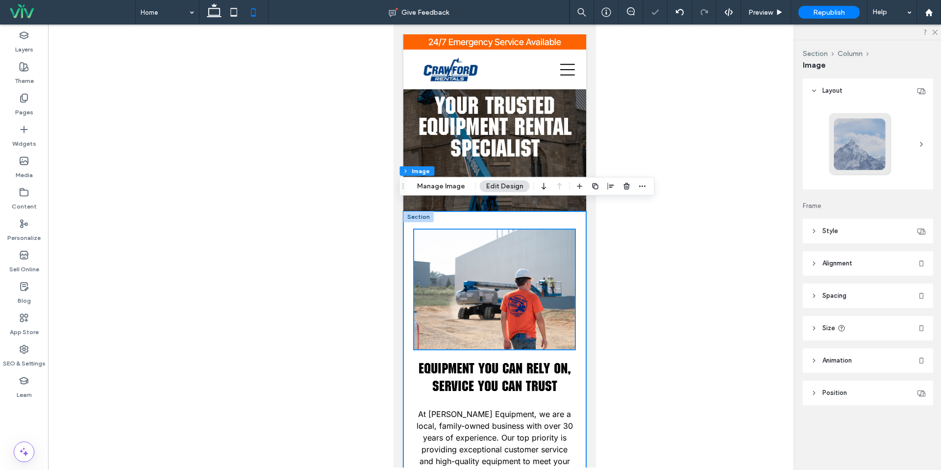
scroll to position [35, 0]
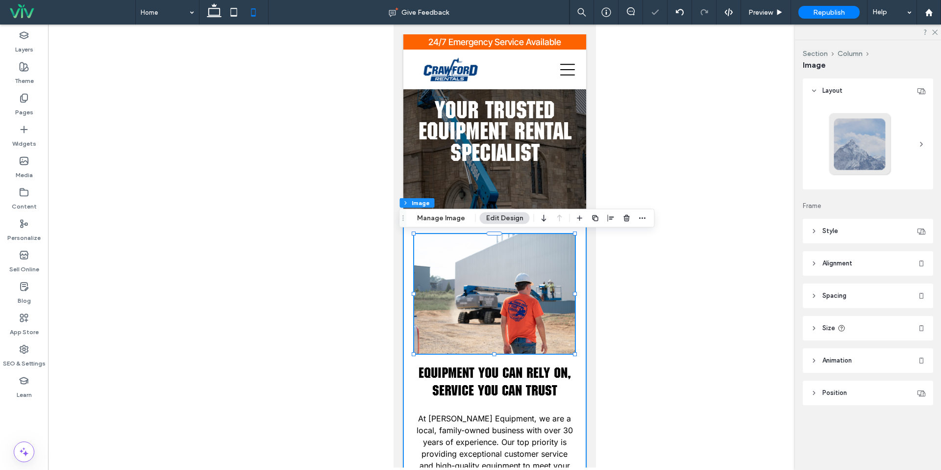
click at [409, 245] on div "108% , 244px Equipment You Can Rely On, Service You Can Trust At Crawford Equip…" at bounding box center [494, 429] width 183 height 426
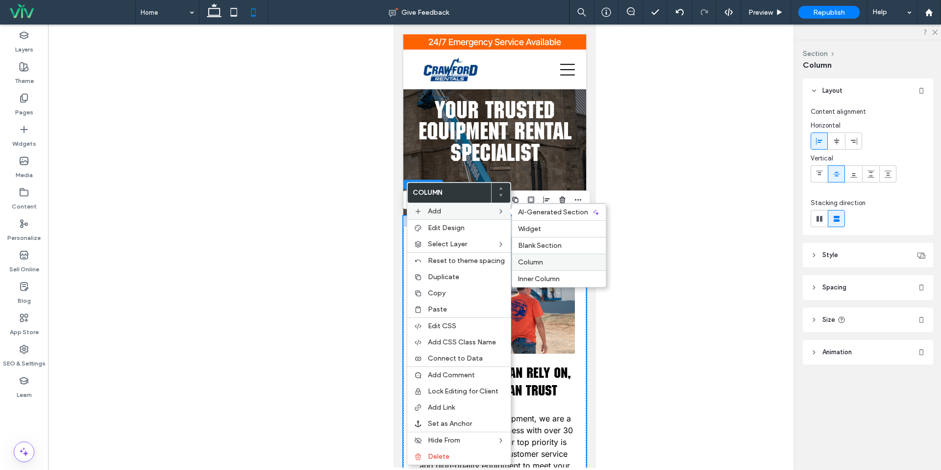
click at [530, 259] on span "Column" at bounding box center [530, 262] width 25 height 8
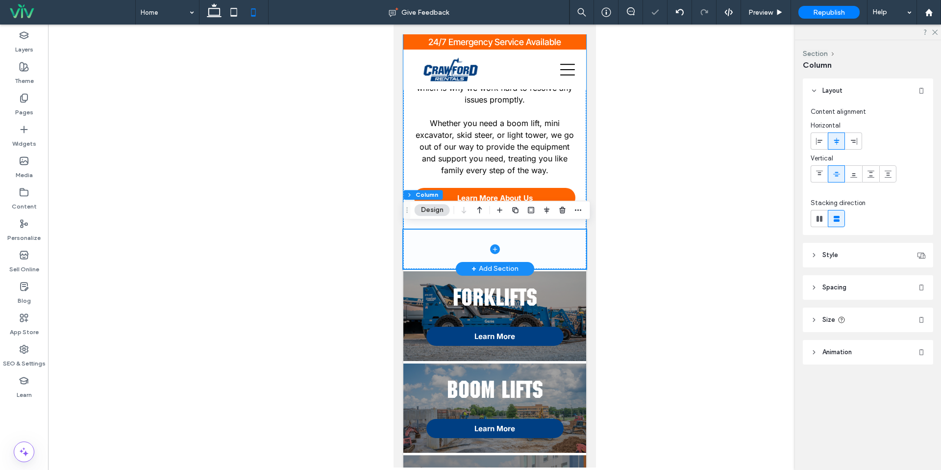
scroll to position [451, 0]
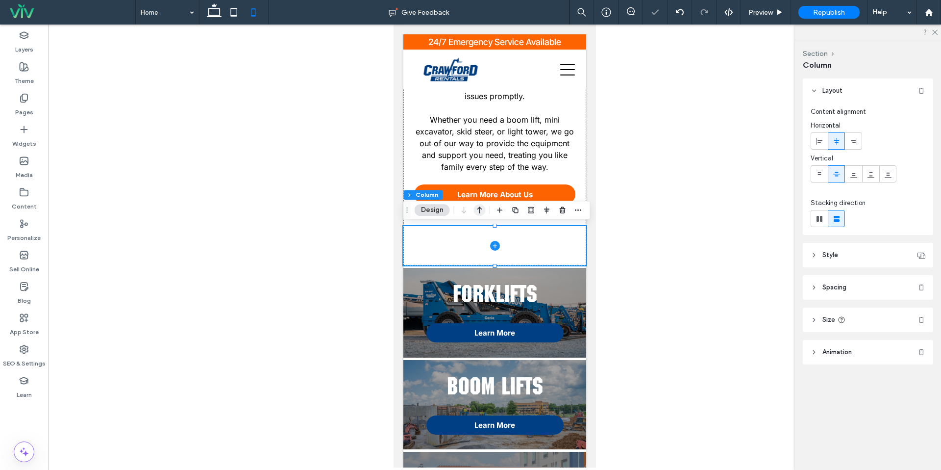
click at [483, 207] on icon "button" at bounding box center [480, 210] width 12 height 18
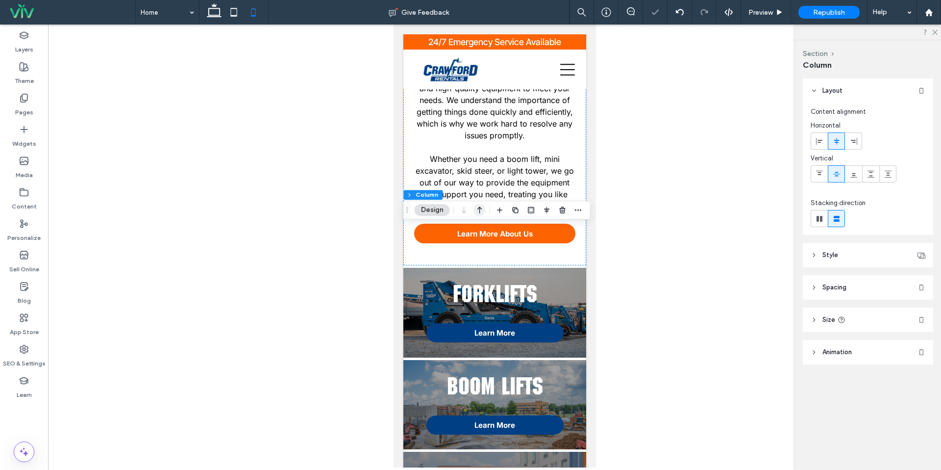
scroll to position [25, 0]
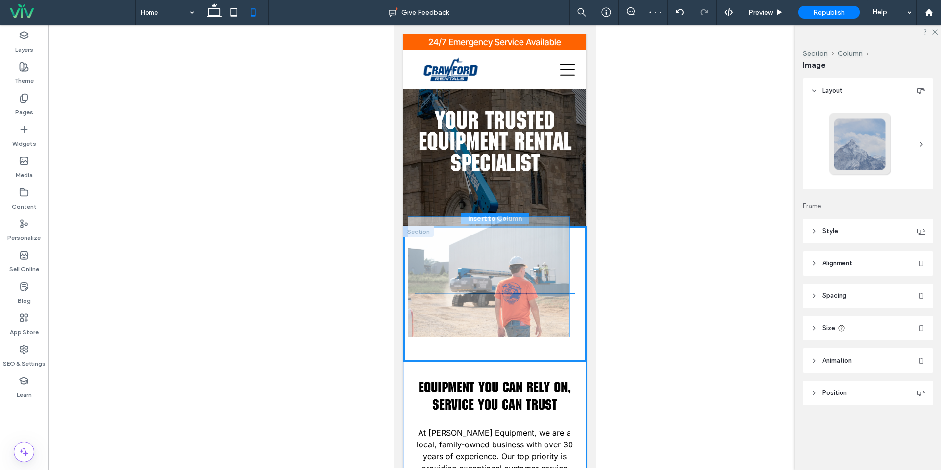
drag, startPoint x: 503, startPoint y: 318, endPoint x: 497, endPoint y: 250, distance: 67.4
type input "**"
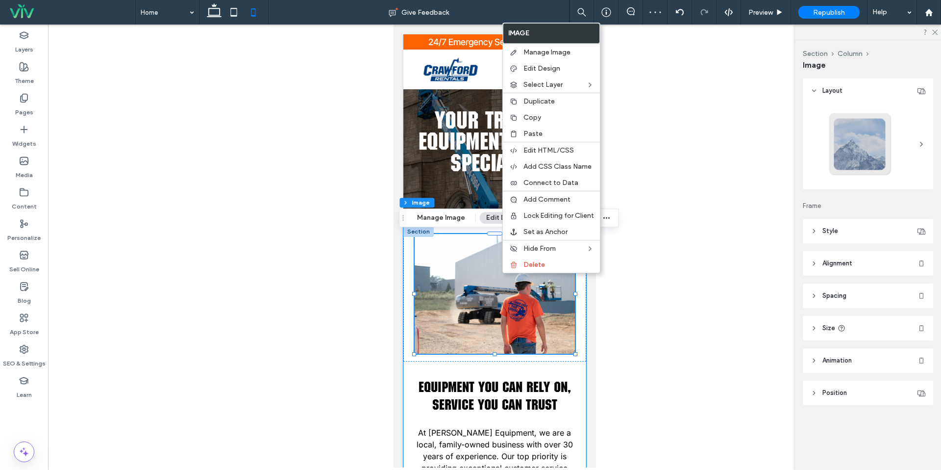
click at [571, 321] on img at bounding box center [494, 294] width 160 height 120
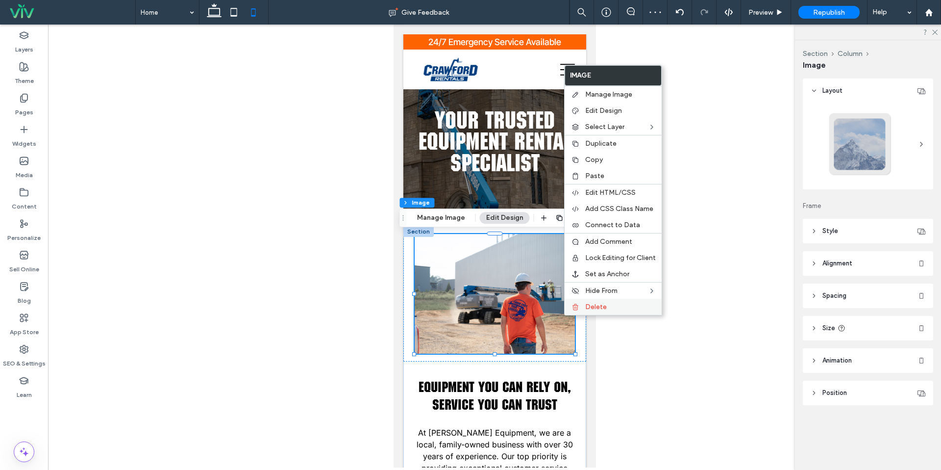
click at [578, 310] on icon at bounding box center [575, 307] width 8 height 8
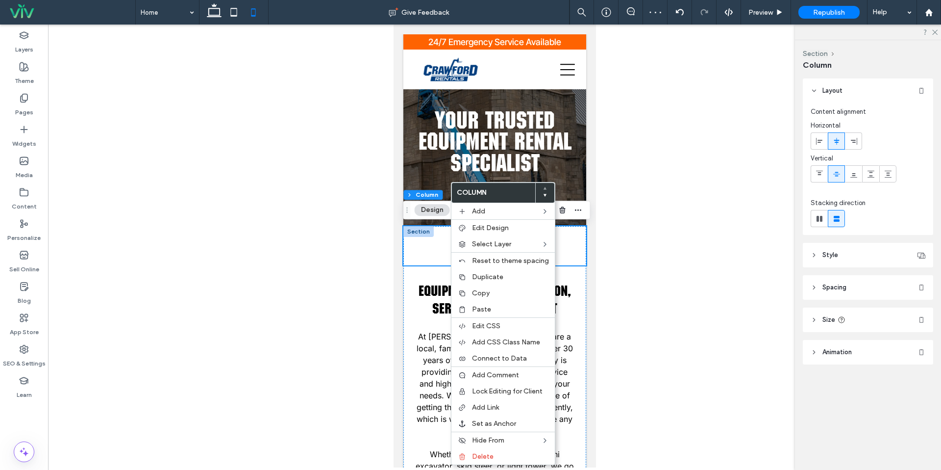
drag, startPoint x: 833, startPoint y: 254, endPoint x: 838, endPoint y: 258, distance: 6.6
click at [833, 254] on span "Style" at bounding box center [830, 255] width 16 height 10
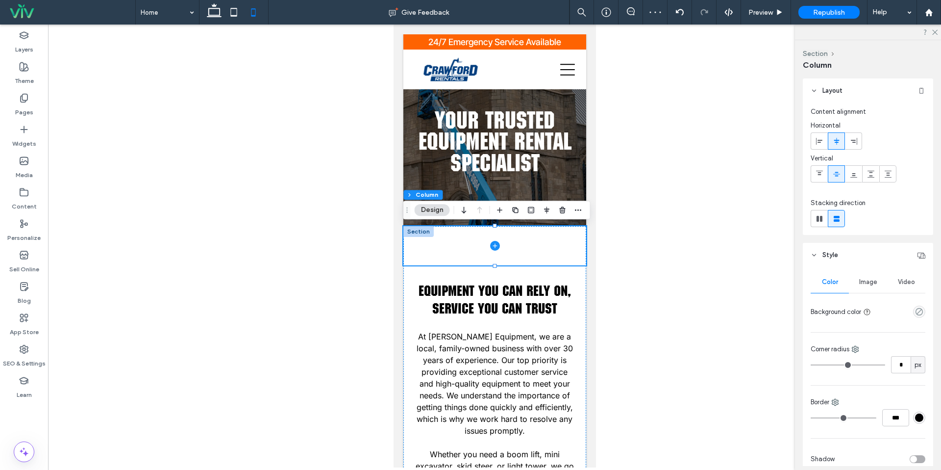
click at [860, 287] on div "Image" at bounding box center [868, 282] width 38 height 22
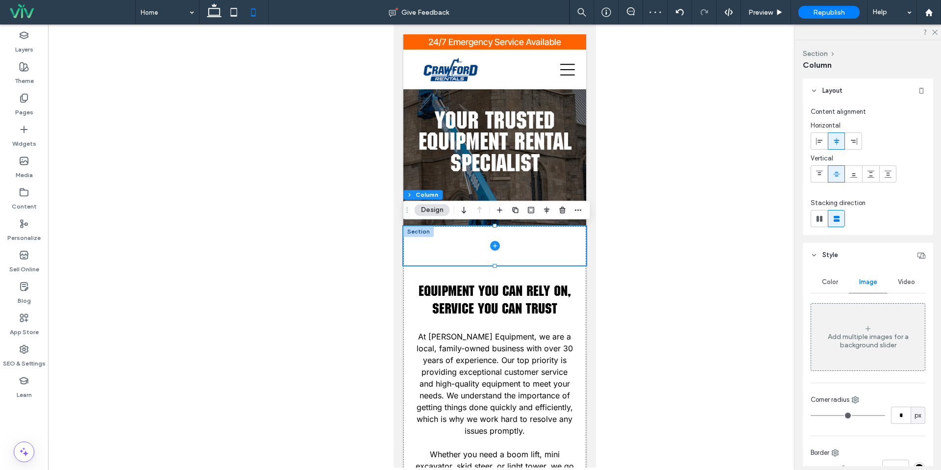
click at [863, 321] on div "Add multiple images for a background slider" at bounding box center [868, 336] width 114 height 65
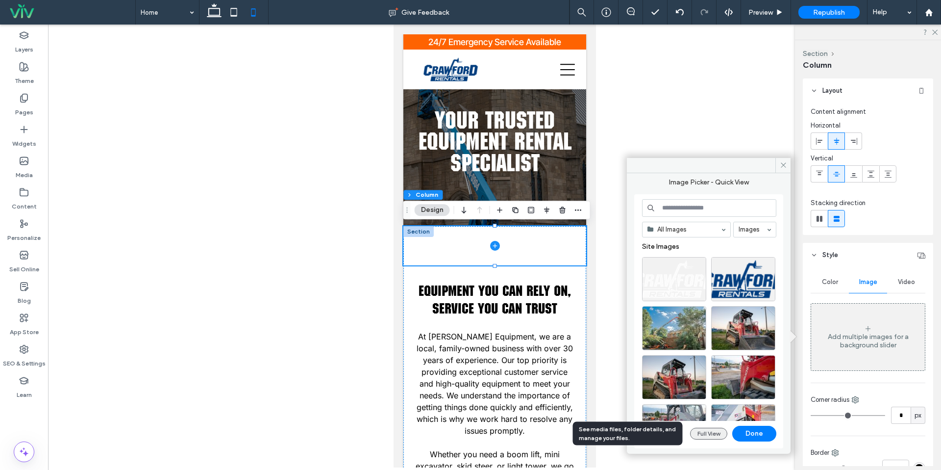
click at [694, 432] on button "Full View" at bounding box center [708, 433] width 37 height 12
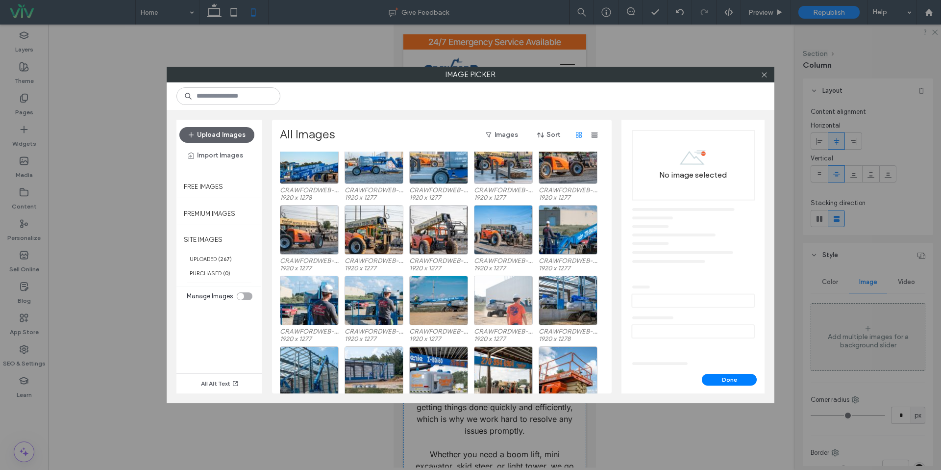
scroll to position [957, 0]
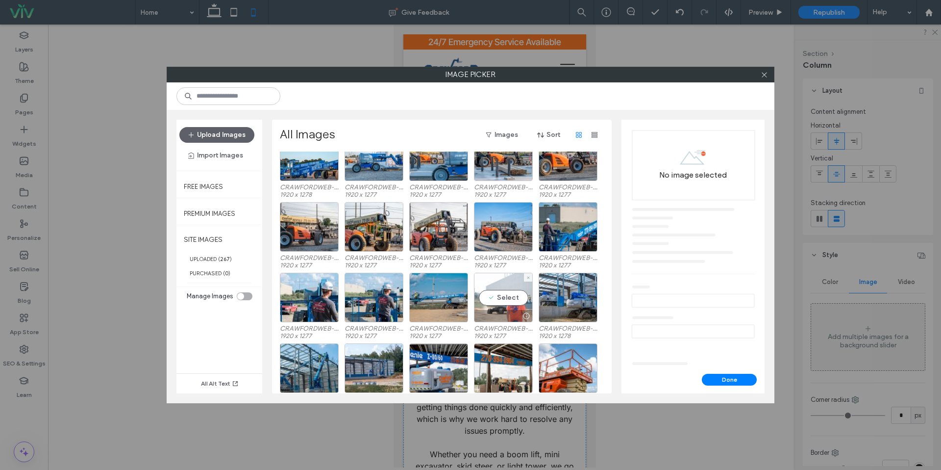
click at [507, 303] on div "Select" at bounding box center [503, 296] width 59 height 49
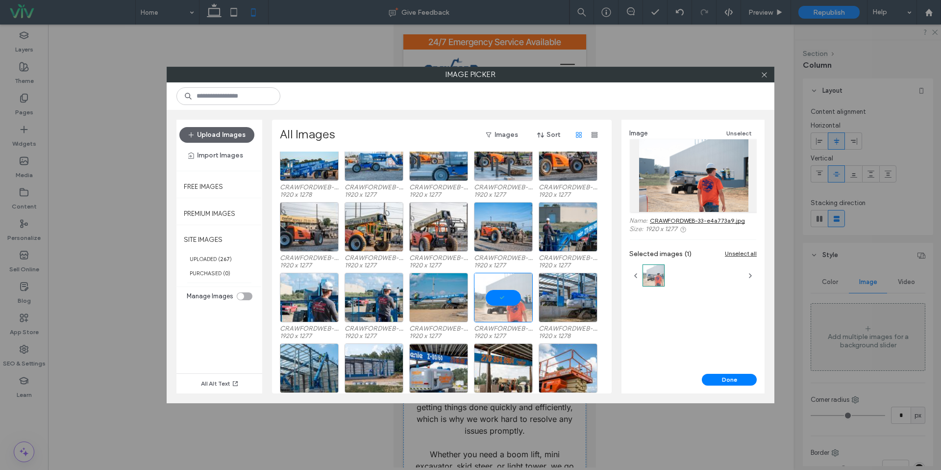
click at [716, 379] on button "Done" at bounding box center [729, 379] width 55 height 12
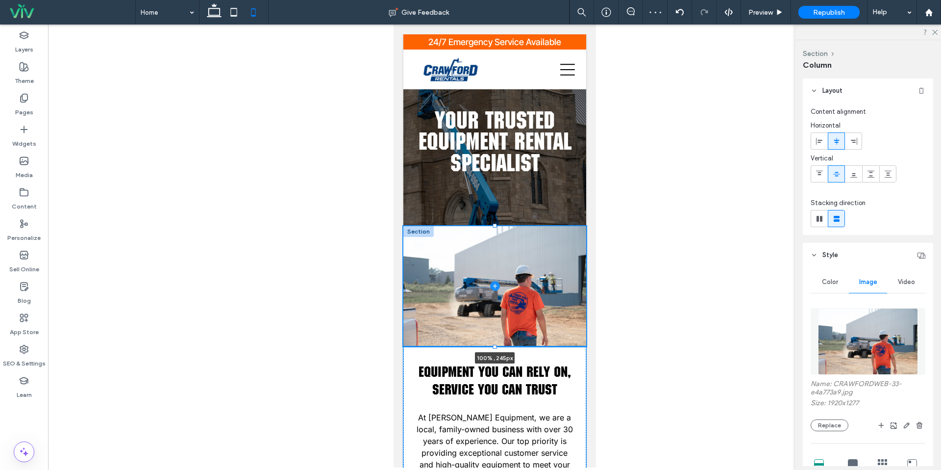
drag, startPoint x: 495, startPoint y: 266, endPoint x: 492, endPoint y: 346, distance: 80.9
click at [492, 346] on div "100% , 245px Equipment You Can Rely On, Service You Can Trust At Crawford Equip…" at bounding box center [494, 433] width 183 height 415
type input "***"
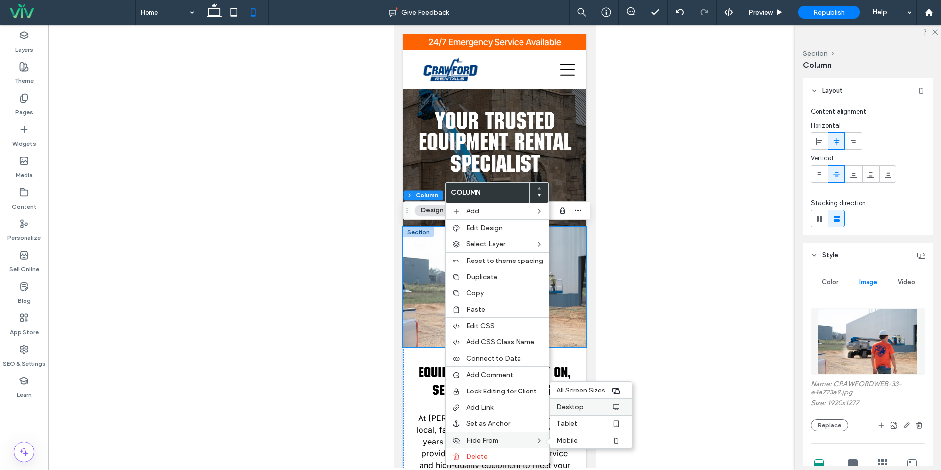
click at [570, 411] on div "Desktop" at bounding box center [590, 406] width 81 height 17
click at [223, 21] on icon at bounding box center [214, 12] width 20 height 20
type input "**"
type input "***"
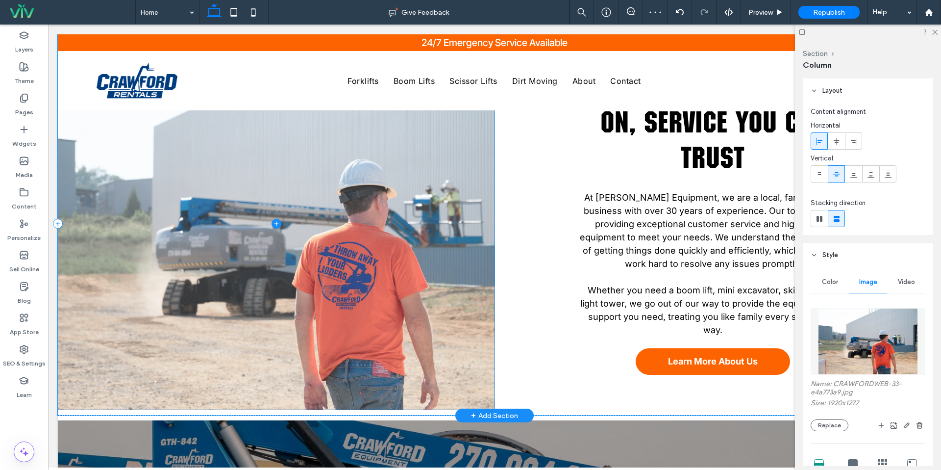
scroll to position [325, 0]
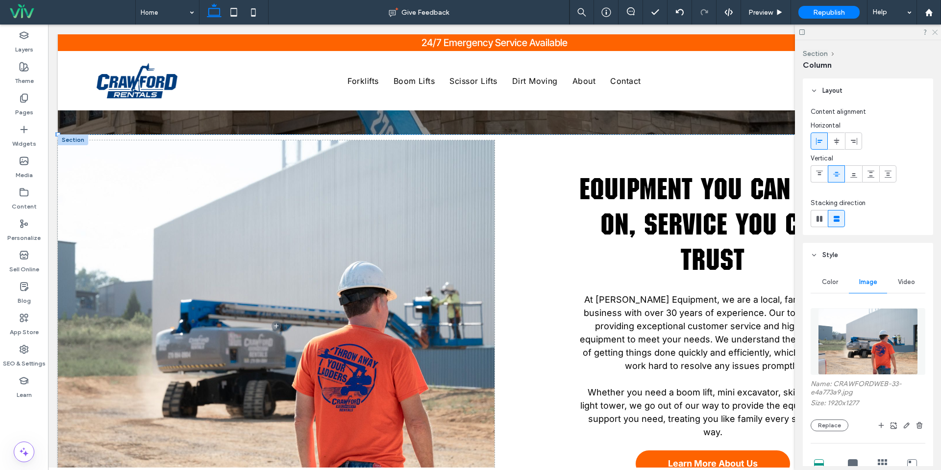
click at [934, 33] on icon at bounding box center [934, 31] width 6 height 6
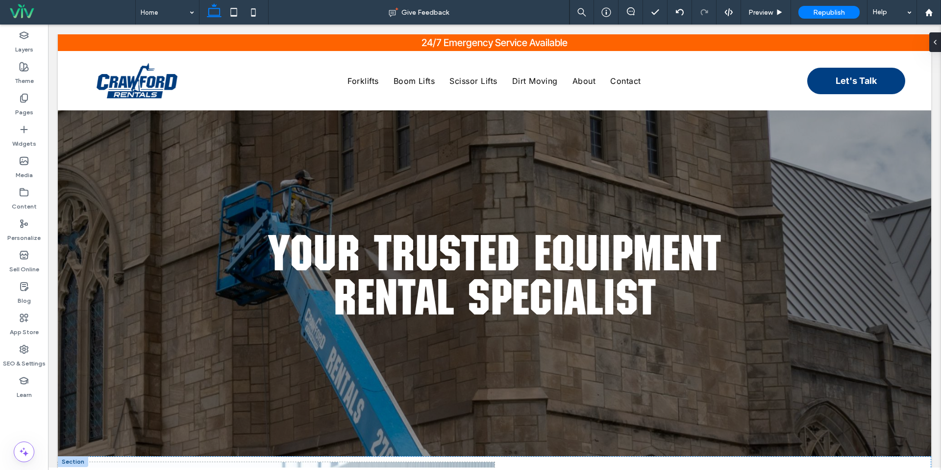
scroll to position [2, 0]
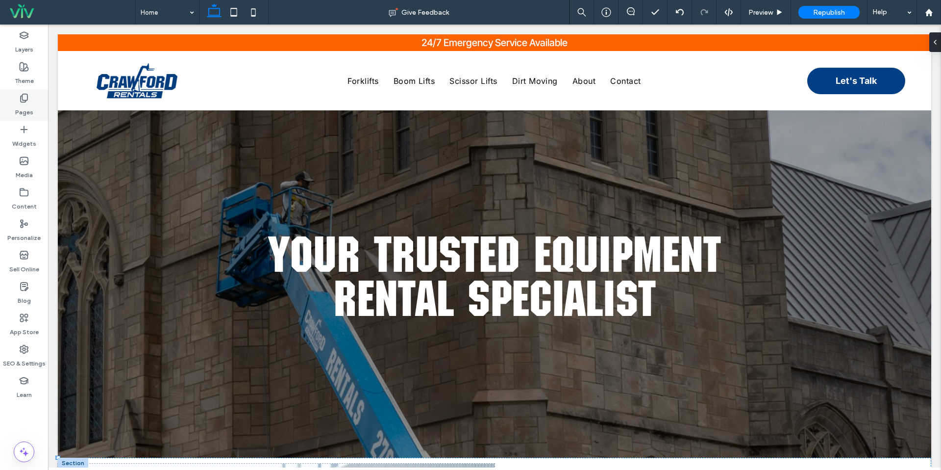
click at [31, 91] on div "Pages" at bounding box center [24, 104] width 48 height 31
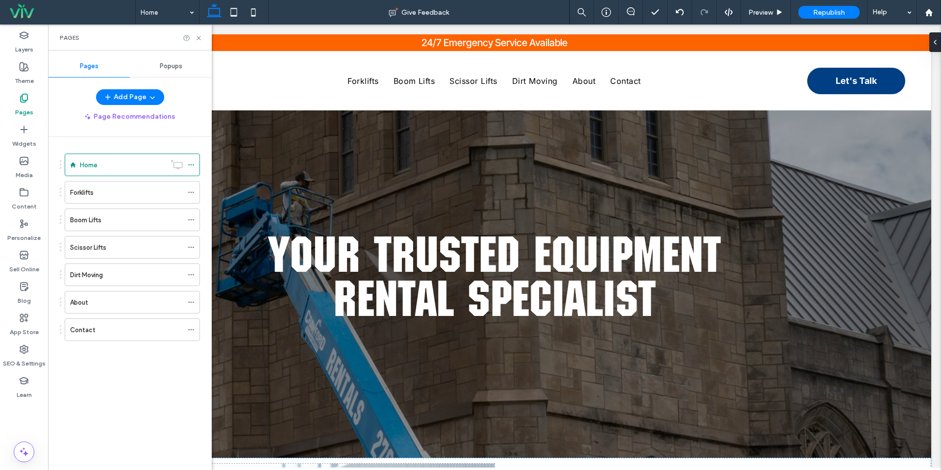
click at [90, 325] on label "Contact" at bounding box center [82, 329] width 25 height 17
click at [198, 37] on icon at bounding box center [198, 37] width 7 height 7
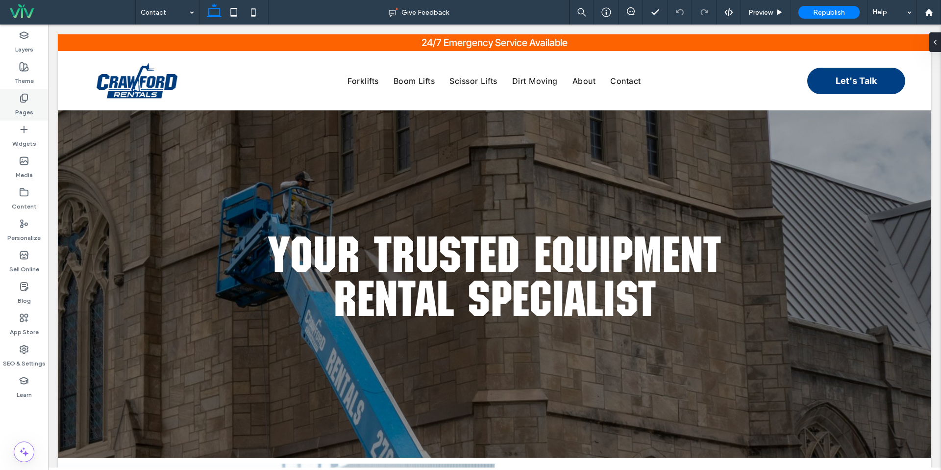
click at [28, 100] on icon at bounding box center [24, 98] width 10 height 10
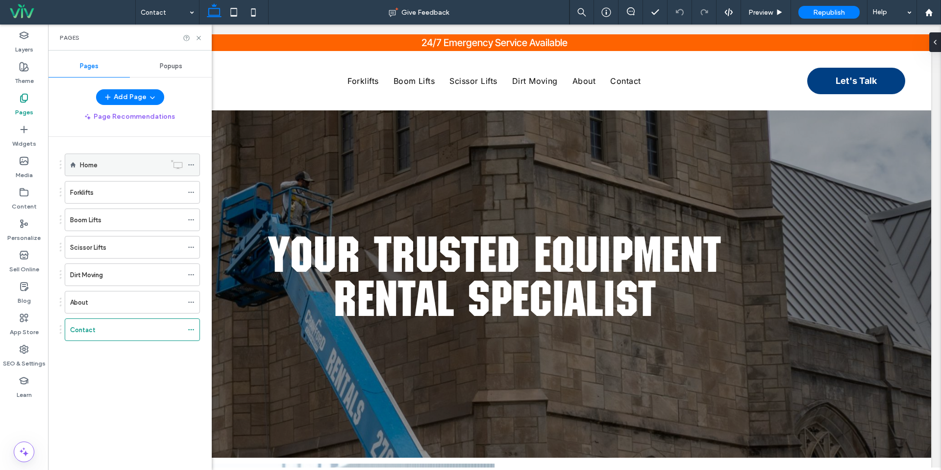
click at [98, 173] on div "Home" at bounding box center [123, 165] width 86 height 22
click at [820, 7] on div "Republish" at bounding box center [828, 12] width 61 height 13
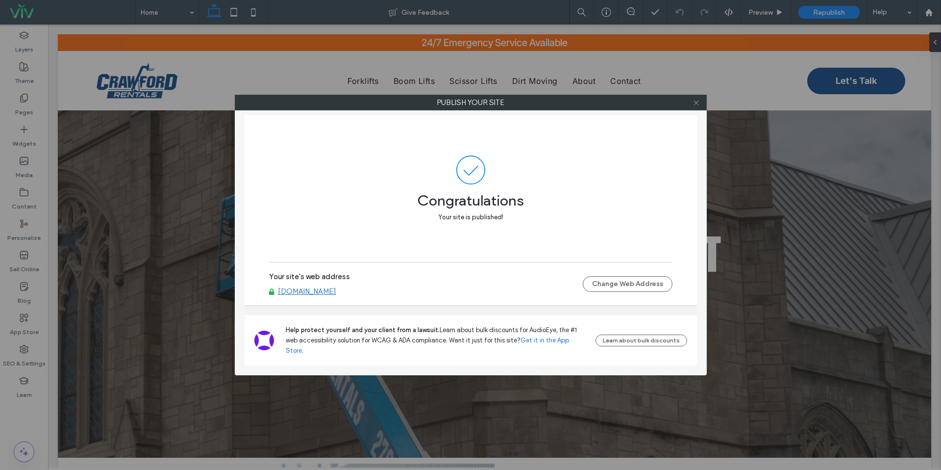
click at [694, 105] on icon at bounding box center [695, 102] width 7 height 7
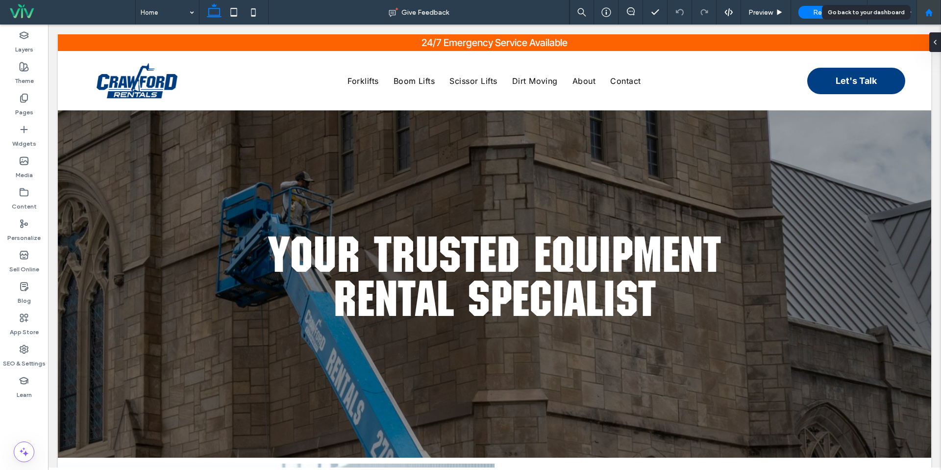
click at [920, 13] on div at bounding box center [929, 12] width 24 height 8
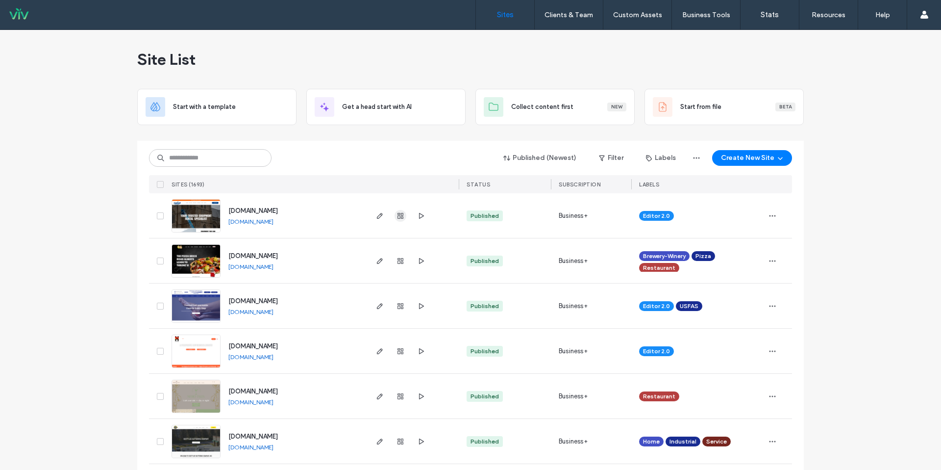
click at [396, 212] on icon "button" at bounding box center [400, 216] width 8 height 8
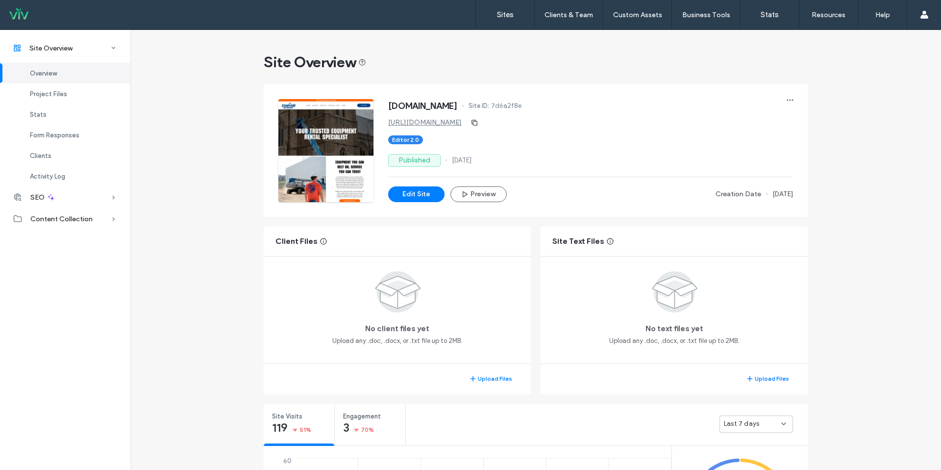
click at [734, 422] on span "Last 7 days" at bounding box center [741, 424] width 35 height 10
click at [730, 412] on div "Last 30 days" at bounding box center [753, 406] width 73 height 17
click at [423, 194] on button "Edit Site" at bounding box center [416, 194] width 56 height 16
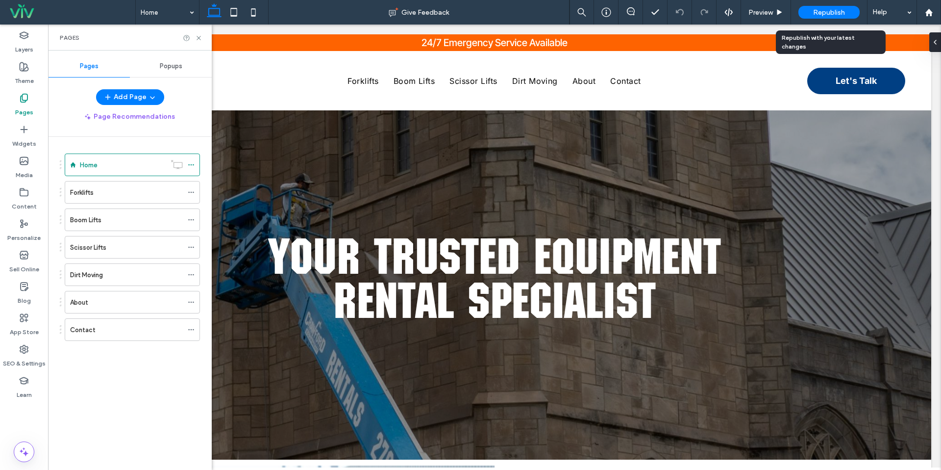
click at [824, 22] on div "Republish" at bounding box center [828, 12] width 61 height 25
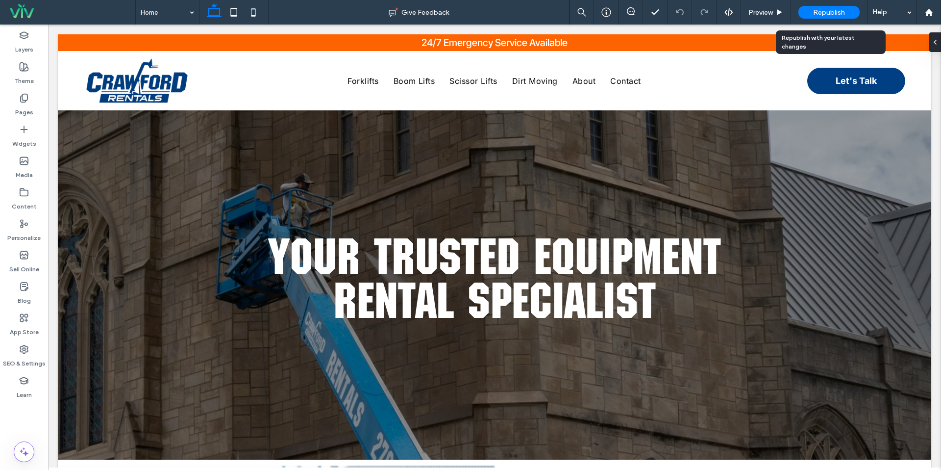
click at [826, 20] on div "Republish" at bounding box center [828, 12] width 61 height 25
click at [828, 16] on span "Republish" at bounding box center [829, 12] width 32 height 8
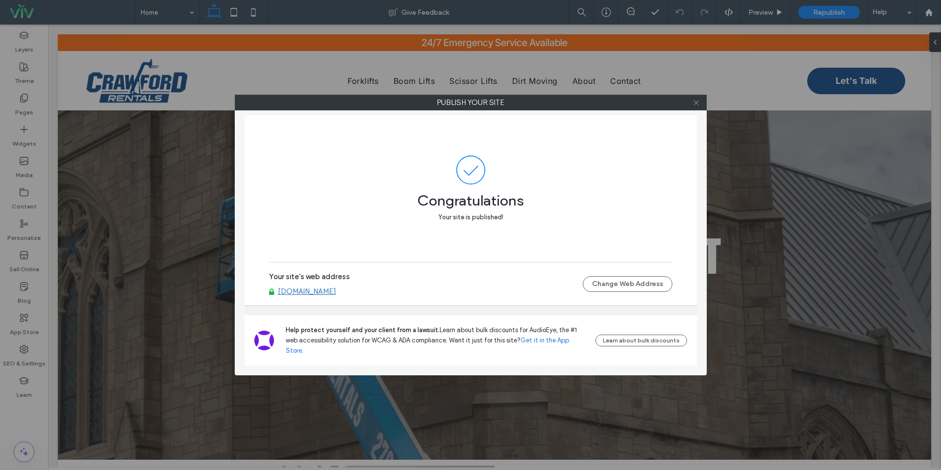
drag, startPoint x: 689, startPoint y: 115, endPoint x: 697, endPoint y: 102, distance: 15.1
click at [692, 111] on div "Publish your site Congratulations Your site is published! Your site's web addre…" at bounding box center [471, 235] width 472 height 280
click at [698, 101] on icon at bounding box center [695, 102] width 7 height 7
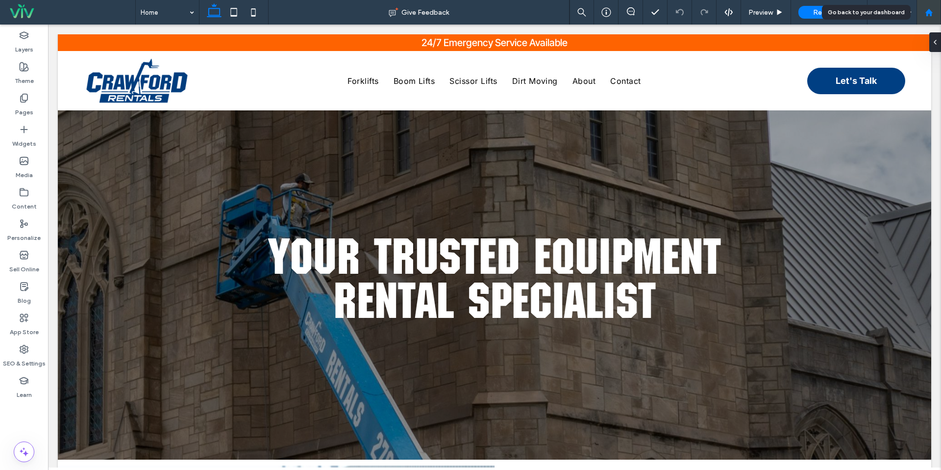
click at [922, 12] on div at bounding box center [929, 12] width 24 height 8
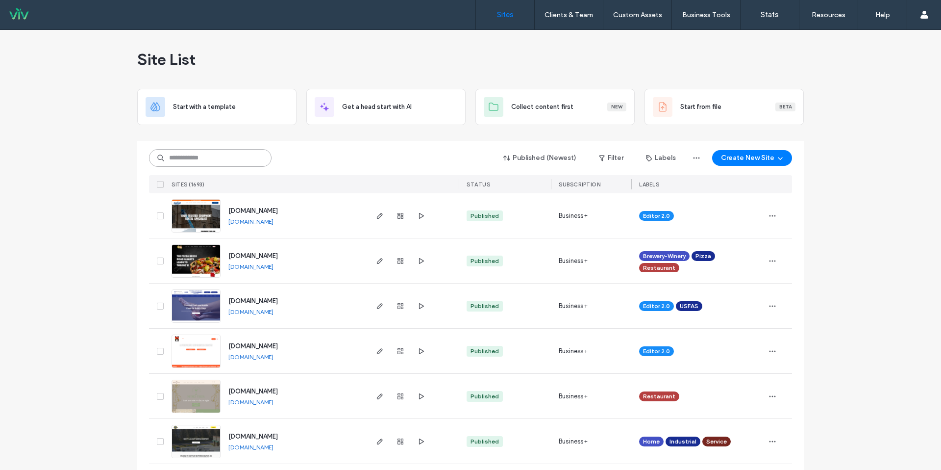
click at [239, 153] on input at bounding box center [210, 158] width 123 height 18
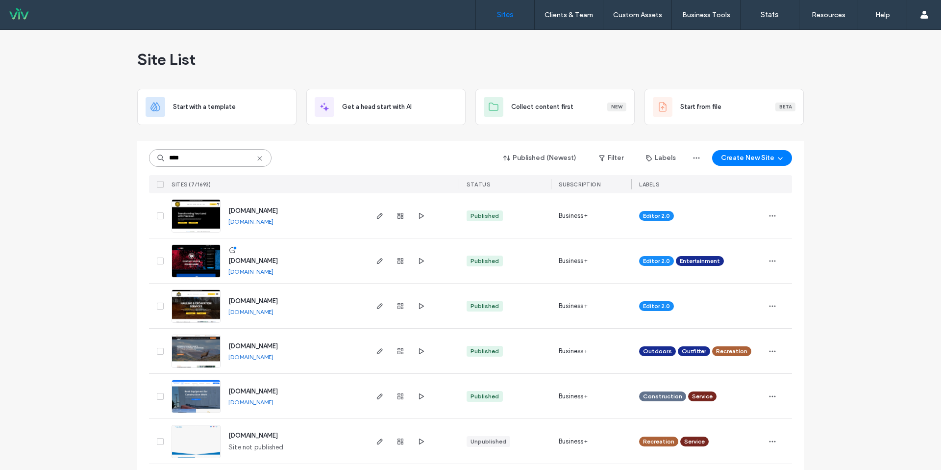
type input "****"
click at [265, 271] on link "www.rock983.com" at bounding box center [250, 271] width 45 height 7
click at [376, 261] on icon "button" at bounding box center [380, 261] width 8 height 8
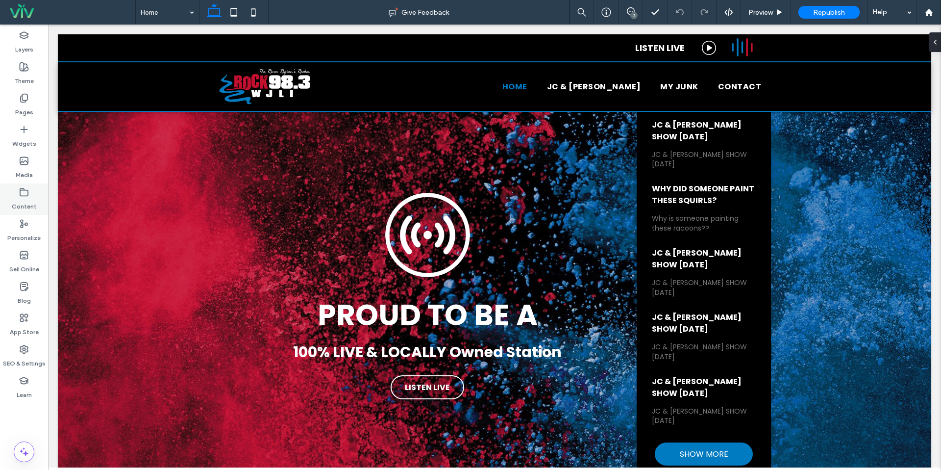
click at [13, 189] on div "Content" at bounding box center [24, 198] width 48 height 31
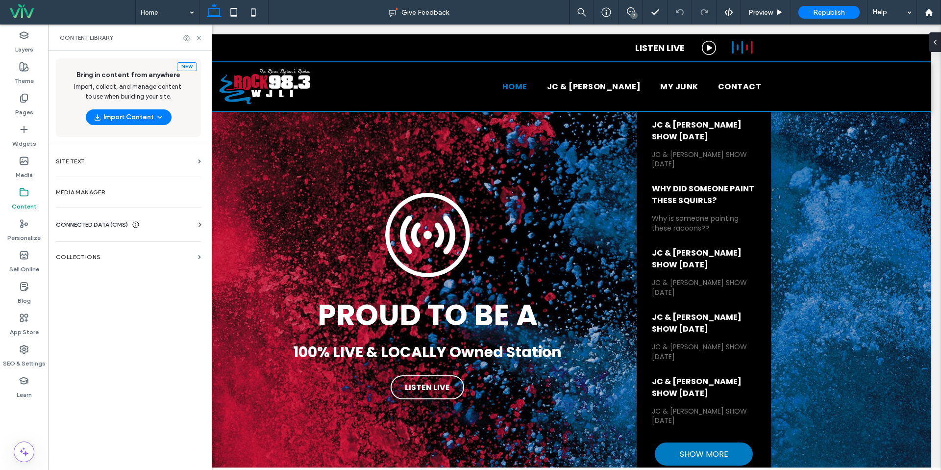
click at [86, 214] on div "CONNECTED DATA (CMS) Business Info Business Text Business Images Find and Repla…" at bounding box center [128, 224] width 161 height 25
click at [88, 195] on label "Media Manager" at bounding box center [128, 192] width 145 height 7
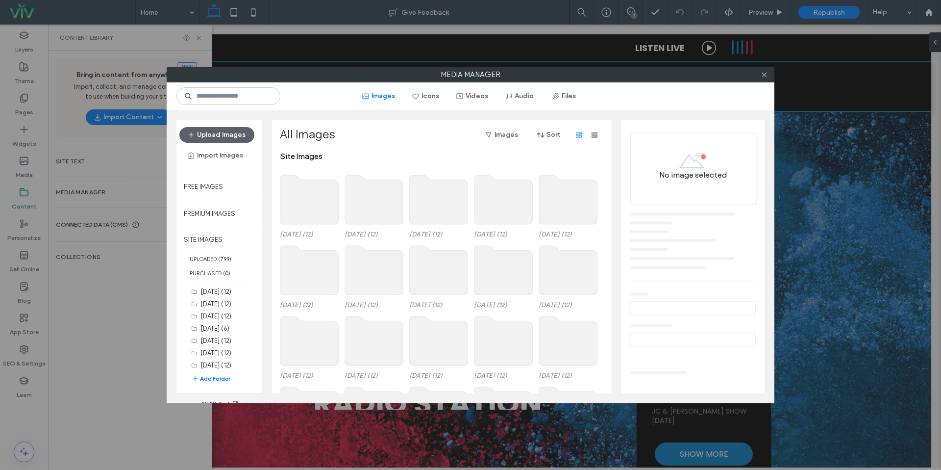
click at [210, 378] on button "Add Folder" at bounding box center [210, 378] width 39 height 10
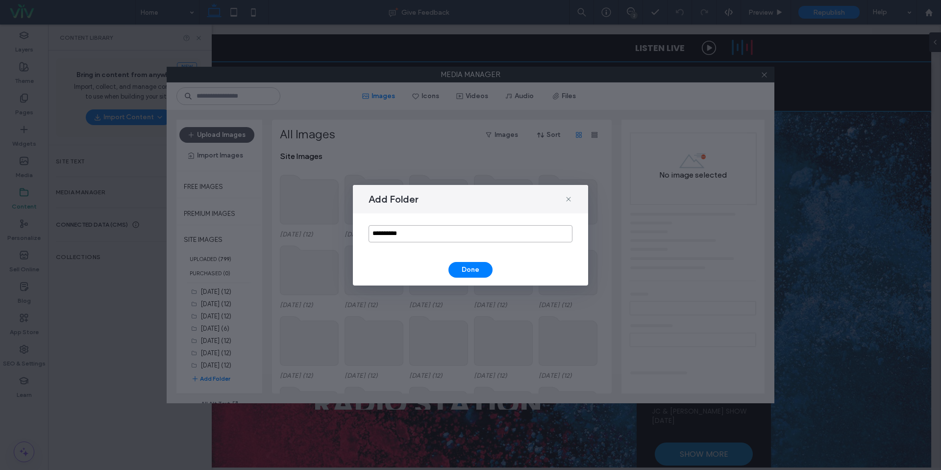
click at [396, 230] on input "**********" at bounding box center [471, 233] width 204 height 17
type input "*******"
click at [465, 271] on button "Done" at bounding box center [470, 270] width 44 height 16
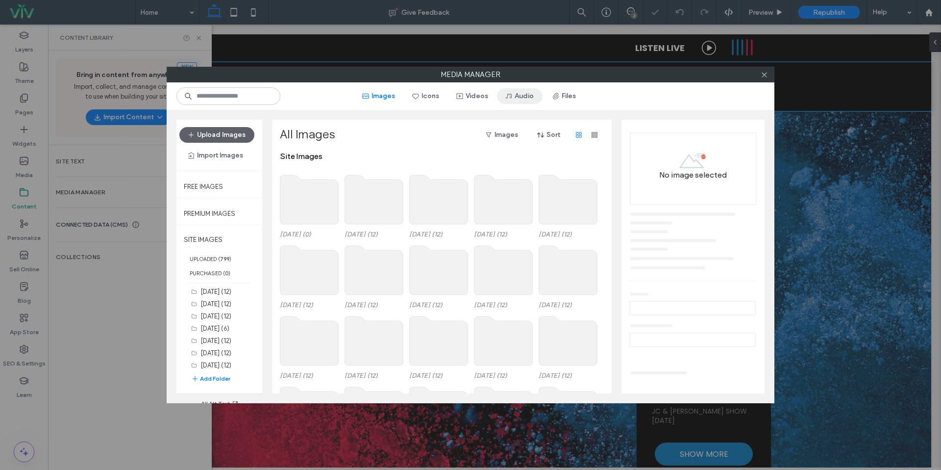
click at [519, 99] on button "Audio" at bounding box center [520, 96] width 46 height 16
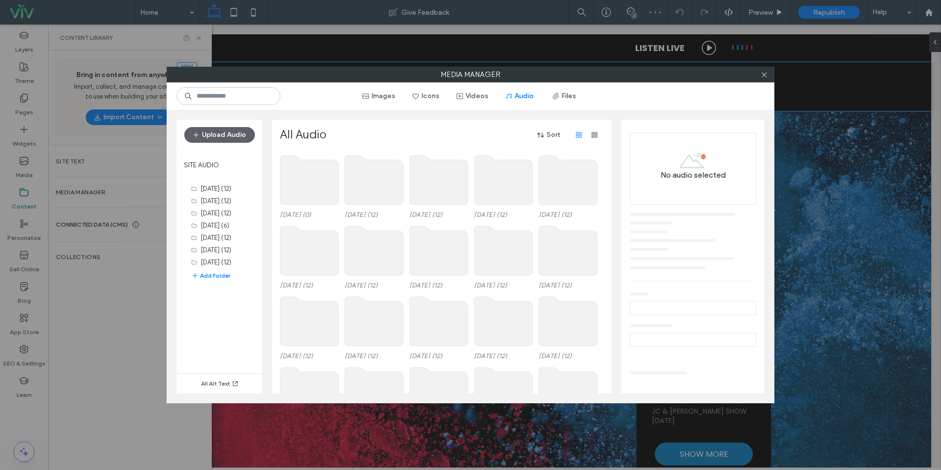
click at [333, 189] on use at bounding box center [309, 179] width 58 height 49
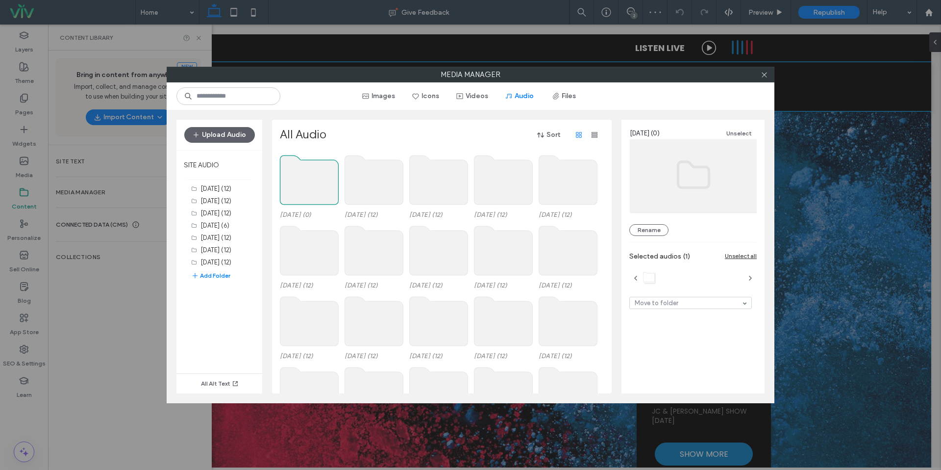
click at [323, 180] on use at bounding box center [309, 179] width 58 height 49
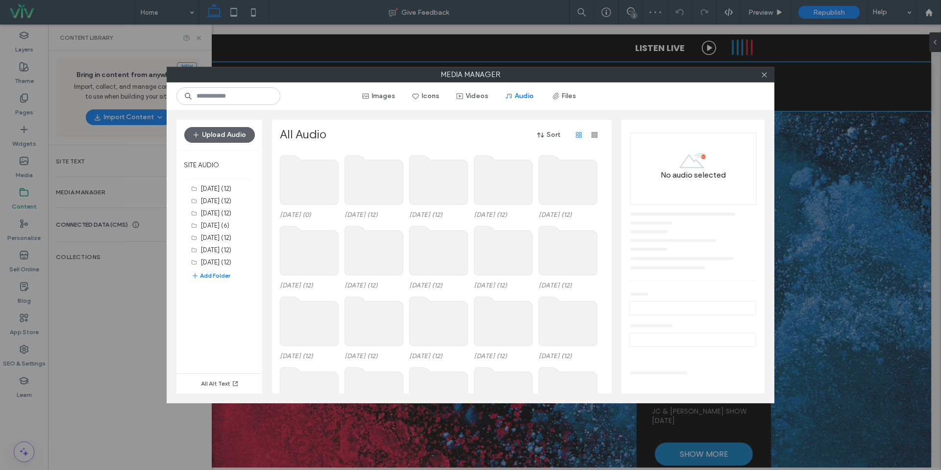
click at [279, 156] on div "All Audio Sort [DATE] (0) [DATE] (12) [DATE] (12) [DATE] (12) [DATE] (12) [DATE…" at bounding box center [442, 256] width 340 height 273
click at [280, 156] on div "All Audio Sort [DATE] (0) [DATE] (12) [DATE] (12) [DATE] (12) [DATE] (12) [DATE…" at bounding box center [442, 256] width 340 height 273
click at [303, 165] on use at bounding box center [309, 179] width 58 height 49
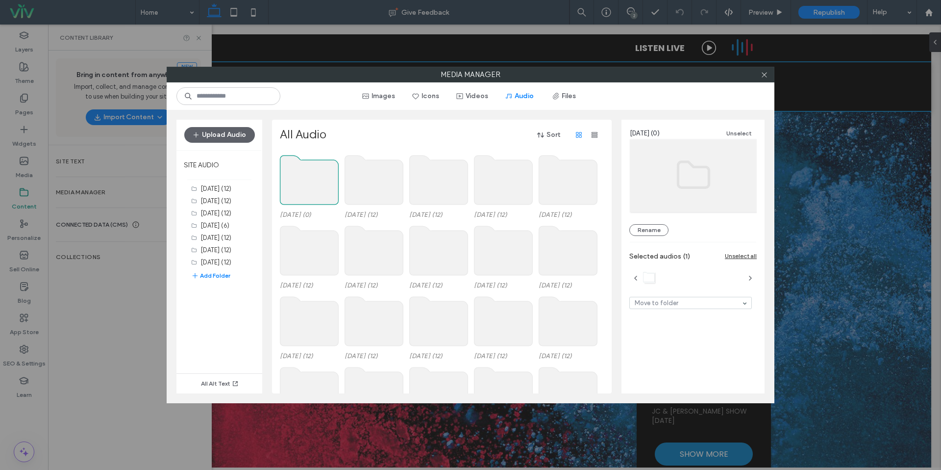
click at [303, 165] on use at bounding box center [309, 179] width 58 height 49
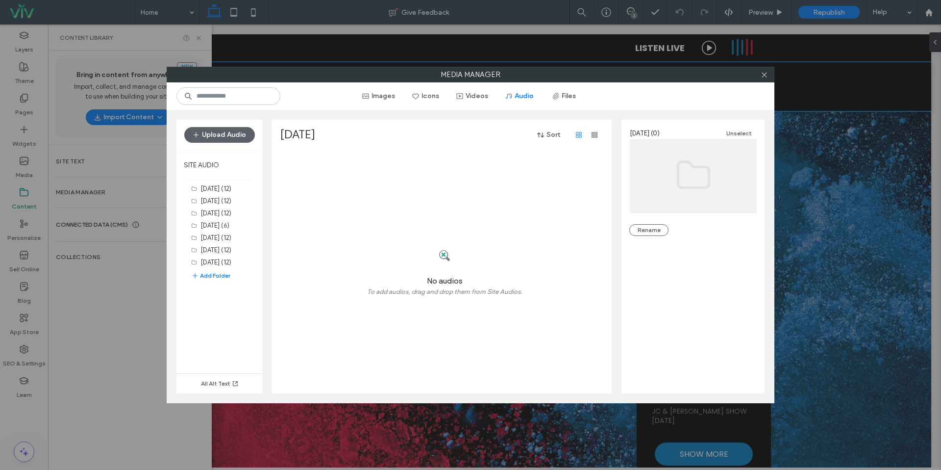
click at [238, 125] on div "Upload Audio" at bounding box center [219, 135] width 86 height 30
click at [238, 132] on button "Upload Audio" at bounding box center [219, 135] width 71 height 16
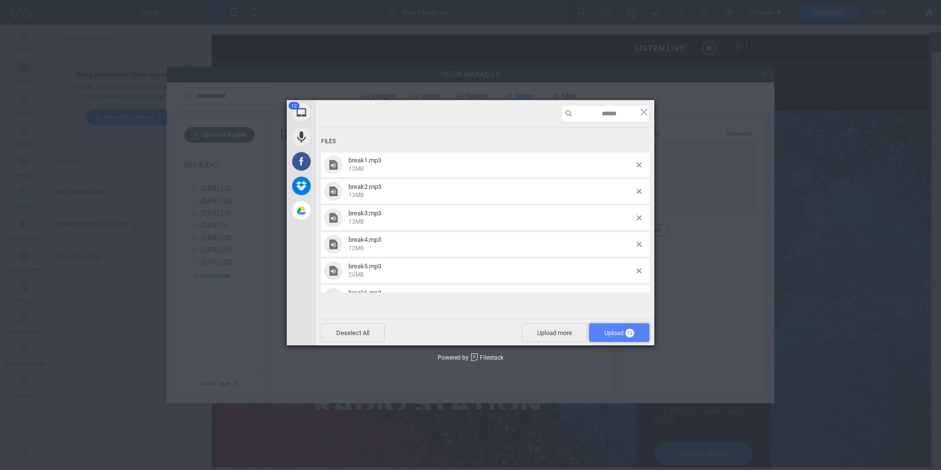
click at [626, 331] on span "12" at bounding box center [629, 332] width 9 height 9
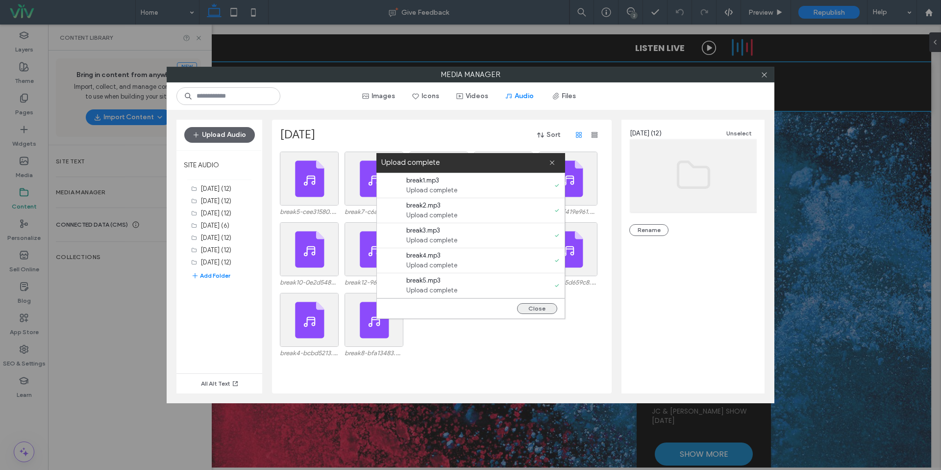
click at [524, 305] on button "Close" at bounding box center [537, 308] width 40 height 11
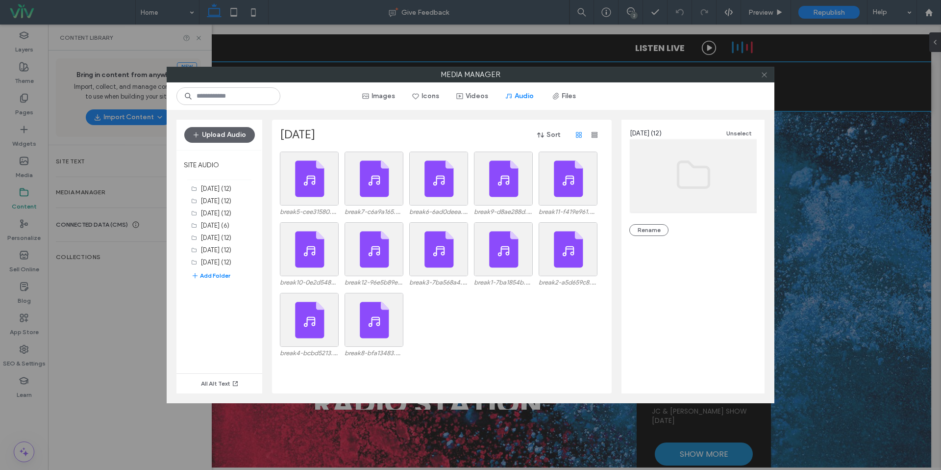
click at [769, 78] on div at bounding box center [764, 74] width 15 height 15
drag, startPoint x: 767, startPoint y: 77, endPoint x: 721, endPoint y: 82, distance: 46.3
click at [766, 77] on icon at bounding box center [764, 74] width 7 height 7
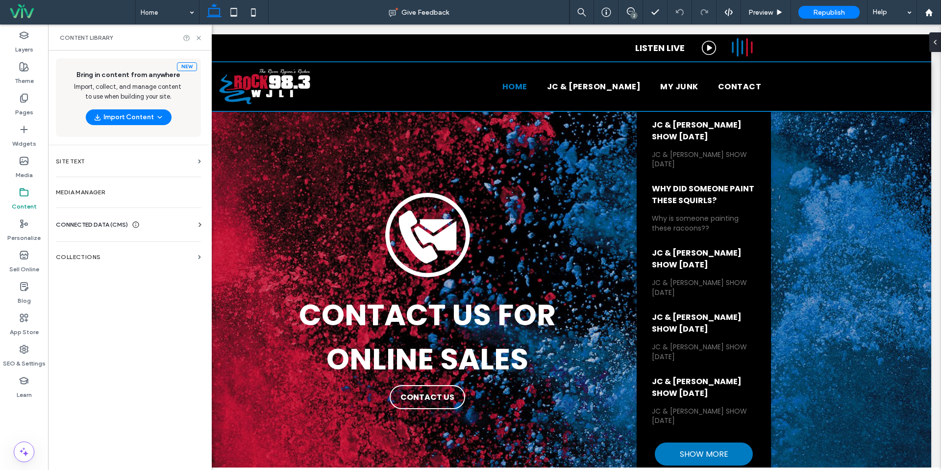
click at [27, 301] on label "Blog" at bounding box center [24, 298] width 13 height 14
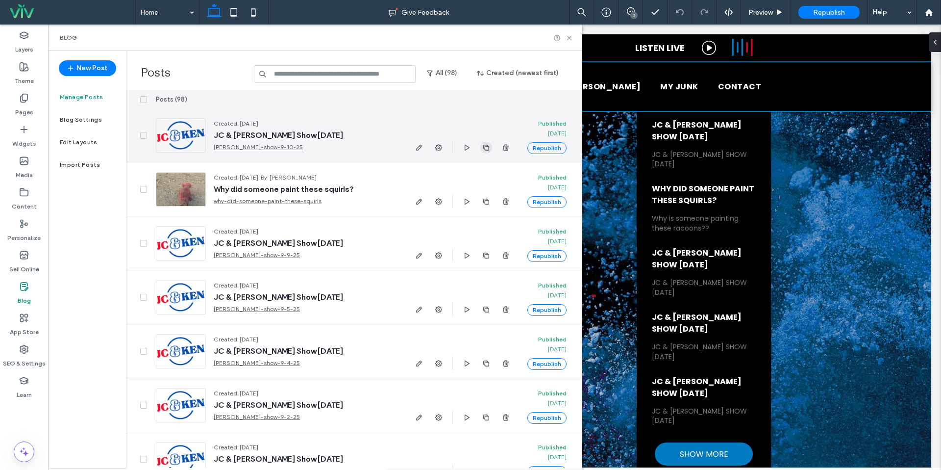
click at [488, 148] on use "button" at bounding box center [486, 147] width 6 height 6
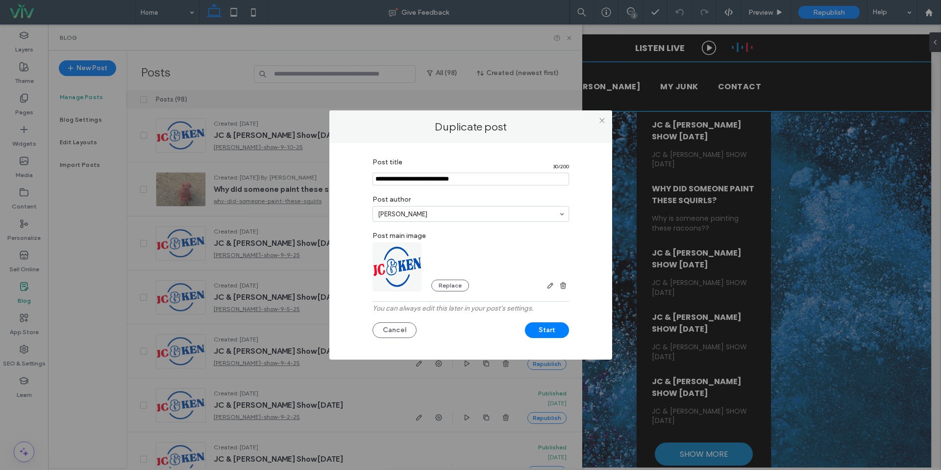
click at [437, 185] on section "Post title 30 / 200" at bounding box center [470, 171] width 197 height 37
click at [404, 179] on input "Post title" at bounding box center [470, 179] width 197 height 13
click at [403, 179] on input "Post title" at bounding box center [470, 179] width 197 height 13
drag, startPoint x: 401, startPoint y: 179, endPoint x: 176, endPoint y: 174, distance: 224.5
click at [176, 174] on div "Duplicate post Post title 30 / 200 Post author Jason Crockett Post main image R…" at bounding box center [470, 235] width 941 height 470
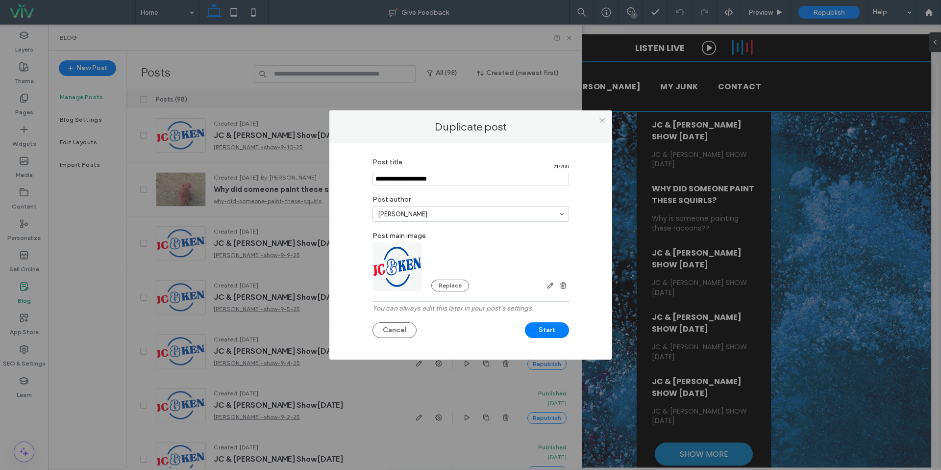
click at [434, 179] on input "Post title" at bounding box center [470, 179] width 197 height 13
type input "**********"
click at [456, 197] on label "Post author" at bounding box center [470, 198] width 197 height 16
click at [553, 334] on button "Start" at bounding box center [547, 330] width 44 height 16
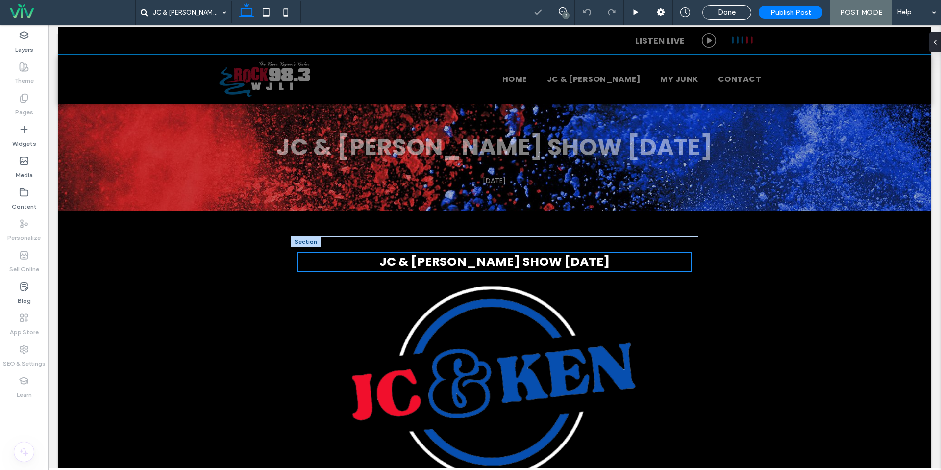
click at [558, 259] on div "JC & KEN SHOW 9-10-25" at bounding box center [494, 261] width 392 height 19
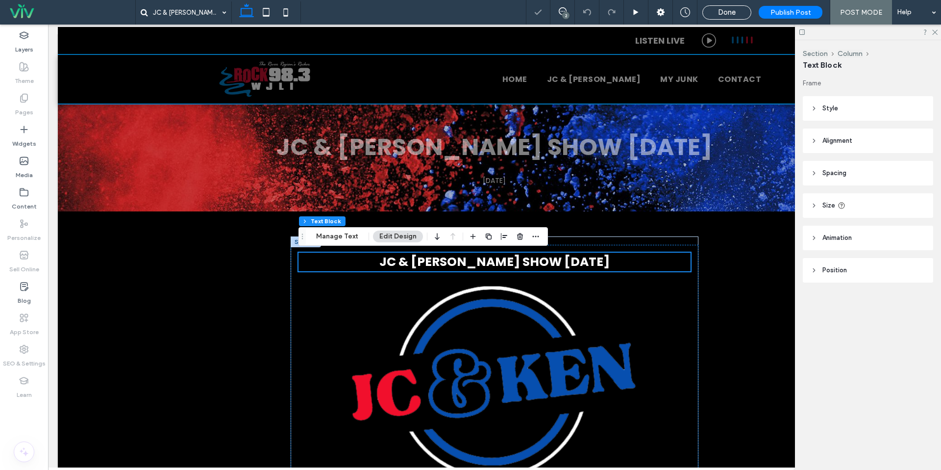
scroll to position [8, 0]
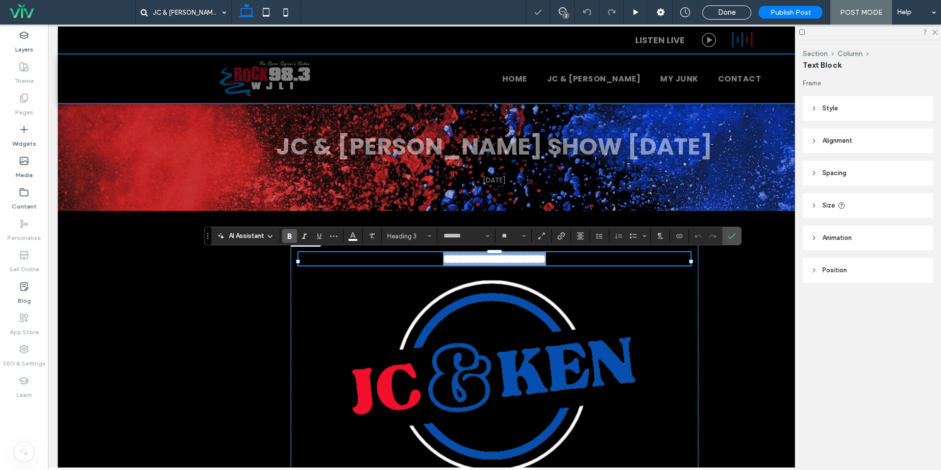
click at [546, 261] on span "**********" at bounding box center [494, 258] width 103 height 12
click at [734, 230] on span "Confirm" at bounding box center [732, 235] width 8 height 17
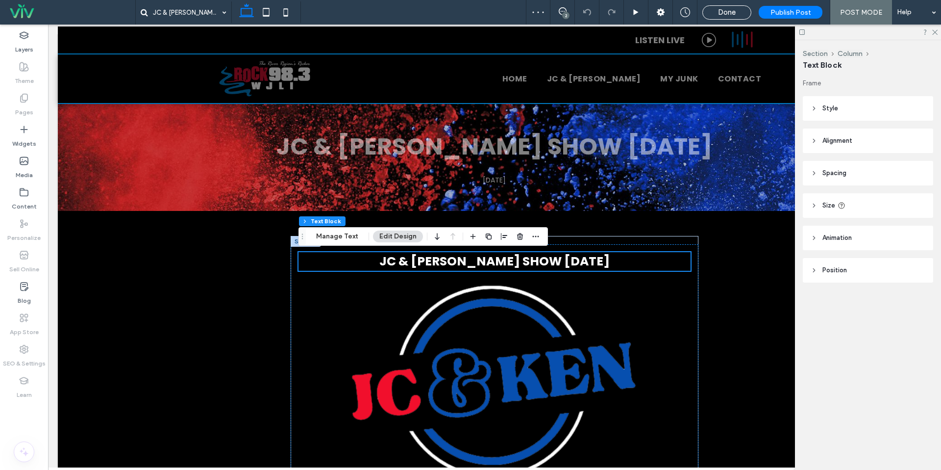
scroll to position [157, 0]
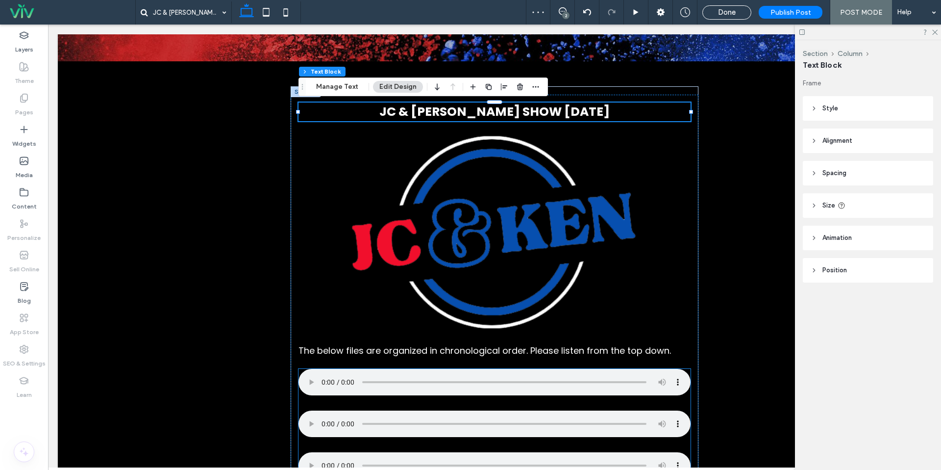
click at [315, 396] on div at bounding box center [494, 384] width 392 height 30
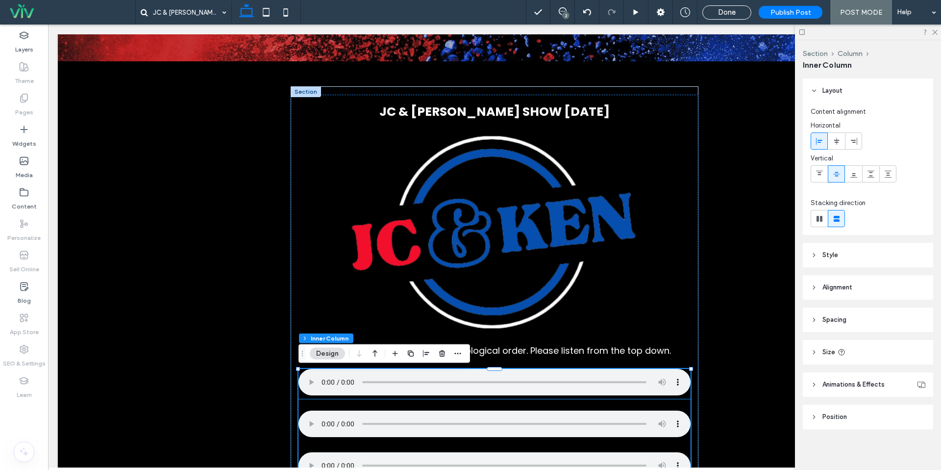
click at [306, 396] on div at bounding box center [494, 384] width 392 height 30
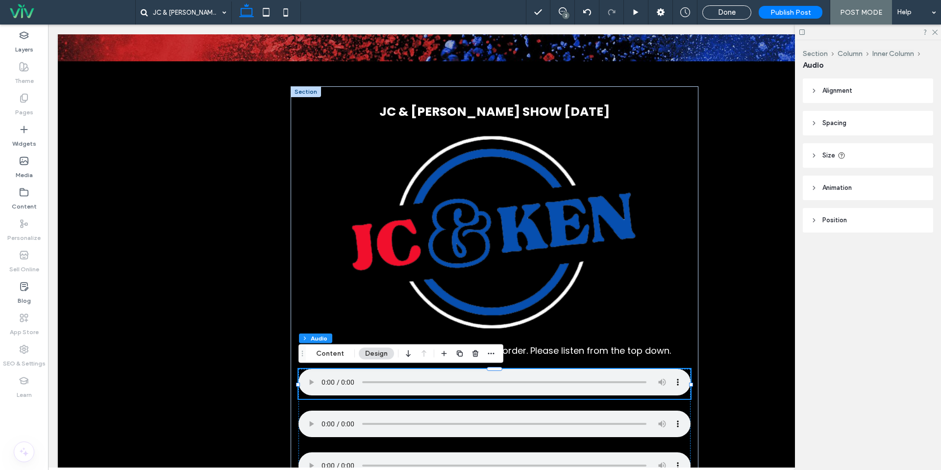
drag, startPoint x: 328, startPoint y: 346, endPoint x: 334, endPoint y: 345, distance: 6.0
click at [328, 346] on div "Section Column Inner Column Audio Content Design" at bounding box center [400, 353] width 205 height 19
drag, startPoint x: 338, startPoint y: 358, endPoint x: 410, endPoint y: 354, distance: 71.6
click at [337, 358] on button "Content" at bounding box center [330, 353] width 41 height 12
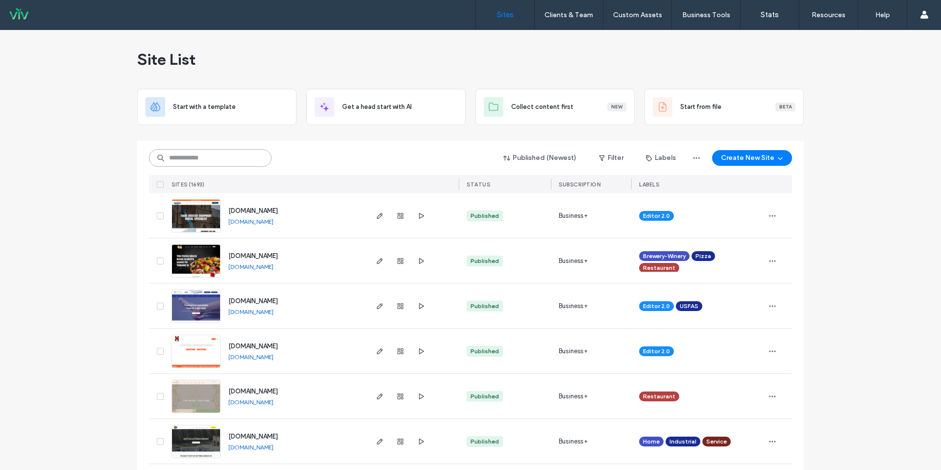
click at [203, 162] on input at bounding box center [210, 158] width 123 height 18
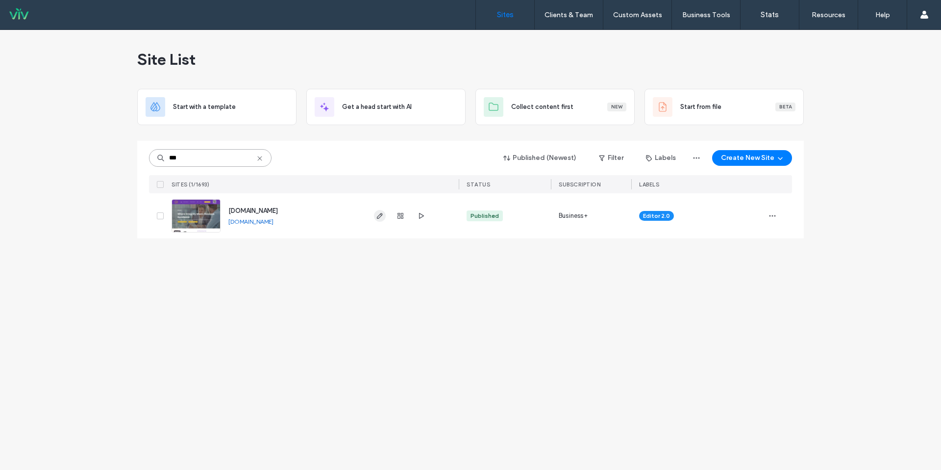
type input "***"
drag, startPoint x: 381, startPoint y: 217, endPoint x: 369, endPoint y: 218, distance: 11.8
click at [381, 217] on icon "button" at bounding box center [380, 216] width 8 height 8
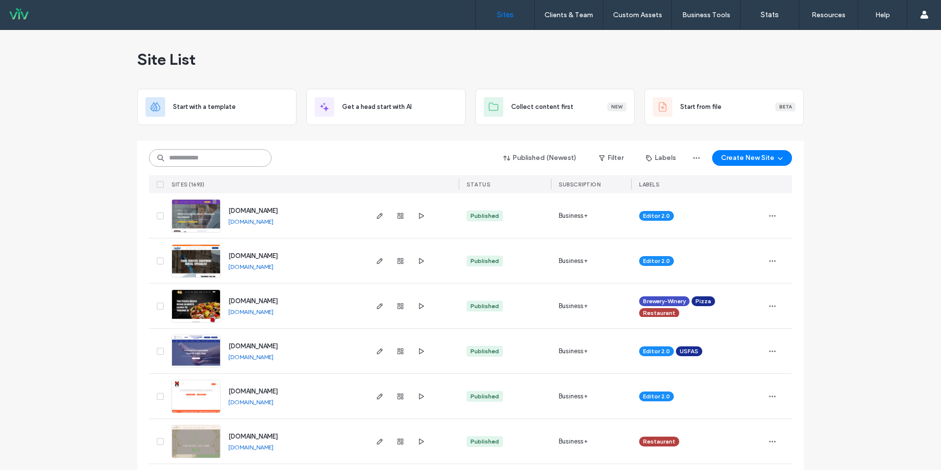
click at [256, 161] on input at bounding box center [210, 158] width 123 height 18
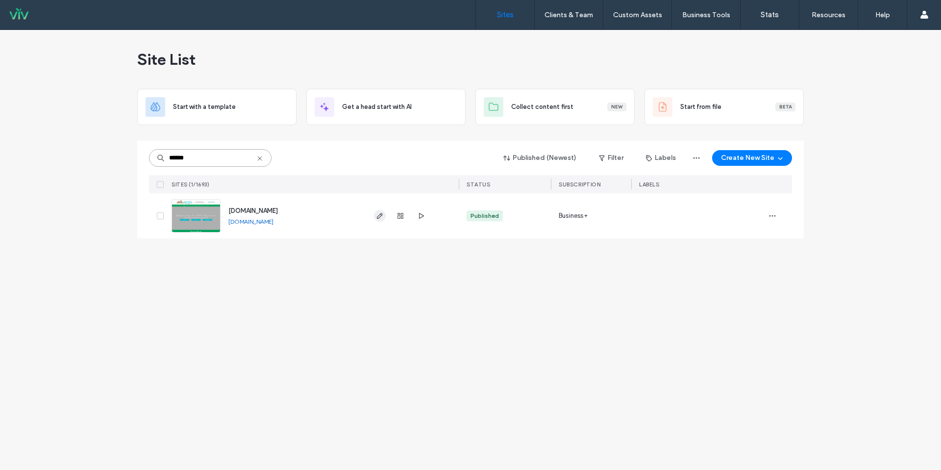
type input "******"
click at [381, 221] on span "button" at bounding box center [380, 216] width 12 height 12
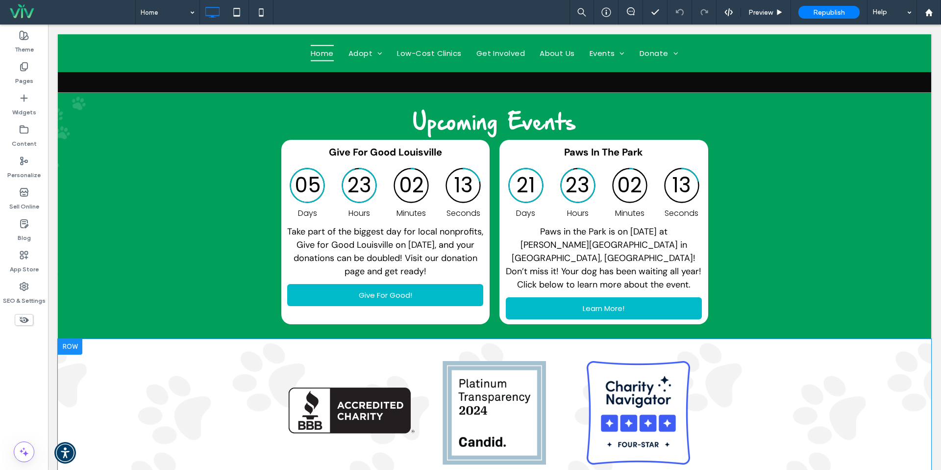
scroll to position [311, 0]
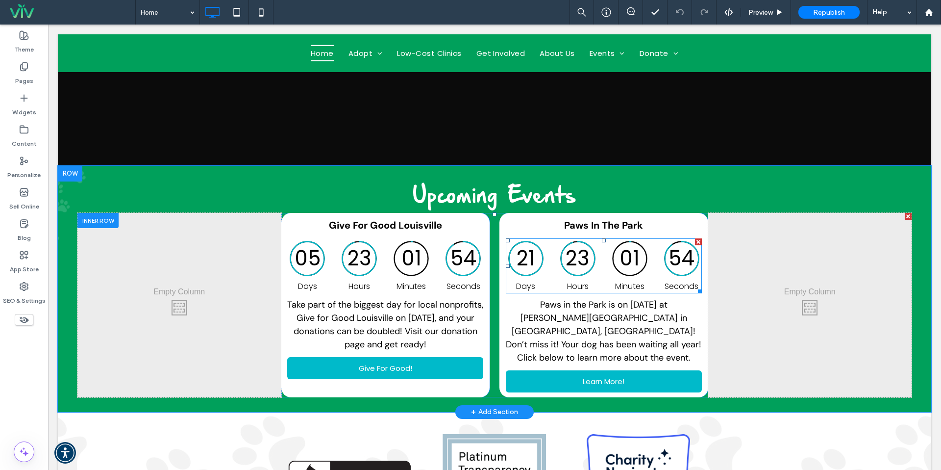
click at [697, 241] on div at bounding box center [698, 241] width 7 height 7
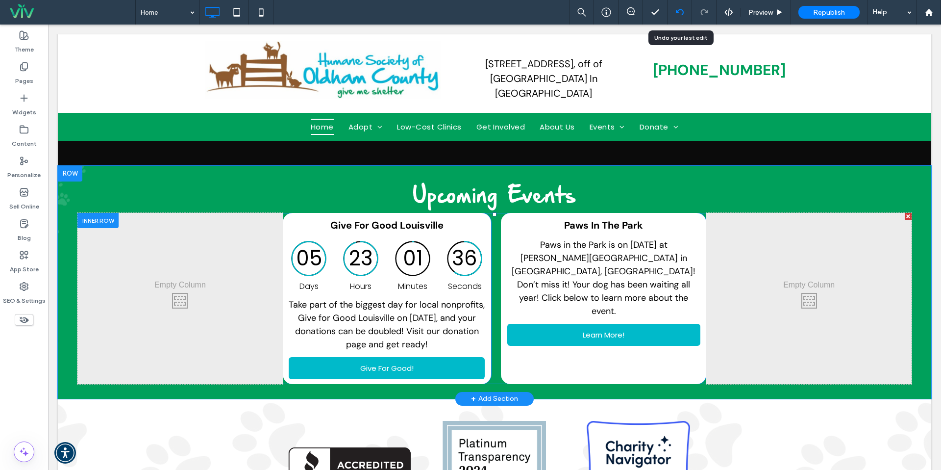
click at [681, 18] on div at bounding box center [680, 12] width 25 height 25
click at [678, 11] on icon at bounding box center [680, 12] width 8 height 8
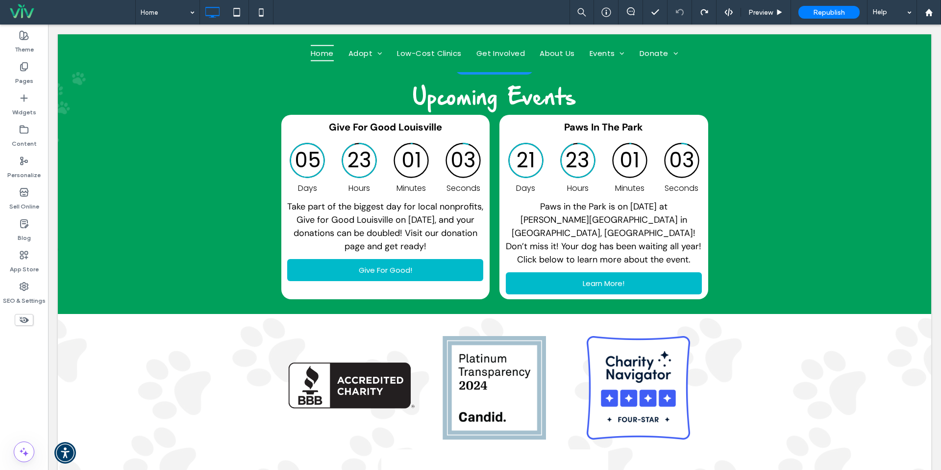
scroll to position [275, 0]
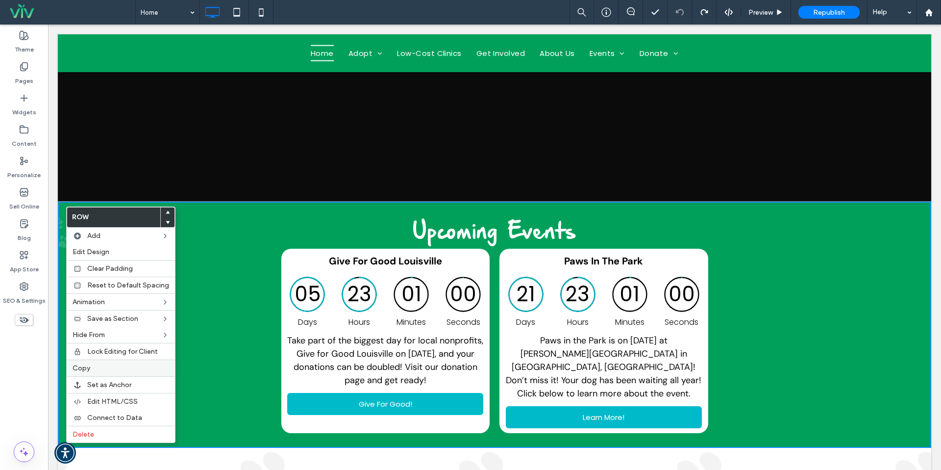
click at [116, 366] on label "Copy" at bounding box center [121, 368] width 97 height 8
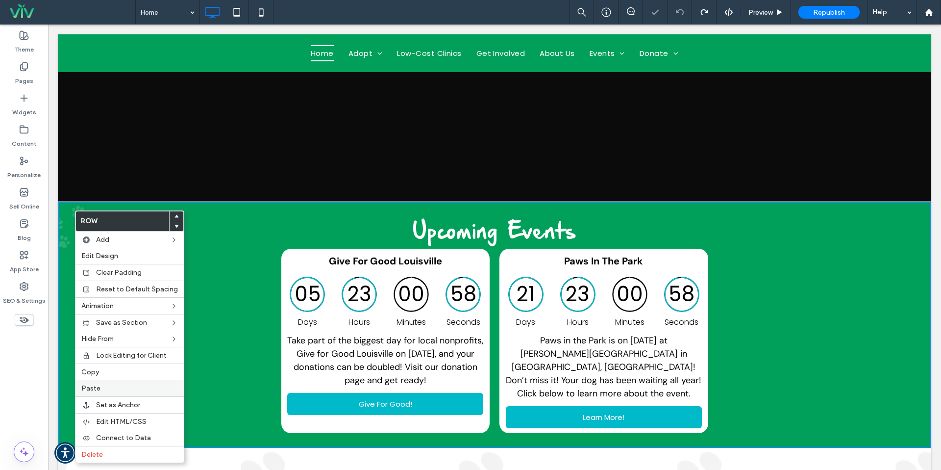
click at [114, 388] on label "Paste" at bounding box center [129, 388] width 97 height 8
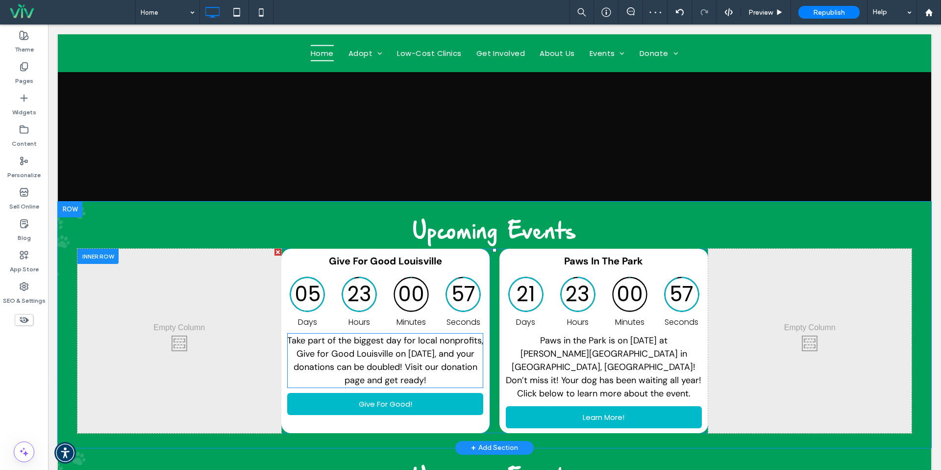
scroll to position [378, 0]
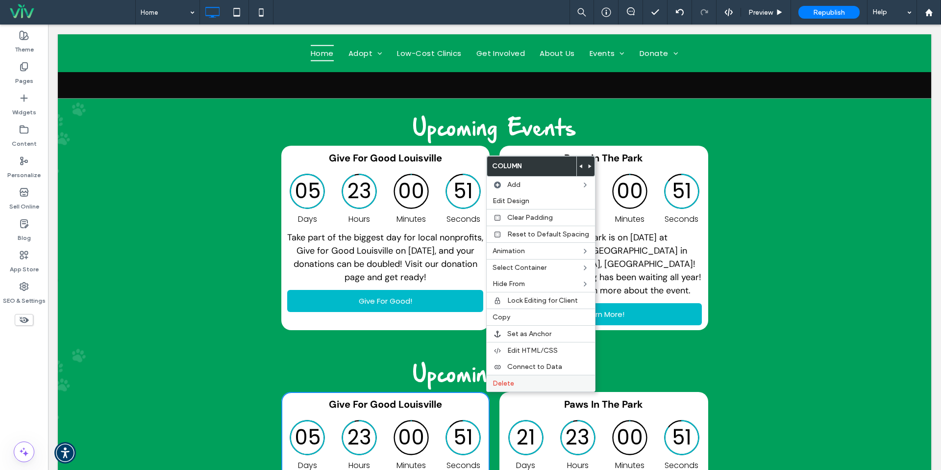
click at [495, 388] on div "Delete" at bounding box center [541, 382] width 108 height 17
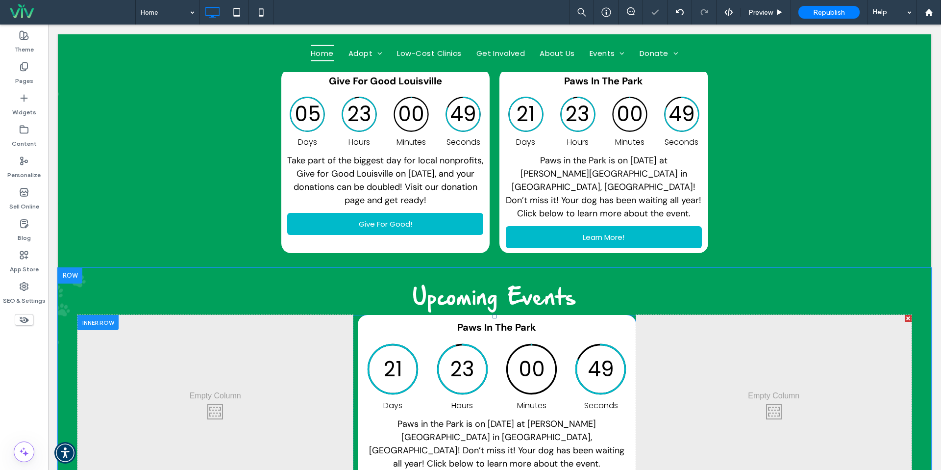
scroll to position [462, 0]
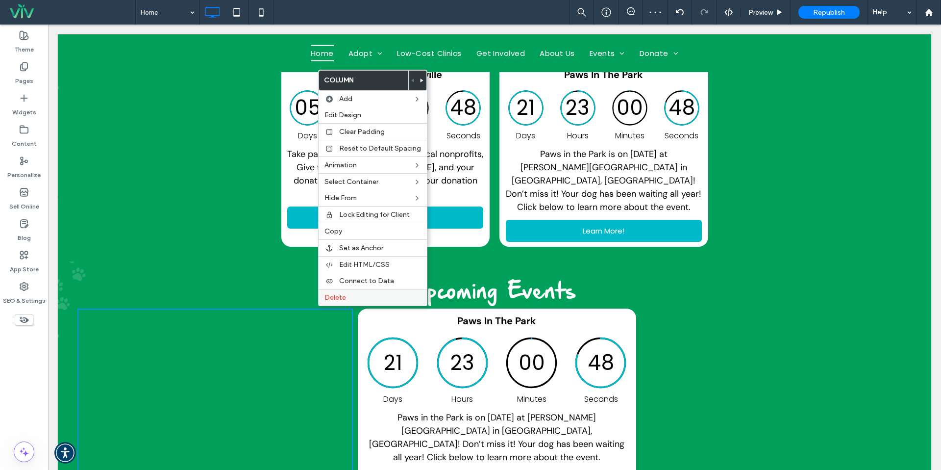
click at [329, 299] on span "Delete" at bounding box center [335, 297] width 22 height 8
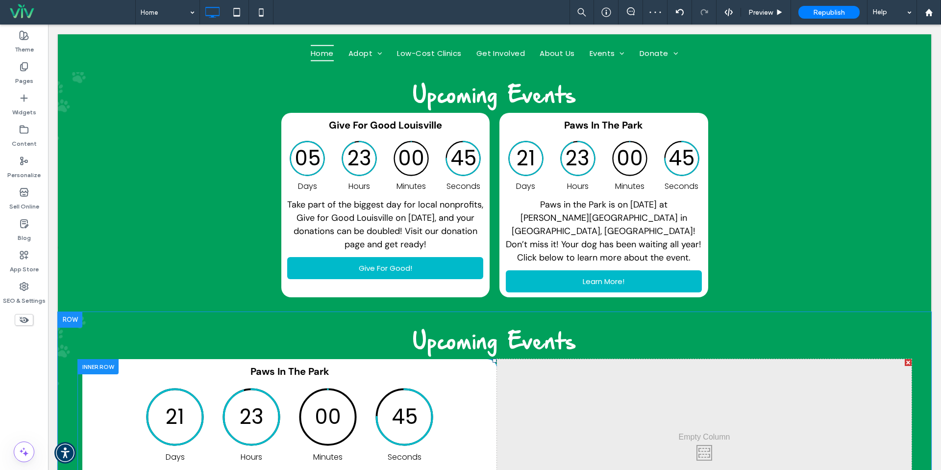
scroll to position [418, 0]
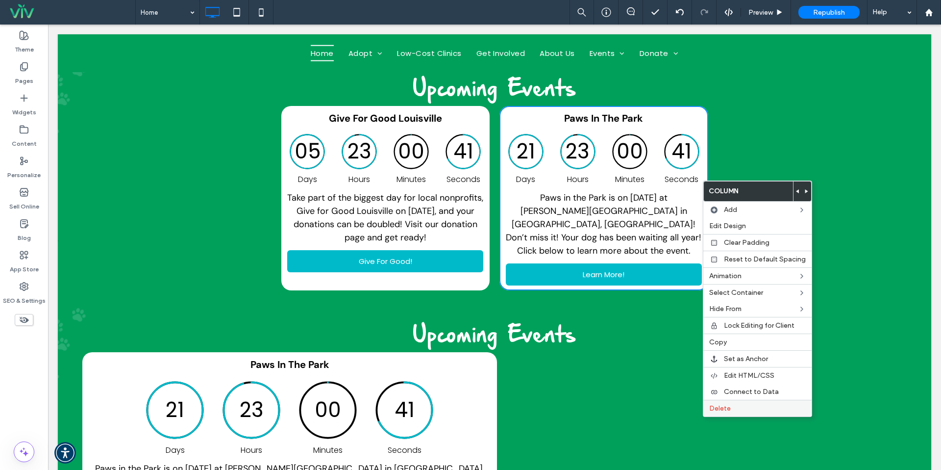
click at [713, 408] on span "Delete" at bounding box center [720, 408] width 22 height 8
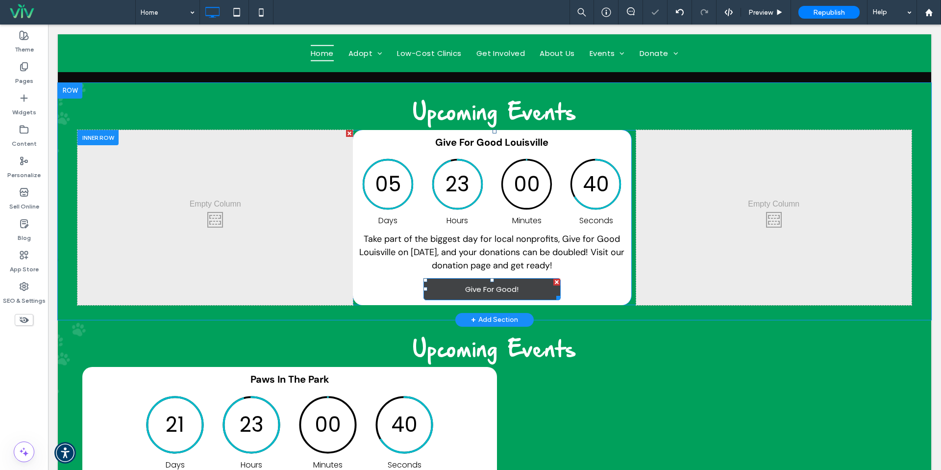
scroll to position [384, 0]
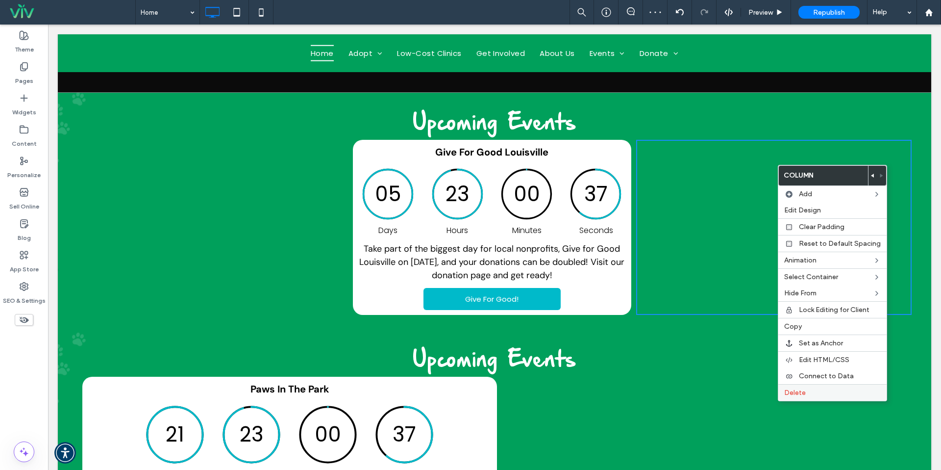
click at [831, 388] on label "Delete" at bounding box center [832, 392] width 97 height 8
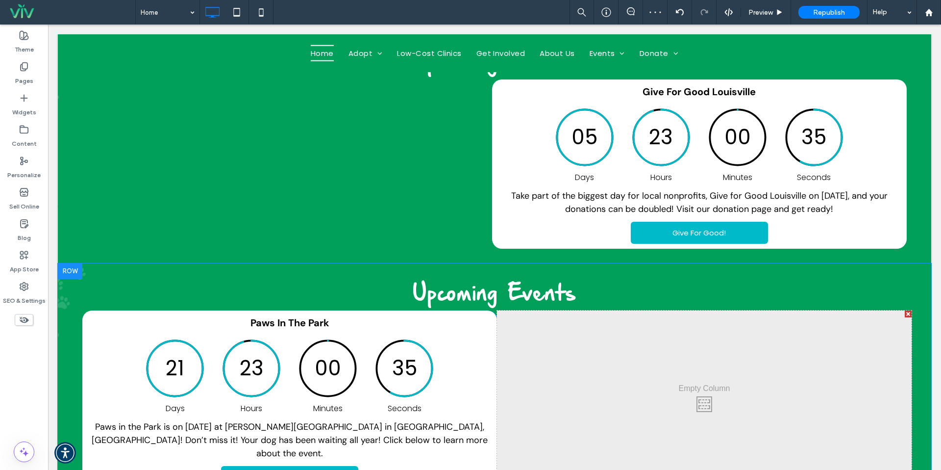
scroll to position [429, 0]
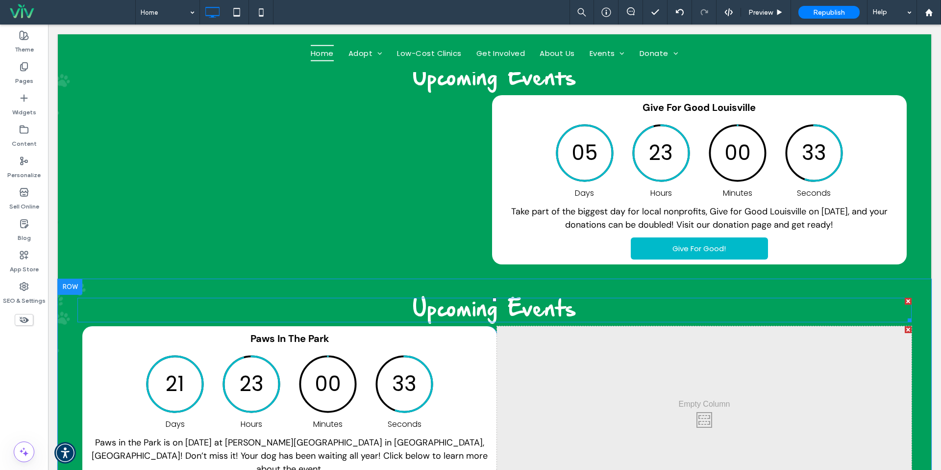
click at [906, 299] on div at bounding box center [908, 300] width 7 height 7
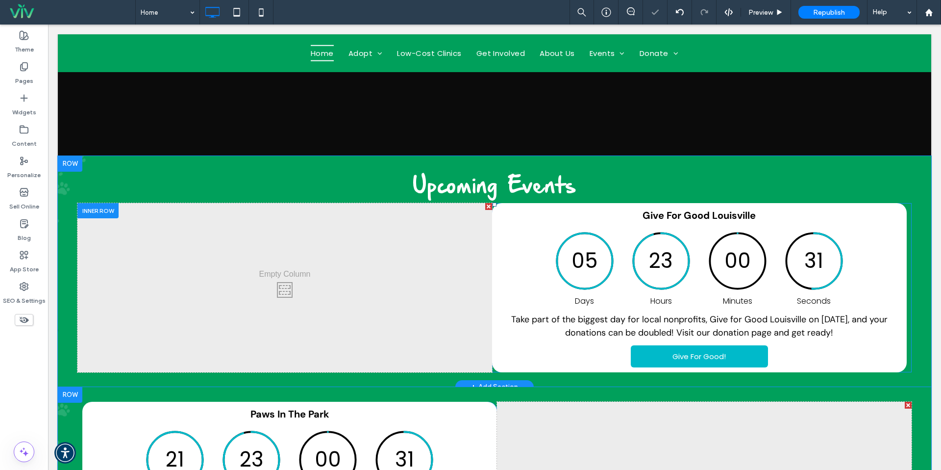
scroll to position [334, 0]
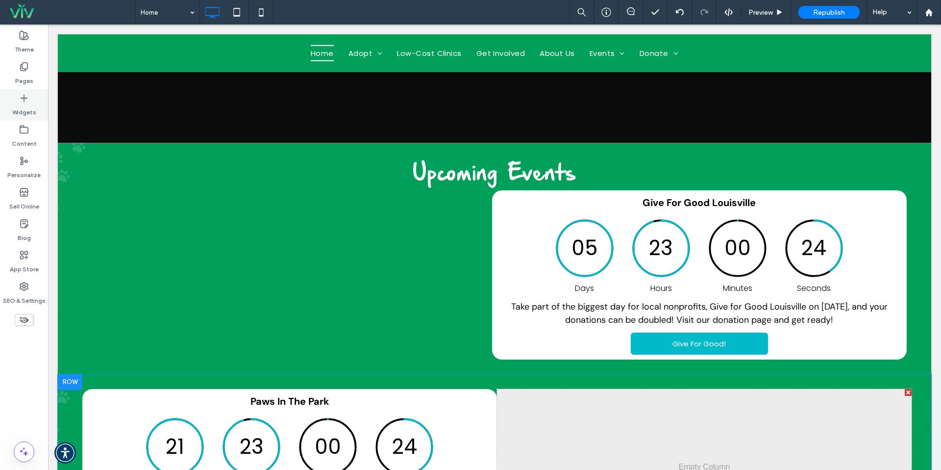
click at [34, 99] on div "Widgets" at bounding box center [24, 104] width 48 height 31
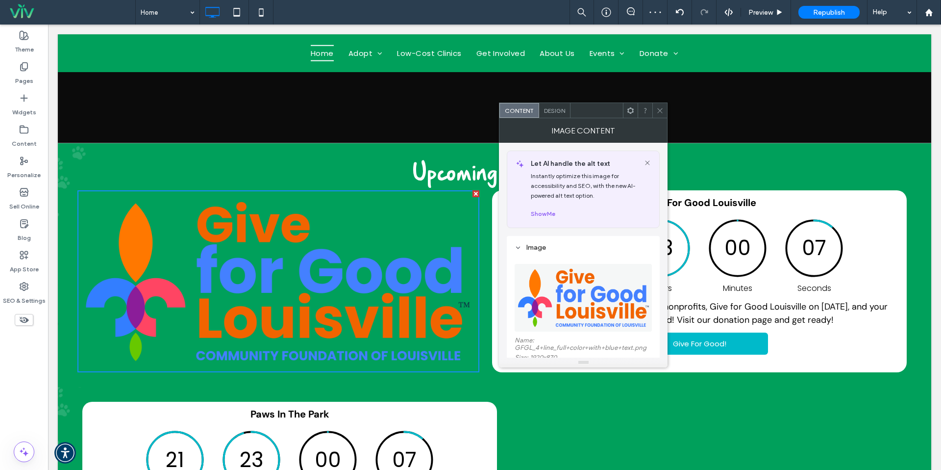
click at [561, 114] on div "Design" at bounding box center [554, 110] width 31 height 15
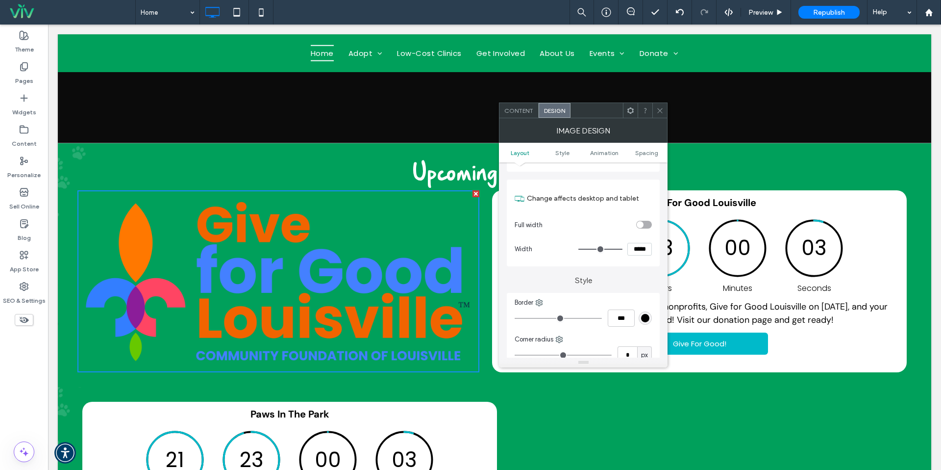
scroll to position [0, 0]
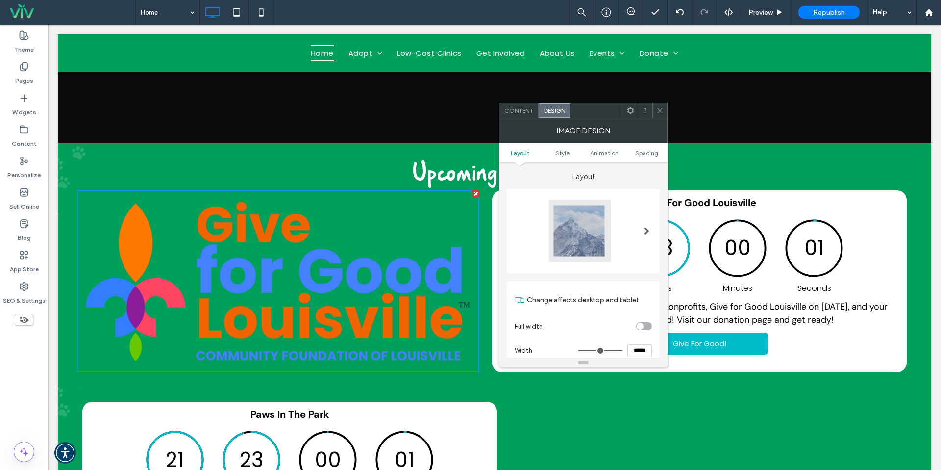
click at [660, 111] on use at bounding box center [660, 110] width 5 height 5
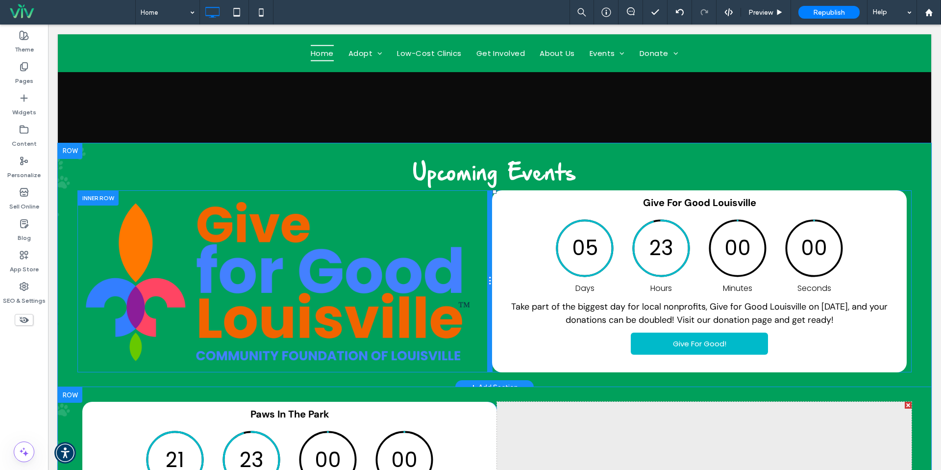
click at [492, 246] on div at bounding box center [489, 281] width 5 height 182
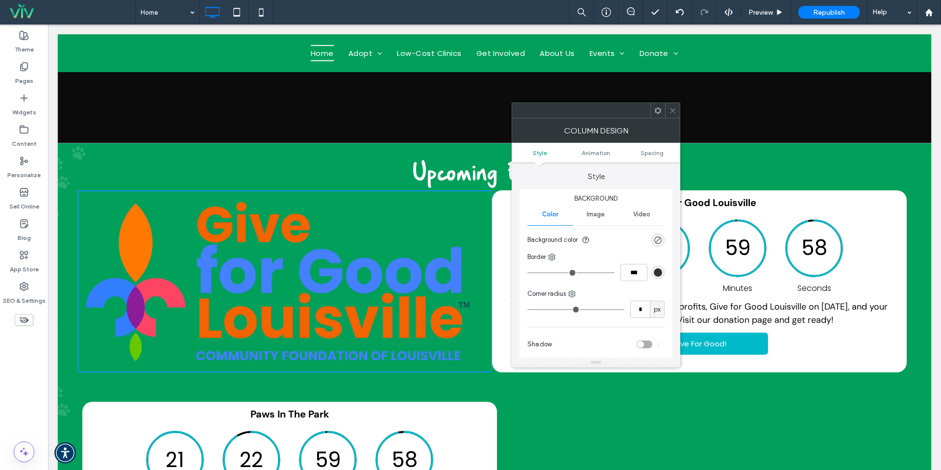
click at [655, 244] on div "rgba(0, 0, 0, 0)" at bounding box center [657, 239] width 13 height 13
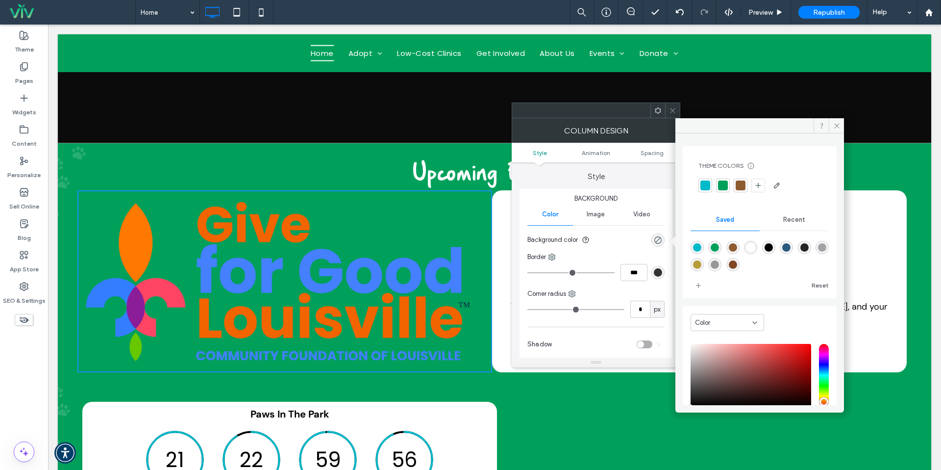
click at [725, 187] on div at bounding box center [723, 185] width 10 height 10
click at [738, 184] on div at bounding box center [742, 185] width 10 height 10
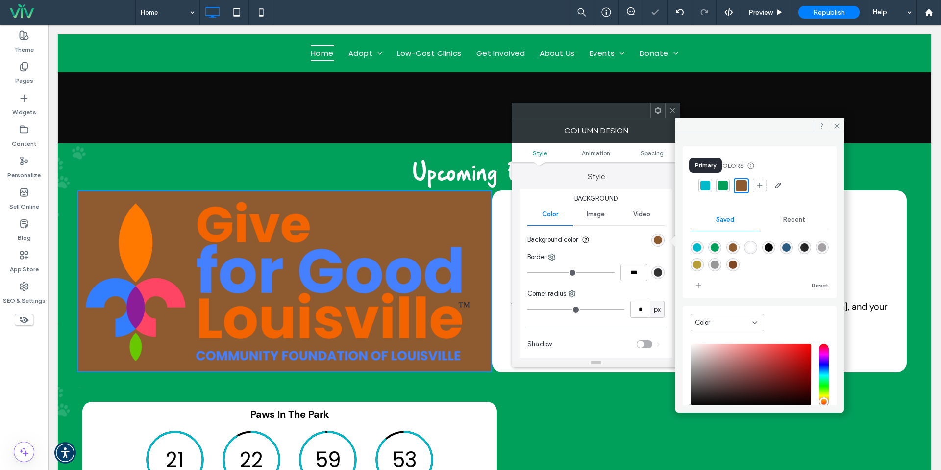
click at [706, 189] on div at bounding box center [705, 185] width 10 height 10
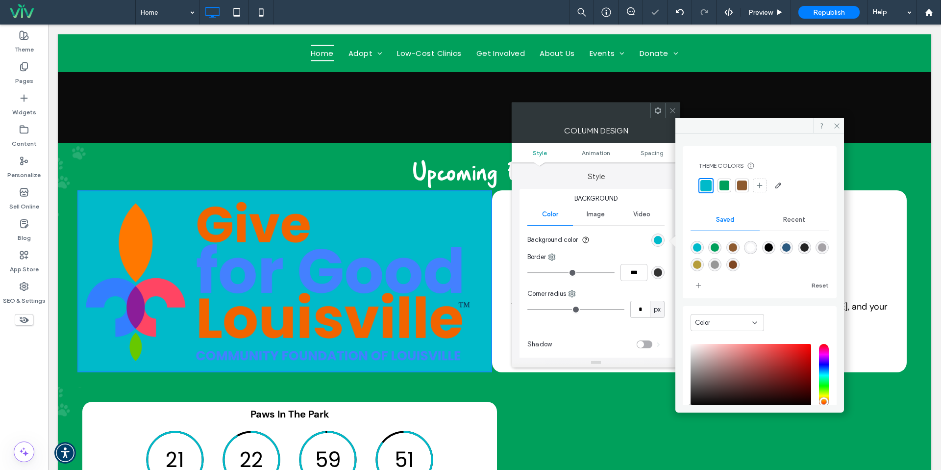
click at [753, 246] on div "rgba(255,255,255,1)" at bounding box center [750, 247] width 8 height 8
type input "*******"
type input "***"
type input "****"
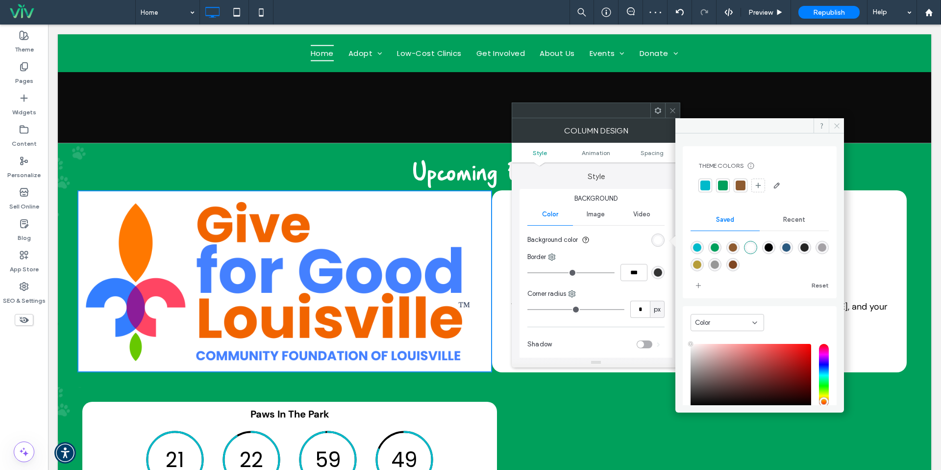
click at [830, 123] on span at bounding box center [836, 125] width 15 height 15
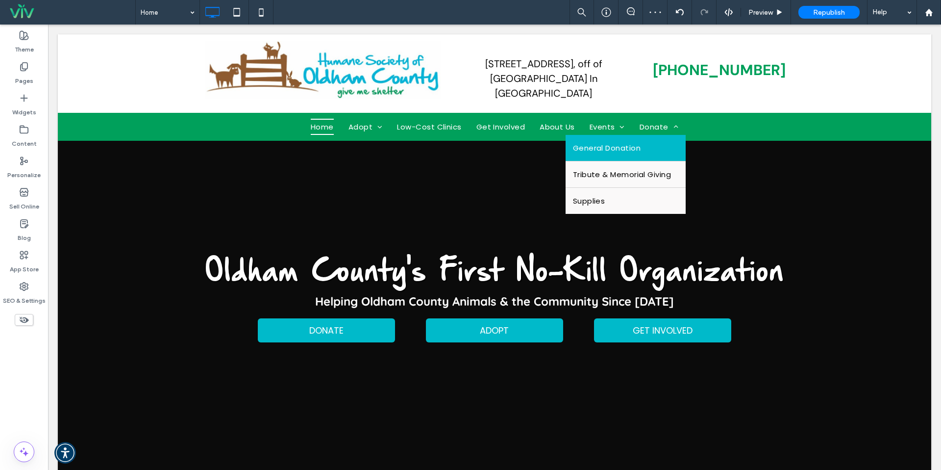
drag, startPoint x: 722, startPoint y: 137, endPoint x: 663, endPoint y: 131, distance: 59.2
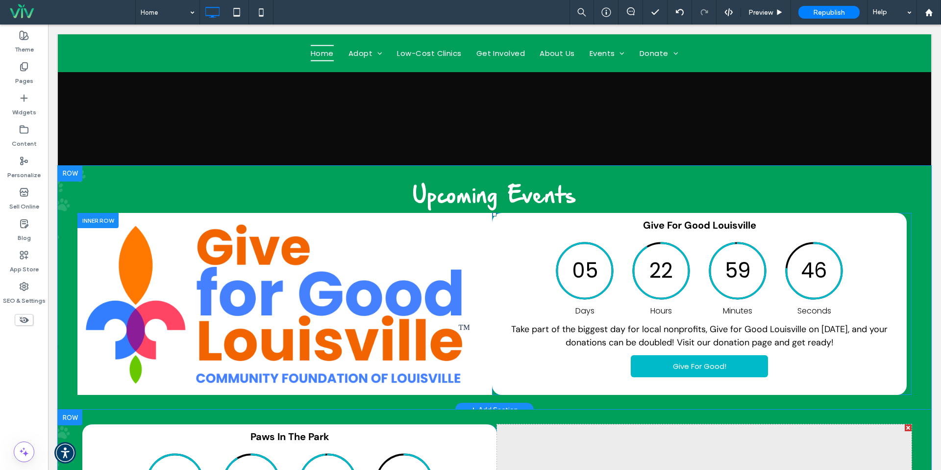
scroll to position [327, 0]
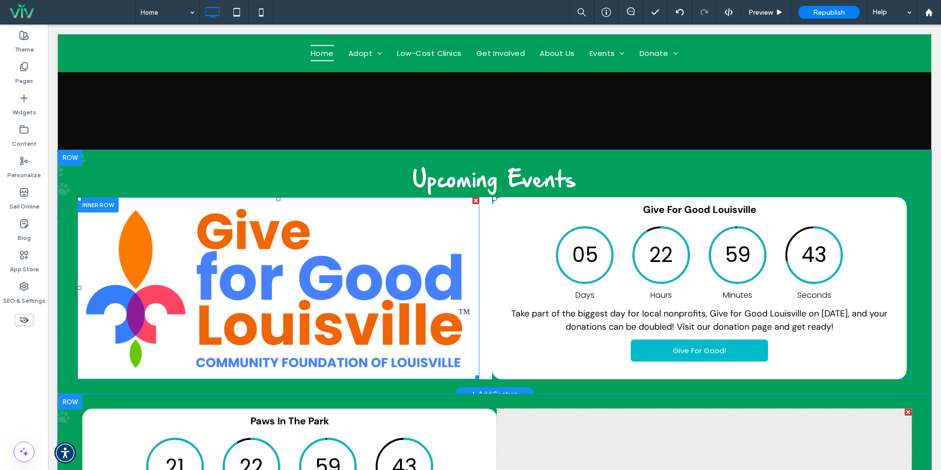
click at [466, 249] on img at bounding box center [278, 288] width 402 height 182
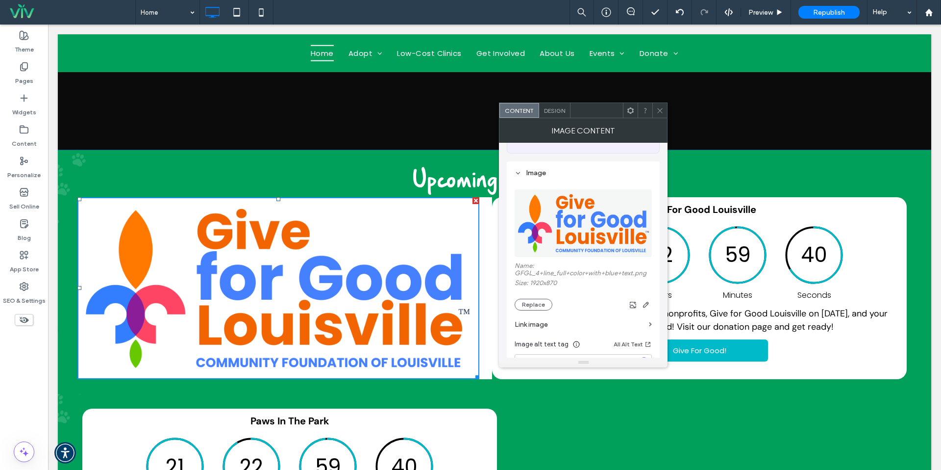
scroll to position [0, 0]
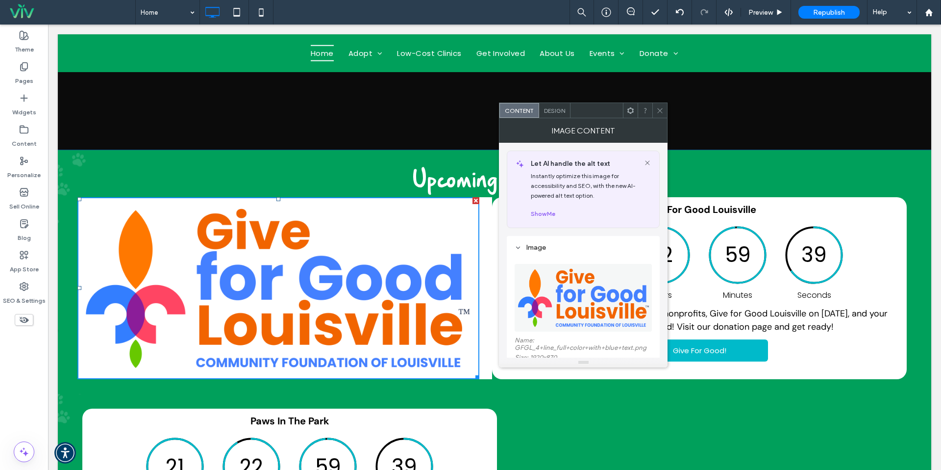
click at [554, 110] on span "Design" at bounding box center [554, 110] width 21 height 7
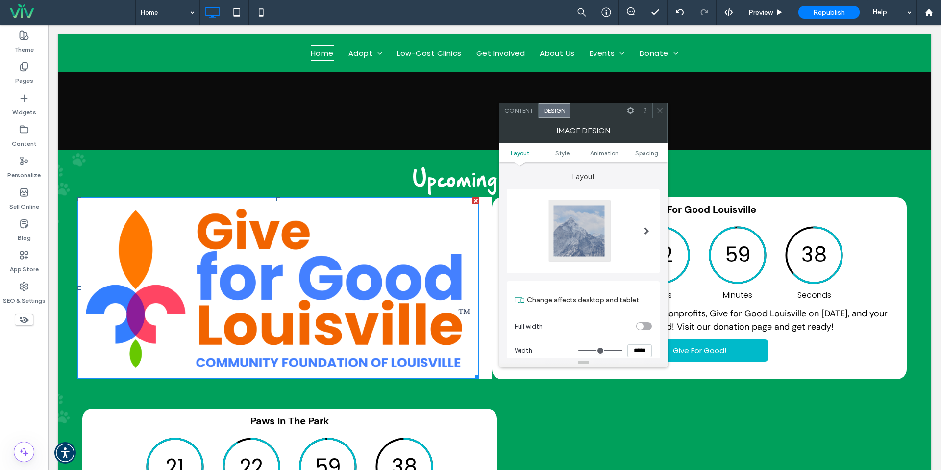
drag, startPoint x: 661, startPoint y: 116, endPoint x: 501, endPoint y: 215, distance: 187.7
click at [661, 116] on span at bounding box center [659, 110] width 7 height 15
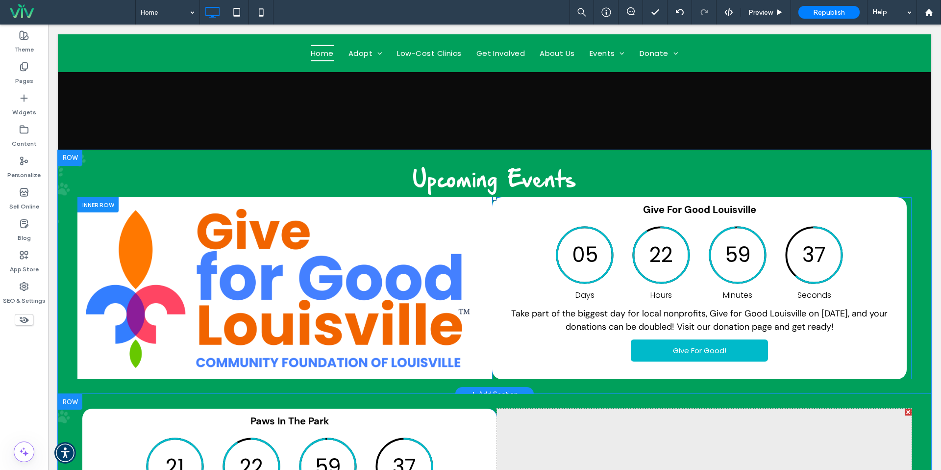
click at [111, 208] on div at bounding box center [97, 204] width 41 height 15
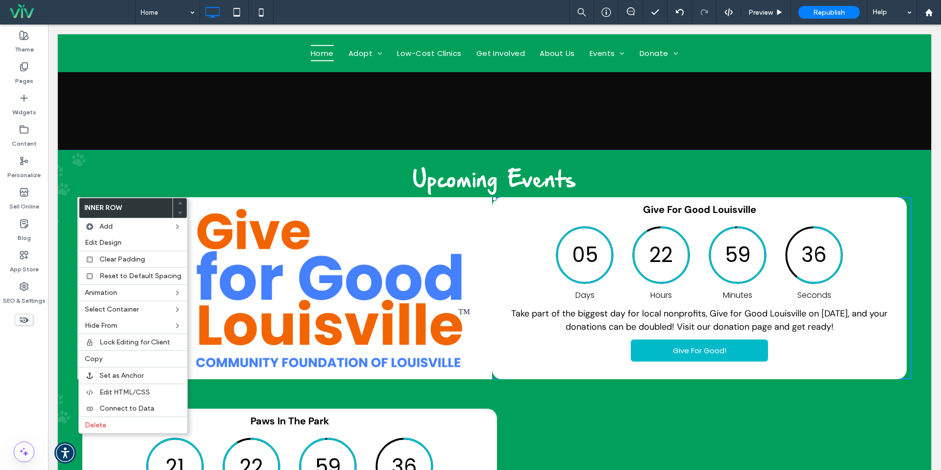
click at [293, 231] on img at bounding box center [278, 288] width 402 height 182
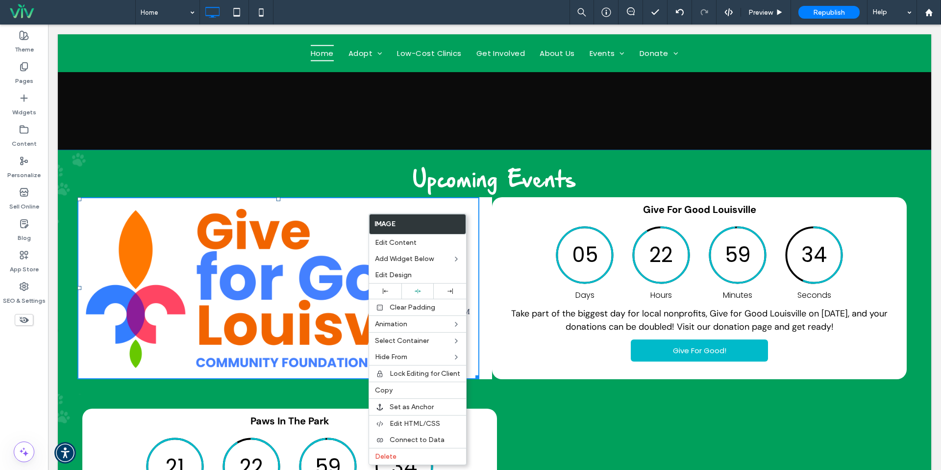
click at [486, 369] on div "Click To Paste Click To Paste" at bounding box center [284, 288] width 415 height 182
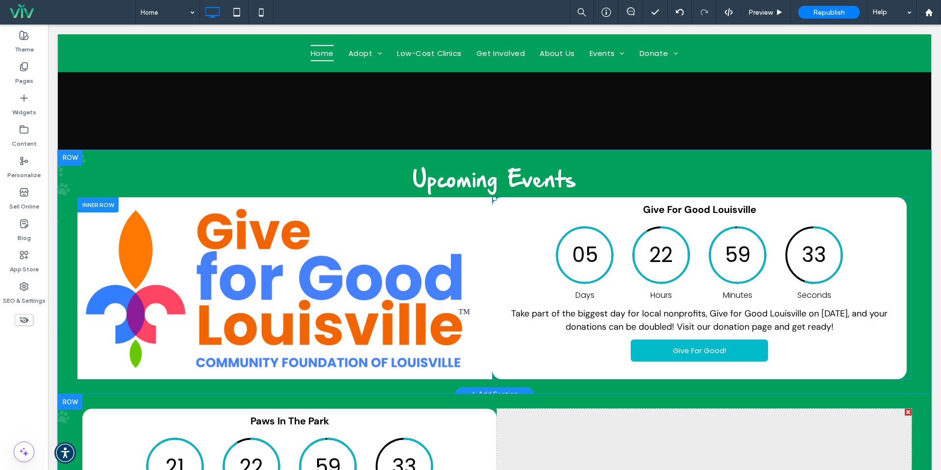
click at [486, 369] on div "Click To Paste Click To Paste" at bounding box center [284, 288] width 415 height 182
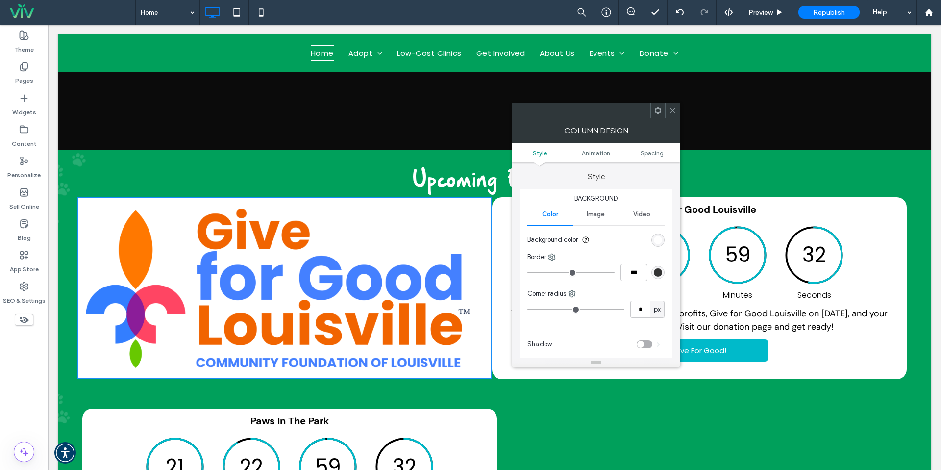
click at [656, 237] on div "rgb(255, 255, 255)" at bounding box center [658, 240] width 8 height 8
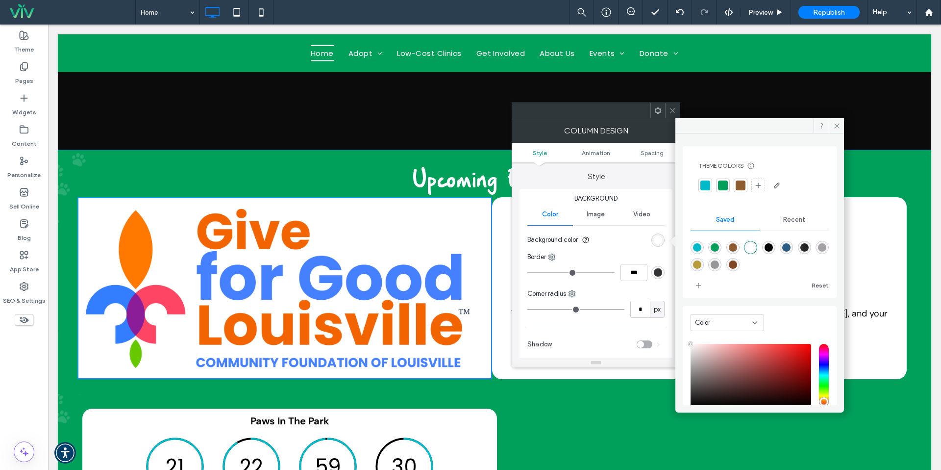
drag, startPoint x: 805, startPoint y: 224, endPoint x: 799, endPoint y: 228, distance: 6.7
click at [805, 224] on div "Recent" at bounding box center [794, 220] width 69 height 22
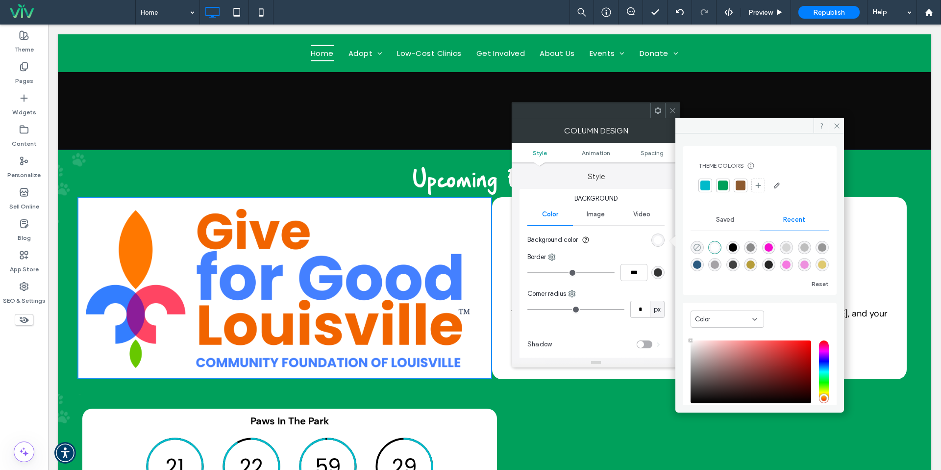
click at [701, 247] on icon "rgba(0, 0, 0, 0)" at bounding box center [697, 247] width 8 height 8
type input "*******"
type input "*"
type input "**"
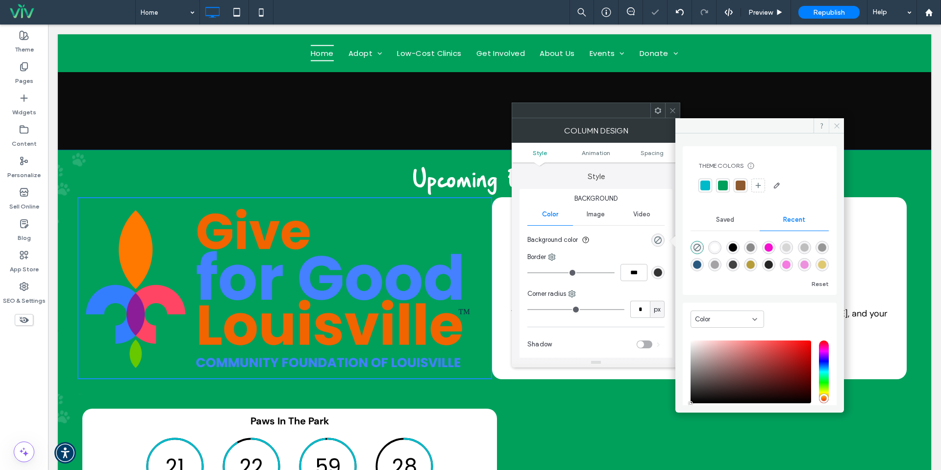
click at [837, 127] on icon at bounding box center [836, 125] width 7 height 7
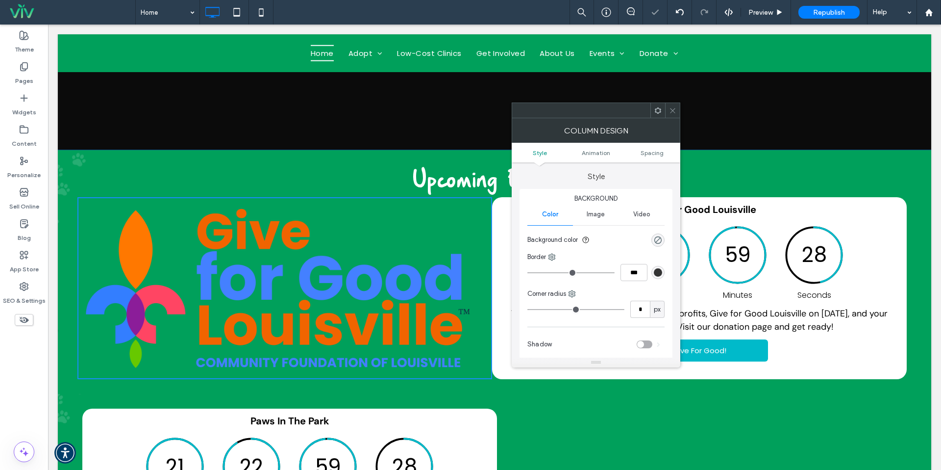
click at [375, 310] on img at bounding box center [278, 288] width 402 height 182
drag, startPoint x: 669, startPoint y: 114, endPoint x: 519, endPoint y: 212, distance: 179.6
click at [669, 114] on span at bounding box center [672, 110] width 7 height 15
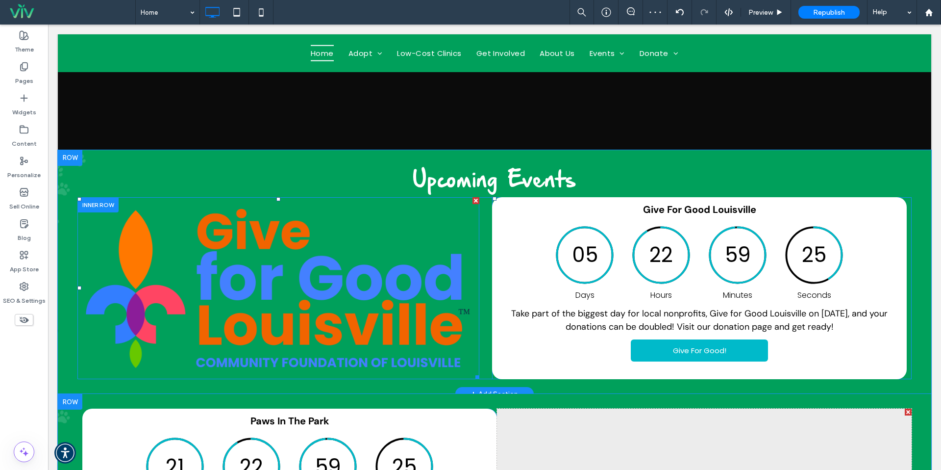
click at [384, 293] on img at bounding box center [278, 288] width 402 height 182
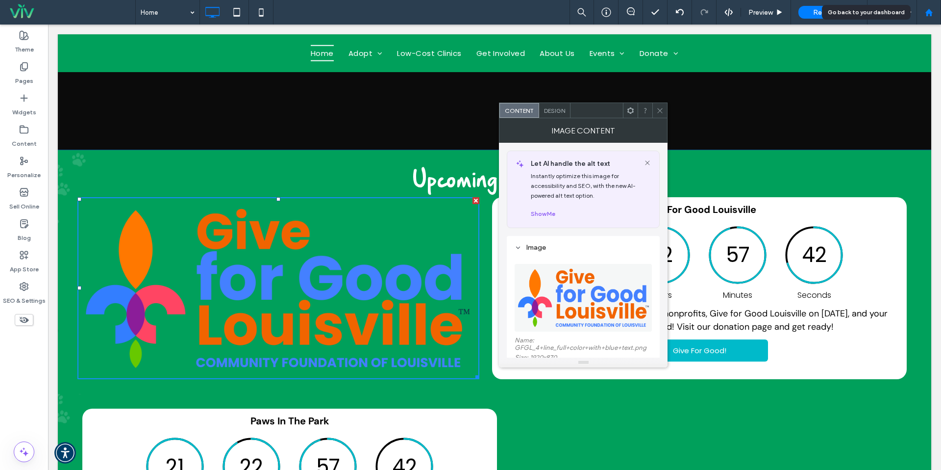
click at [931, 8] on icon at bounding box center [929, 12] width 8 height 8
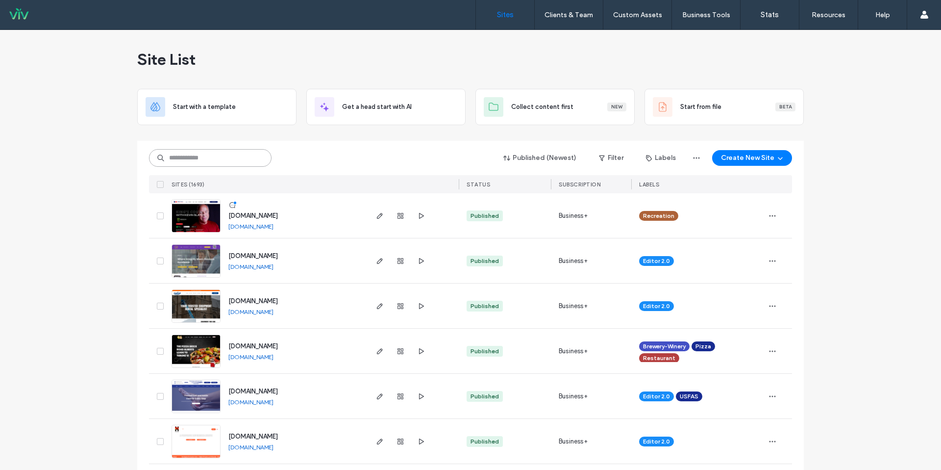
click at [197, 154] on input at bounding box center [210, 158] width 123 height 18
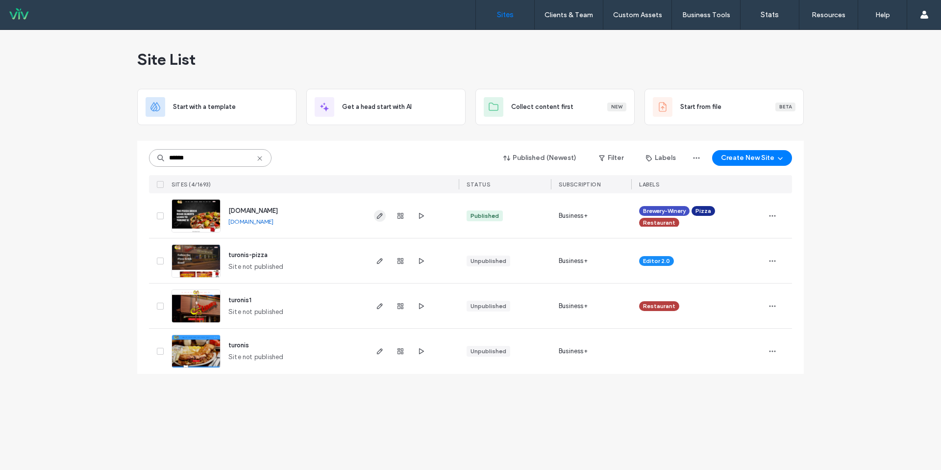
type input "******"
click at [376, 213] on icon "button" at bounding box center [380, 216] width 8 height 8
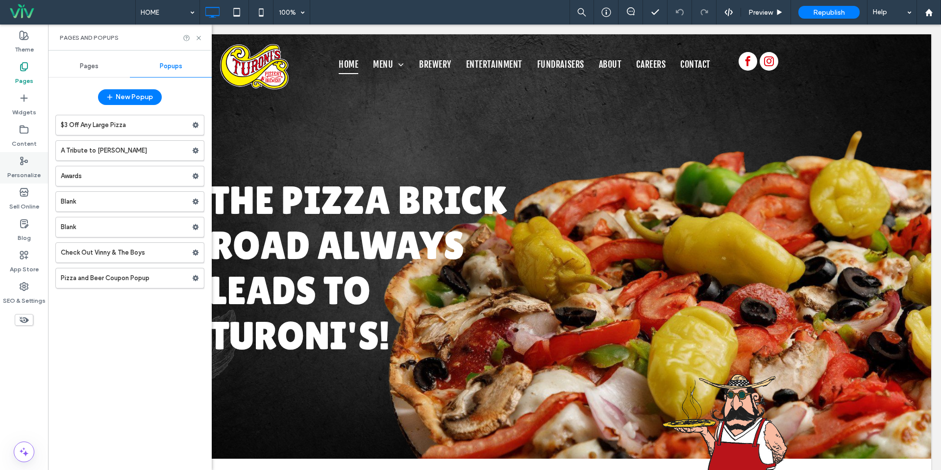
click at [26, 171] on label "Personalize" at bounding box center [23, 173] width 33 height 14
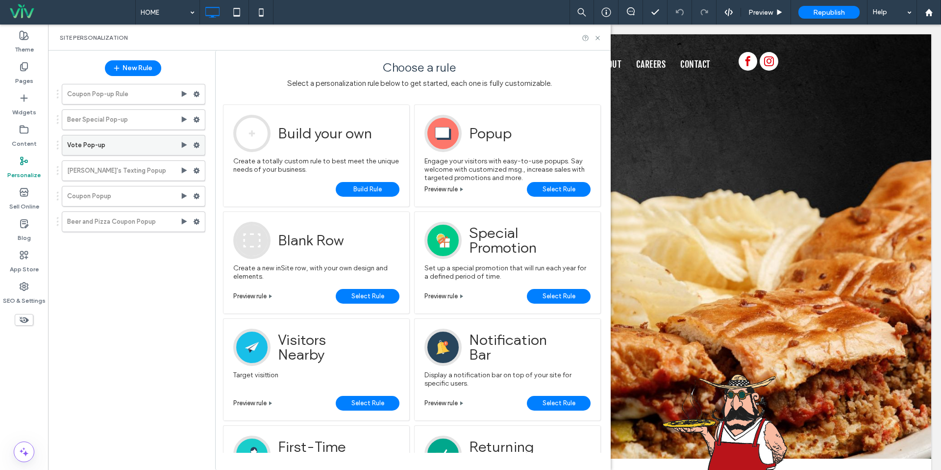
click at [125, 148] on label "Vote Pop-up" at bounding box center [123, 145] width 113 height 20
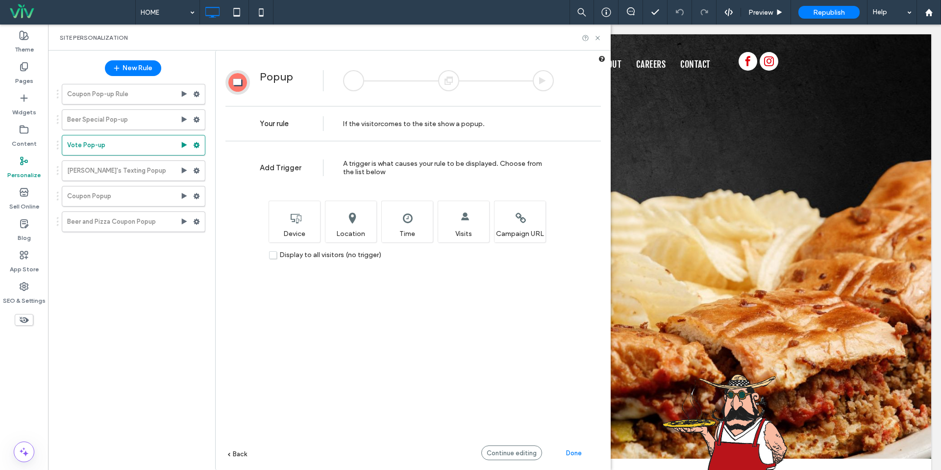
click at [506, 444] on div "Add Trigger A trigger is what causes your rule to be displayed. Choose from the…" at bounding box center [413, 322] width 395 height 353
click at [505, 449] on span "Continue editing" at bounding box center [512, 452] width 50 height 7
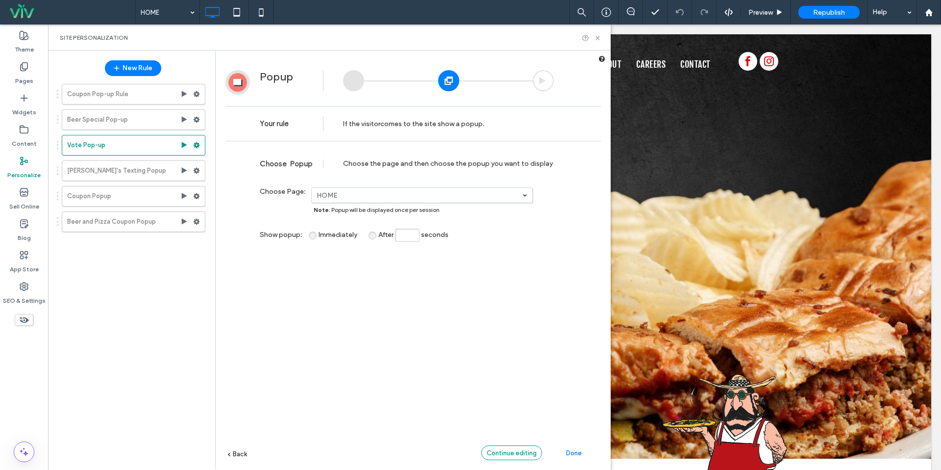
click at [508, 450] on span "Continue editing" at bounding box center [512, 452] width 50 height 7
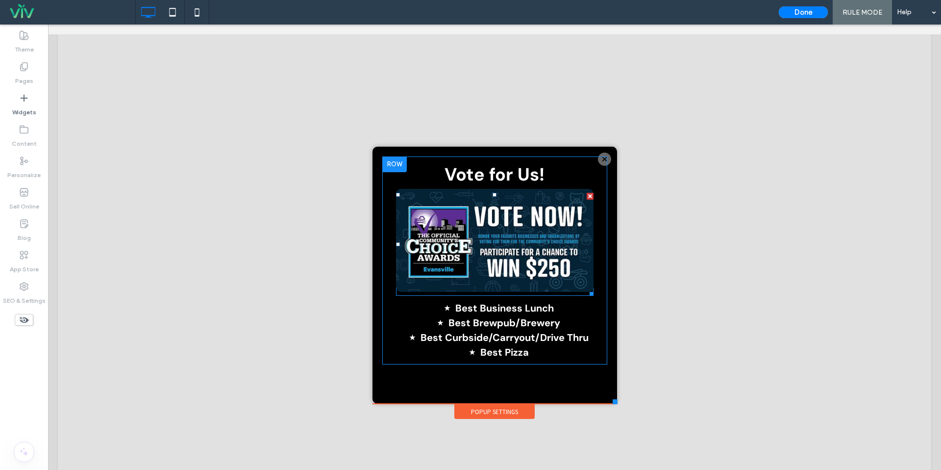
click at [523, 260] on img at bounding box center [495, 240] width 198 height 103
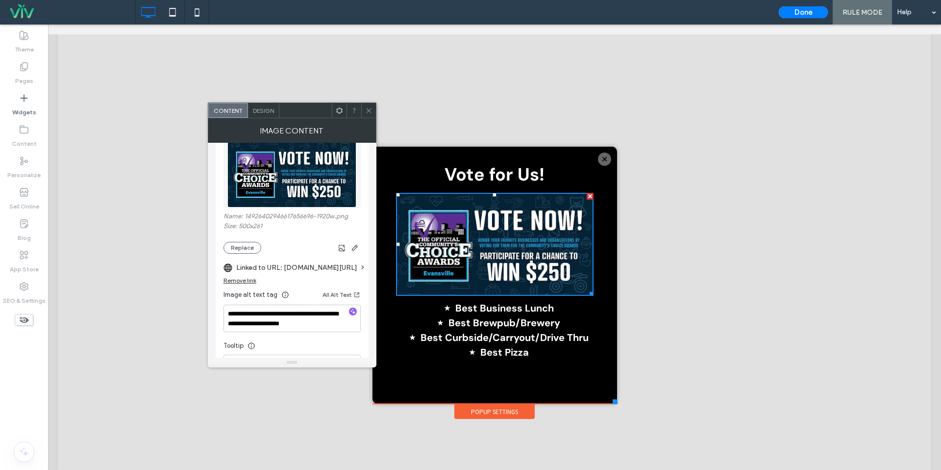
scroll to position [124, 0]
click at [364, 106] on div at bounding box center [368, 110] width 15 height 15
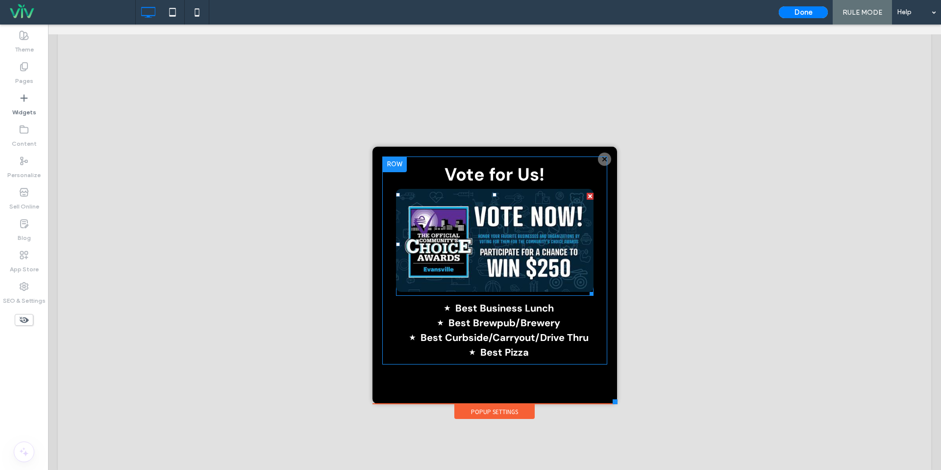
drag, startPoint x: 507, startPoint y: 255, endPoint x: 498, endPoint y: 256, distance: 9.4
click at [507, 255] on img at bounding box center [495, 240] width 198 height 103
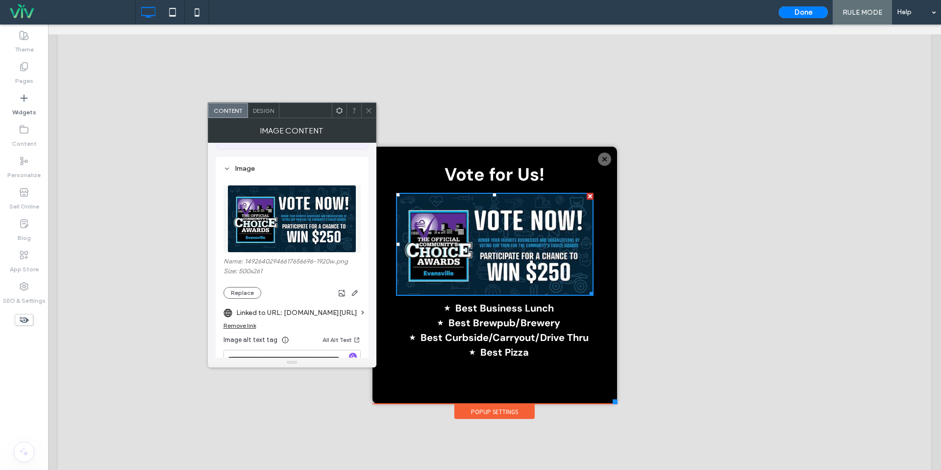
scroll to position [86, 0]
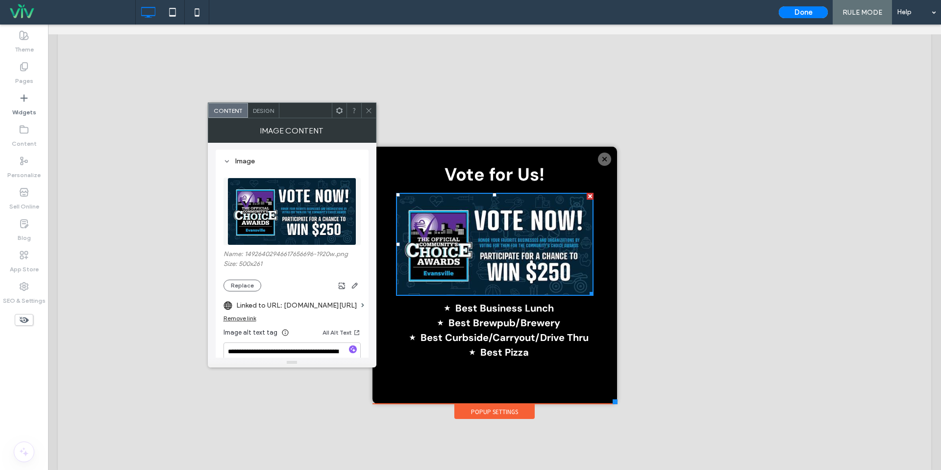
click at [243, 319] on div "Remove link" at bounding box center [239, 317] width 33 height 7
click at [264, 307] on label "Link image" at bounding box center [288, 305] width 130 height 18
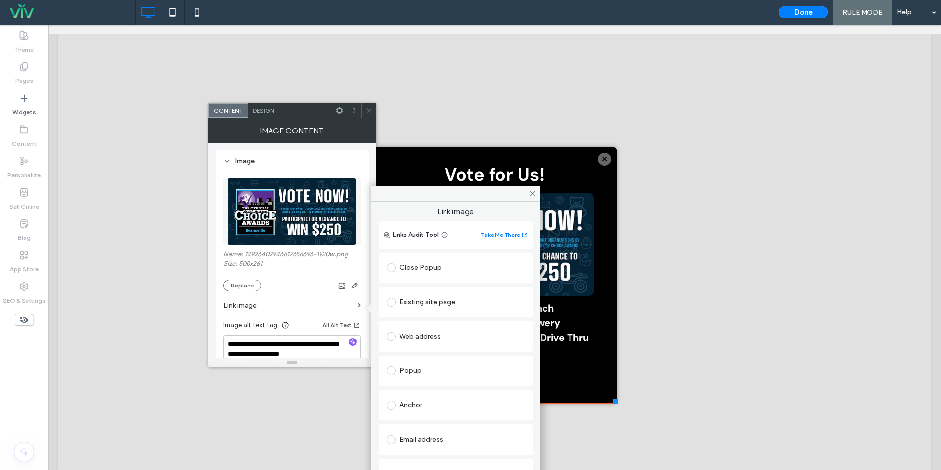
click at [446, 301] on div "Existing site page" at bounding box center [456, 302] width 138 height 16
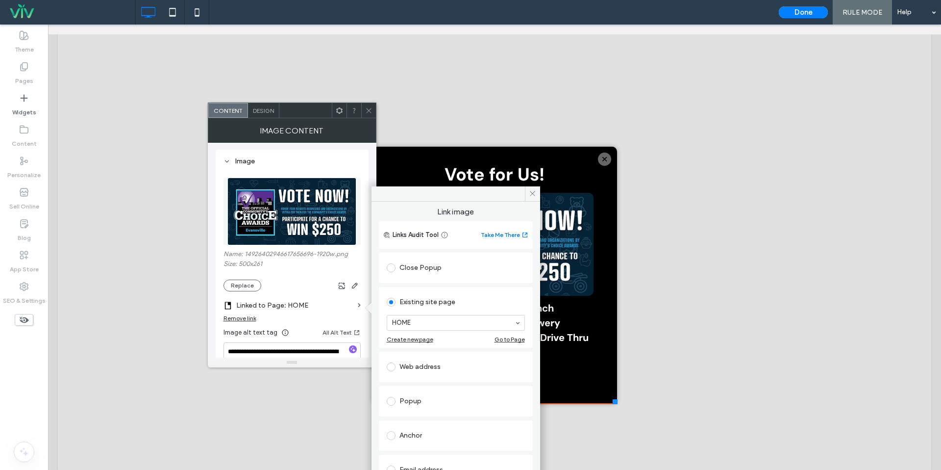
click at [430, 271] on div "Close Popup" at bounding box center [456, 268] width 138 height 16
click at [424, 336] on div "Web address" at bounding box center [456, 334] width 138 height 16
click at [427, 351] on input "url" at bounding box center [456, 355] width 138 height 13
paste input "**********"
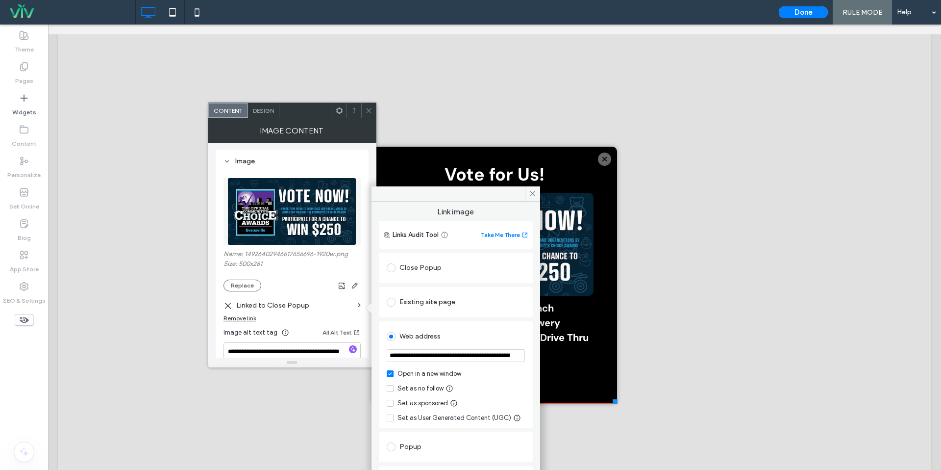
scroll to position [0, 210]
type input "**********"
click at [428, 336] on div "Web address" at bounding box center [456, 336] width 138 height 16
click at [531, 189] on span at bounding box center [532, 193] width 15 height 15
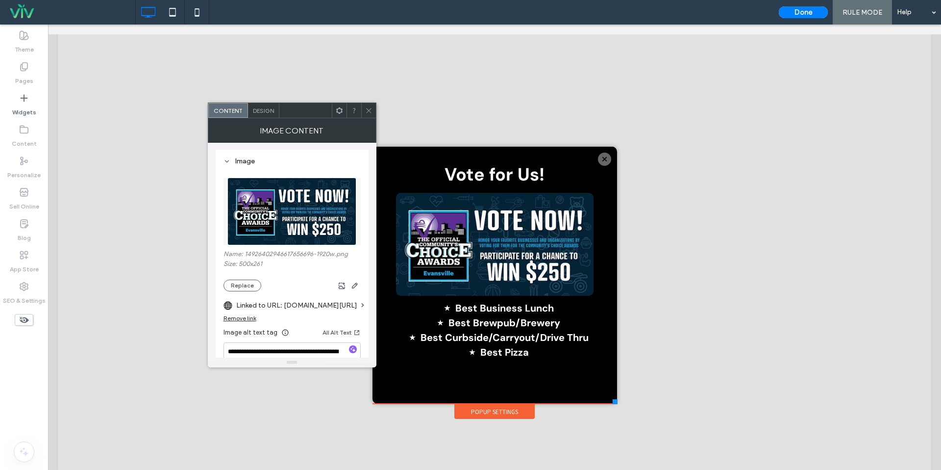
click at [371, 116] on span at bounding box center [368, 110] width 7 height 15
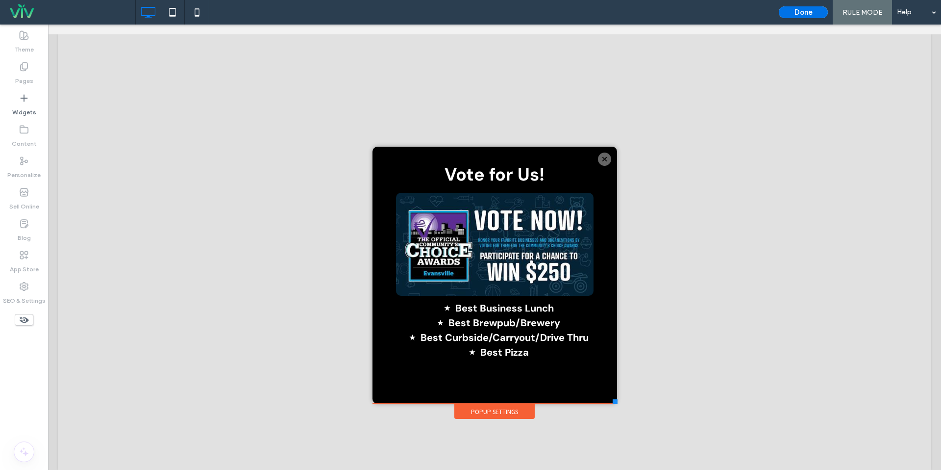
click at [816, 13] on button "Done" at bounding box center [803, 12] width 49 height 12
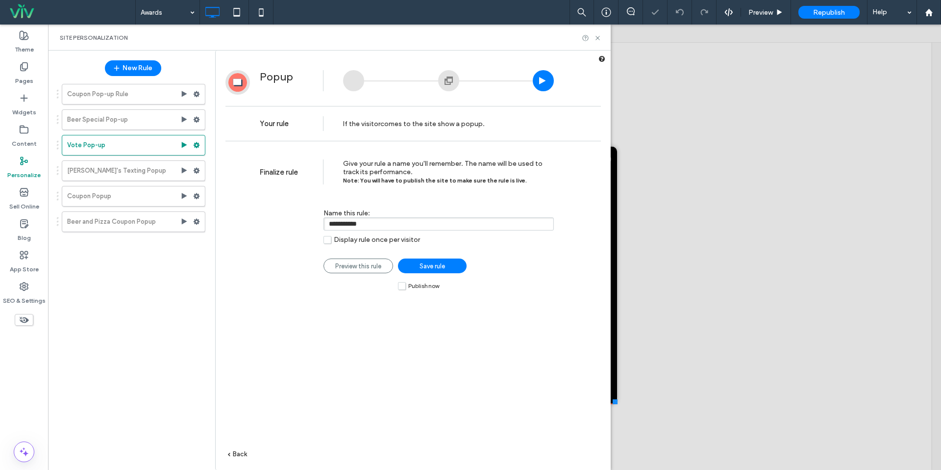
click at [415, 268] on link "Save rule" at bounding box center [432, 265] width 69 height 15
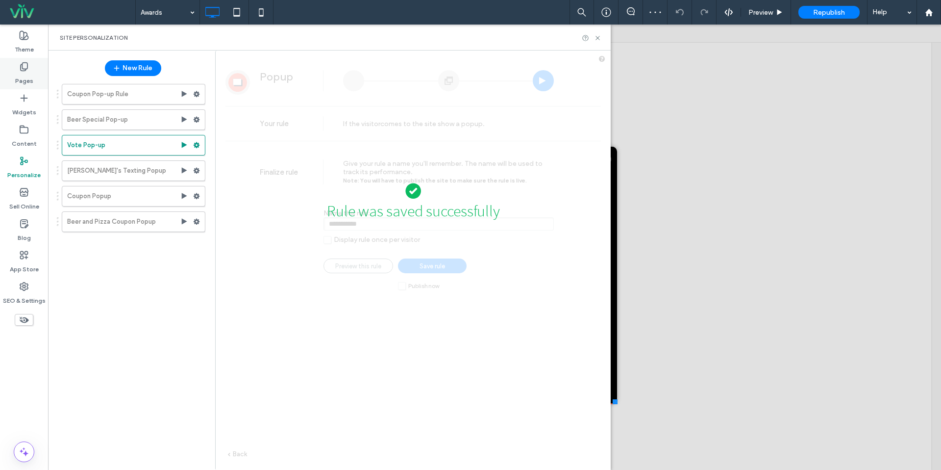
click at [30, 81] on label "Pages" at bounding box center [24, 79] width 18 height 14
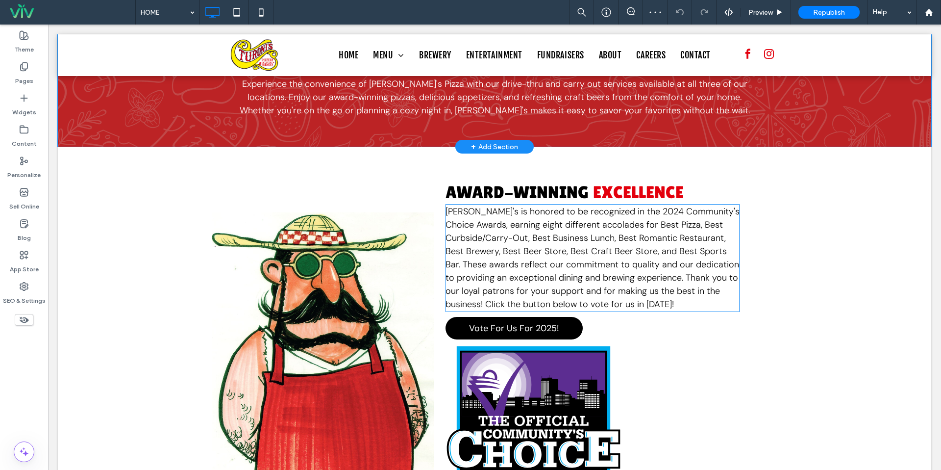
scroll to position [2485, 0]
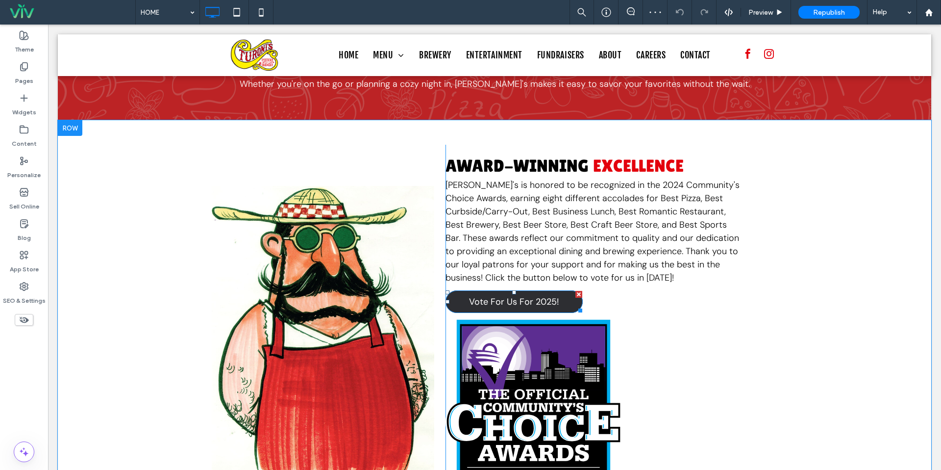
click at [517, 296] on span "Vote For Us For 2025!" at bounding box center [514, 302] width 90 height 12
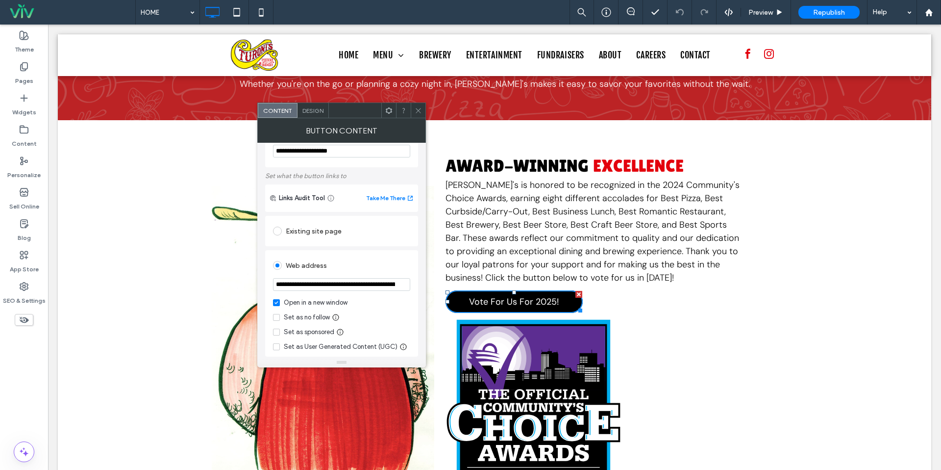
scroll to position [38, 0]
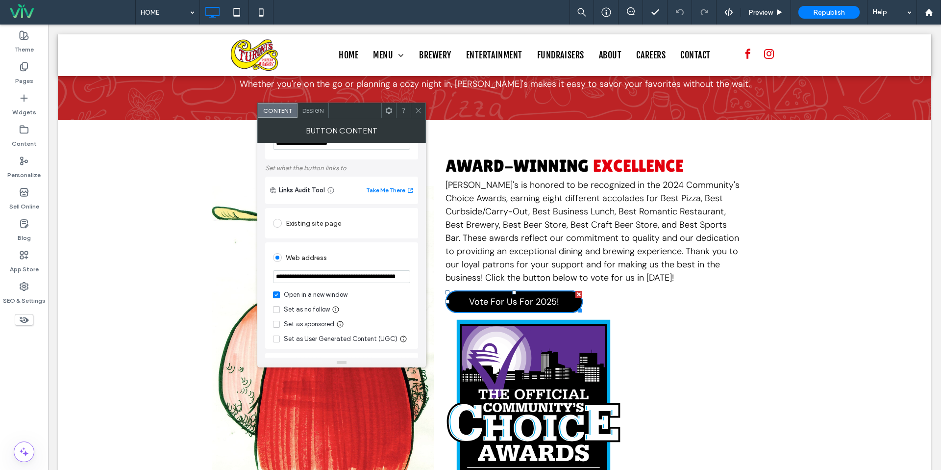
drag, startPoint x: 421, startPoint y: 109, endPoint x: 425, endPoint y: 125, distance: 16.6
click at [421, 109] on icon at bounding box center [418, 110] width 7 height 7
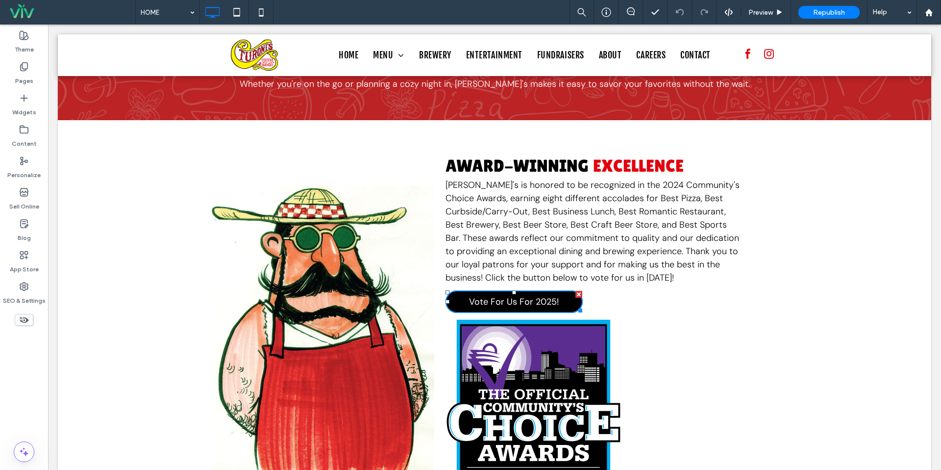
click at [478, 358] on img at bounding box center [533, 411] width 176 height 187
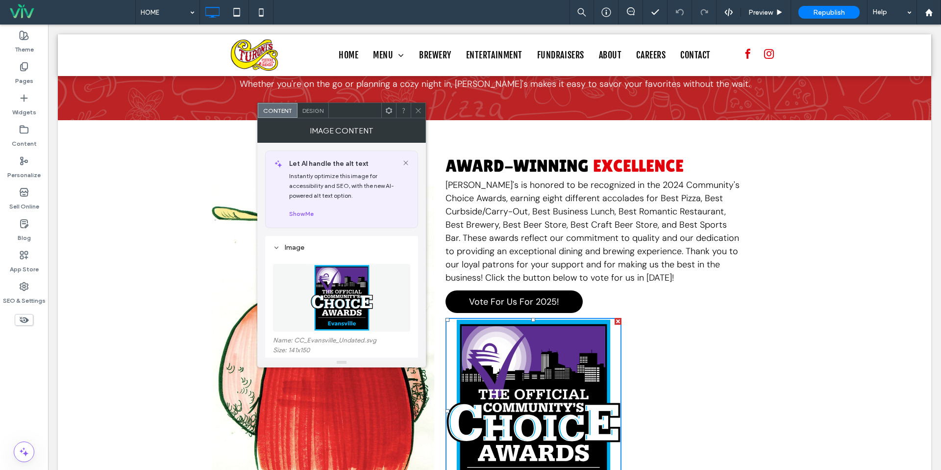
scroll to position [103, 0]
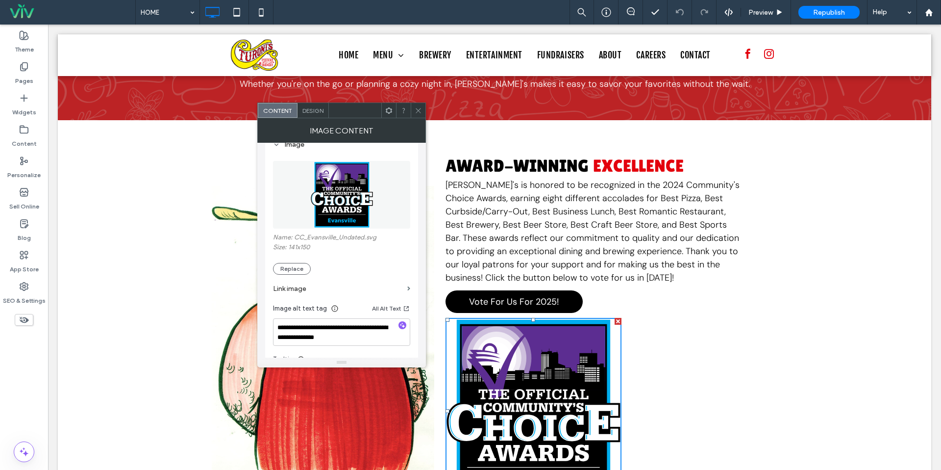
click at [314, 294] on label "Link image" at bounding box center [338, 288] width 130 height 18
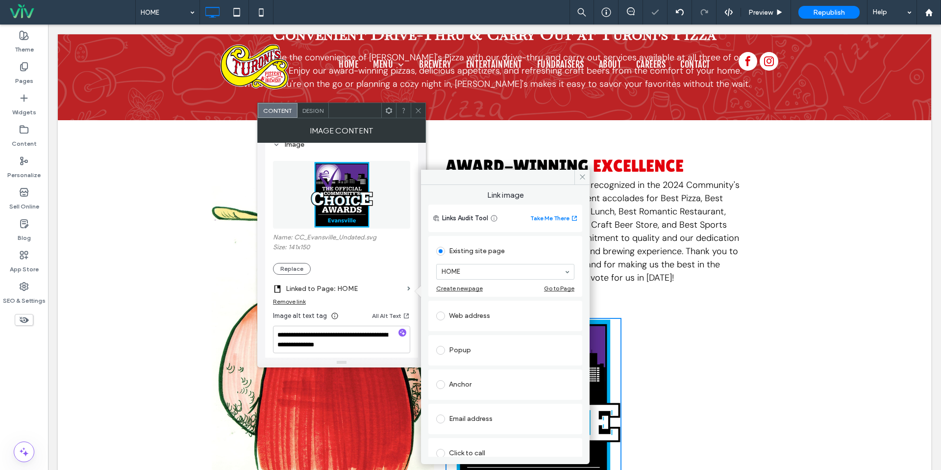
click at [472, 321] on div "Web address" at bounding box center [505, 316] width 138 height 16
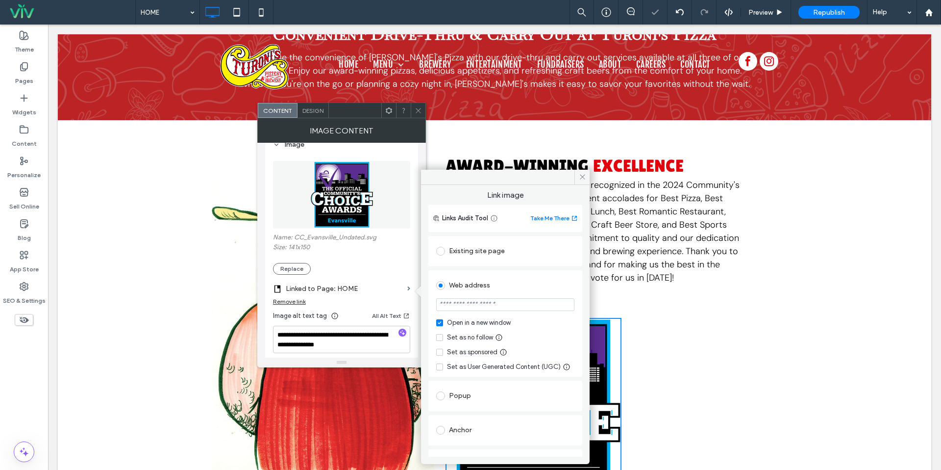
click at [476, 308] on input "url" at bounding box center [505, 304] width 138 height 13
paste input "**********"
type input "**********"
click at [480, 287] on div "Web address" at bounding box center [505, 285] width 138 height 16
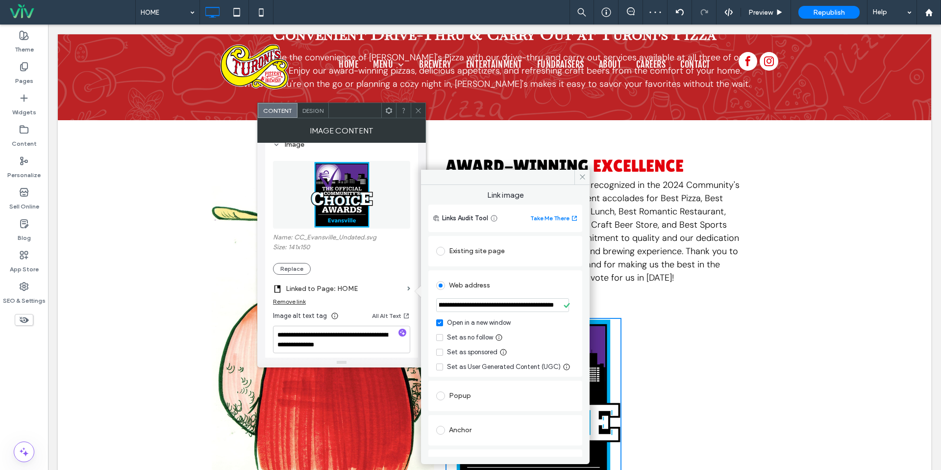
scroll to position [0, 0]
click at [583, 177] on use at bounding box center [582, 176] width 5 height 5
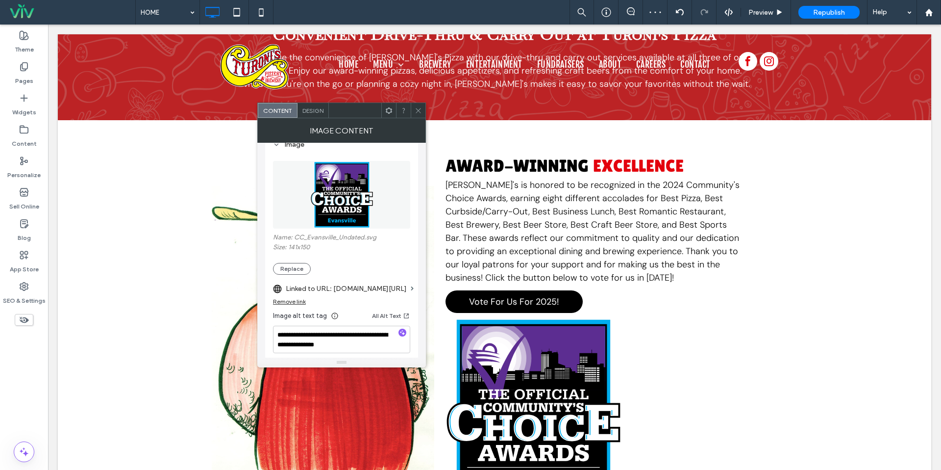
drag, startPoint x: 419, startPoint y: 115, endPoint x: 422, endPoint y: 120, distance: 6.4
click at [419, 115] on span at bounding box center [418, 110] width 7 height 15
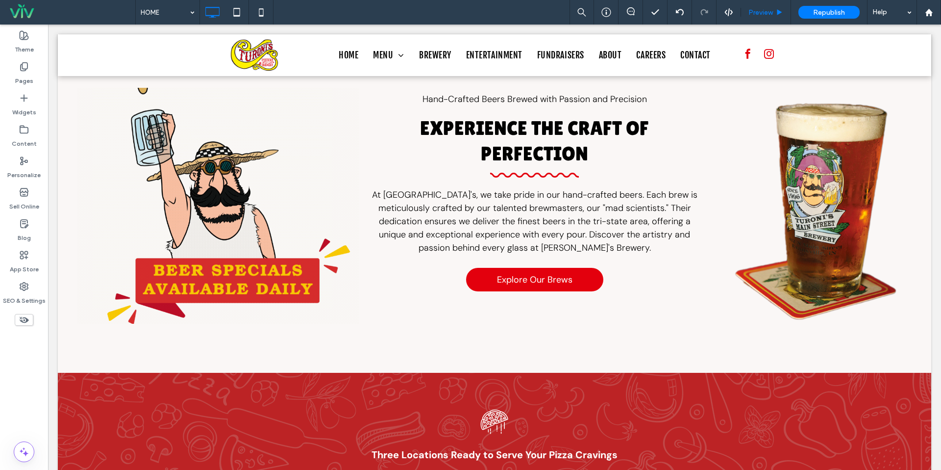
scroll to position [2034, 0]
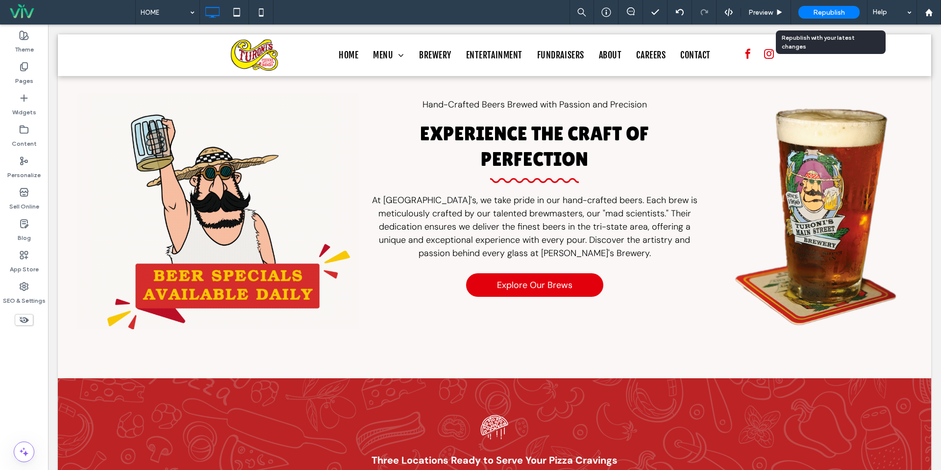
click at [831, 12] on span "Republish" at bounding box center [829, 12] width 32 height 8
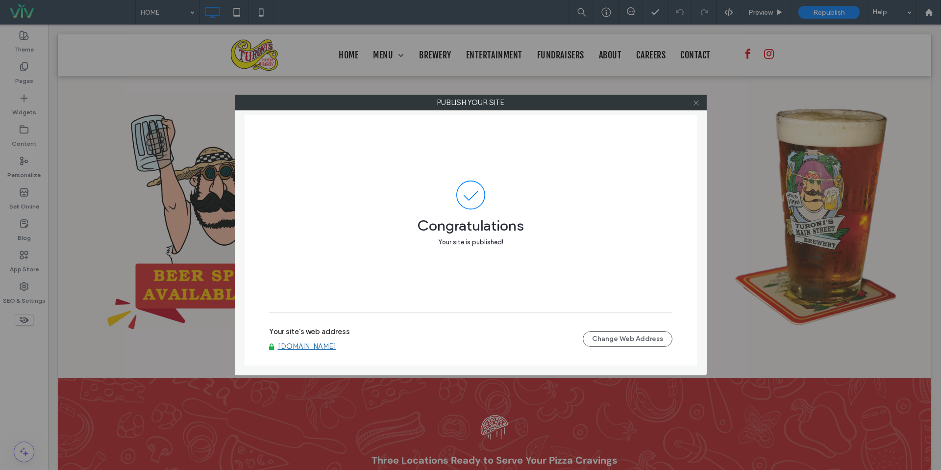
click at [697, 104] on use at bounding box center [695, 102] width 5 height 5
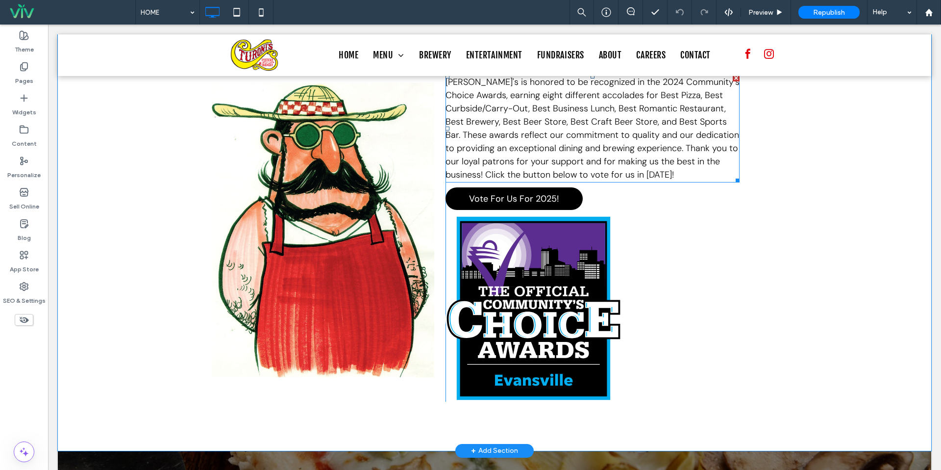
scroll to position [2592, 0]
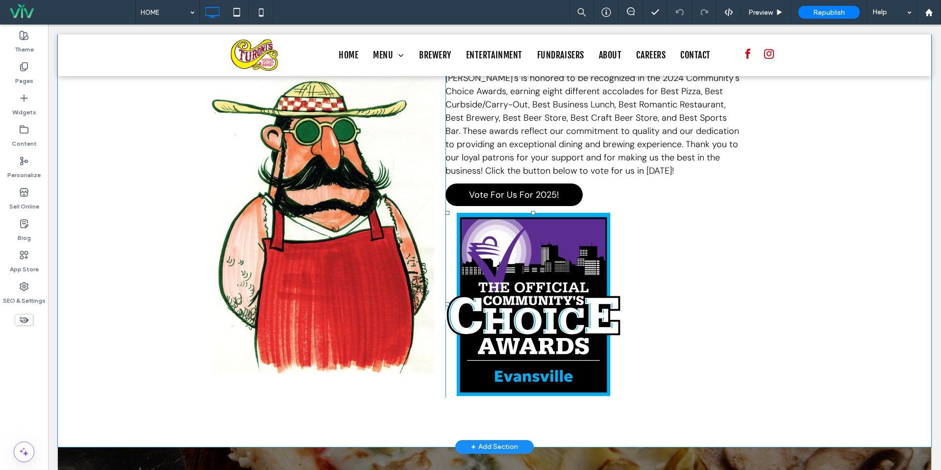
click at [546, 266] on img at bounding box center [533, 304] width 176 height 187
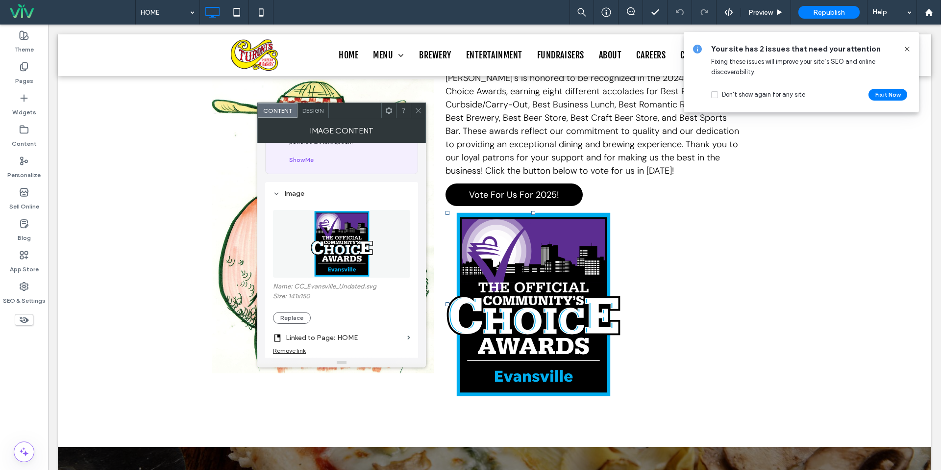
scroll to position [62, 0]
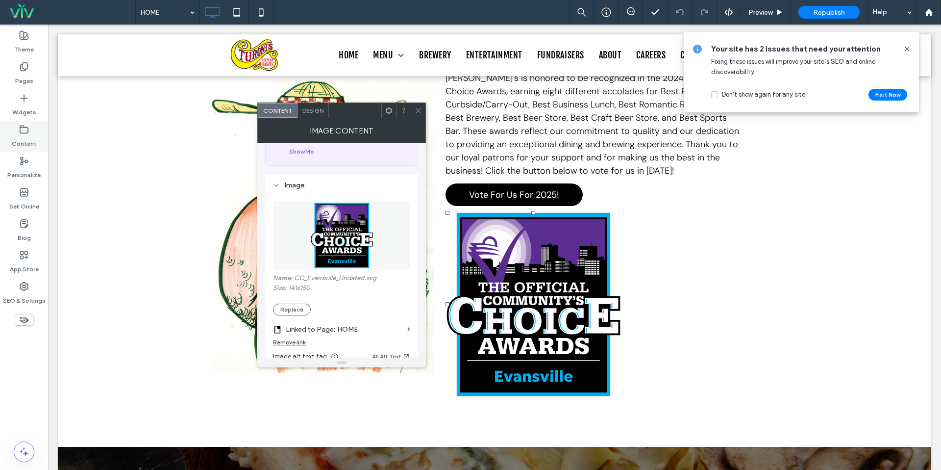
click at [0, 142] on div "Content" at bounding box center [24, 136] width 48 height 31
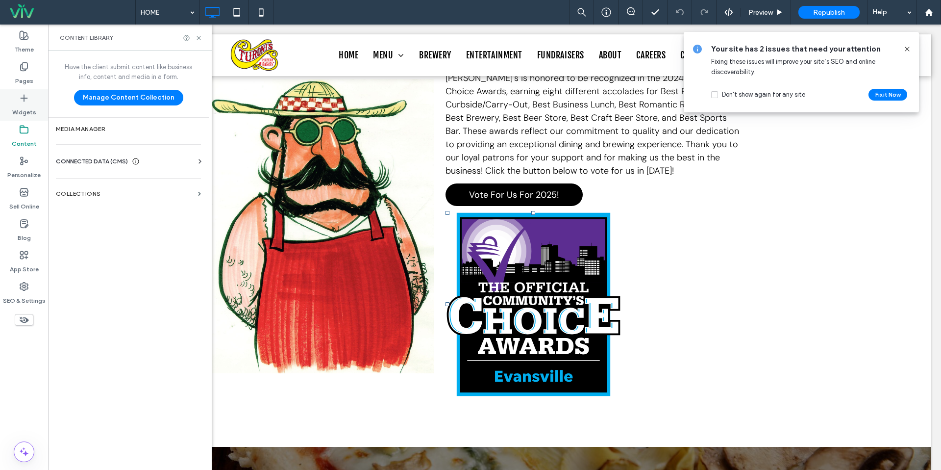
click at [27, 115] on label "Widgets" at bounding box center [24, 110] width 24 height 14
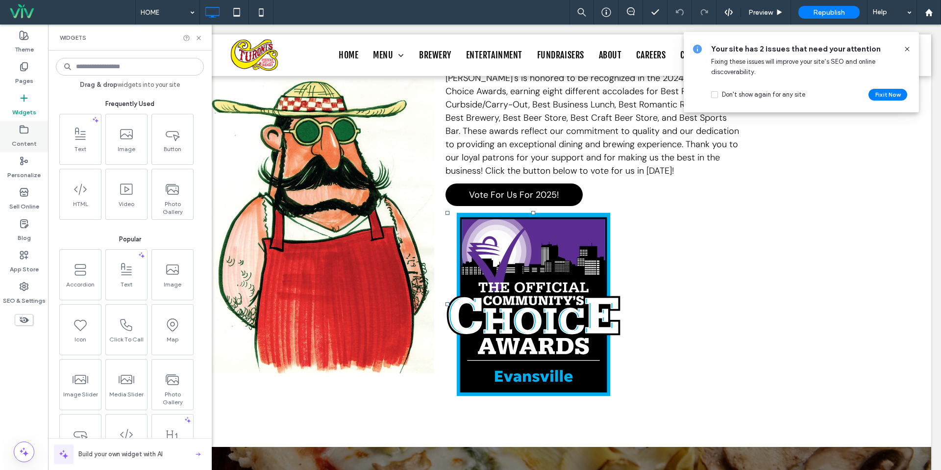
click at [18, 131] on div "Content" at bounding box center [24, 136] width 48 height 31
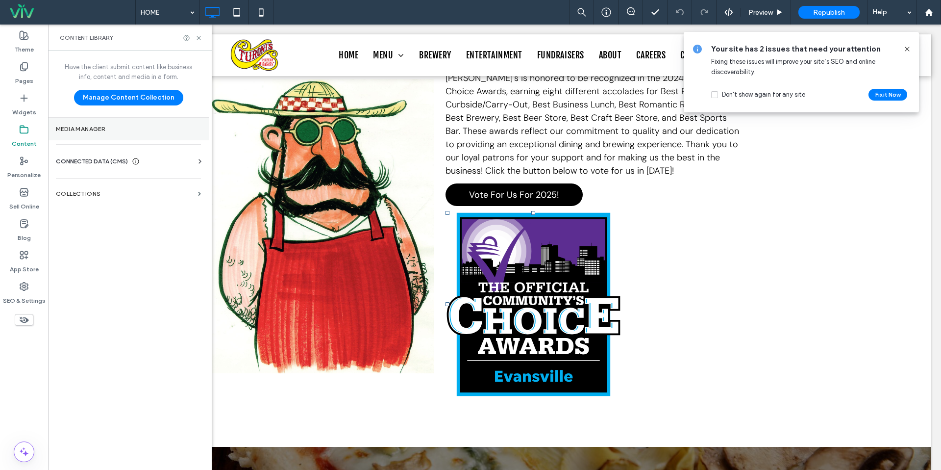
click at [104, 130] on label "Media Manager" at bounding box center [128, 128] width 145 height 7
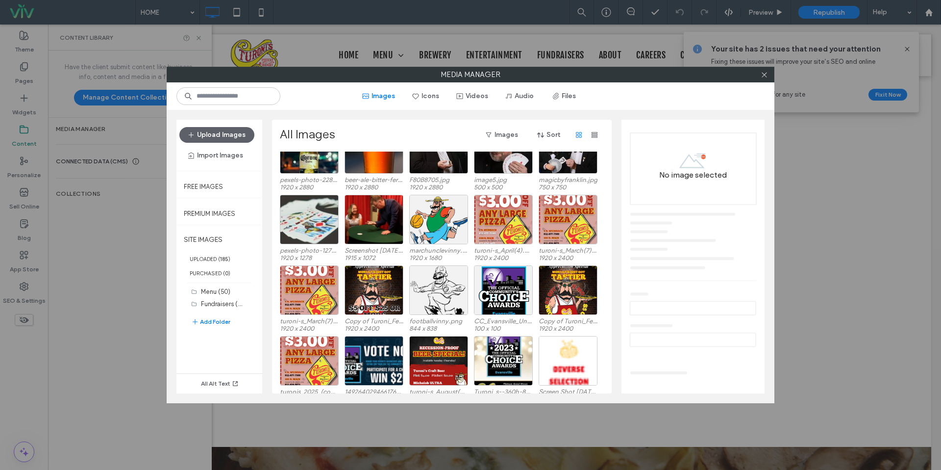
scroll to position [286, 0]
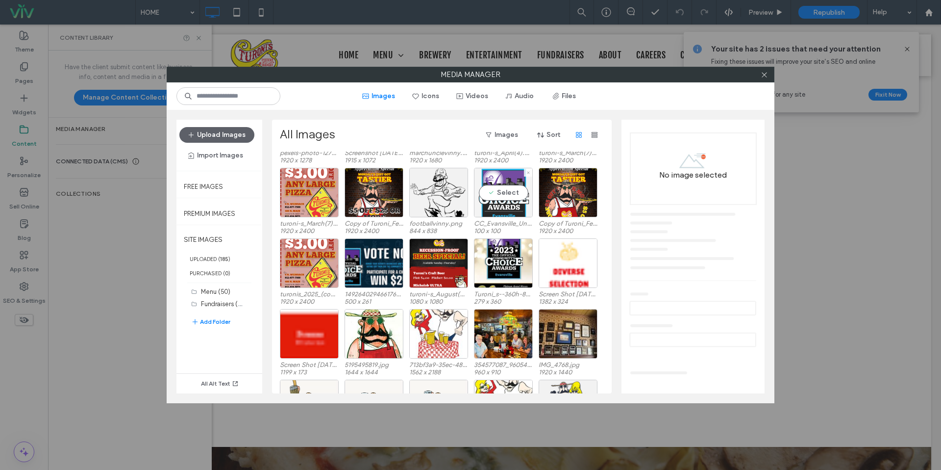
click at [509, 202] on div "Select" at bounding box center [503, 192] width 59 height 49
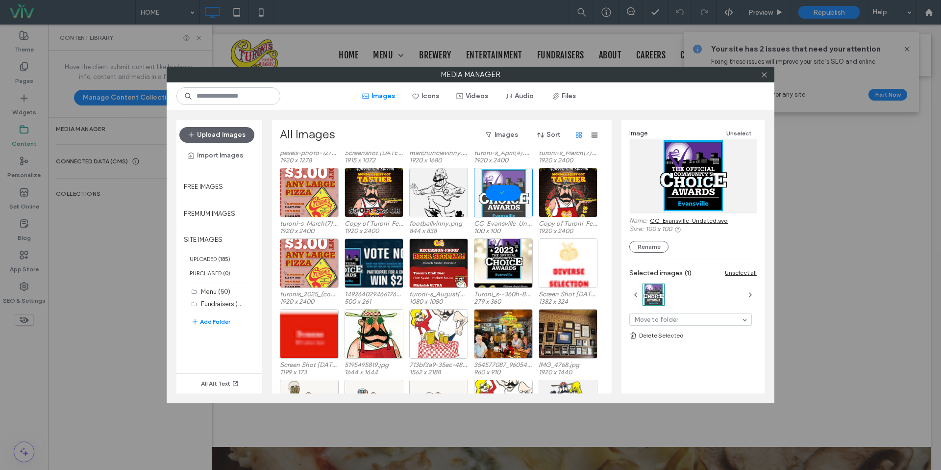
click at [700, 220] on link "CC_Evansville_Undated.svg" at bounding box center [689, 220] width 78 height 7
drag, startPoint x: 767, startPoint y: 73, endPoint x: 750, endPoint y: 77, distance: 17.2
click at [766, 73] on icon at bounding box center [764, 74] width 7 height 7
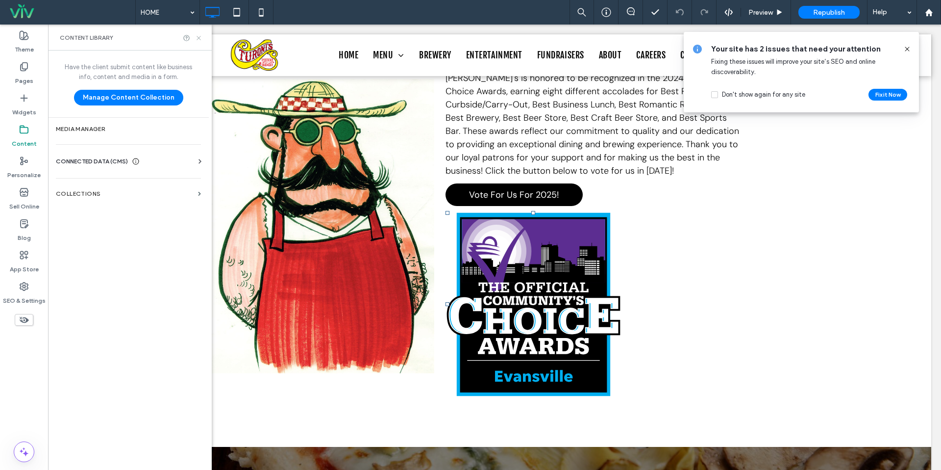
click at [201, 36] on icon at bounding box center [198, 37] width 7 height 7
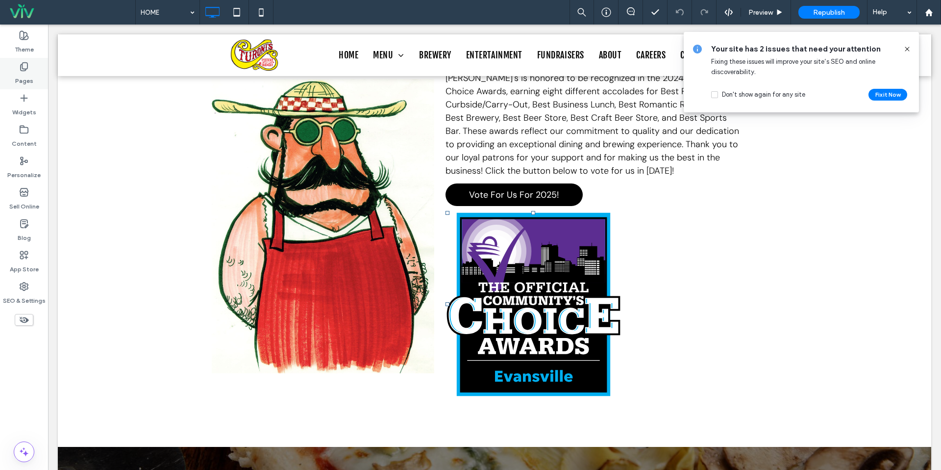
click at [18, 83] on label "Pages" at bounding box center [24, 79] width 18 height 14
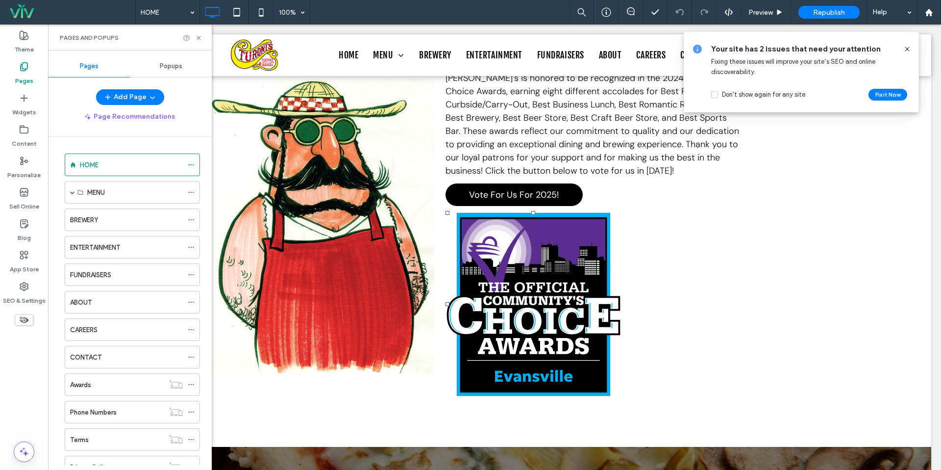
click at [157, 64] on div "Popups" at bounding box center [171, 66] width 82 height 22
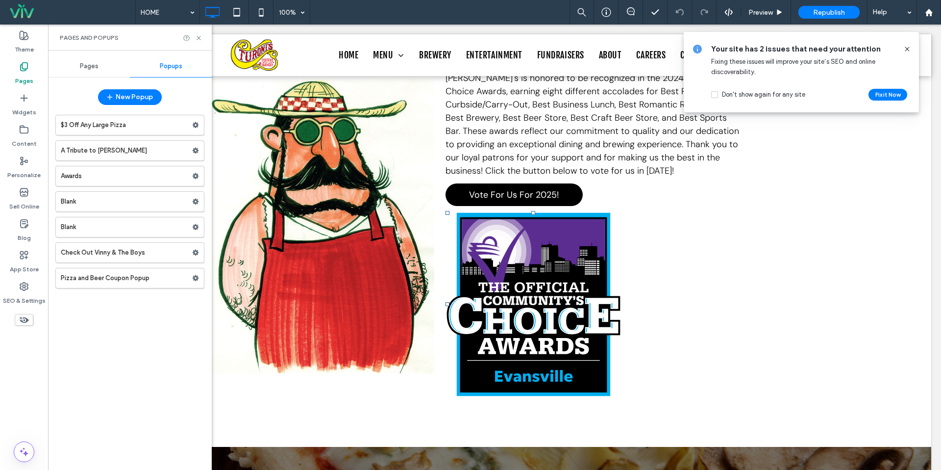
click at [138, 176] on label "Awards" at bounding box center [126, 176] width 131 height 20
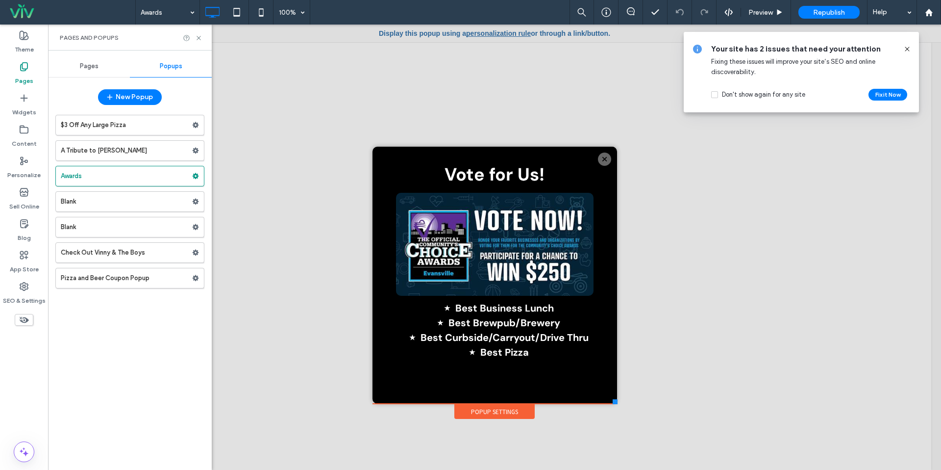
scroll to position [0, 0]
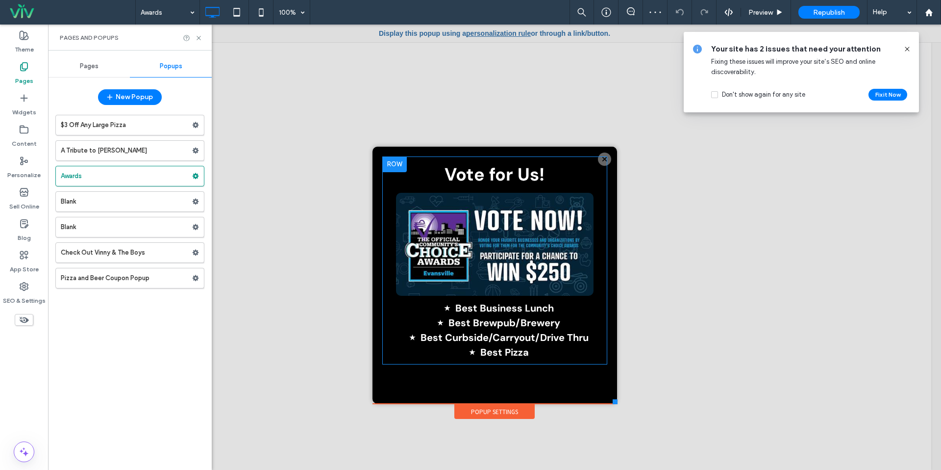
click at [459, 320] on strong "Best Brewpub/Brewery" at bounding box center [504, 322] width 112 height 13
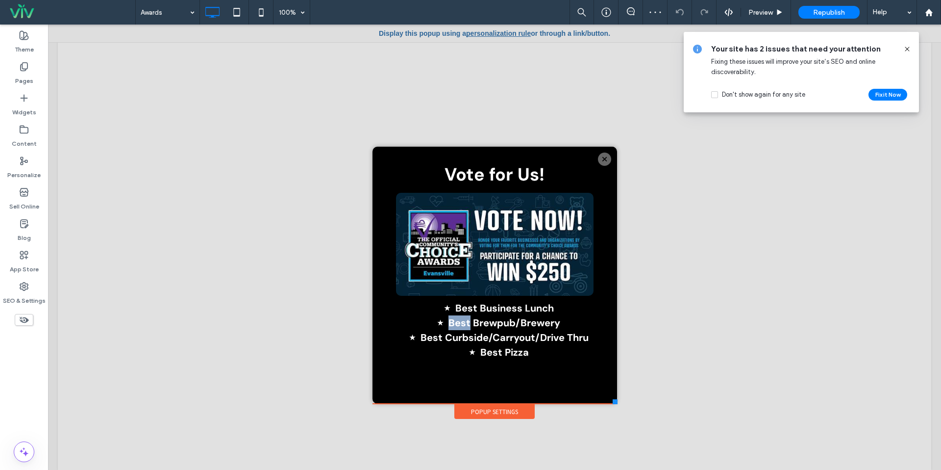
click at [459, 320] on strong "Best Brewpub/Brewery" at bounding box center [504, 322] width 112 height 13
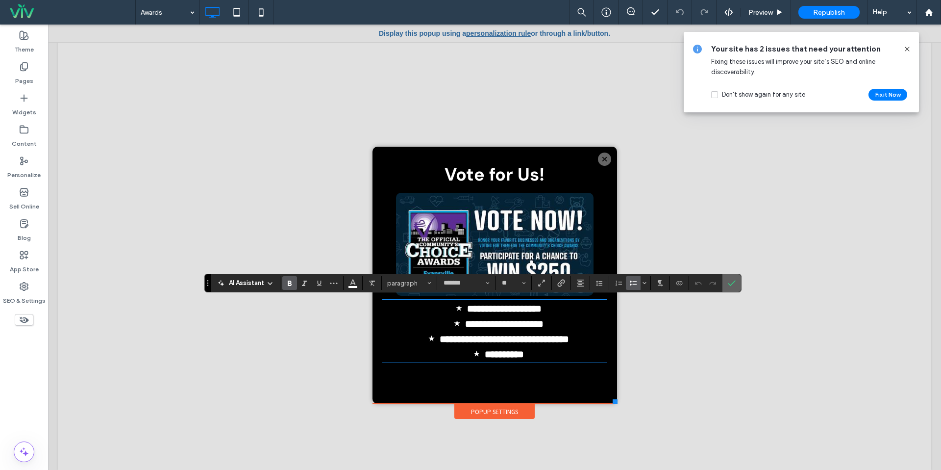
click at [732, 280] on icon "Confirm" at bounding box center [732, 283] width 8 height 8
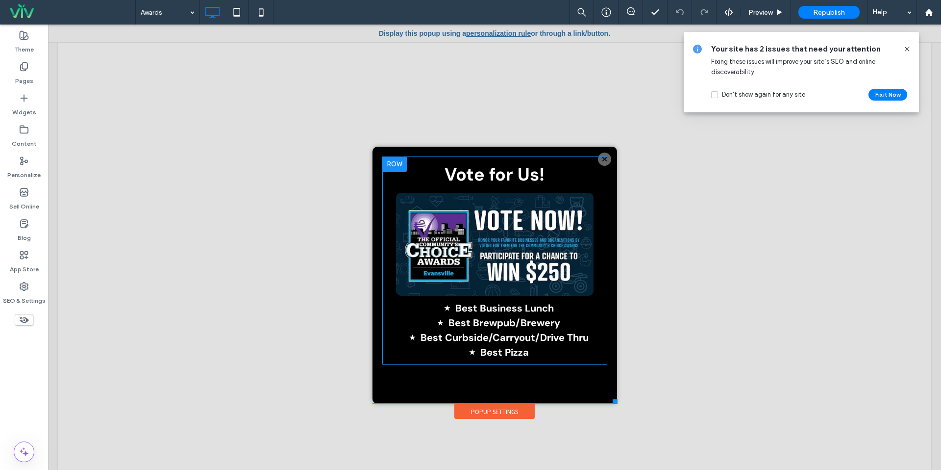
drag, startPoint x: 909, startPoint y: 49, endPoint x: 781, endPoint y: 7, distance: 134.5
click at [909, 49] on icon at bounding box center [907, 49] width 8 height 8
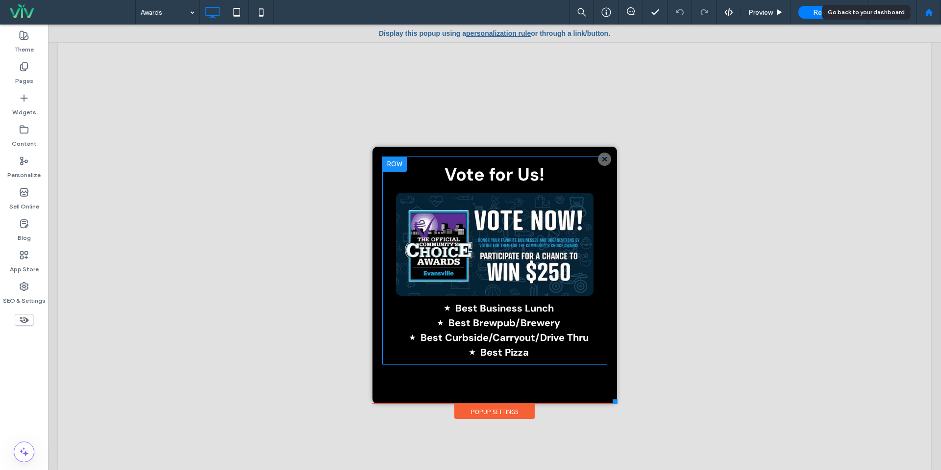
click at [929, 16] on div at bounding box center [928, 12] width 25 height 25
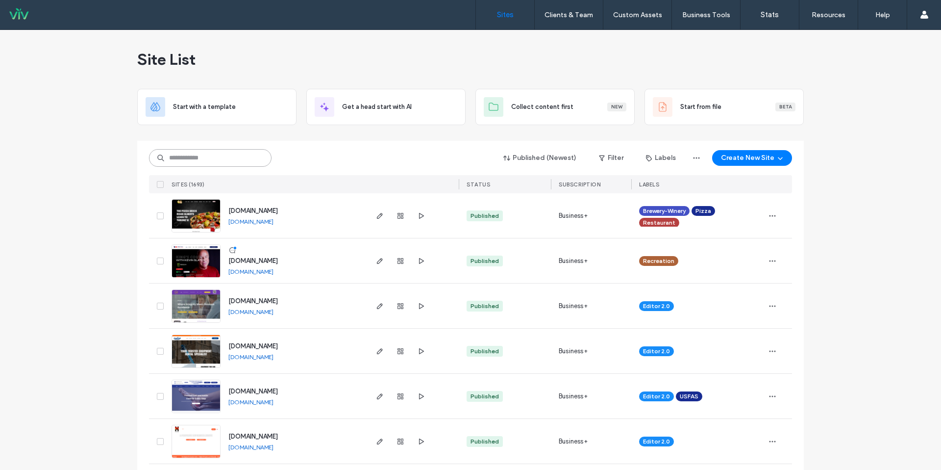
click at [257, 160] on input at bounding box center [210, 158] width 123 height 18
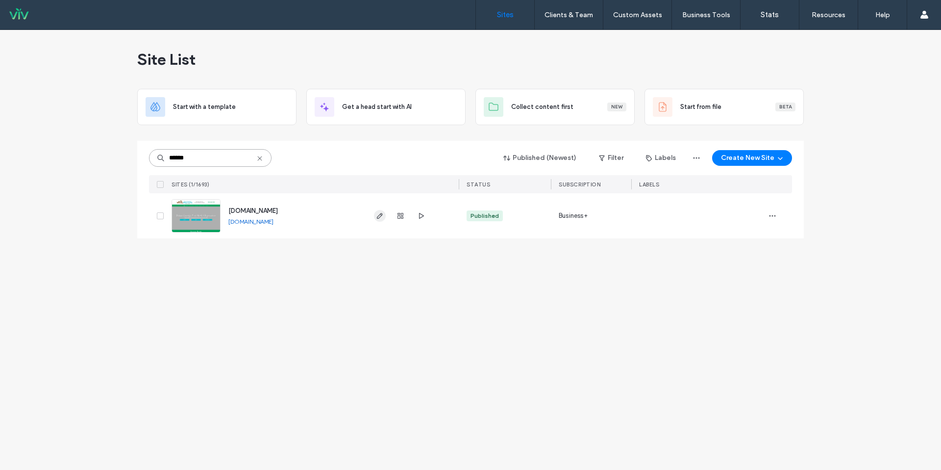
type input "******"
click at [384, 214] on span "button" at bounding box center [380, 216] width 12 height 12
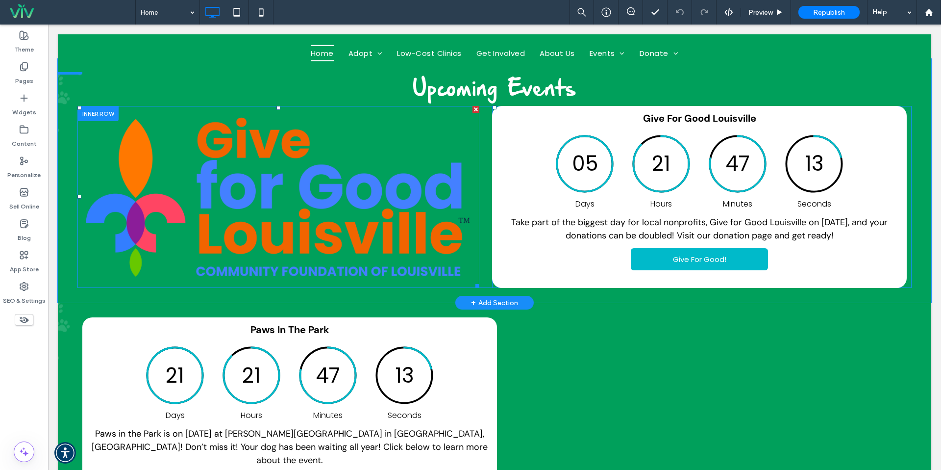
scroll to position [419, 0]
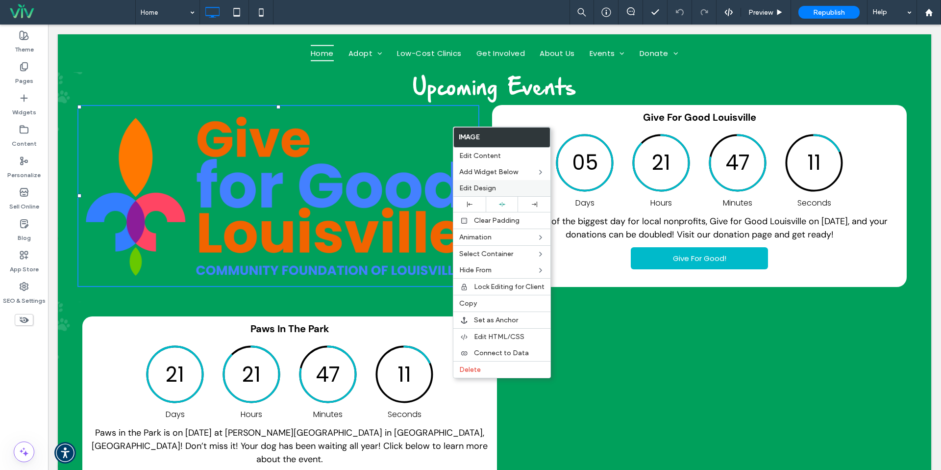
click at [464, 180] on div "Edit Design" at bounding box center [501, 188] width 97 height 16
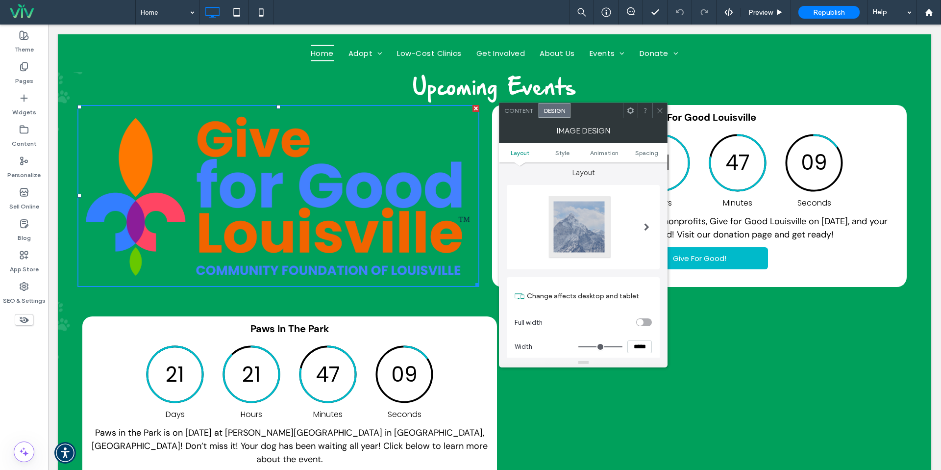
scroll to position [3, 0]
click at [643, 224] on div at bounding box center [647, 227] width 20 height 79
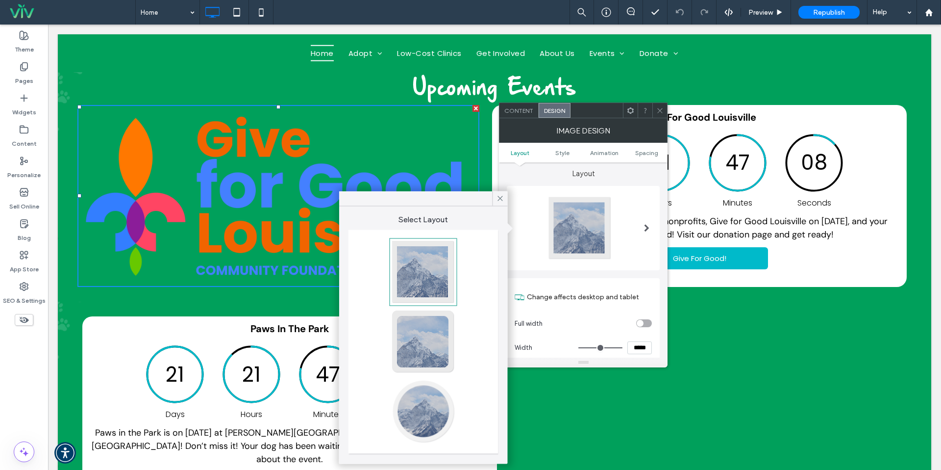
click at [501, 195] on icon at bounding box center [500, 198] width 9 height 9
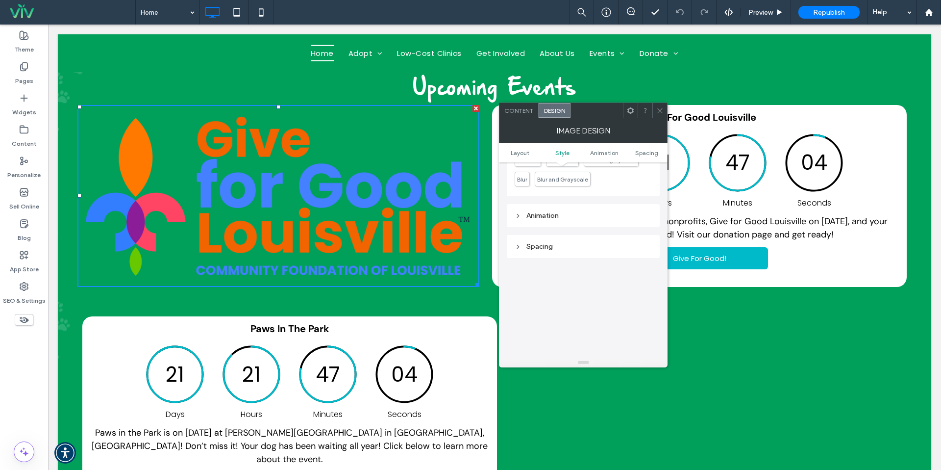
scroll to position [423, 0]
click at [553, 224] on div "Animation" at bounding box center [583, 221] width 137 height 8
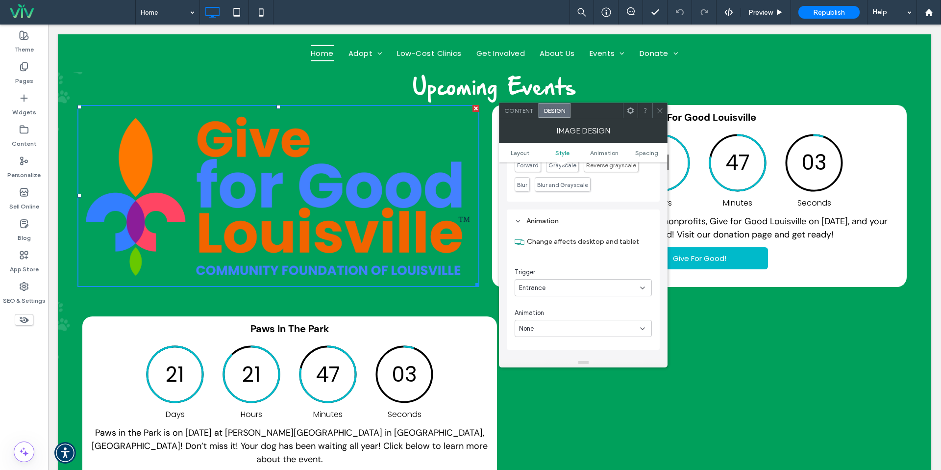
click at [551, 226] on div "Animation" at bounding box center [583, 220] width 137 height 13
click at [546, 255] on div "Spacing" at bounding box center [583, 251] width 137 height 8
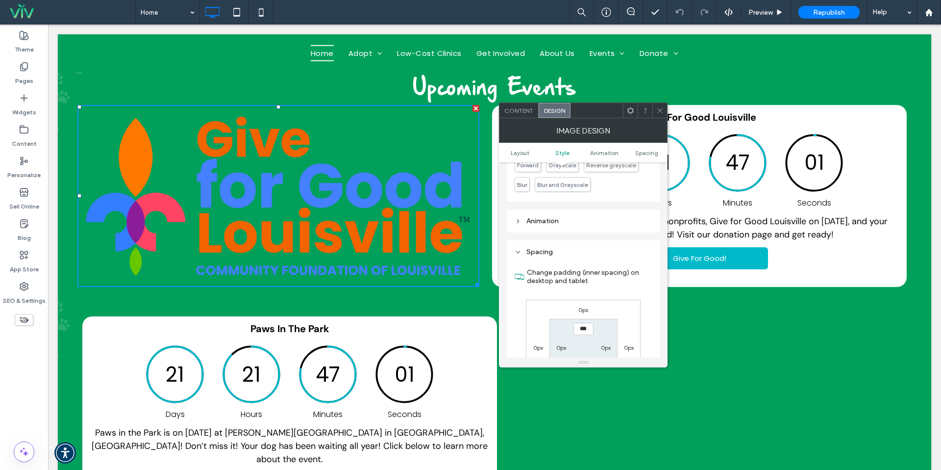
click at [546, 252] on div "Spacing" at bounding box center [583, 251] width 137 height 8
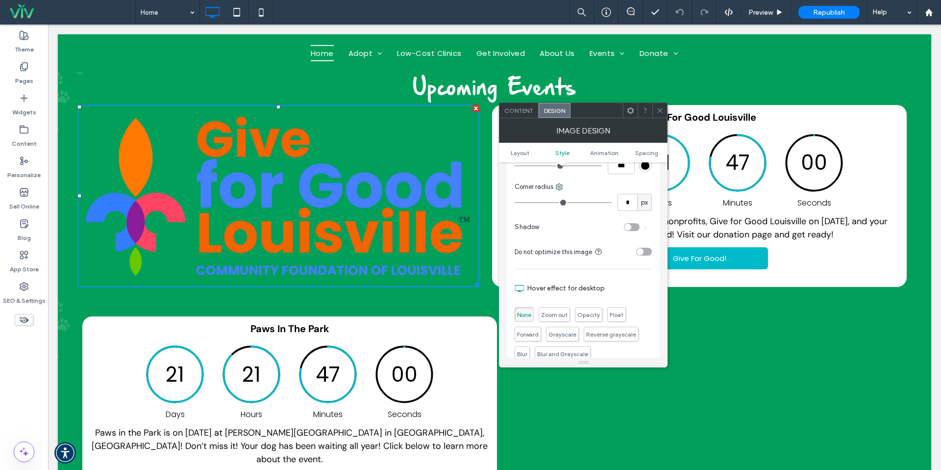
scroll to position [0, 0]
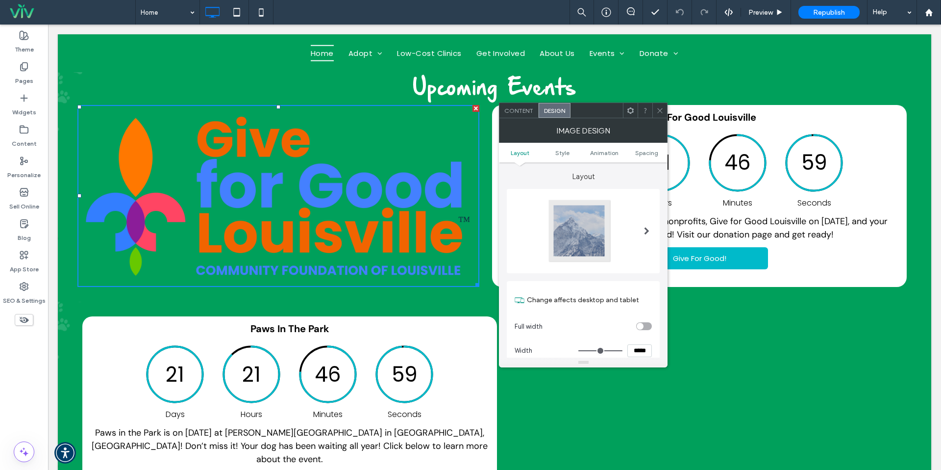
click at [638, 225] on div at bounding box center [647, 230] width 20 height 79
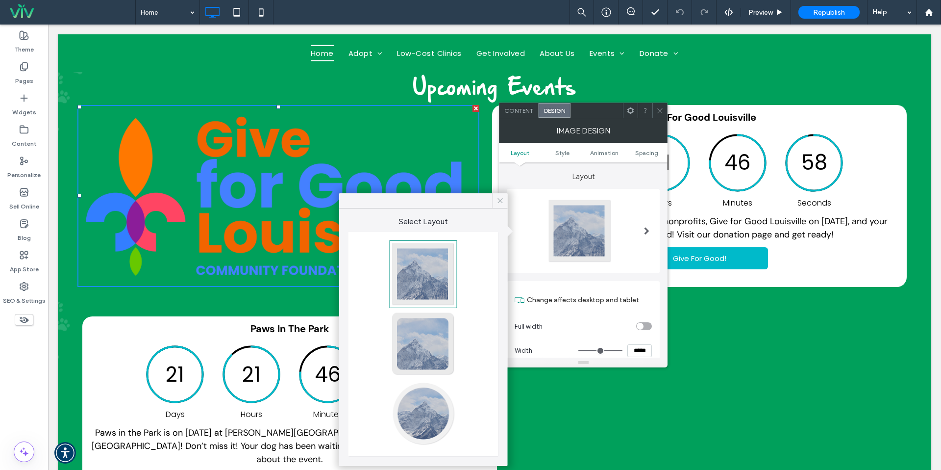
click at [502, 207] on span at bounding box center [500, 200] width 9 height 15
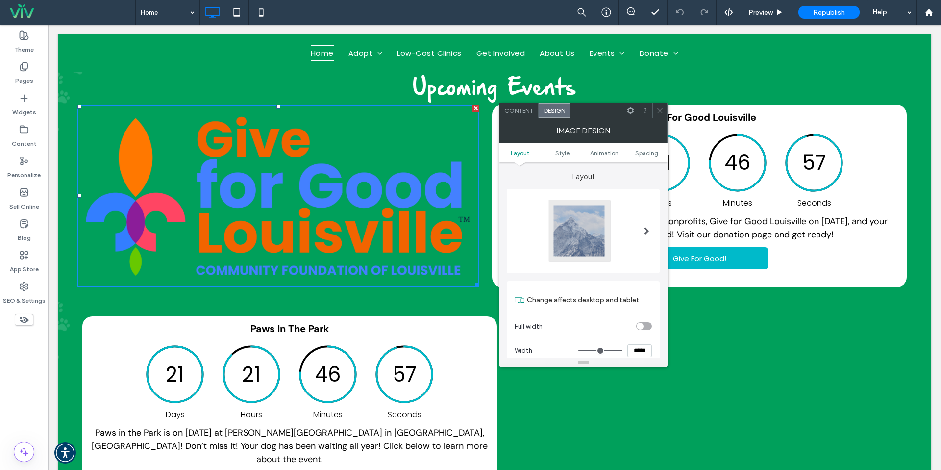
click at [661, 106] on span at bounding box center [659, 110] width 7 height 15
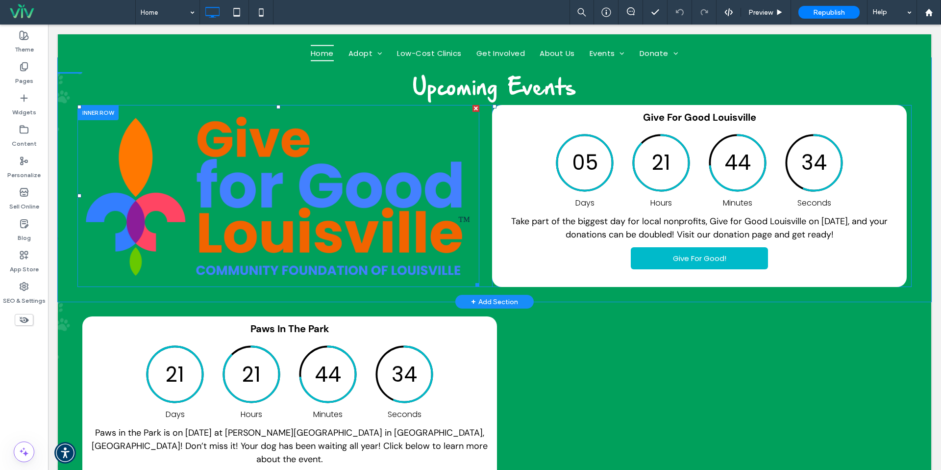
click at [401, 209] on img at bounding box center [278, 196] width 402 height 182
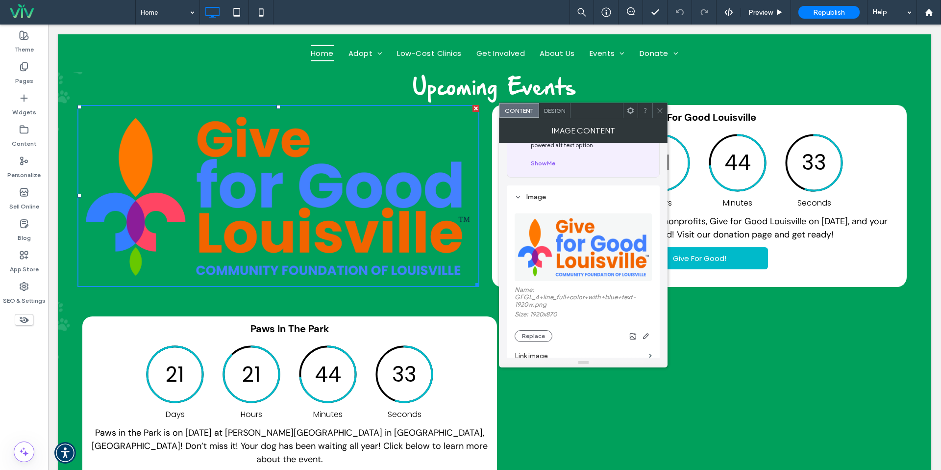
scroll to position [60, 0]
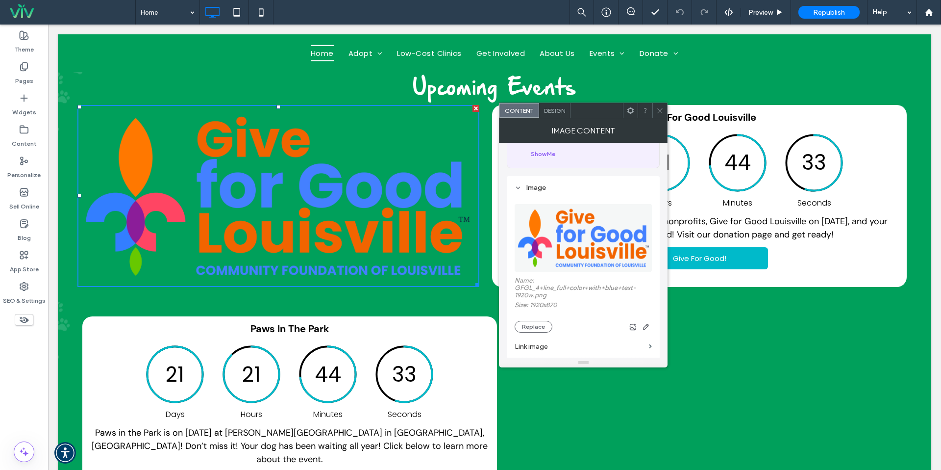
drag, startPoint x: 538, startPoint y: 332, endPoint x: 657, endPoint y: 198, distance: 179.4
click at [540, 330] on button "Replace" at bounding box center [534, 327] width 38 height 12
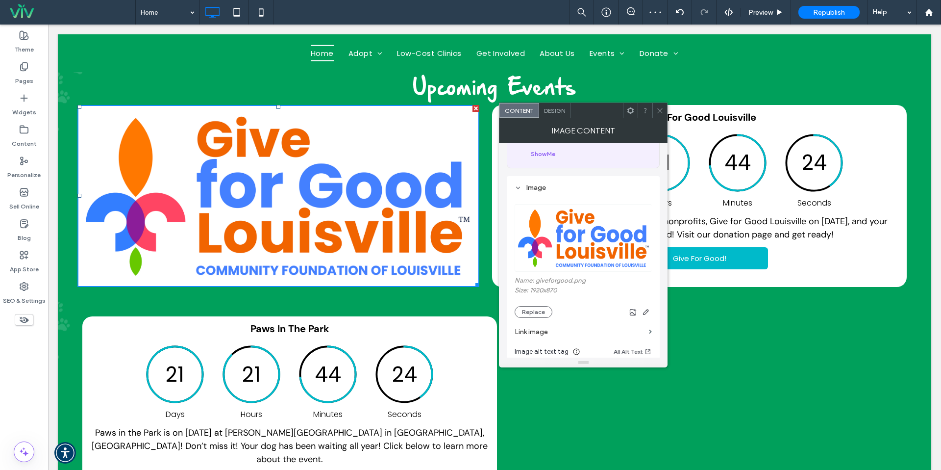
click at [655, 107] on div at bounding box center [659, 110] width 15 height 15
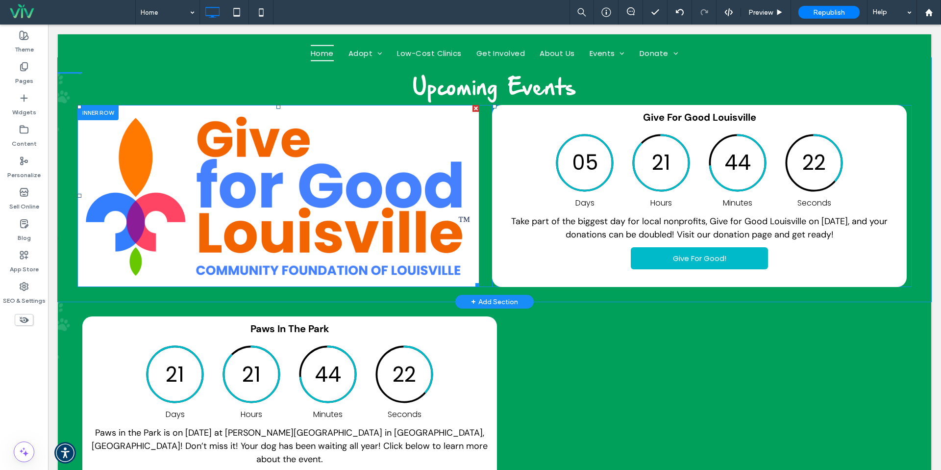
click at [466, 136] on img at bounding box center [278, 196] width 402 height 182
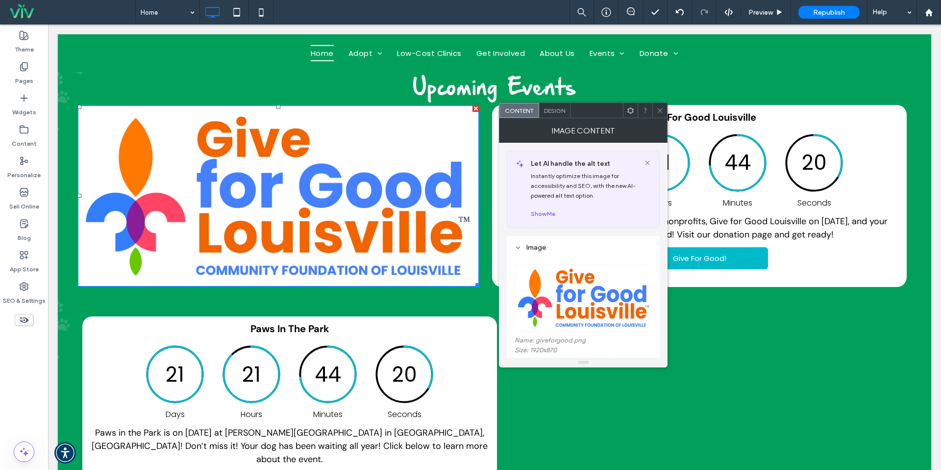
click at [657, 107] on icon at bounding box center [659, 110] width 7 height 7
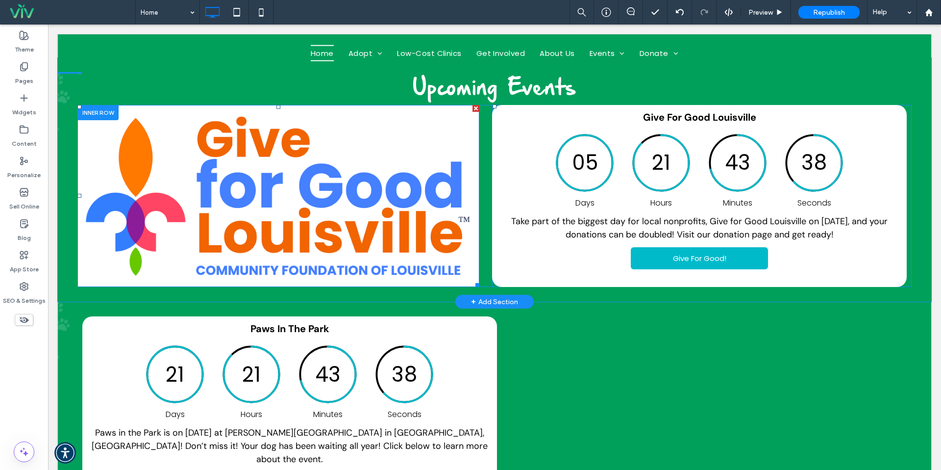
click at [364, 169] on img at bounding box center [278, 196] width 402 height 182
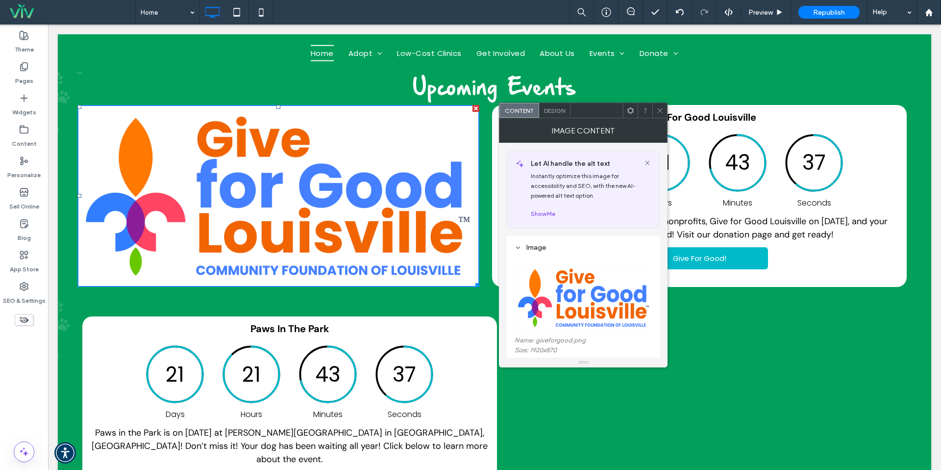
drag, startPoint x: 364, startPoint y: 169, endPoint x: 374, endPoint y: 166, distance: 10.4
click at [365, 169] on img at bounding box center [278, 196] width 402 height 182
click at [663, 107] on icon at bounding box center [659, 110] width 7 height 7
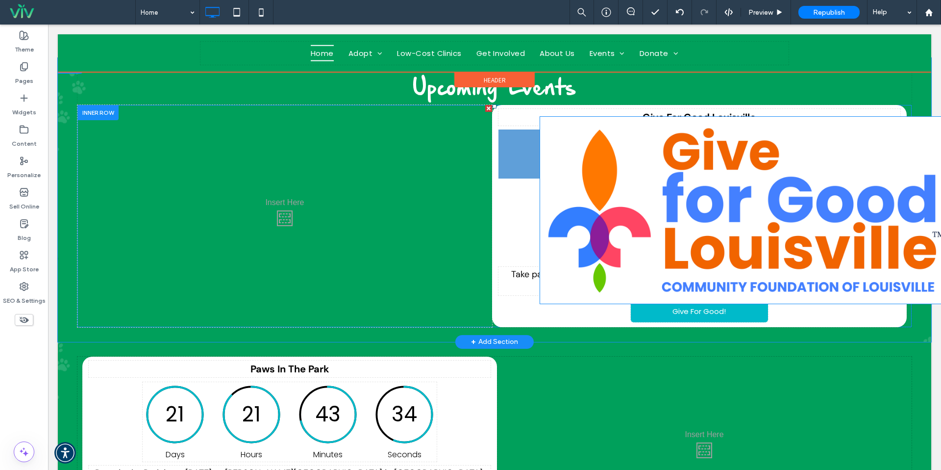
drag, startPoint x: 578, startPoint y: 133, endPoint x: 730, endPoint y: 148, distance: 152.6
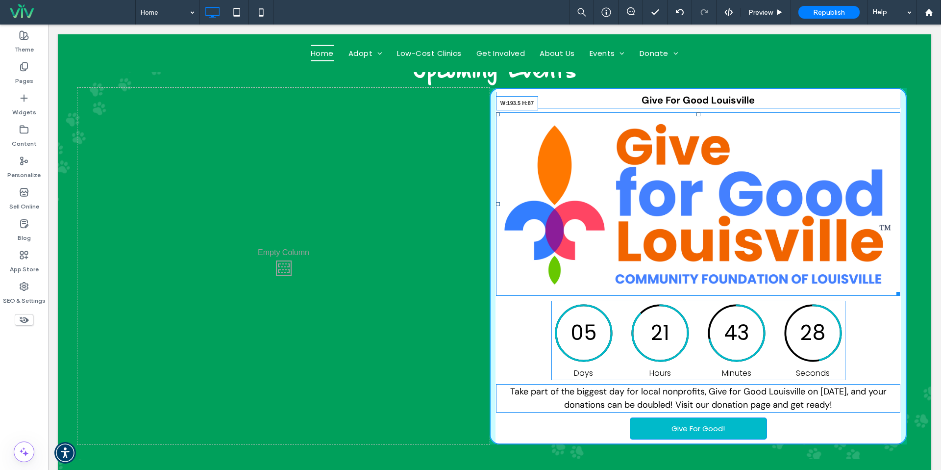
scroll to position [437, 0]
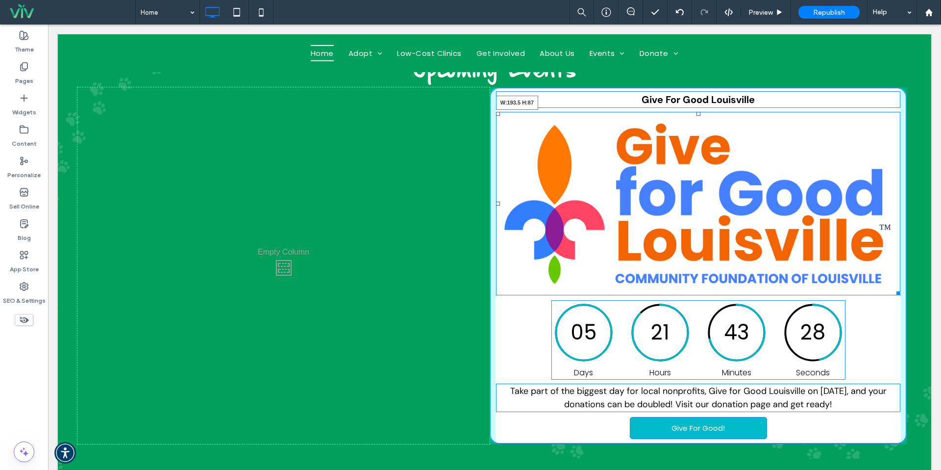
drag, startPoint x: 899, startPoint y: 221, endPoint x: 744, endPoint y: 145, distance: 172.7
click at [744, 145] on div "W:193.5 H:87" at bounding box center [698, 203] width 405 height 183
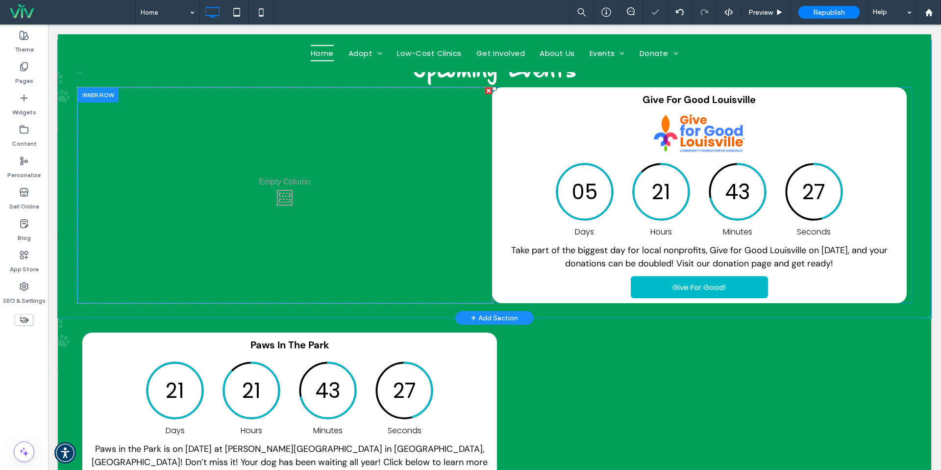
scroll to position [436, 0]
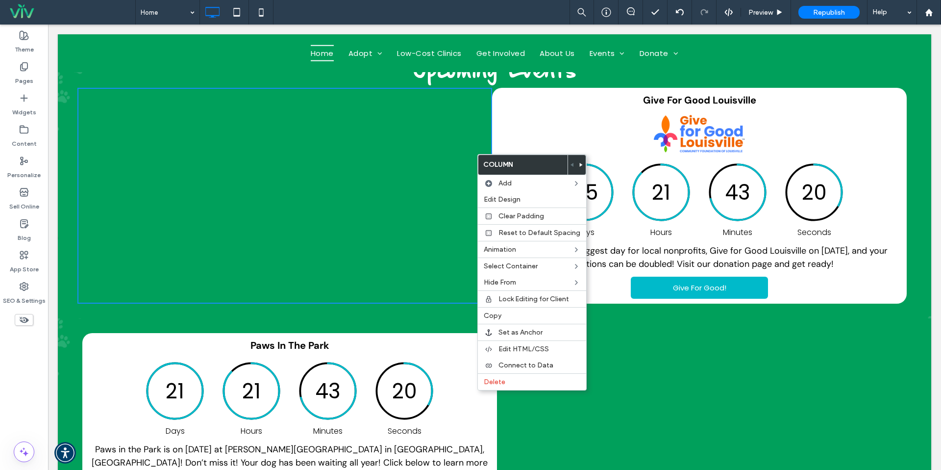
click at [711, 131] on img at bounding box center [699, 133] width 95 height 43
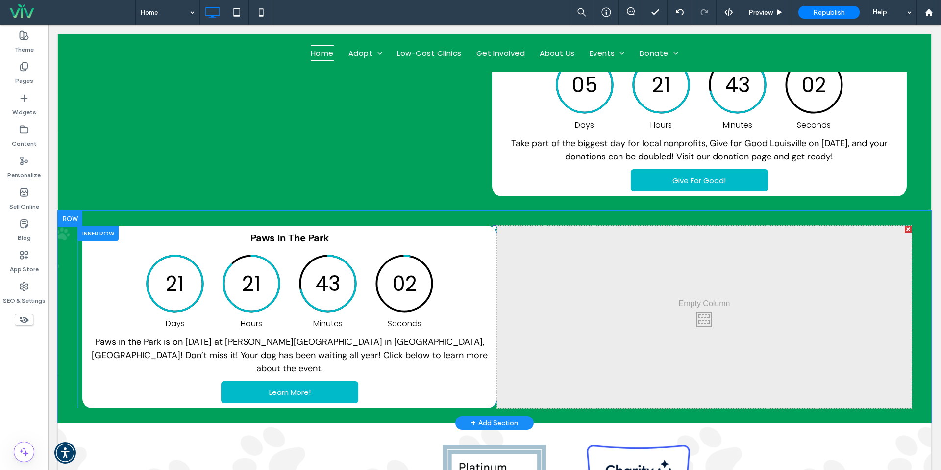
scroll to position [552, 0]
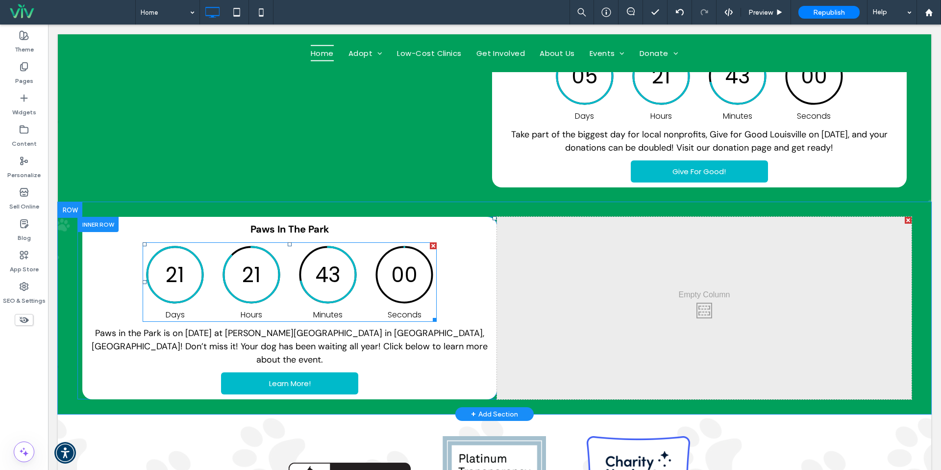
click at [430, 244] on div at bounding box center [433, 245] width 7 height 7
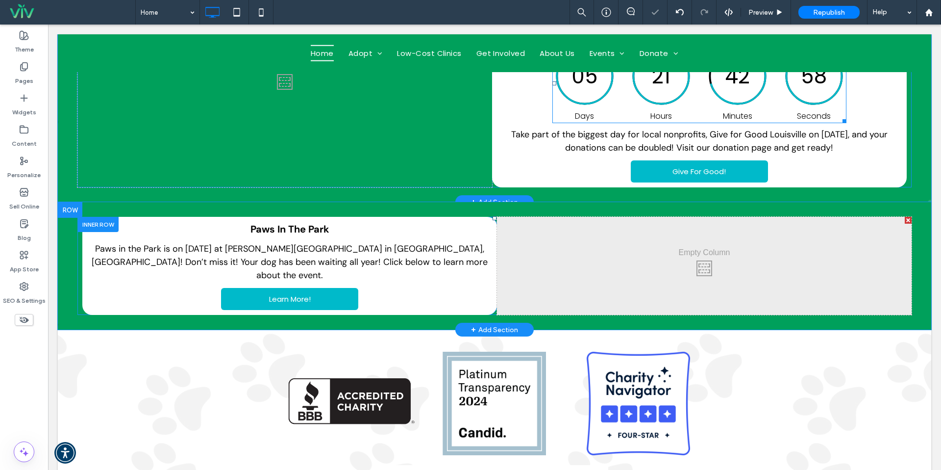
scroll to position [340, 0]
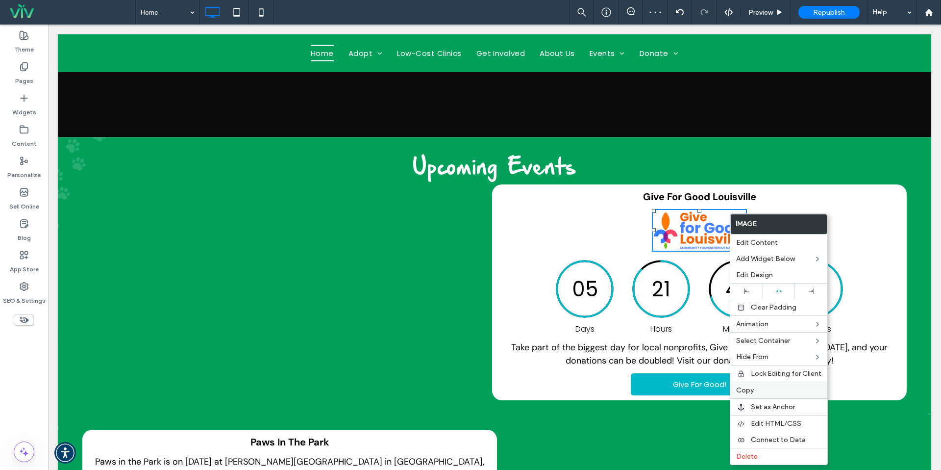
click at [751, 386] on span "Copy" at bounding box center [745, 390] width 18 height 8
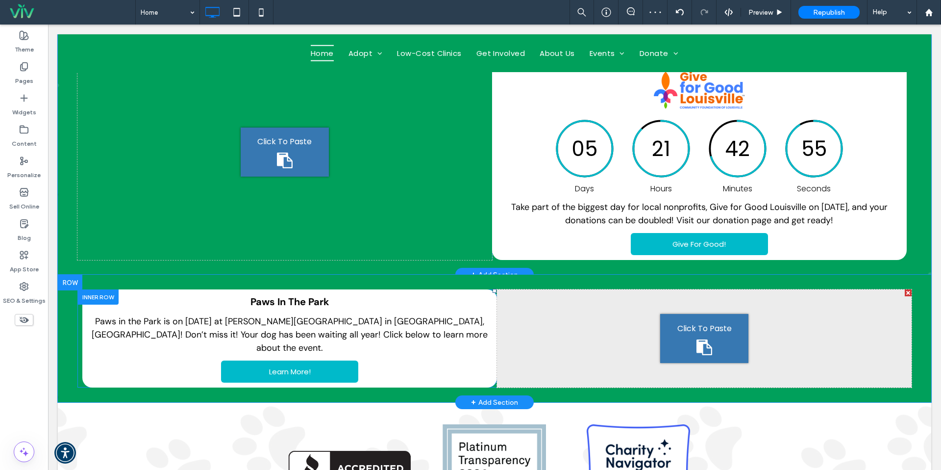
scroll to position [514, 0]
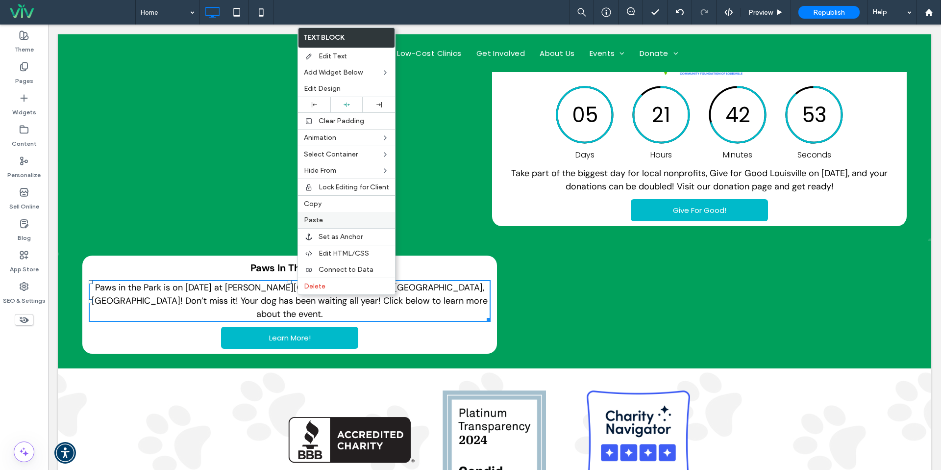
click at [323, 218] on label "Paste" at bounding box center [346, 220] width 85 height 8
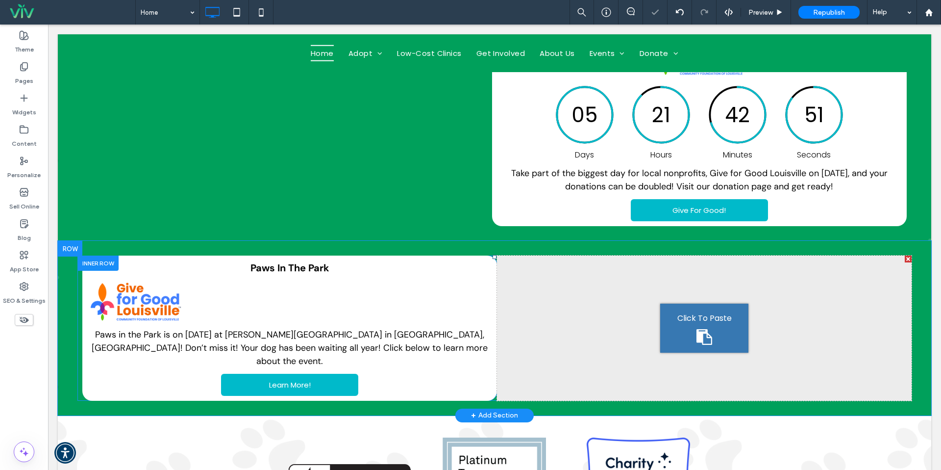
click at [279, 288] on div "Paws In The Park Paws in the Park is on October 4th, 2025 at Belknap Park in Pr…" at bounding box center [289, 327] width 415 height 145
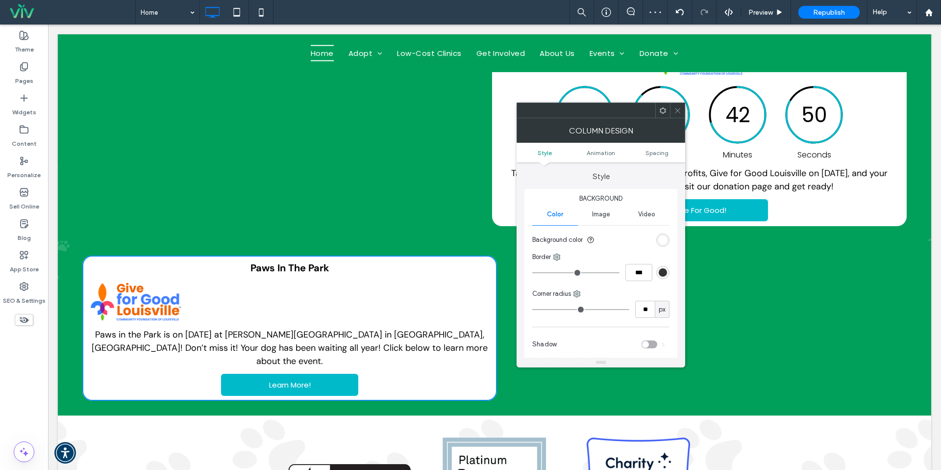
click at [169, 288] on img at bounding box center [136, 301] width 95 height 43
click at [272, 265] on strong "Paws In The Park" at bounding box center [289, 267] width 79 height 13
click at [673, 110] on div at bounding box center [677, 110] width 15 height 15
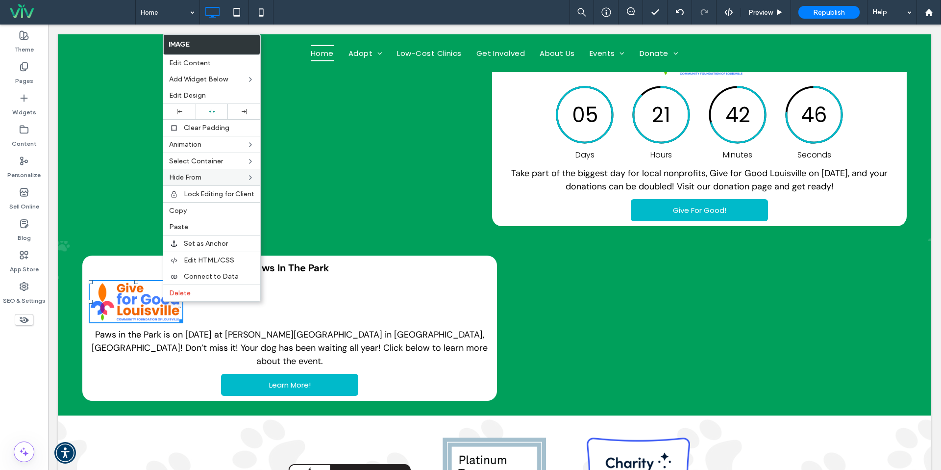
drag, startPoint x: 219, startPoint y: 109, endPoint x: 238, endPoint y: 171, distance: 65.3
click at [219, 109] on div at bounding box center [211, 111] width 23 height 6
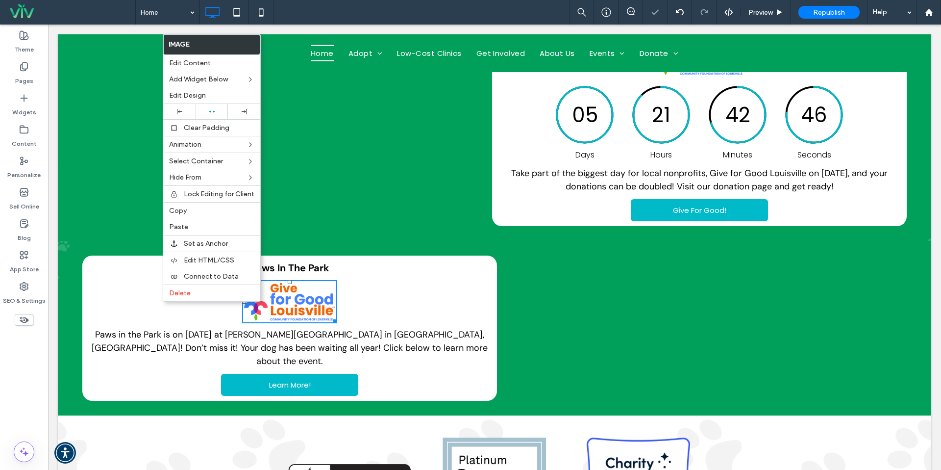
click at [293, 302] on img at bounding box center [289, 301] width 95 height 43
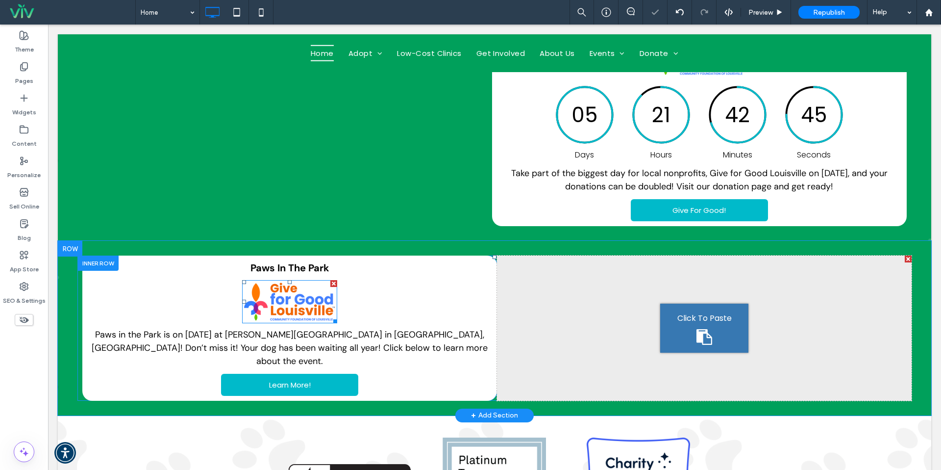
click at [276, 300] on img at bounding box center [289, 301] width 95 height 43
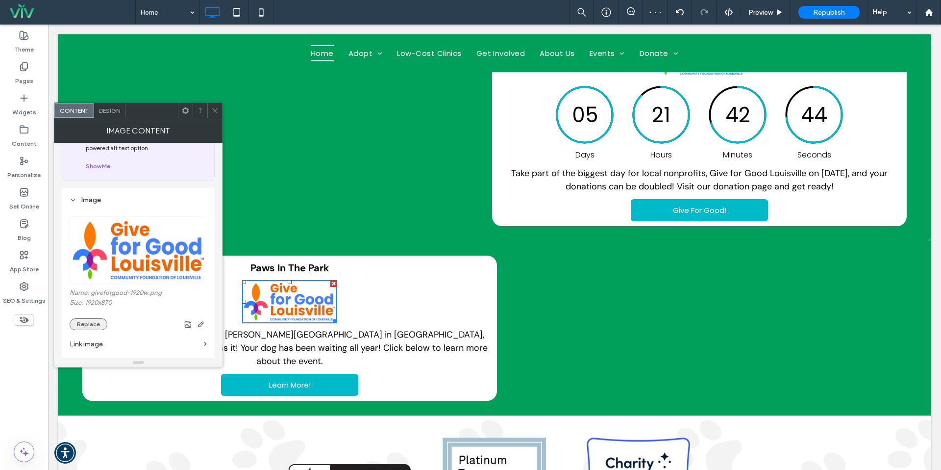
scroll to position [48, 0]
click at [98, 325] on button "Replace" at bounding box center [89, 324] width 38 height 12
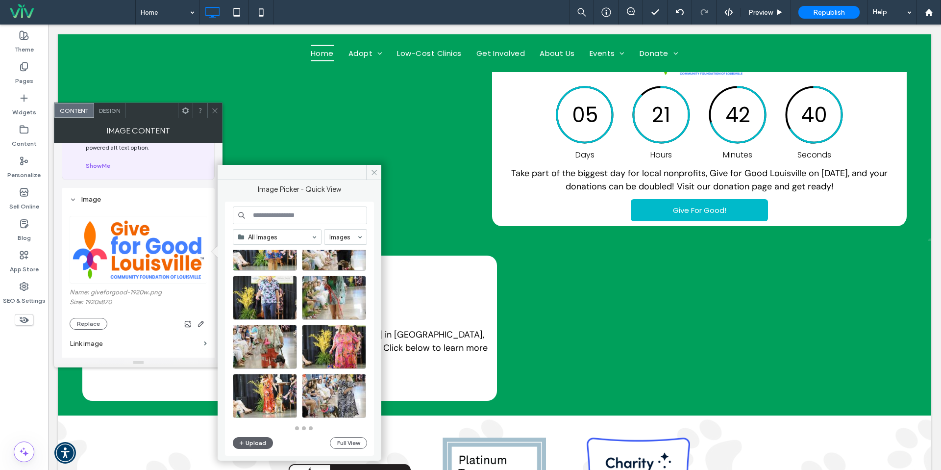
scroll to position [430, 0]
click at [278, 217] on input at bounding box center [300, 215] width 134 height 18
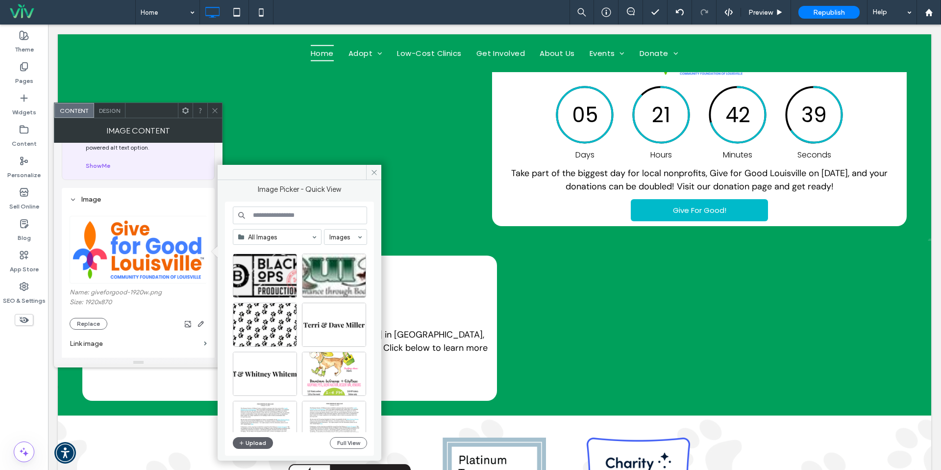
scroll to position [832, 0]
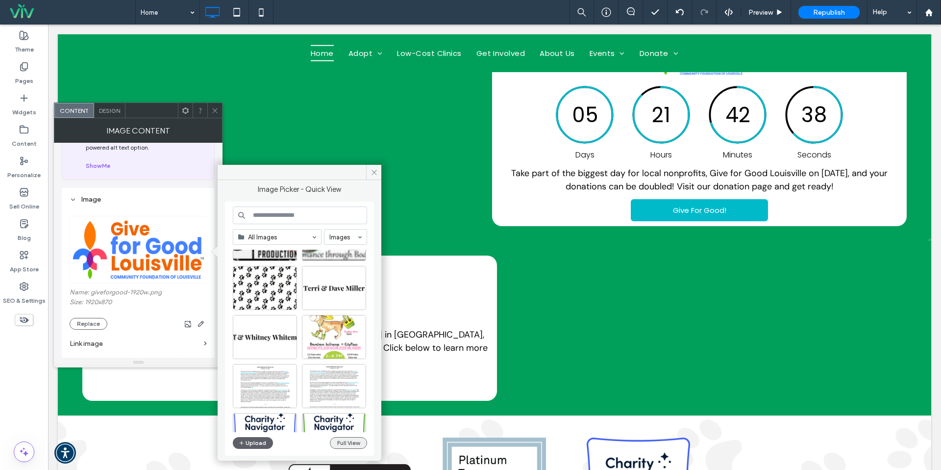
click at [338, 440] on button "Full View" at bounding box center [348, 443] width 37 height 12
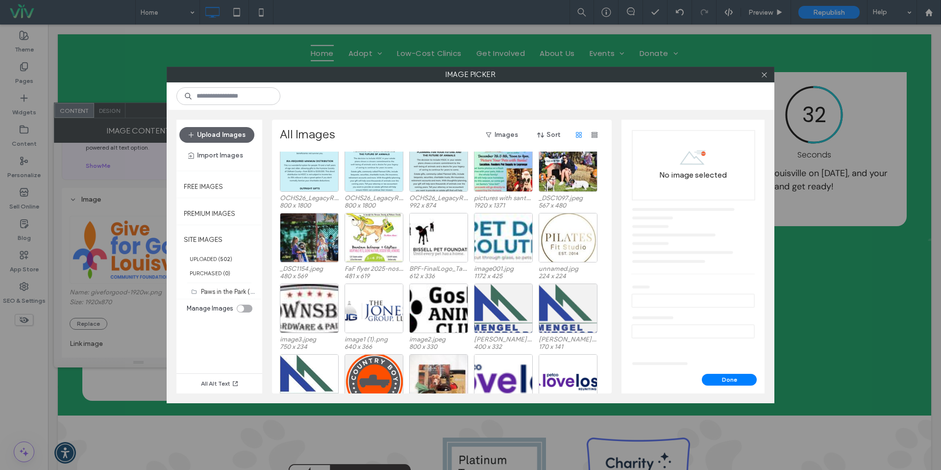
scroll to position [675, 0]
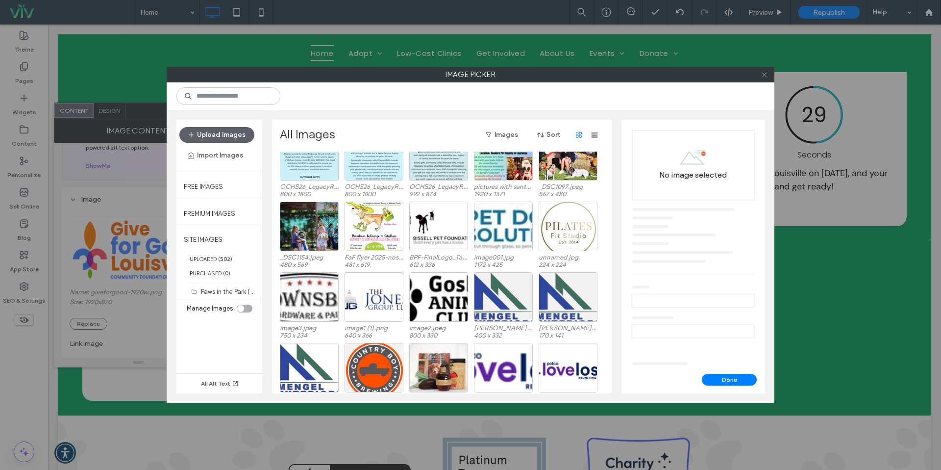
click at [767, 74] on icon at bounding box center [764, 74] width 7 height 7
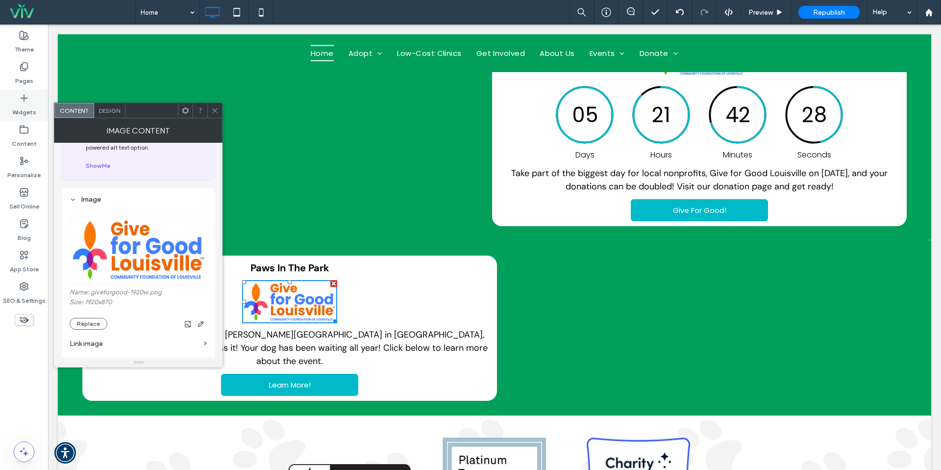
drag, startPoint x: 39, startPoint y: 75, endPoint x: 25, endPoint y: 107, distance: 35.1
click at [39, 75] on div "Pages" at bounding box center [24, 73] width 48 height 31
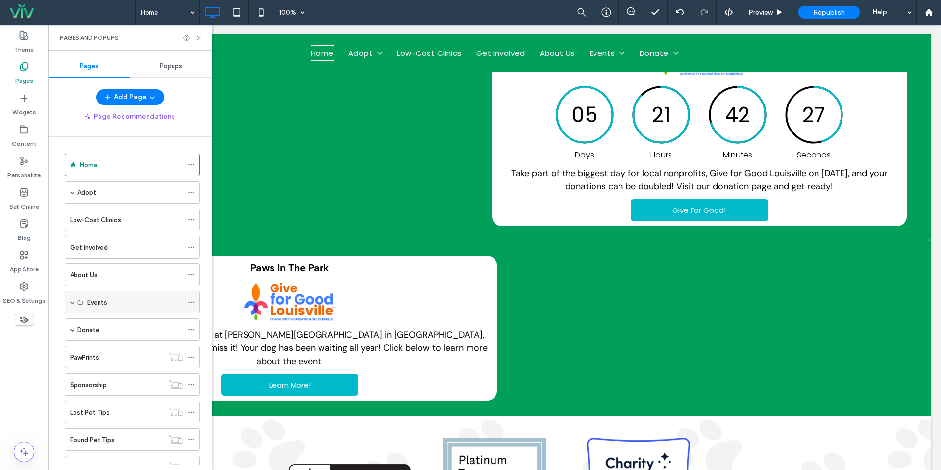
click at [74, 305] on span at bounding box center [72, 302] width 5 height 22
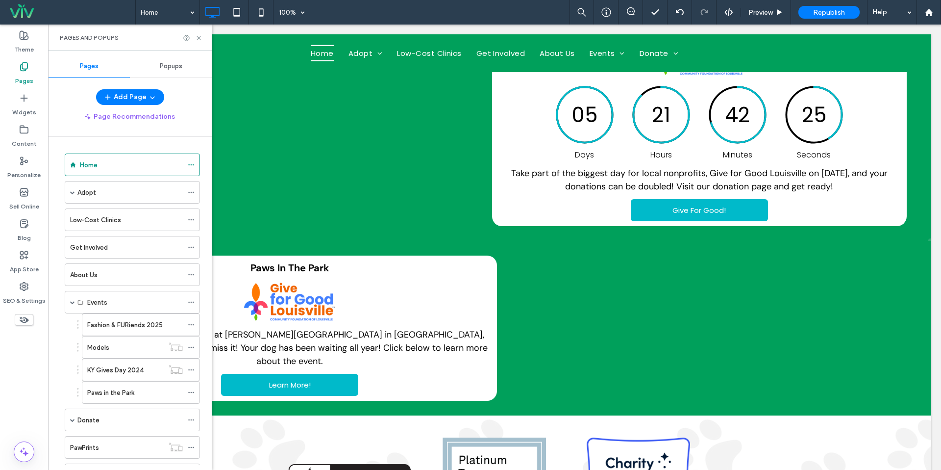
click at [123, 384] on div "Paws in the Park" at bounding box center [135, 392] width 96 height 22
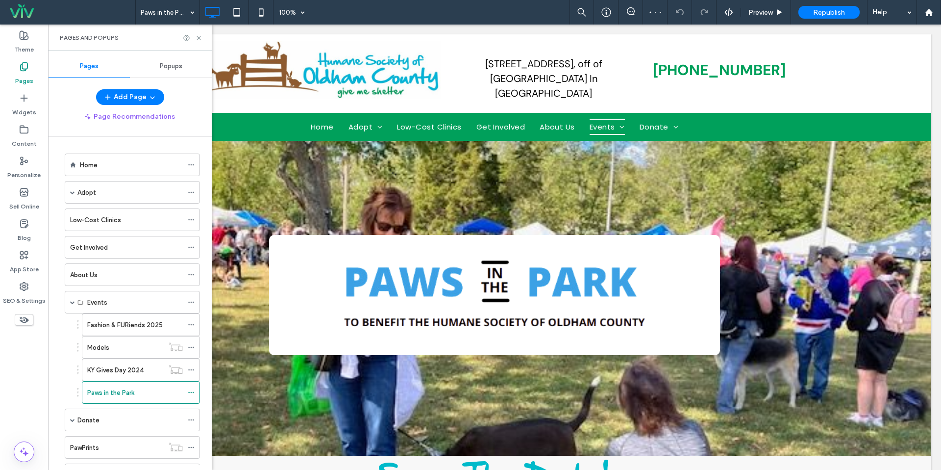
click at [90, 178] on ol "Home Adopt Dogs Cats Rabbits Low-Cost Clinics Get Involved About Us Events Fash…" at bounding box center [126, 401] width 148 height 497
click at [93, 167] on label "Home" at bounding box center [89, 164] width 18 height 17
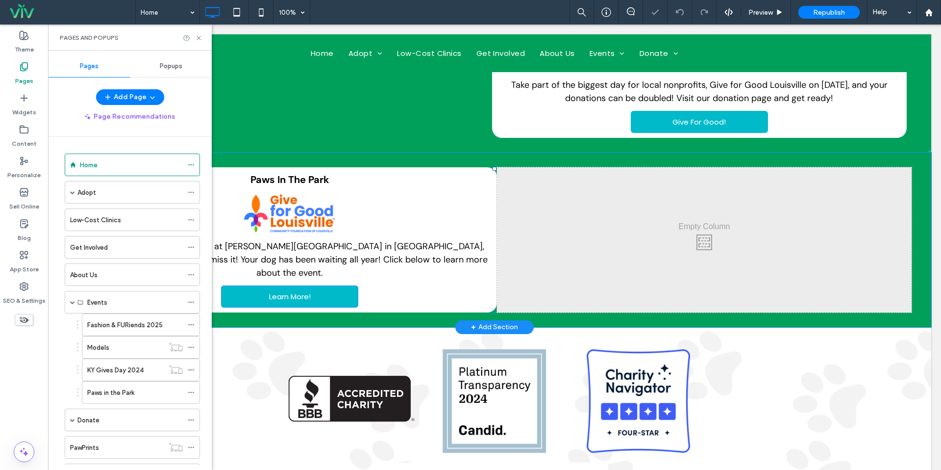
scroll to position [603, 0]
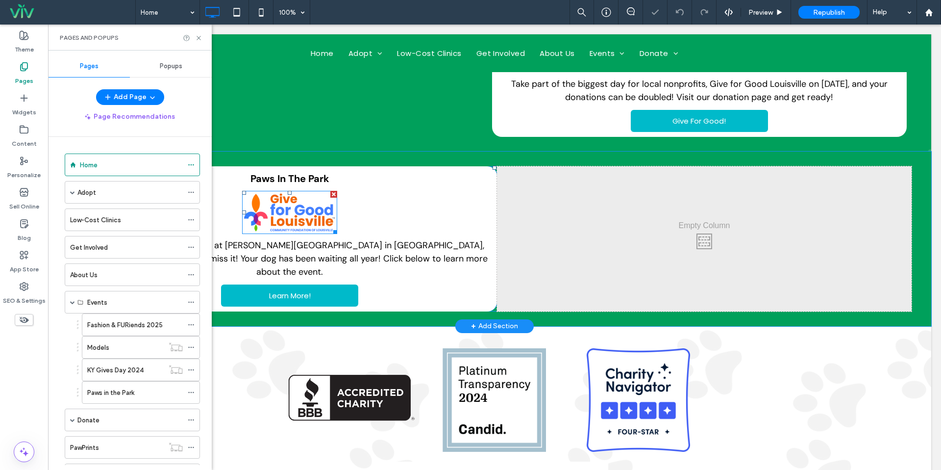
click at [299, 228] on img at bounding box center [289, 212] width 95 height 43
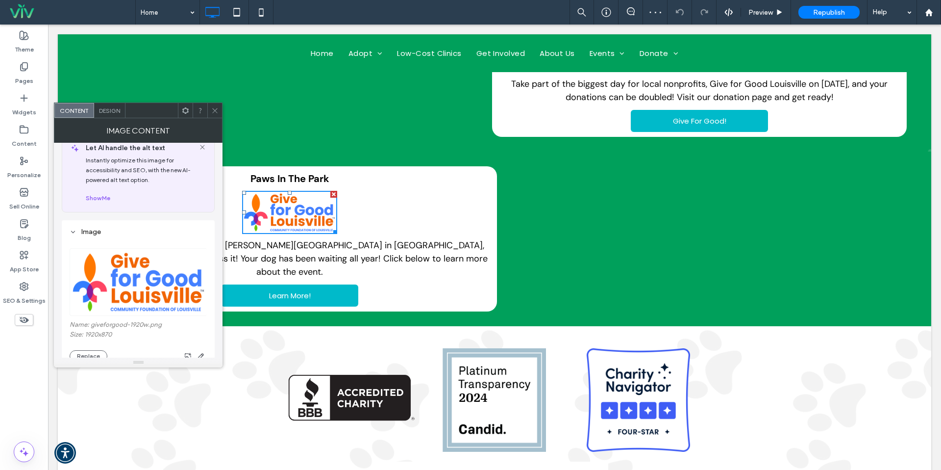
scroll to position [16, 0]
click at [93, 352] on button "Replace" at bounding box center [89, 355] width 38 height 12
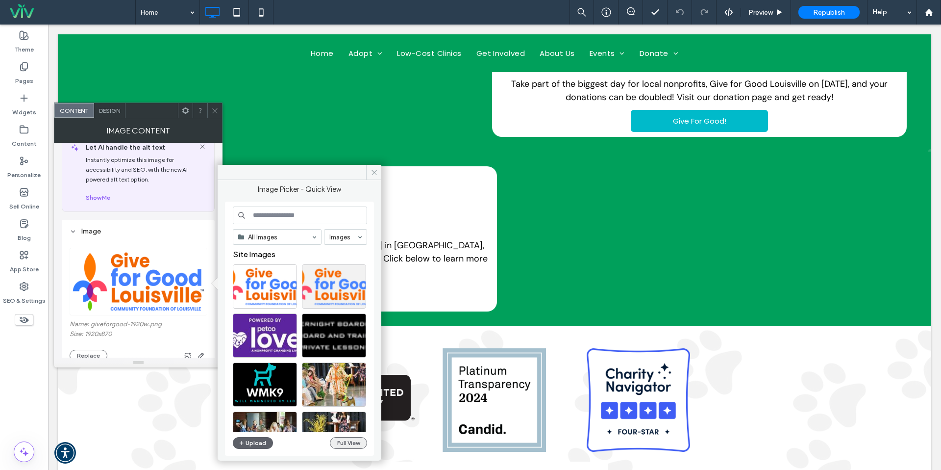
click at [352, 441] on button "Full View" at bounding box center [348, 443] width 37 height 12
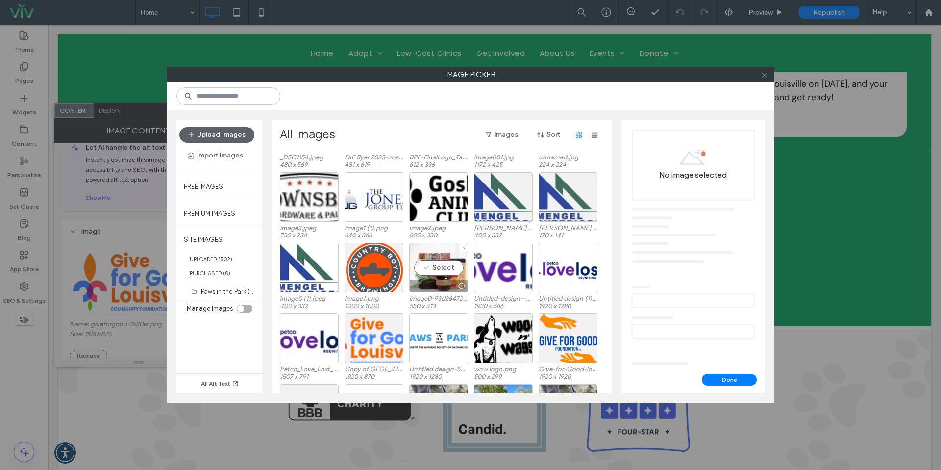
scroll to position [783, 0]
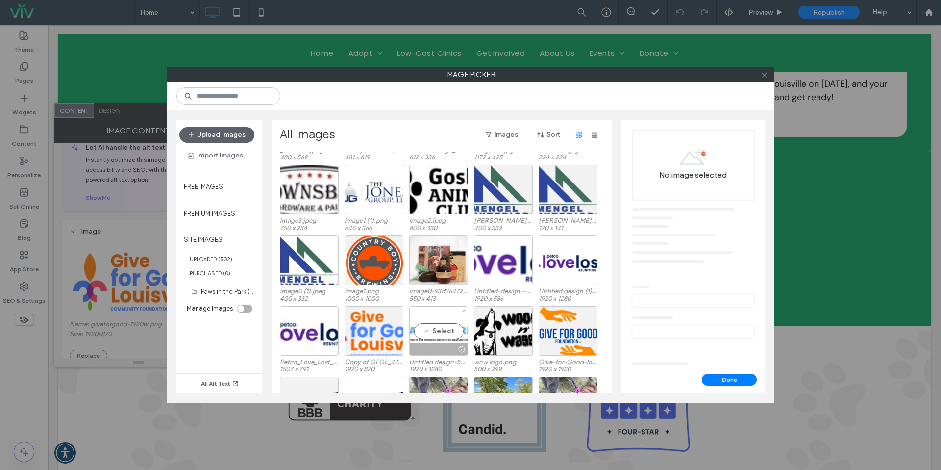
drag, startPoint x: 425, startPoint y: 325, endPoint x: 432, endPoint y: 332, distance: 10.1
click at [425, 325] on div "Select" at bounding box center [438, 330] width 59 height 49
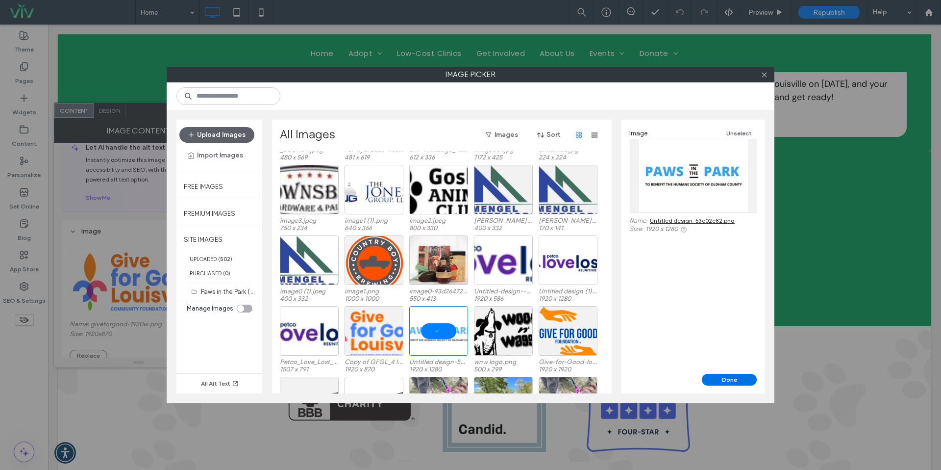
click at [727, 373] on button "Done" at bounding box center [729, 379] width 55 height 12
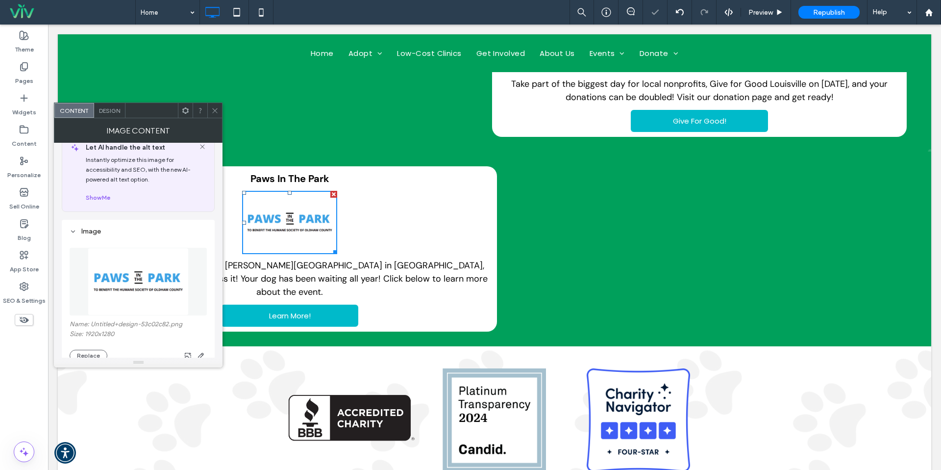
drag, startPoint x: 209, startPoint y: 106, endPoint x: 222, endPoint y: 131, distance: 27.6
click at [209, 106] on div at bounding box center [214, 110] width 15 height 15
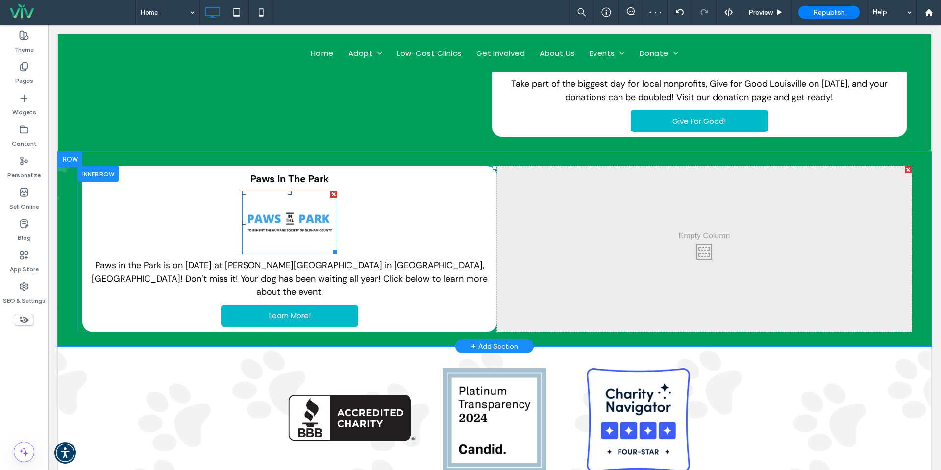
click at [328, 247] on img at bounding box center [289, 222] width 95 height 63
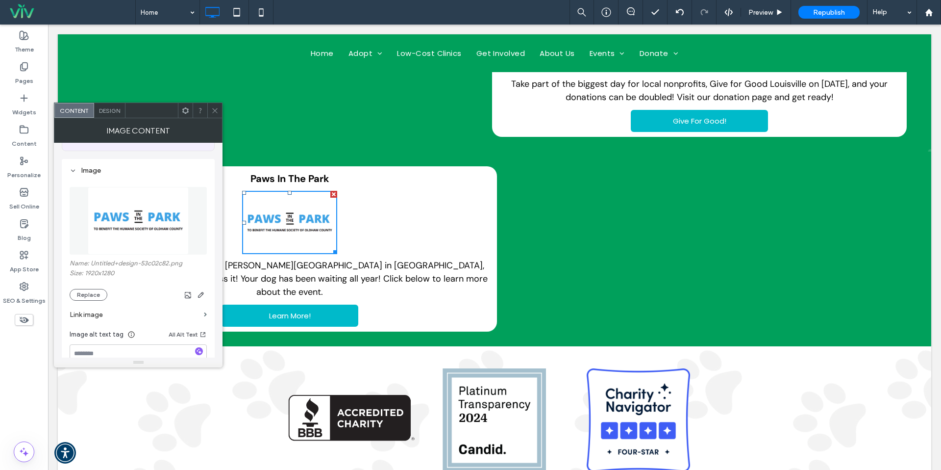
scroll to position [78, 0]
click at [201, 296] on use "button" at bounding box center [201, 293] width 6 height 6
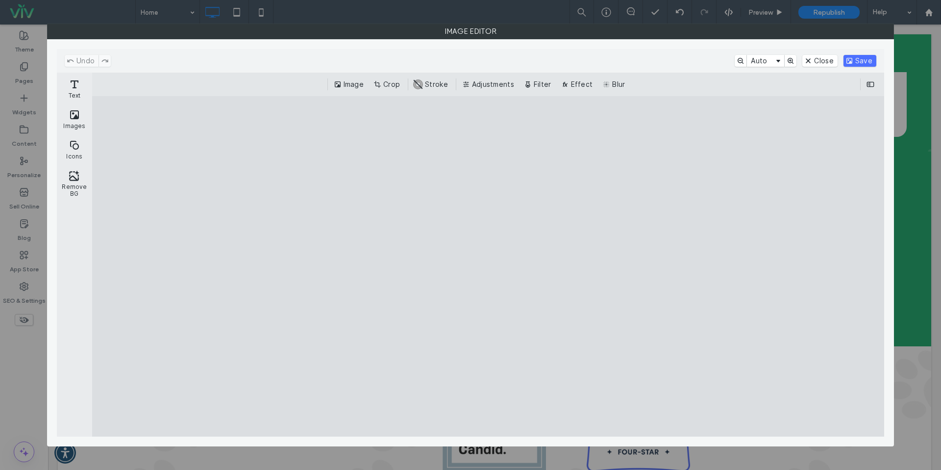
click at [354, 85] on button "Image" at bounding box center [350, 84] width 36 height 12
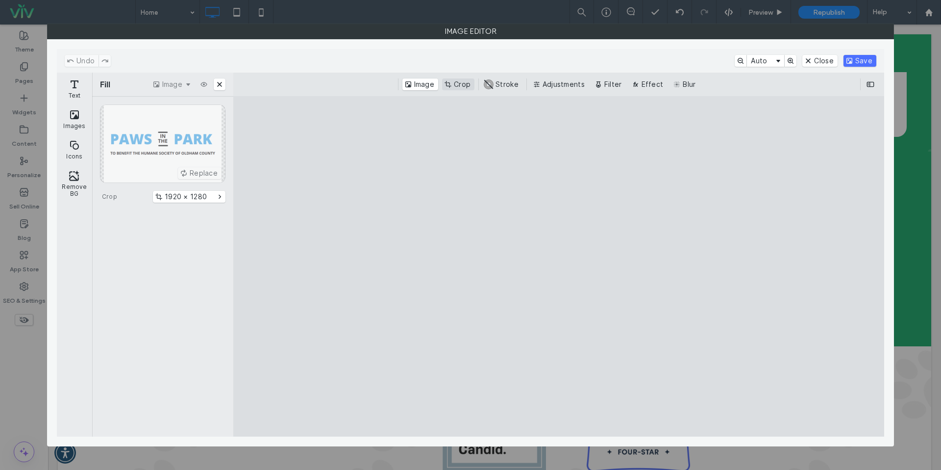
click at [453, 86] on button "Crop" at bounding box center [458, 84] width 32 height 12
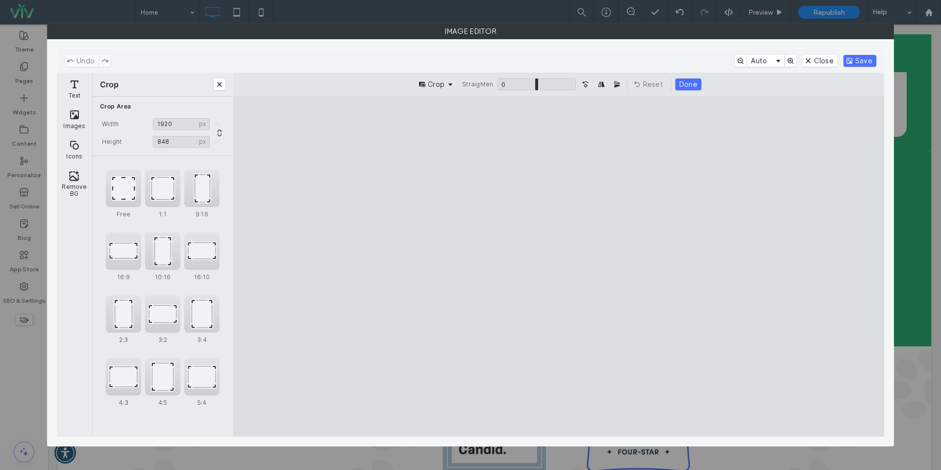
drag, startPoint x: 768, startPoint y: 396, endPoint x: 807, endPoint y: 266, distance: 136.1
click at [559, 266] on cesdk-canvas "Editor canvas" at bounding box center [559, 266] width 0 height 0
type input "***"
drag, startPoint x: 850, startPoint y: 144, endPoint x: 914, endPoint y: 275, distance: 145.5
click at [914, 275] on div "Image Editor" at bounding box center [470, 235] width 941 height 470
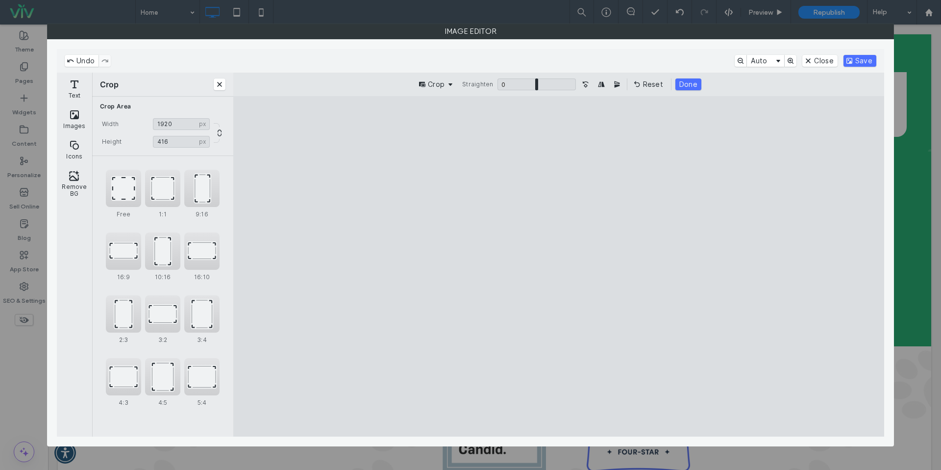
click at [879, 64] on div "Undo Auto Close Save" at bounding box center [470, 61] width 827 height 24
click at [865, 62] on button "Save" at bounding box center [859, 61] width 33 height 12
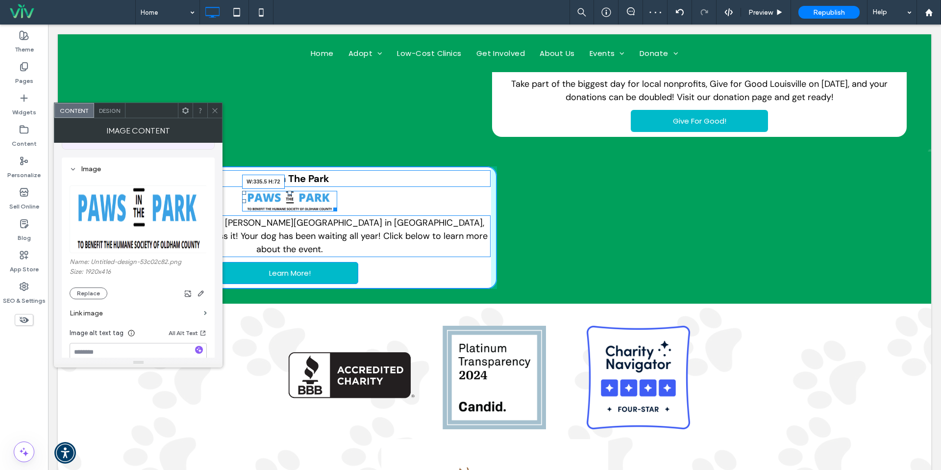
drag, startPoint x: 332, startPoint y: 208, endPoint x: 367, endPoint y: 215, distance: 36.0
click at [337, 211] on div "W:335.5 H:72" at bounding box center [289, 201] width 95 height 21
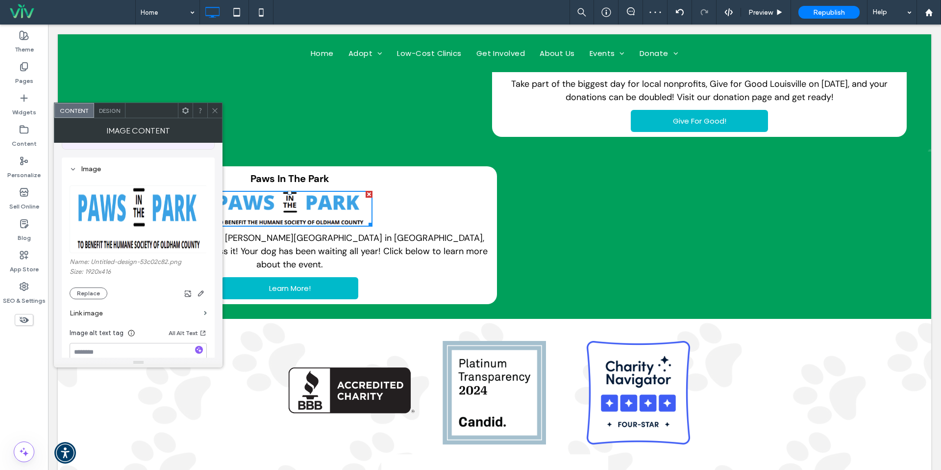
click at [215, 109] on icon at bounding box center [214, 110] width 7 height 7
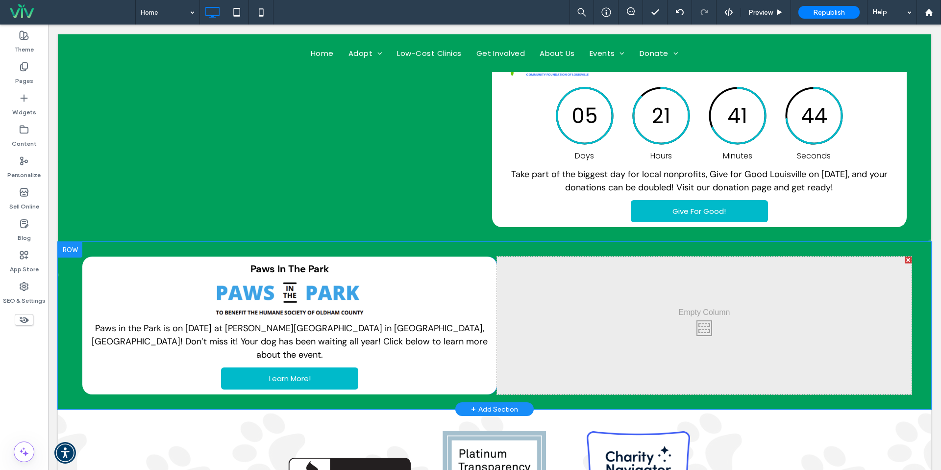
scroll to position [509, 0]
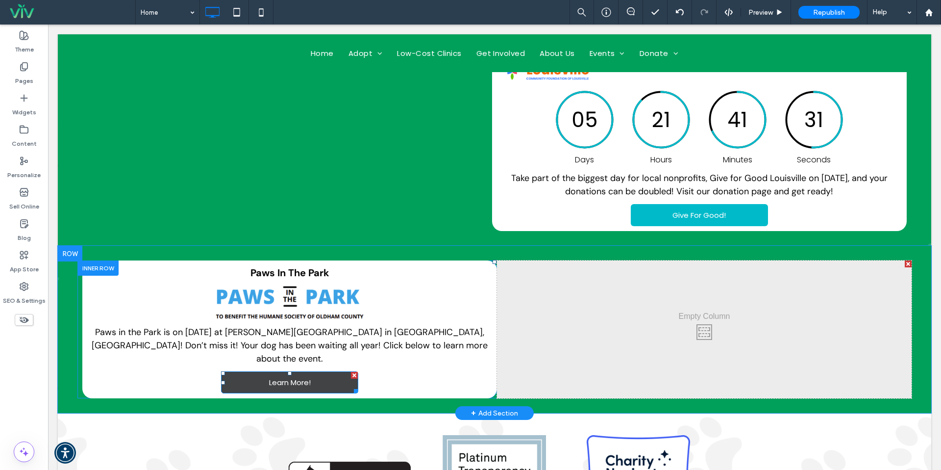
click at [336, 371] on link "Learn More!" at bounding box center [289, 382] width 137 height 22
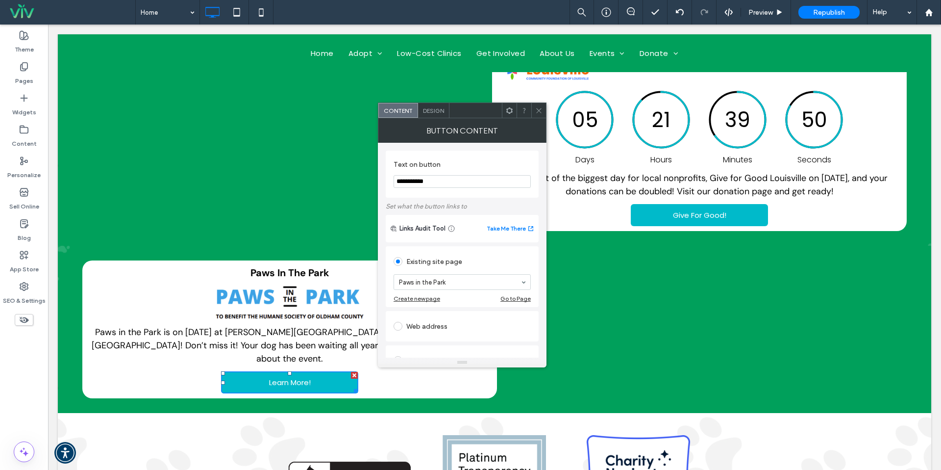
drag, startPoint x: 541, startPoint y: 111, endPoint x: 538, endPoint y: 124, distance: 13.6
click at [540, 111] on icon at bounding box center [538, 110] width 7 height 7
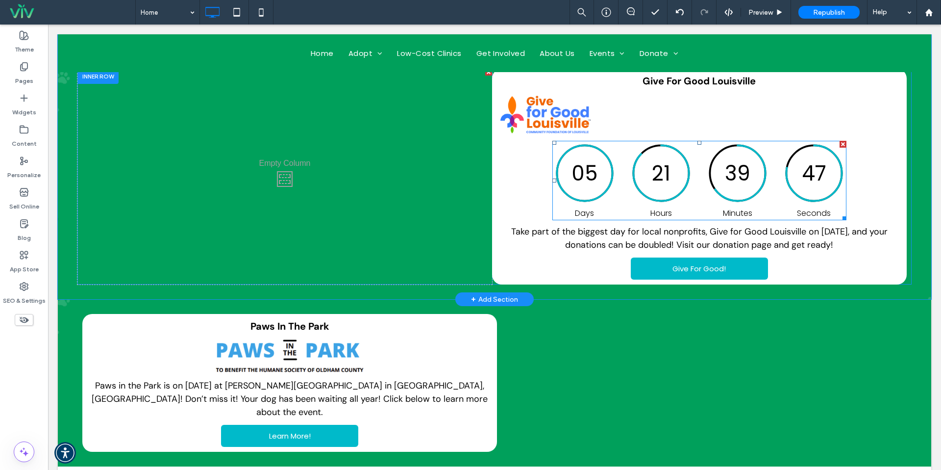
scroll to position [386, 0]
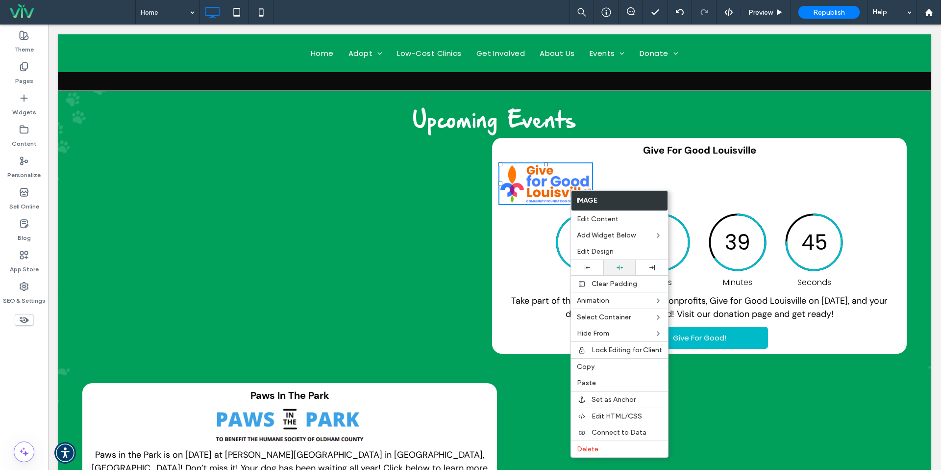
click at [622, 267] on div at bounding box center [619, 267] width 23 height 6
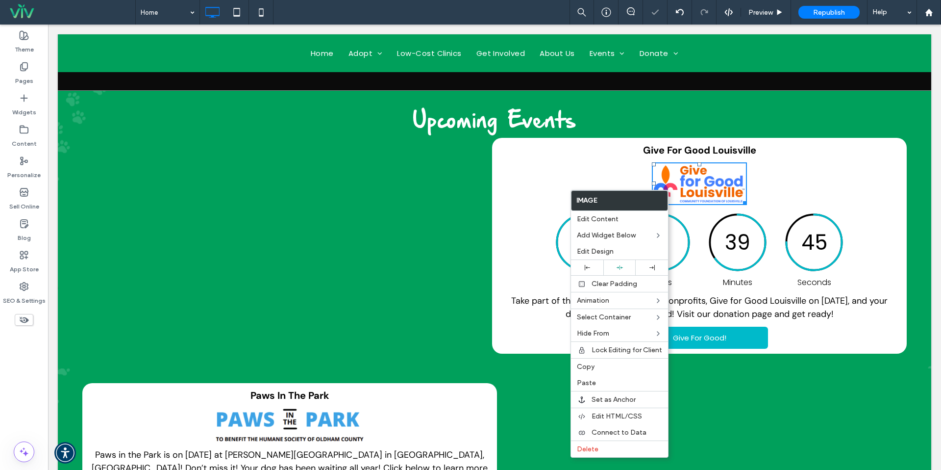
click at [790, 183] on div "Give For Good Louisville 05 21 39 45 Days Hours Minutes Seconds Take part of th…" at bounding box center [699, 246] width 415 height 216
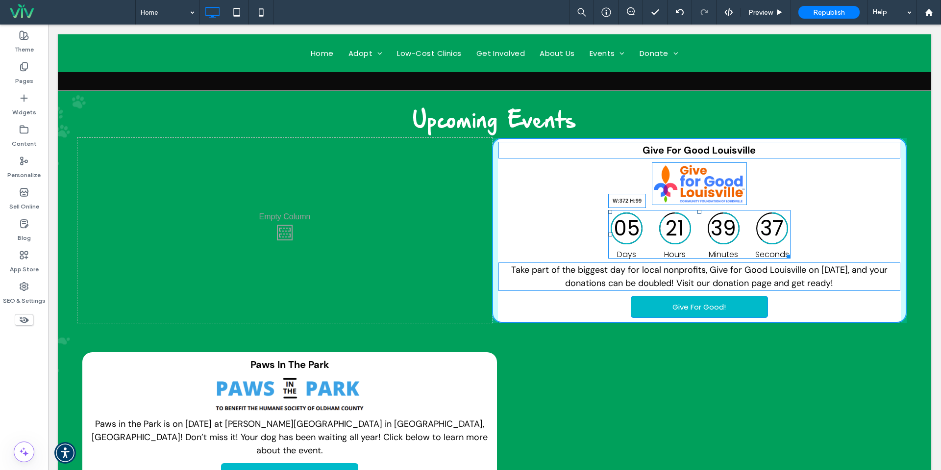
drag, startPoint x: 844, startPoint y: 284, endPoint x: 789, endPoint y: 256, distance: 62.0
click at [789, 256] on div "Give For Good Louisville 05 21 39 37 Days Hours Minutes Seconds W:372 H:99 Take…" at bounding box center [699, 230] width 415 height 185
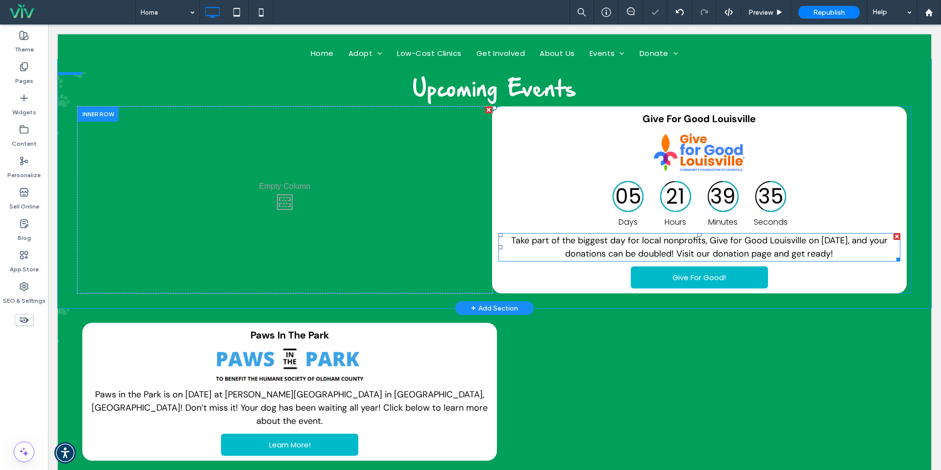
scroll to position [432, 0]
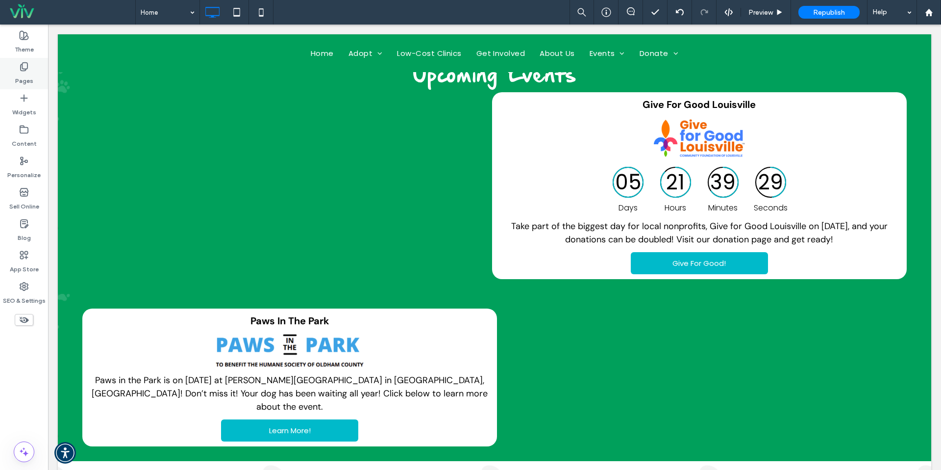
drag, startPoint x: 38, startPoint y: 74, endPoint x: 35, endPoint y: 84, distance: 10.8
click at [38, 74] on div "Pages" at bounding box center [24, 73] width 48 height 31
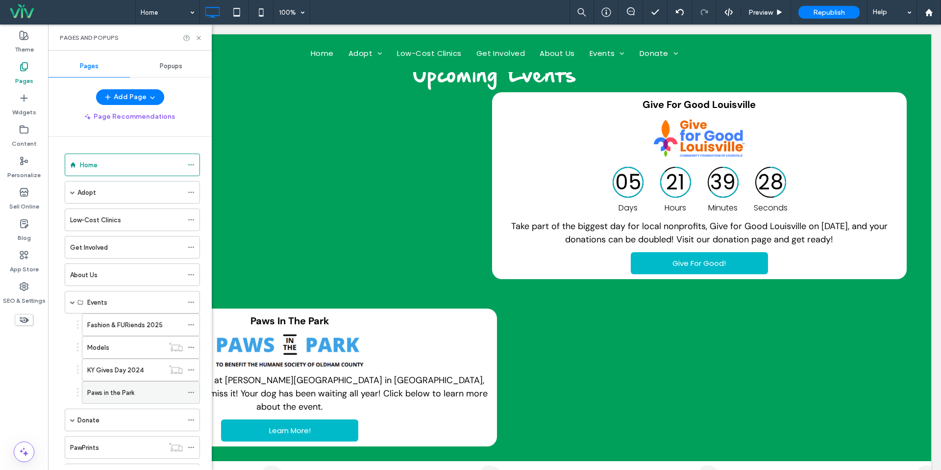
click at [111, 387] on label "Paws in the Park" at bounding box center [110, 392] width 47 height 17
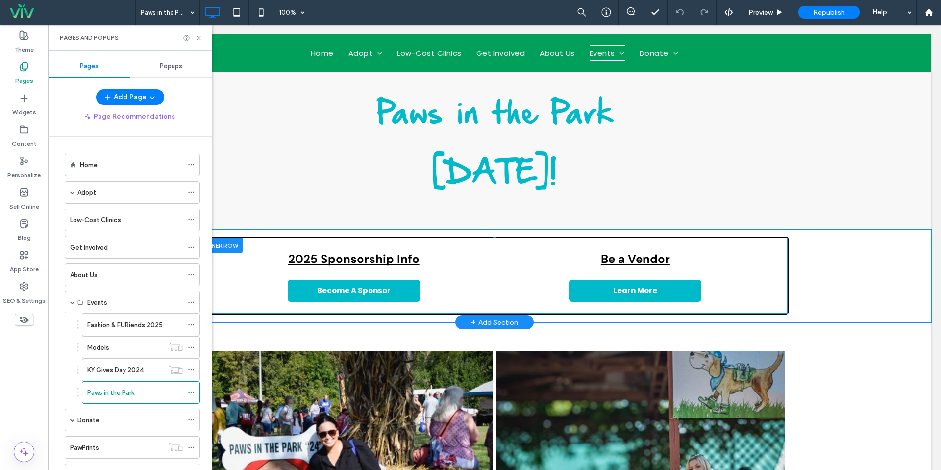
scroll to position [478, 0]
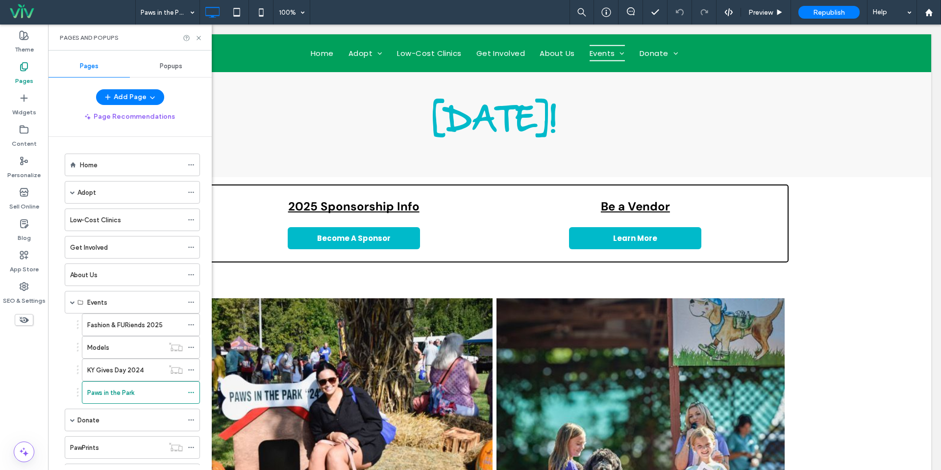
click at [99, 162] on div "Home" at bounding box center [131, 165] width 103 height 10
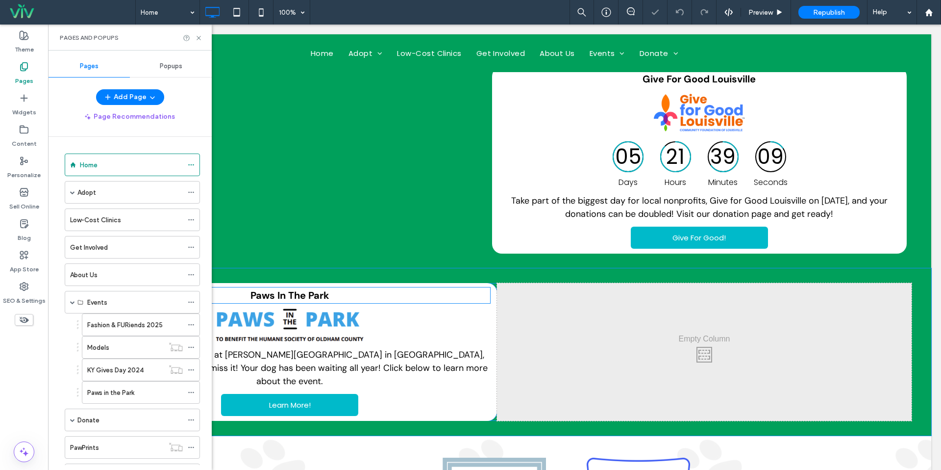
scroll to position [459, 0]
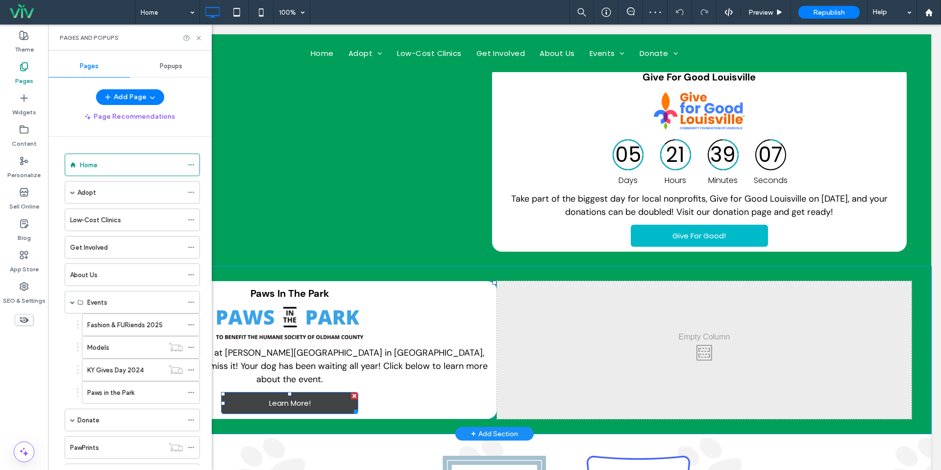
click at [325, 392] on link "Learn More!" at bounding box center [289, 403] width 137 height 22
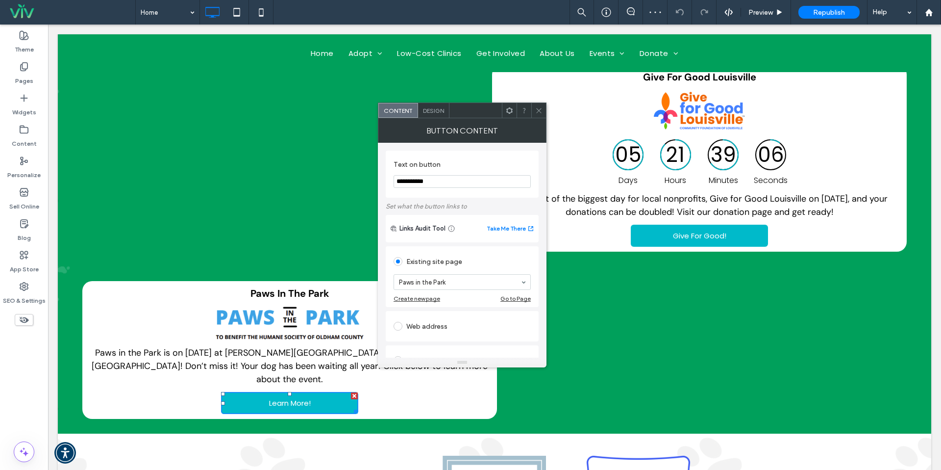
click at [441, 181] on input "**********" at bounding box center [462, 181] width 137 height 13
type input "*******"
click at [450, 168] on label "Text on button" at bounding box center [460, 165] width 133 height 11
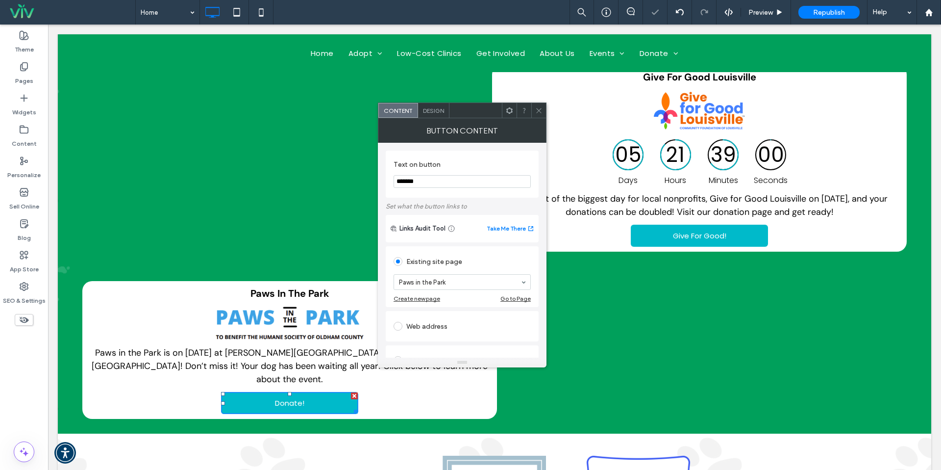
click at [538, 107] on icon at bounding box center [538, 110] width 7 height 7
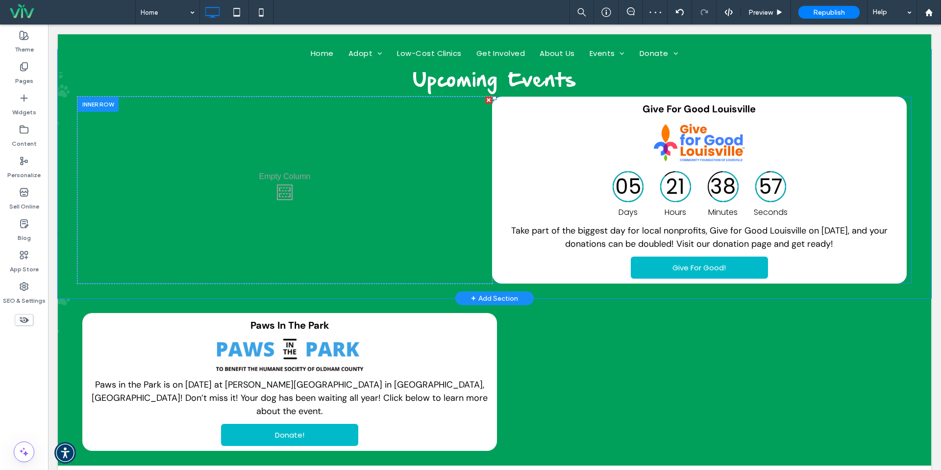
scroll to position [447, 0]
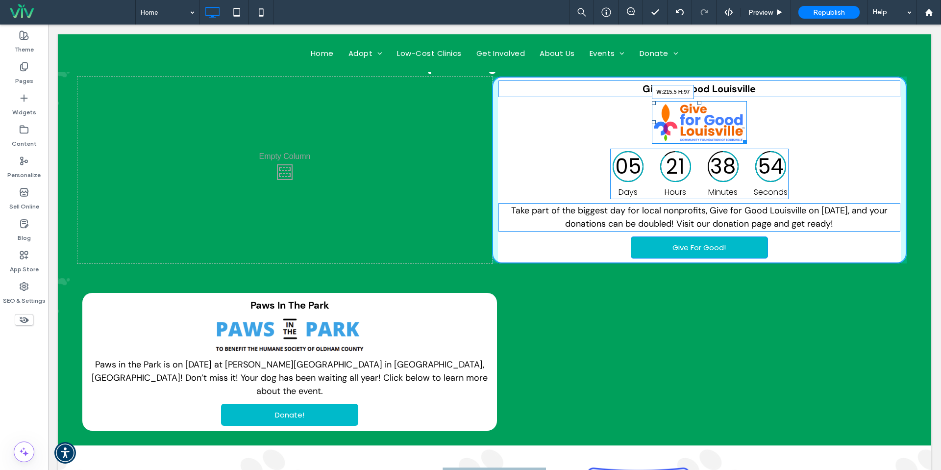
drag, startPoint x: 743, startPoint y: 140, endPoint x: 795, endPoint y: 169, distance: 59.5
click at [747, 144] on div at bounding box center [743, 139] width 7 height 7
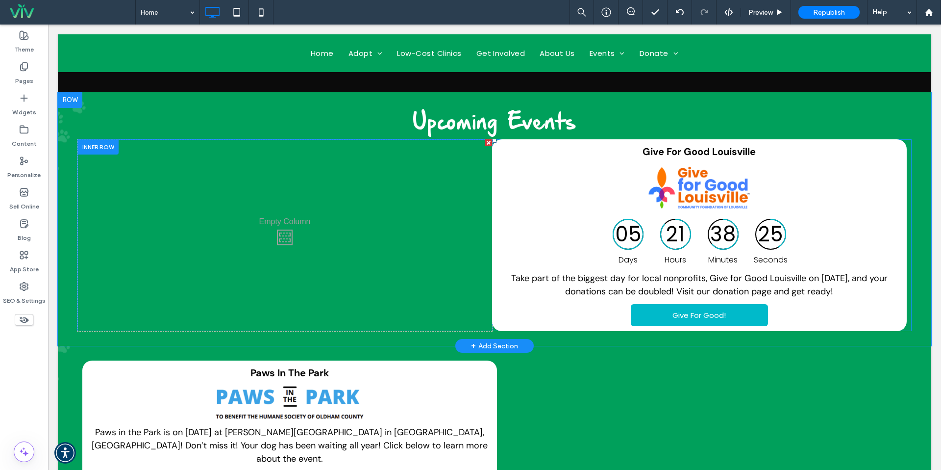
scroll to position [385, 0]
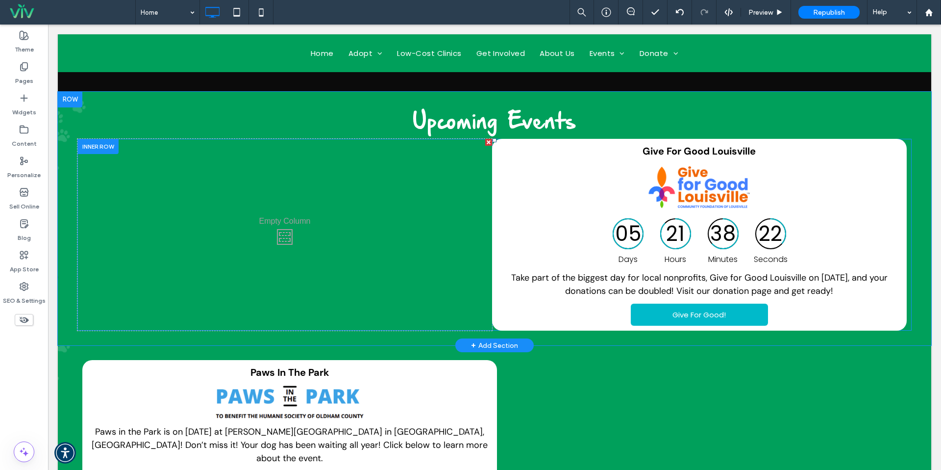
click at [486, 141] on div at bounding box center [488, 142] width 7 height 7
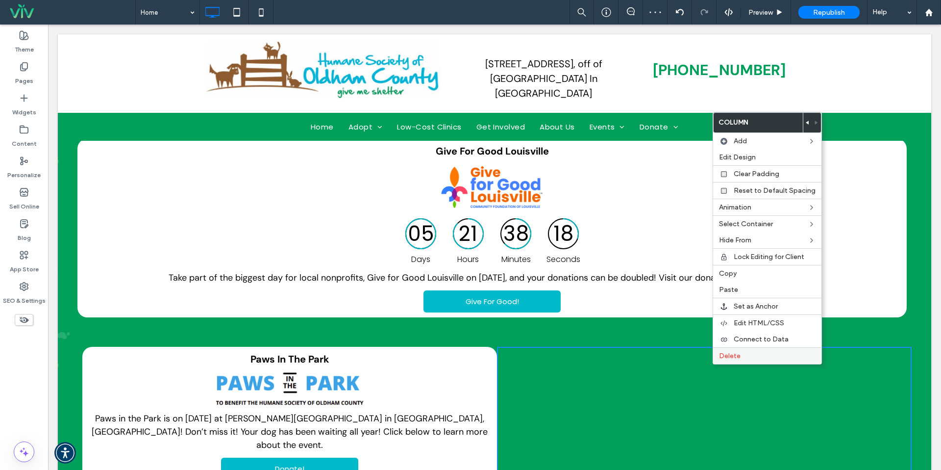
click at [726, 357] on span "Delete" at bounding box center [730, 355] width 22 height 8
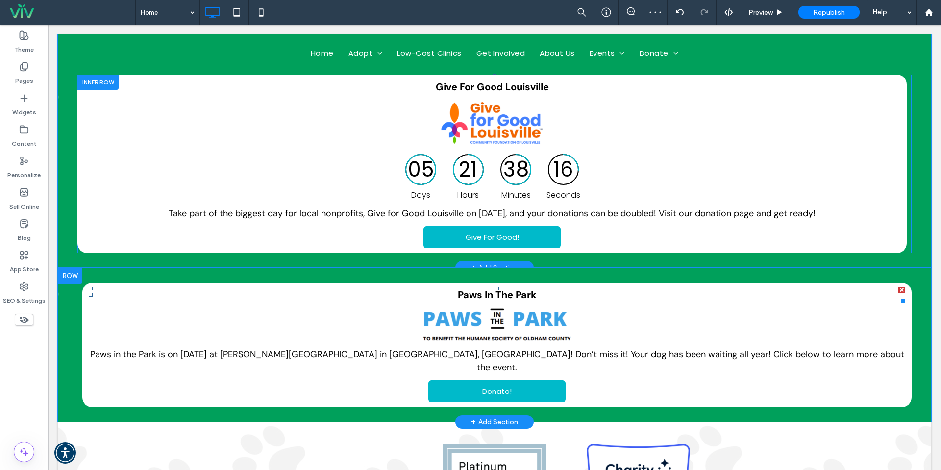
scroll to position [330, 0]
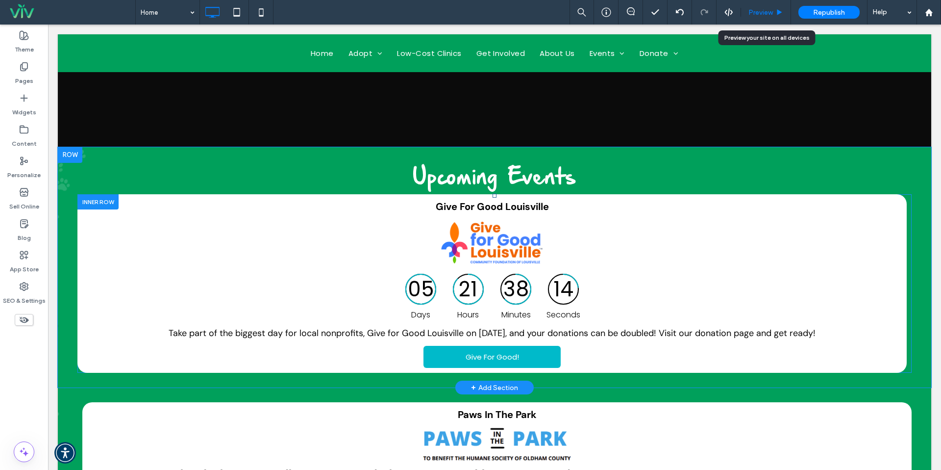
click at [768, 13] on span "Preview" at bounding box center [760, 12] width 25 height 8
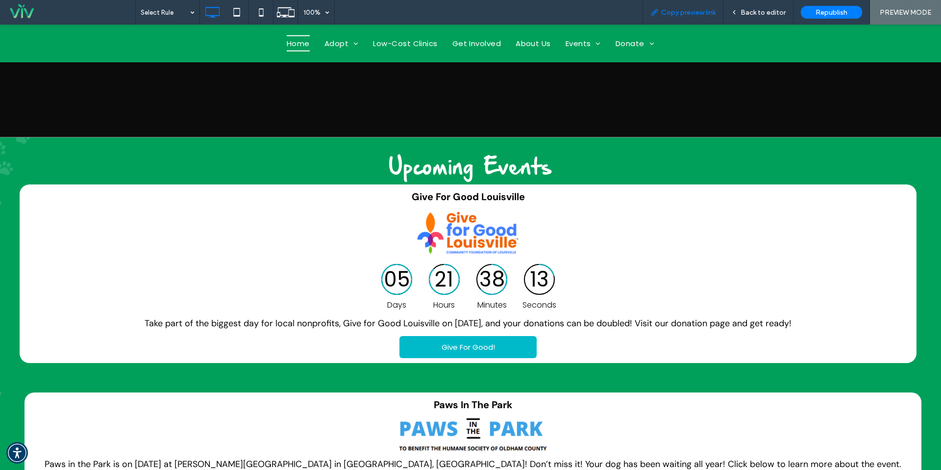
click at [690, 10] on span "Copy preview link" at bounding box center [688, 12] width 54 height 8
click at [766, 20] on div "Back to editor" at bounding box center [758, 12] width 70 height 25
click at [764, 13] on span "Back to editor" at bounding box center [763, 12] width 45 height 8
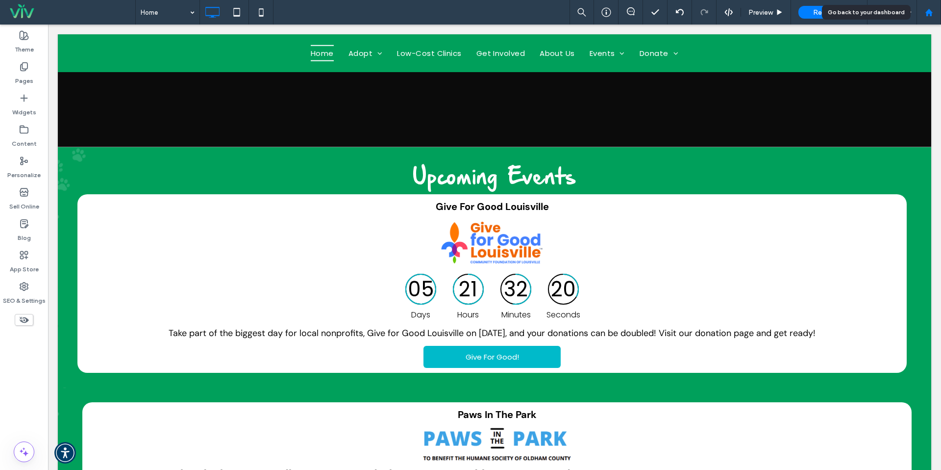
click at [920, 12] on div at bounding box center [929, 12] width 24 height 8
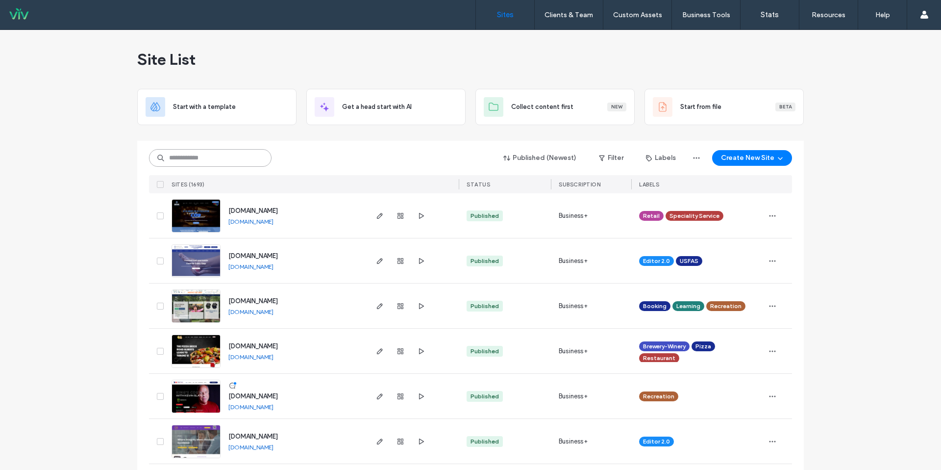
click at [213, 157] on input at bounding box center [210, 158] width 123 height 18
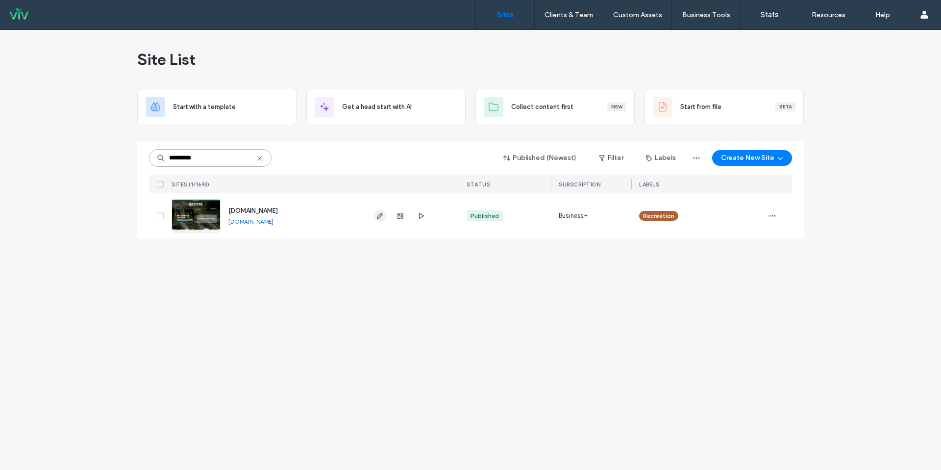
type input "*********"
click at [376, 212] on icon "button" at bounding box center [380, 216] width 8 height 8
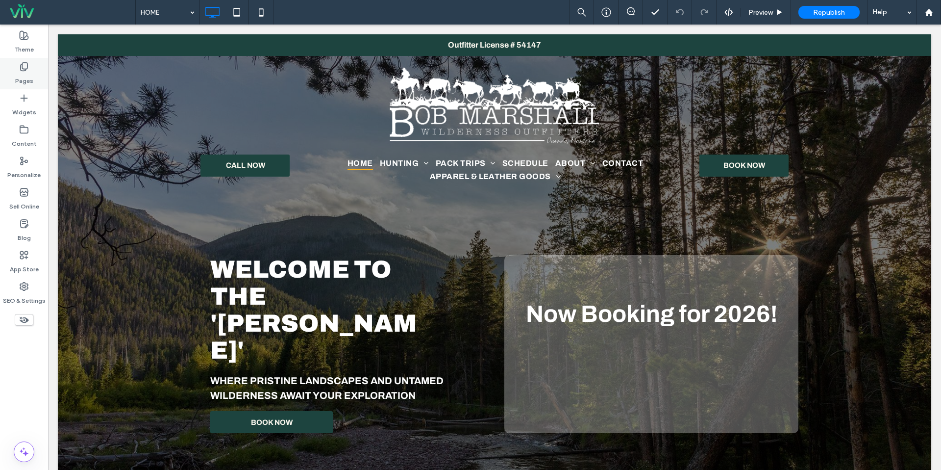
click at [36, 73] on div "Pages" at bounding box center [24, 73] width 48 height 31
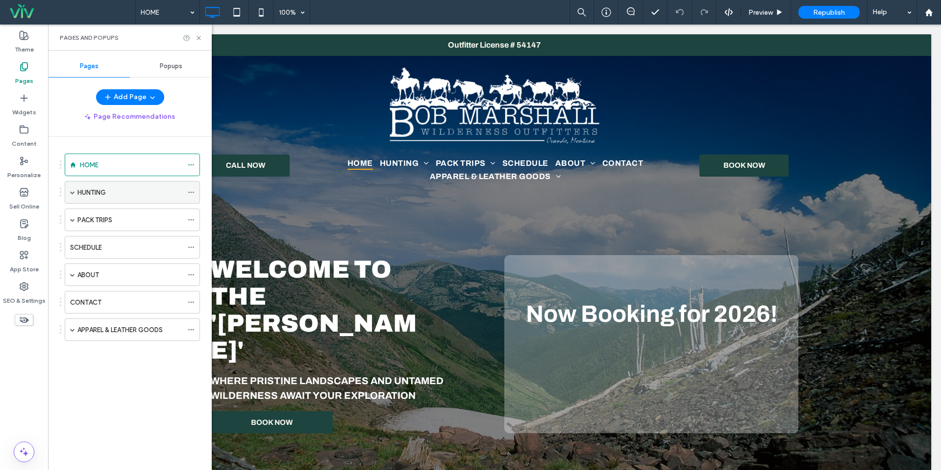
click at [70, 191] on span at bounding box center [72, 192] width 5 height 5
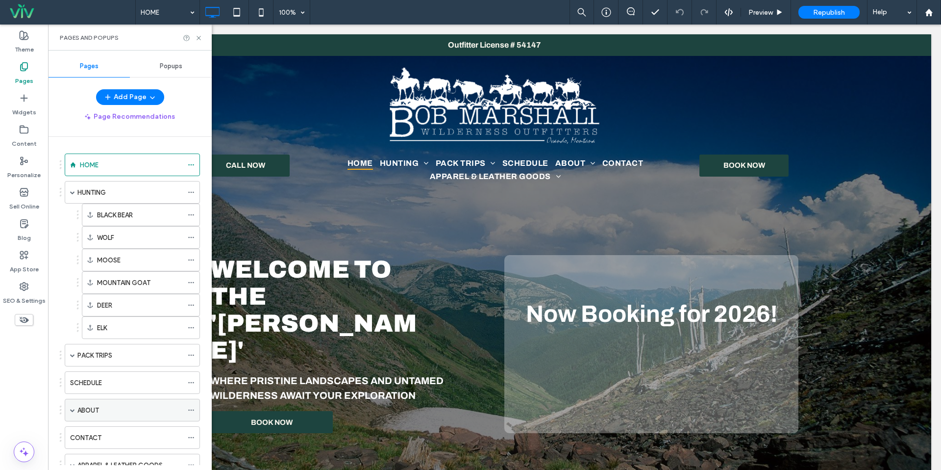
click at [70, 410] on span at bounding box center [72, 409] width 5 height 5
click at [72, 409] on span at bounding box center [72, 409] width 5 height 5
click at [106, 196] on div "HUNTING" at bounding box center [129, 192] width 105 height 10
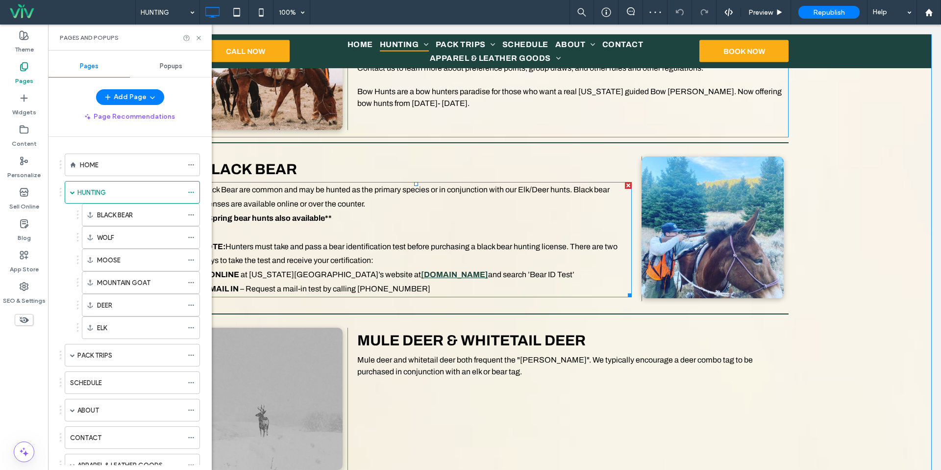
scroll to position [1298, 0]
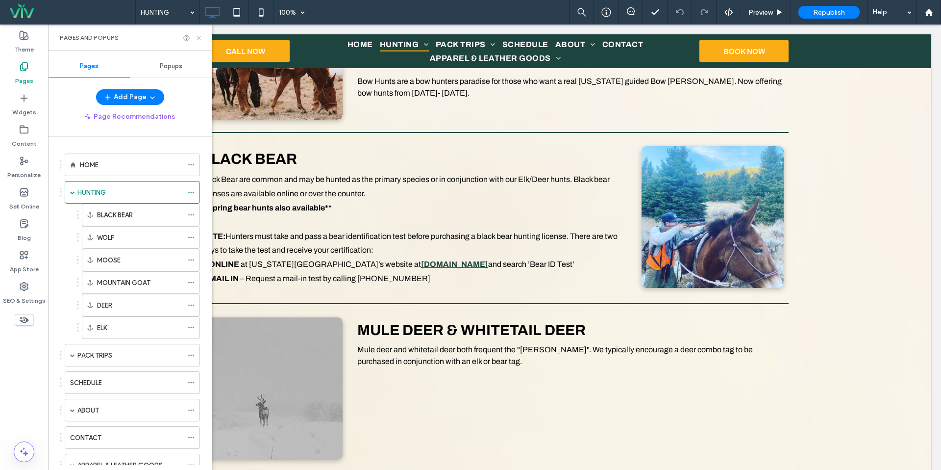
click at [199, 39] on icon at bounding box center [198, 37] width 7 height 7
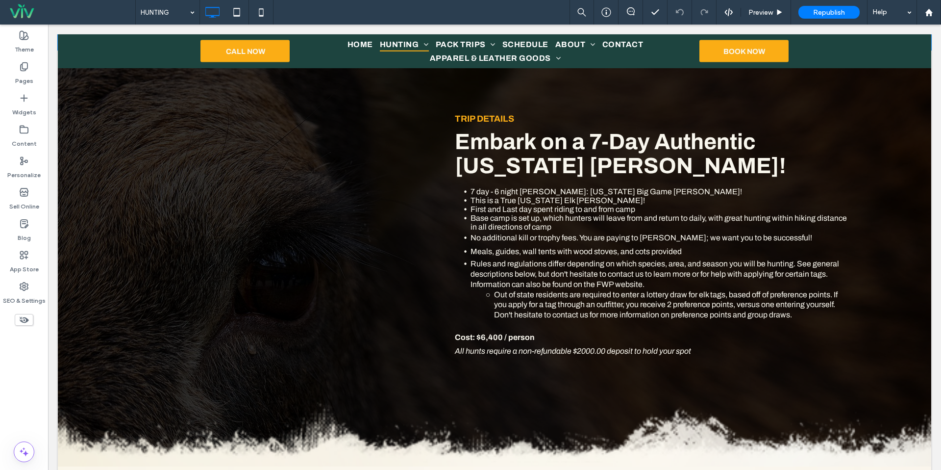
scroll to position [682, 0]
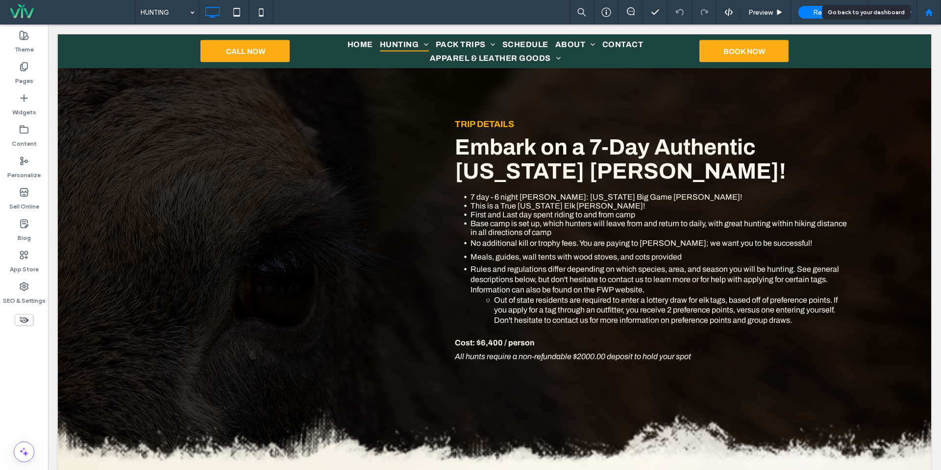
click at [929, 12] on use at bounding box center [928, 11] width 7 height 7
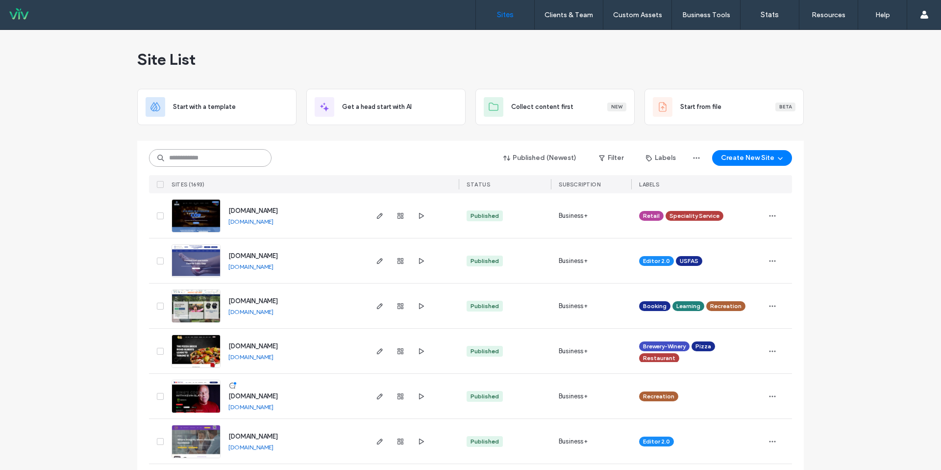
click at [225, 157] on input at bounding box center [210, 158] width 123 height 18
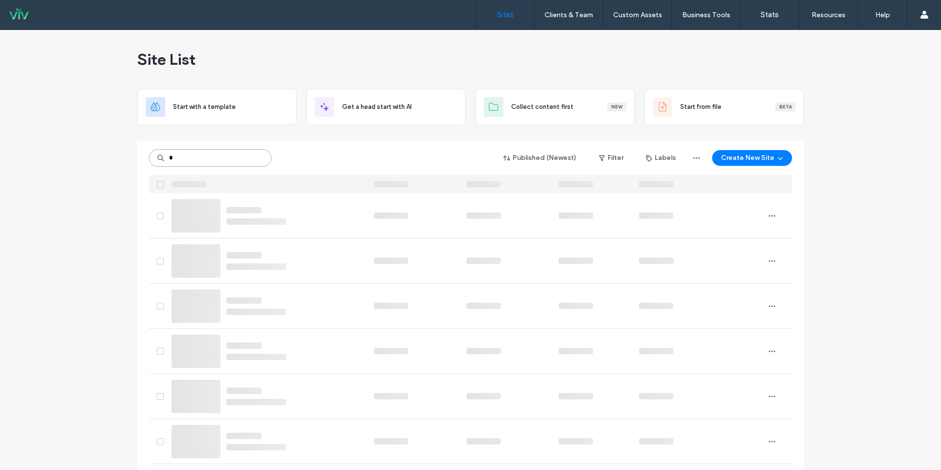
type input "*"
